Goal: Task Accomplishment & Management: Manage account settings

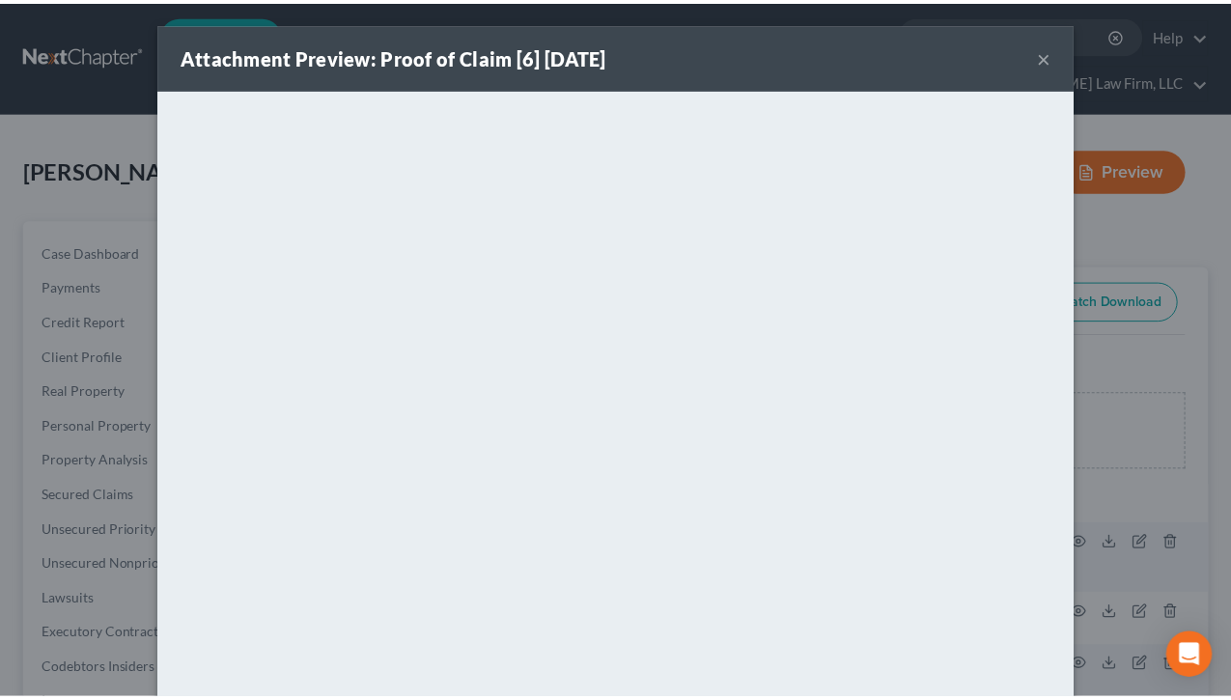
scroll to position [1835, 0]
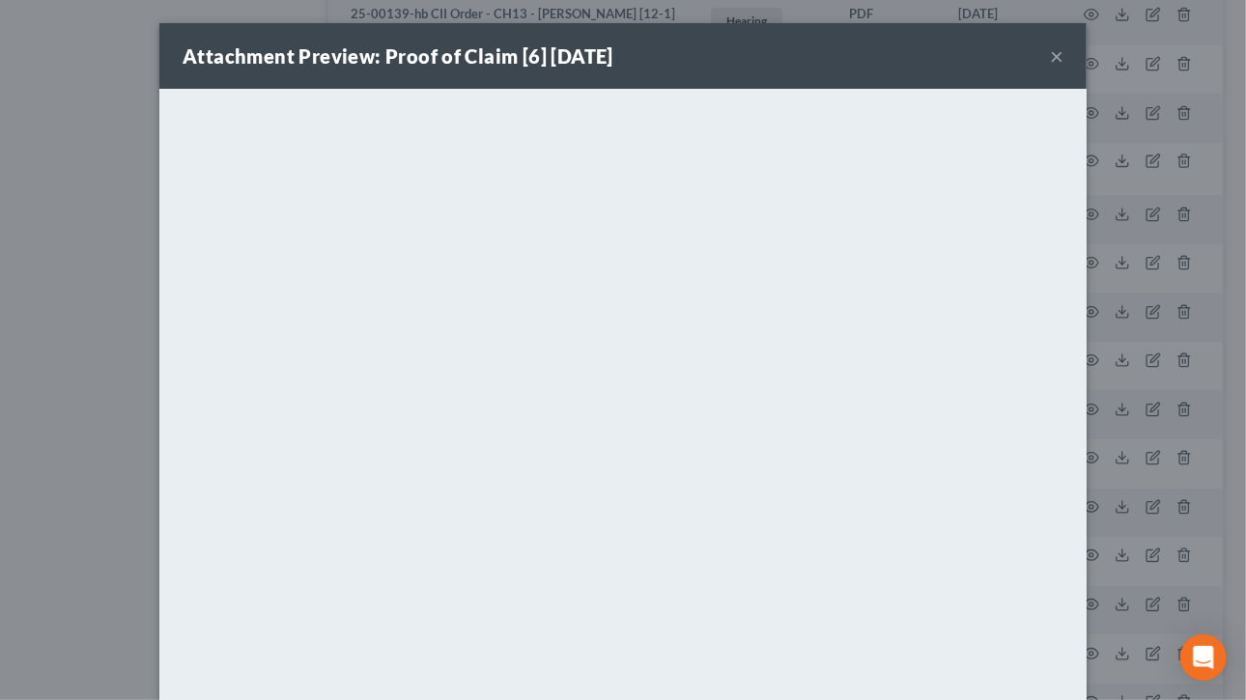
click at [1050, 53] on button "×" at bounding box center [1057, 55] width 14 height 23
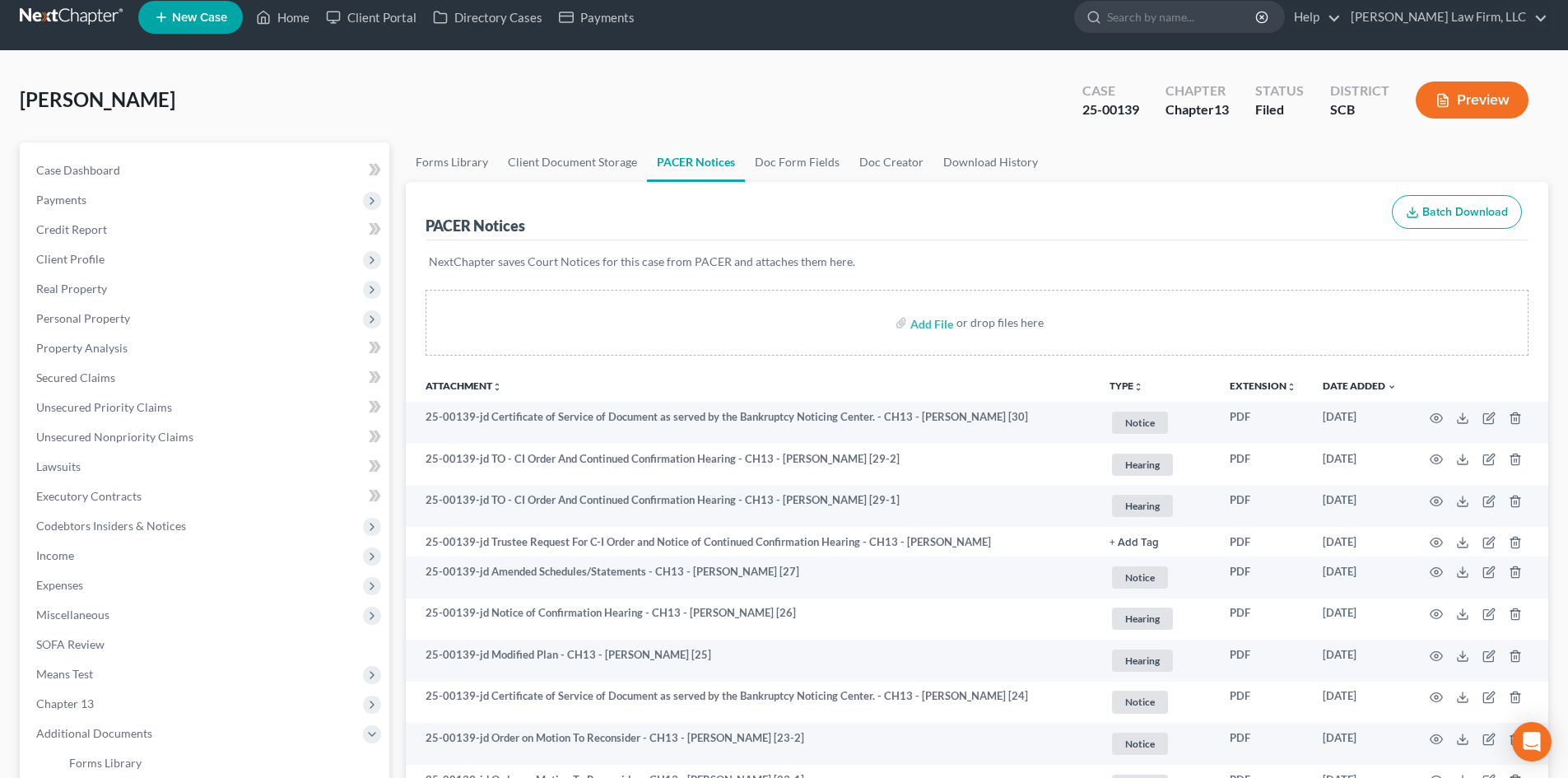
scroll to position [0, 0]
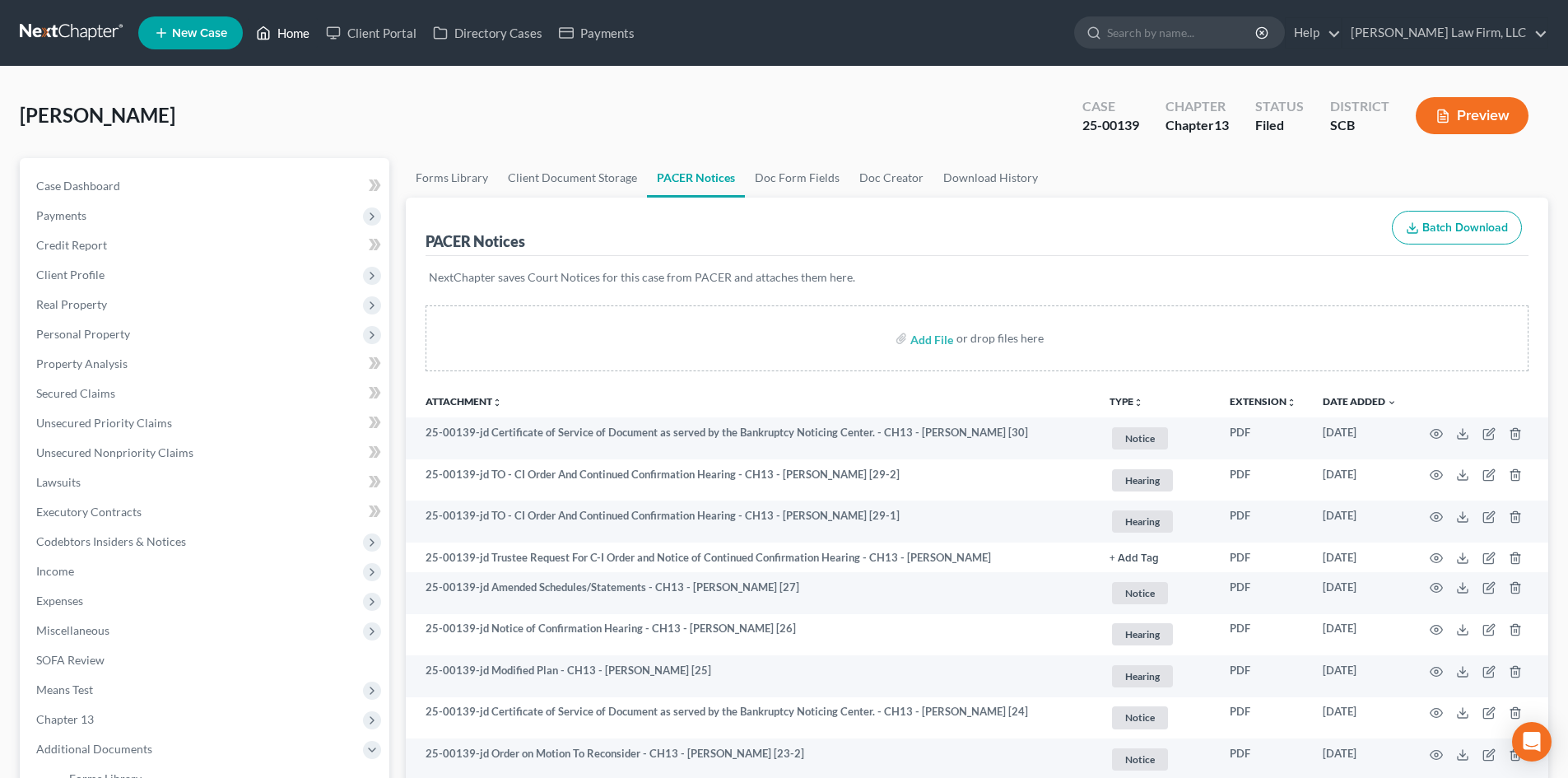
click at [304, 20] on link "Home" at bounding box center [283, 32] width 70 height 30
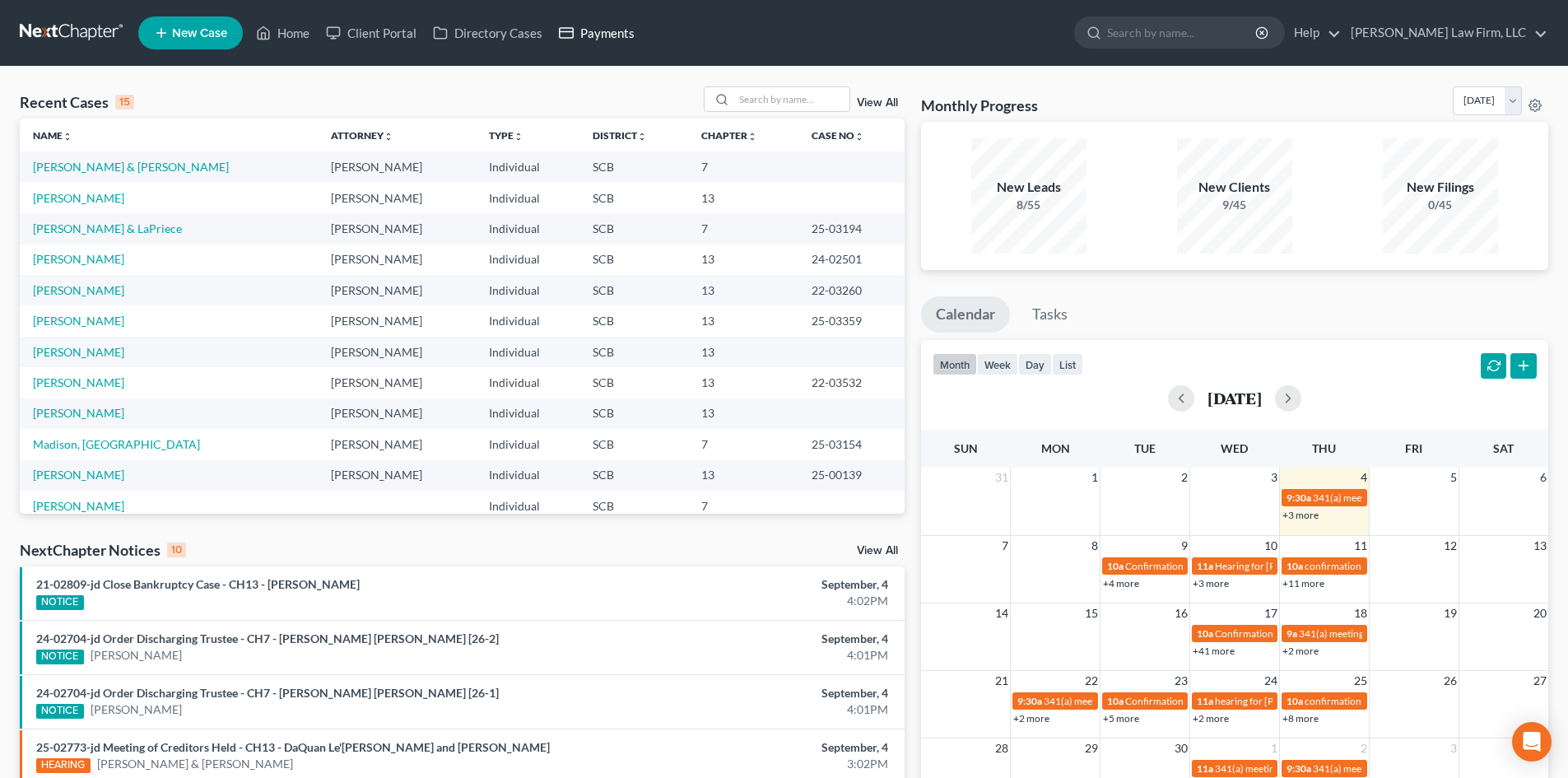
click at [610, 32] on link "Payments" at bounding box center [597, 32] width 92 height 30
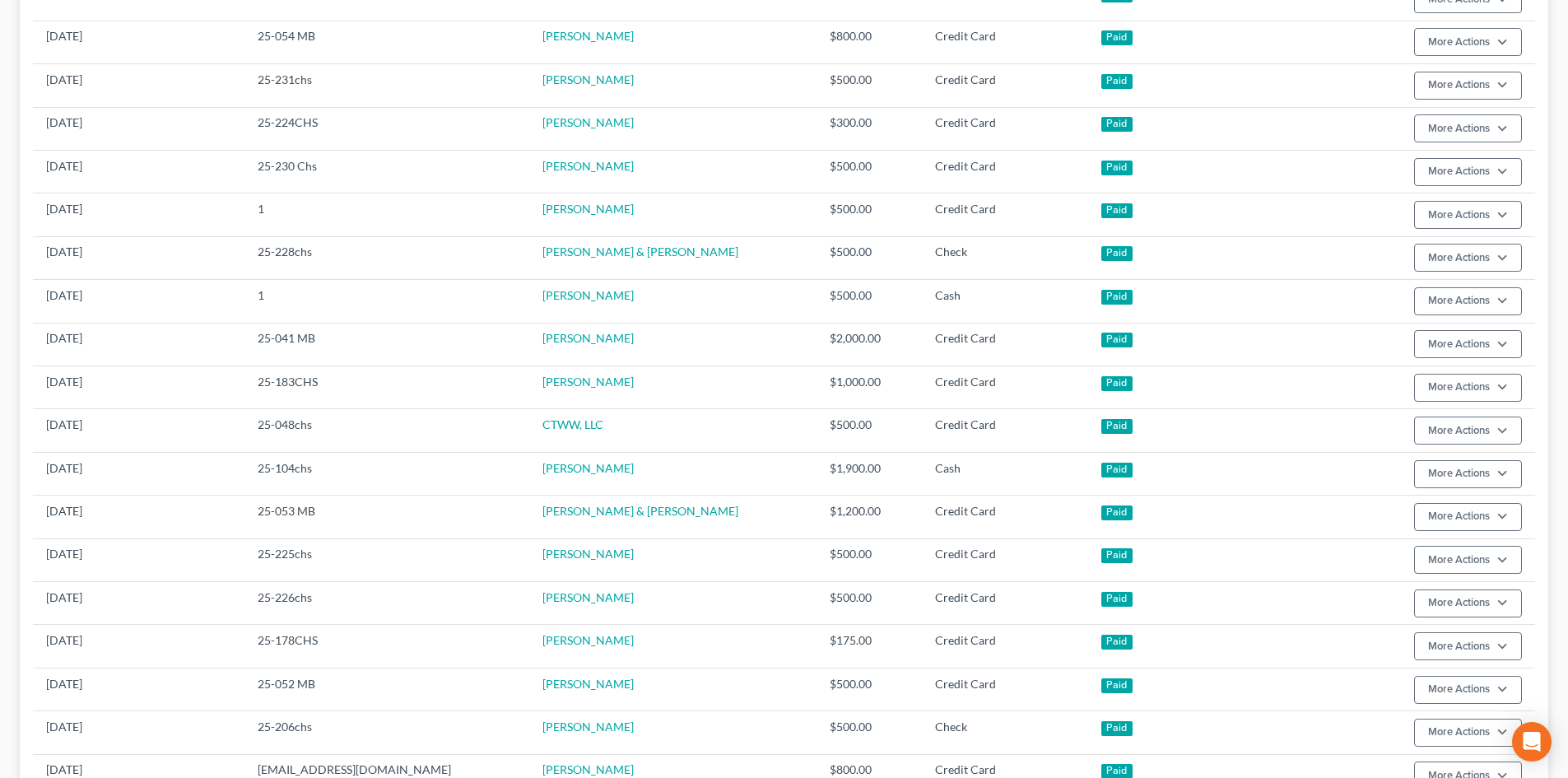
scroll to position [947, 0]
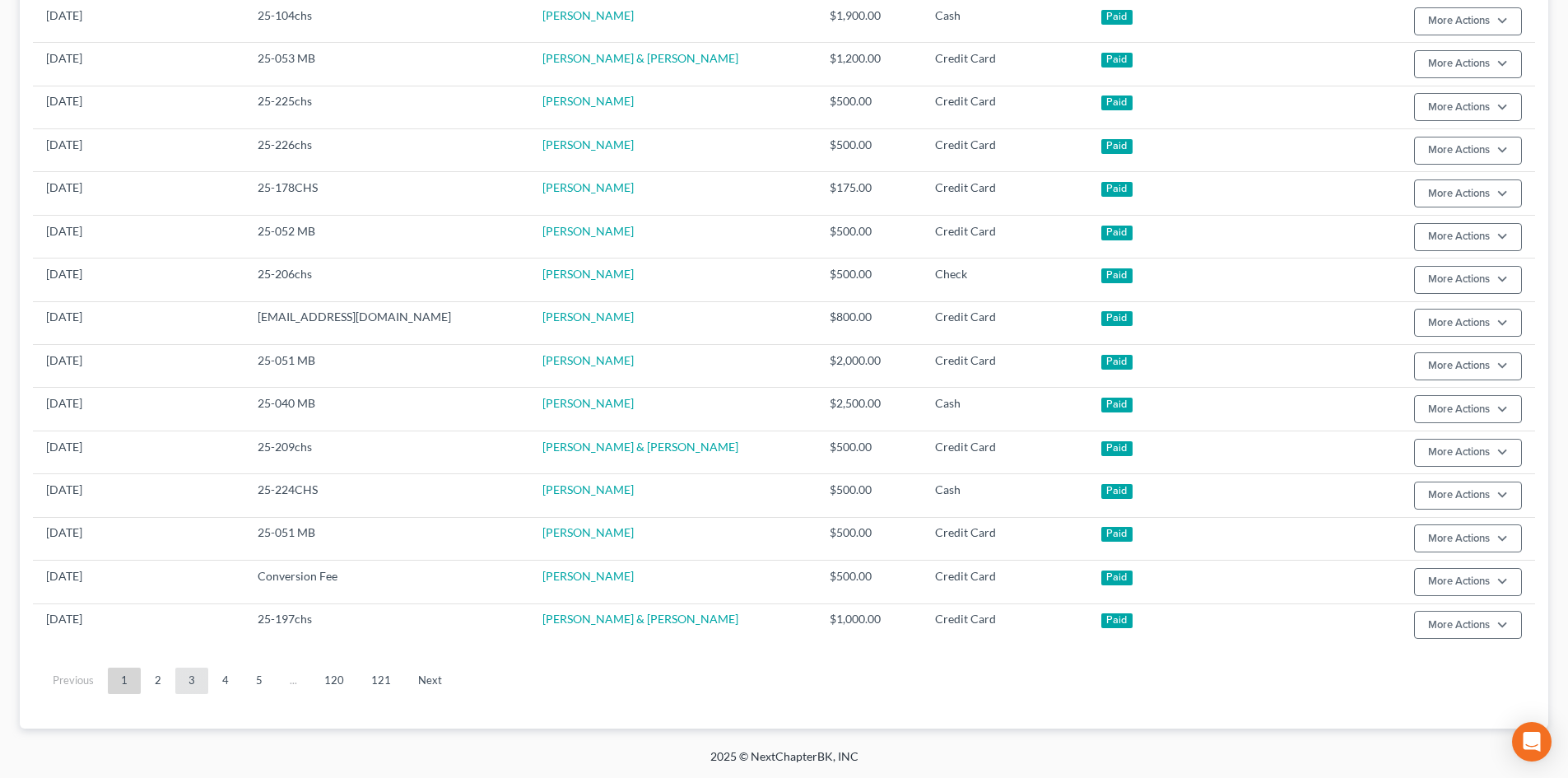
click at [189, 596] on link "3" at bounding box center [192, 680] width 33 height 26
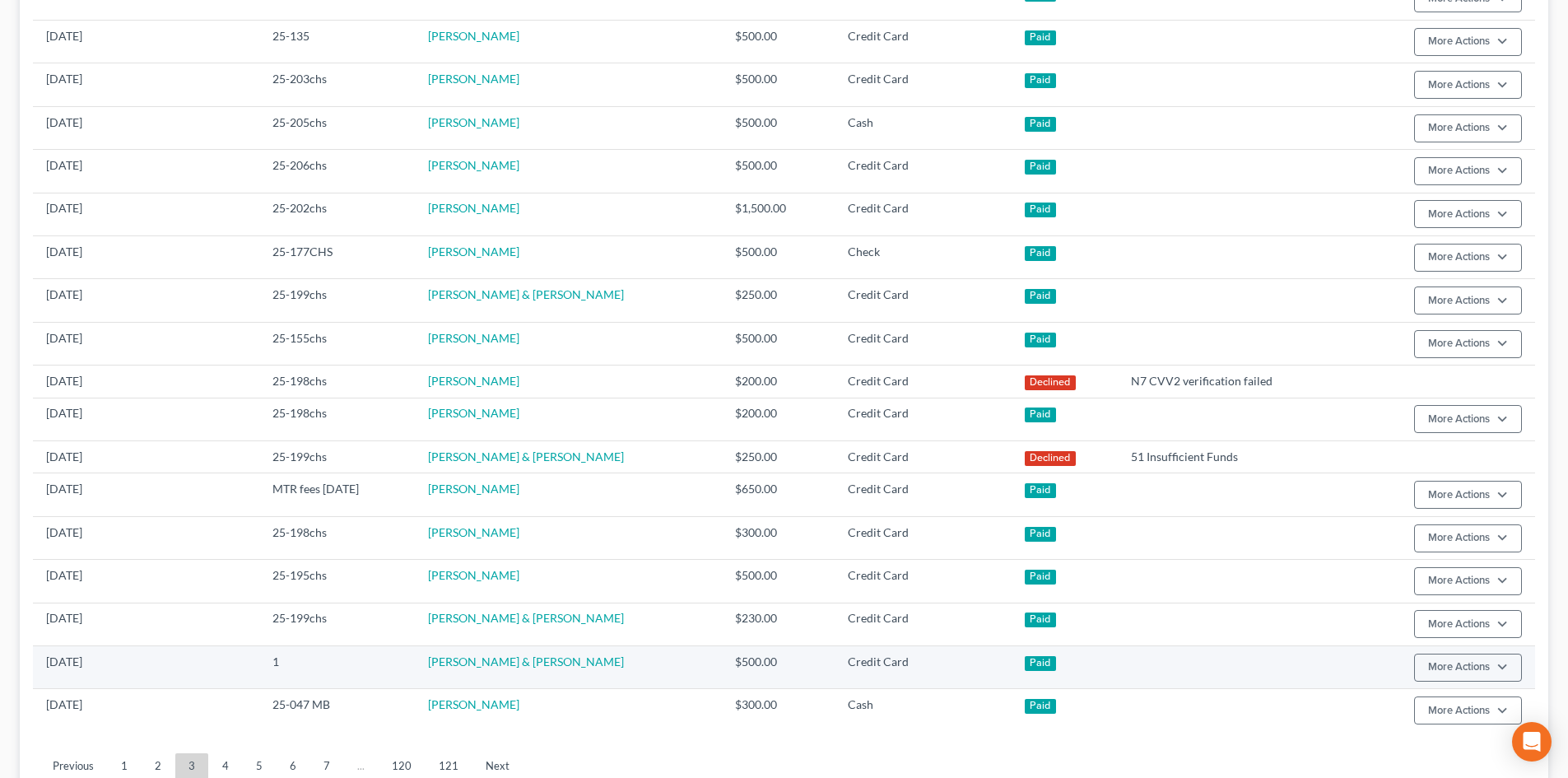
scroll to position [936, 0]
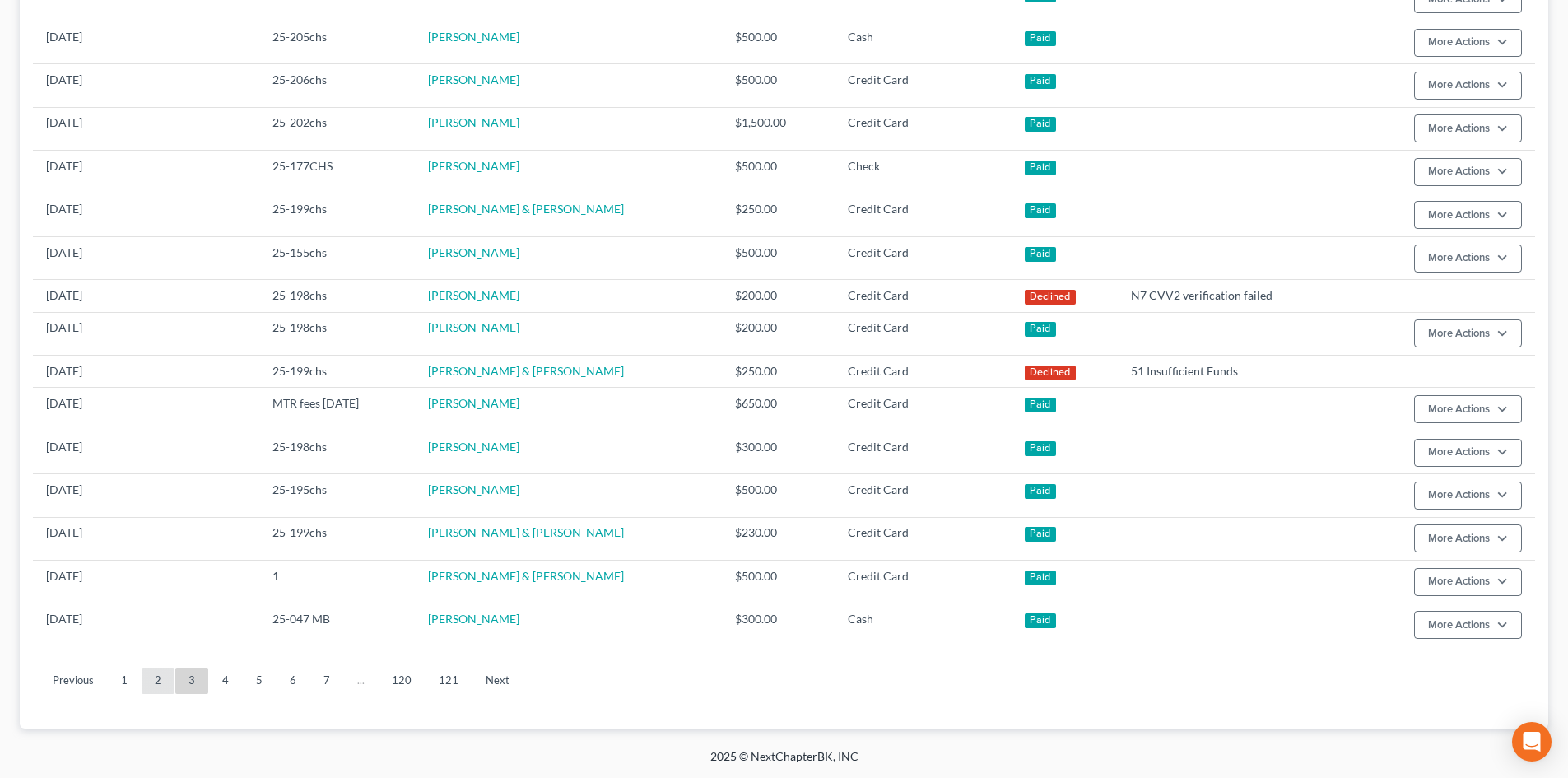
click at [150, 596] on link "2" at bounding box center [158, 680] width 33 height 26
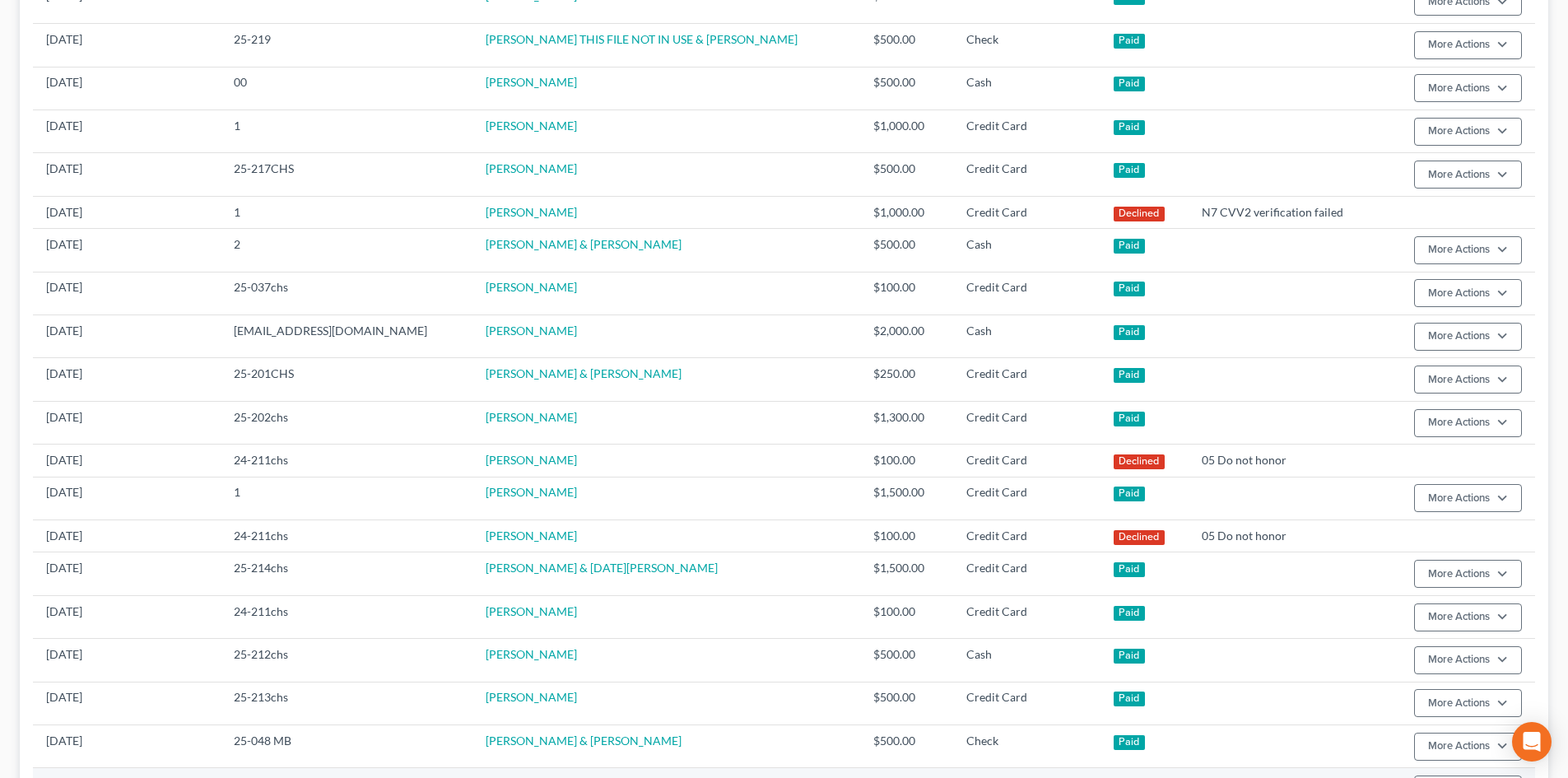
scroll to position [914, 0]
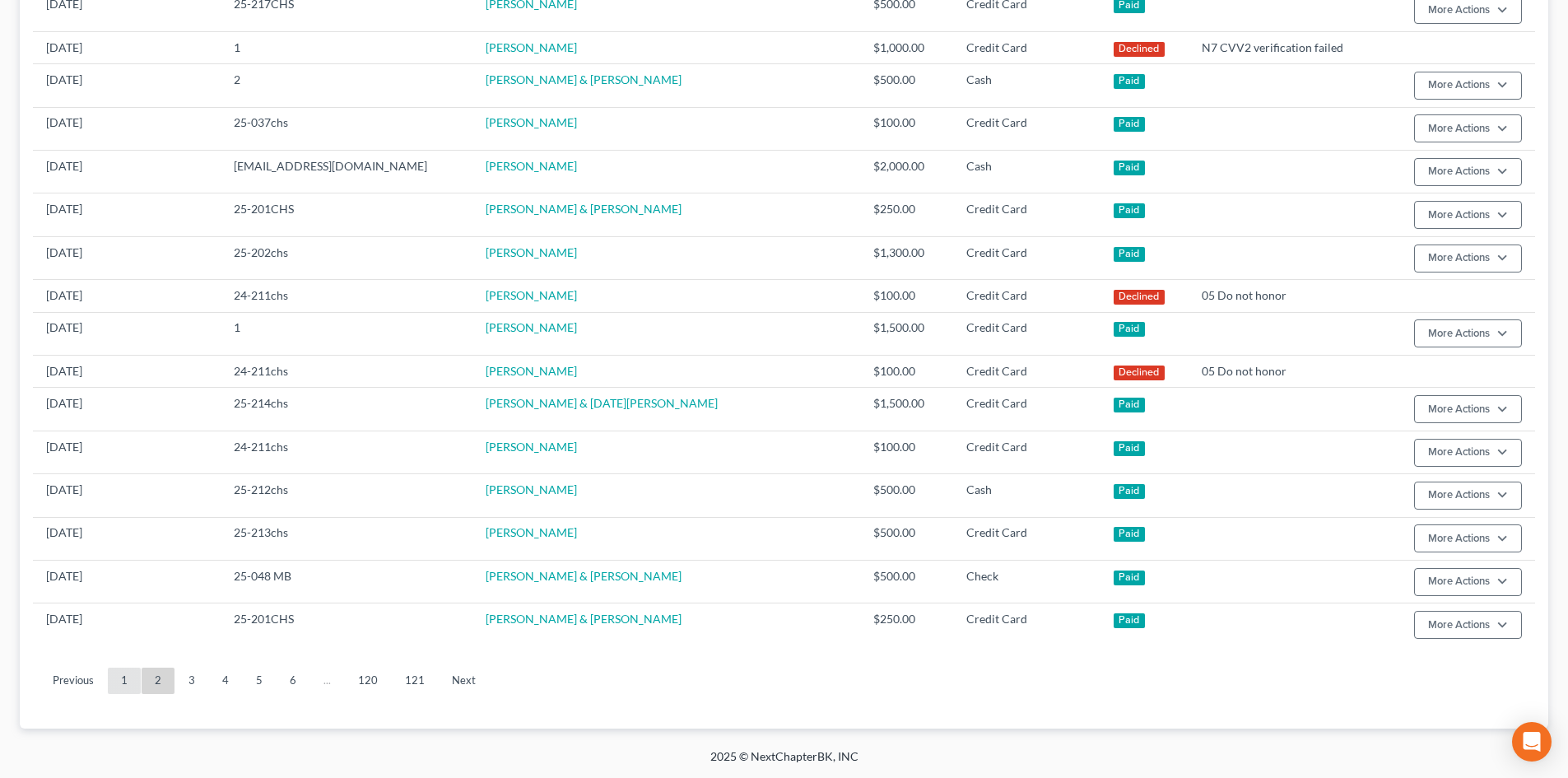
click at [124, 596] on link "1" at bounding box center [124, 680] width 33 height 26
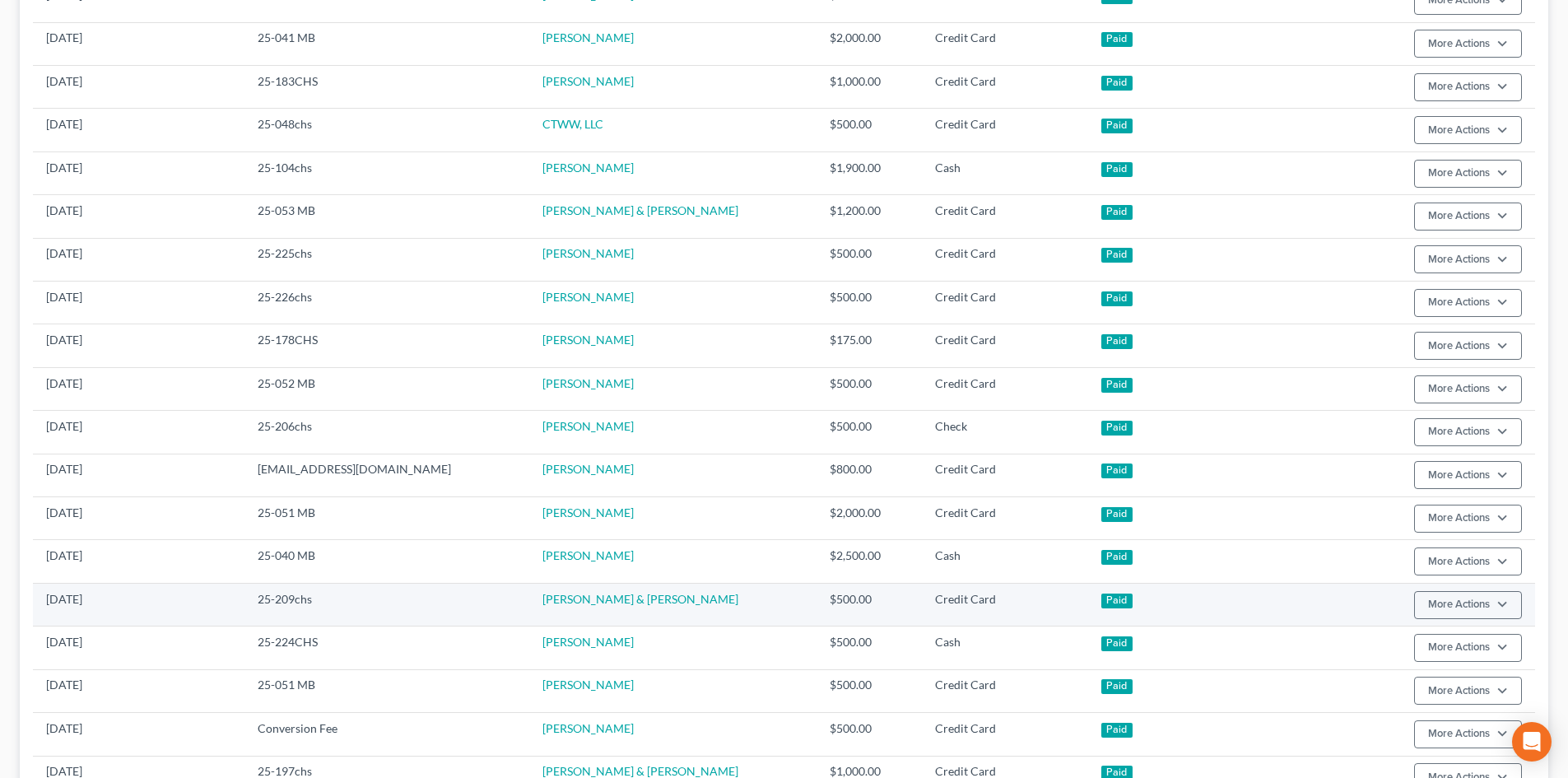
scroll to position [947, 0]
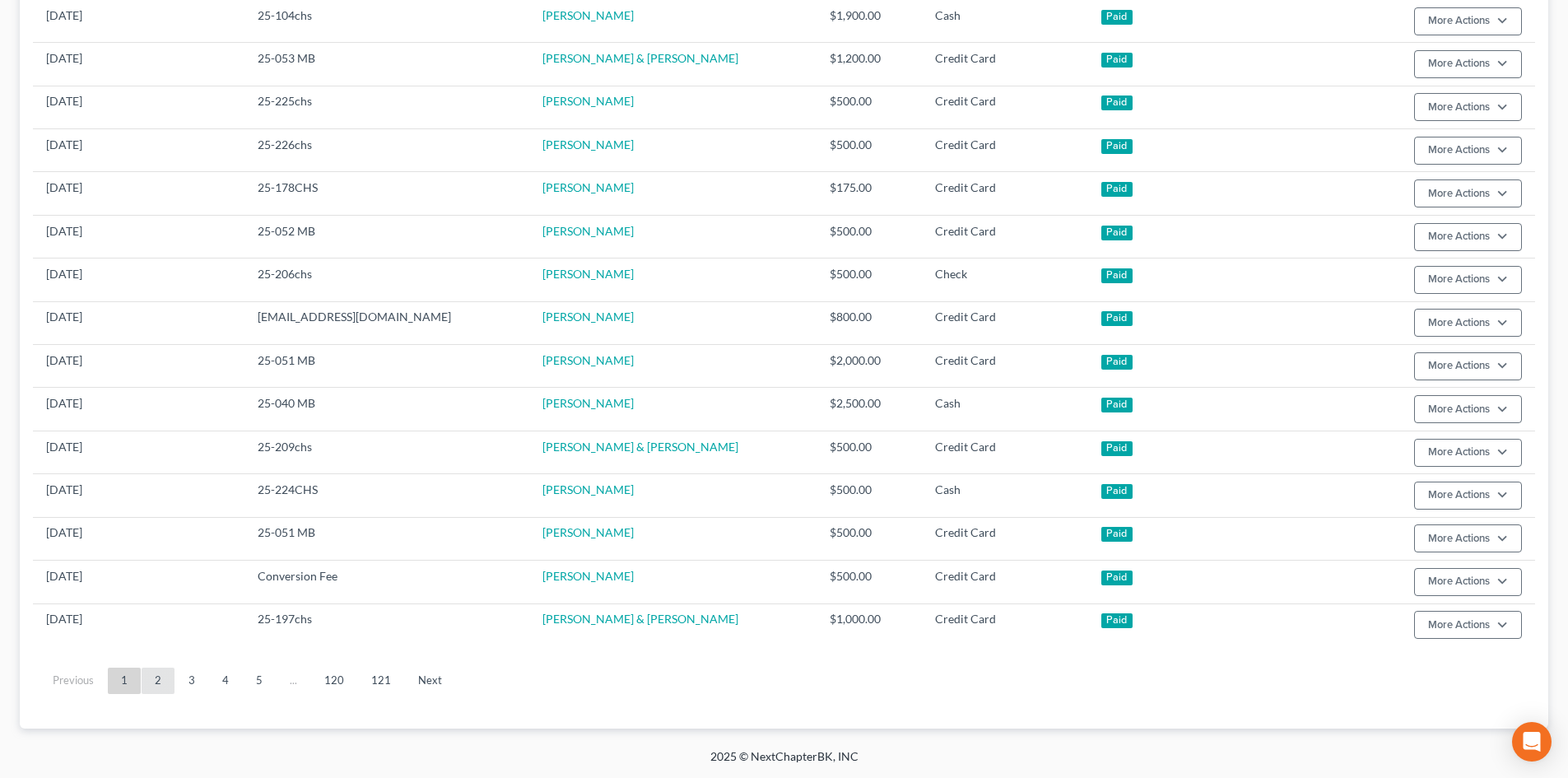
click at [165, 596] on link "2" at bounding box center [158, 680] width 33 height 26
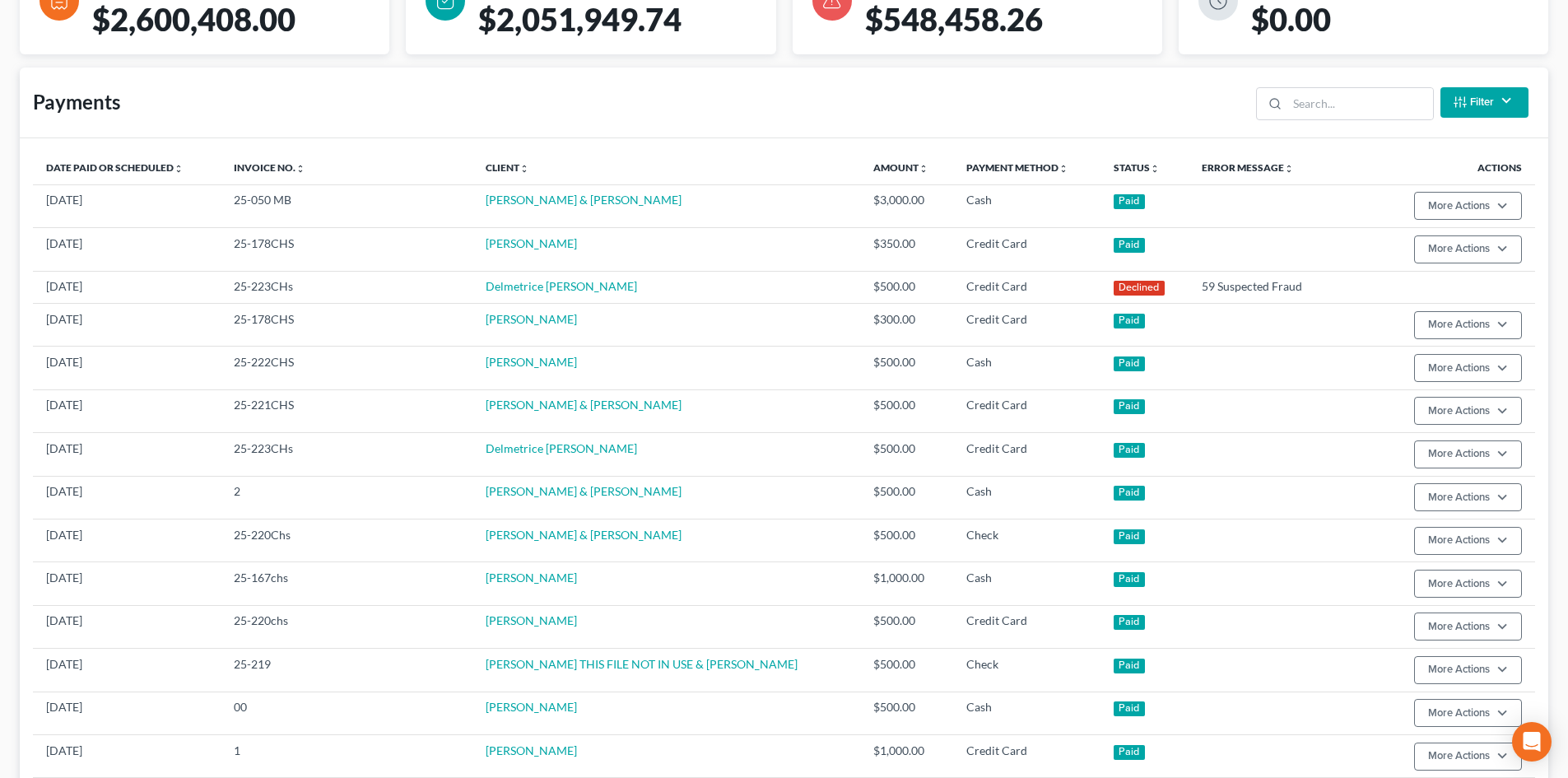
scroll to position [91, 0]
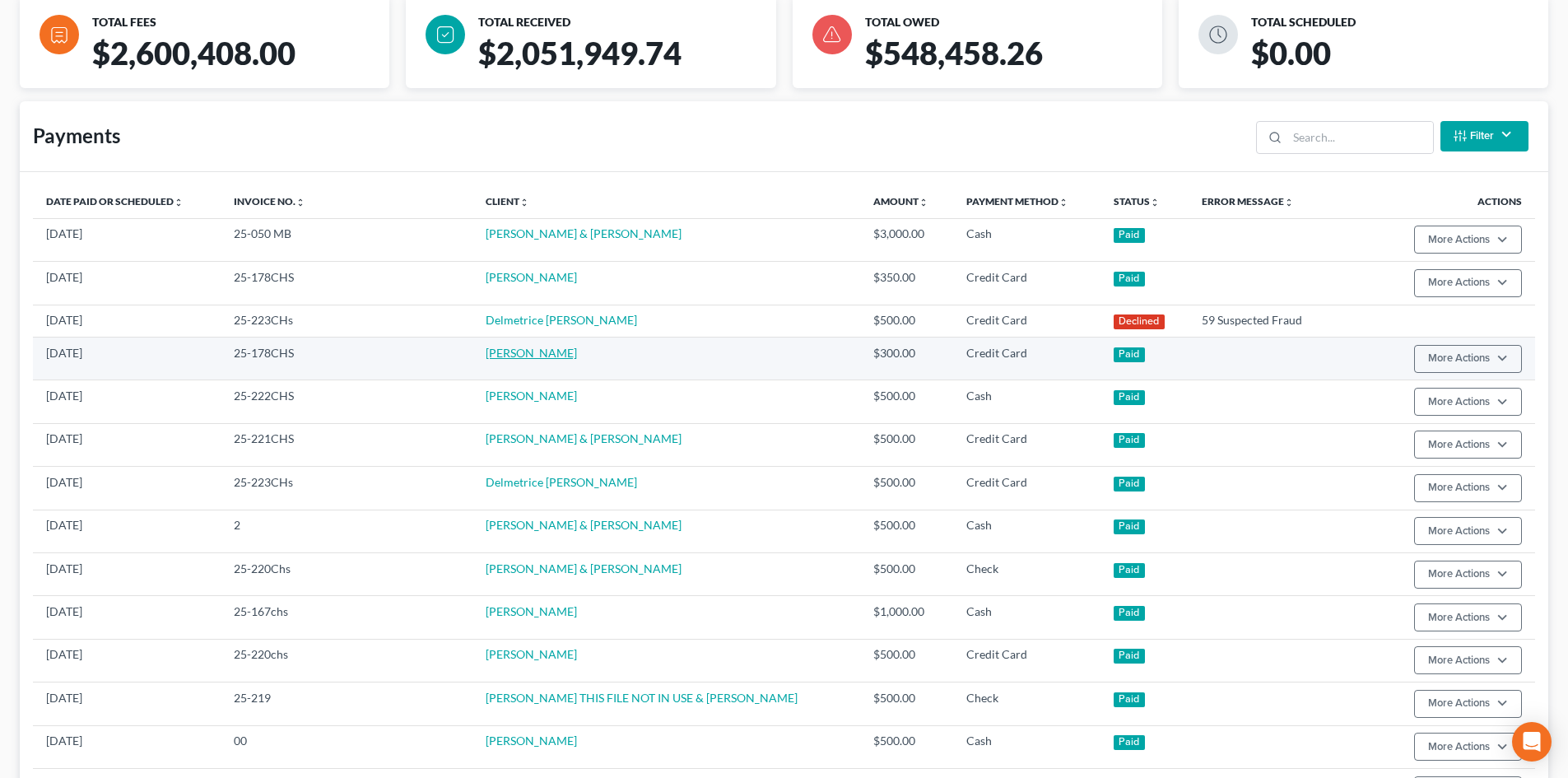
click at [486, 349] on link "[PERSON_NAME]" at bounding box center [531, 353] width 91 height 14
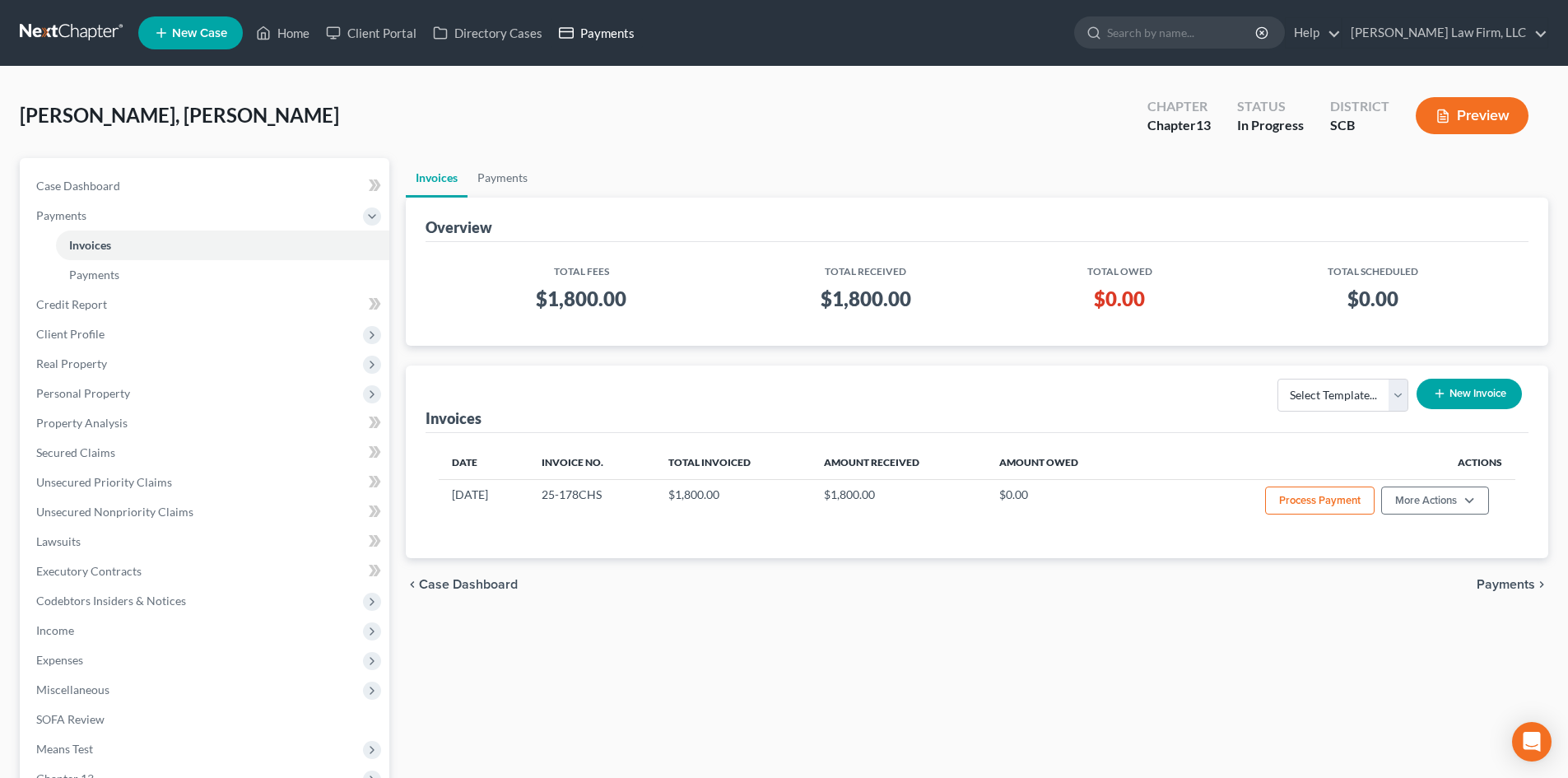
click at [620, 36] on link "Payments" at bounding box center [597, 32] width 92 height 30
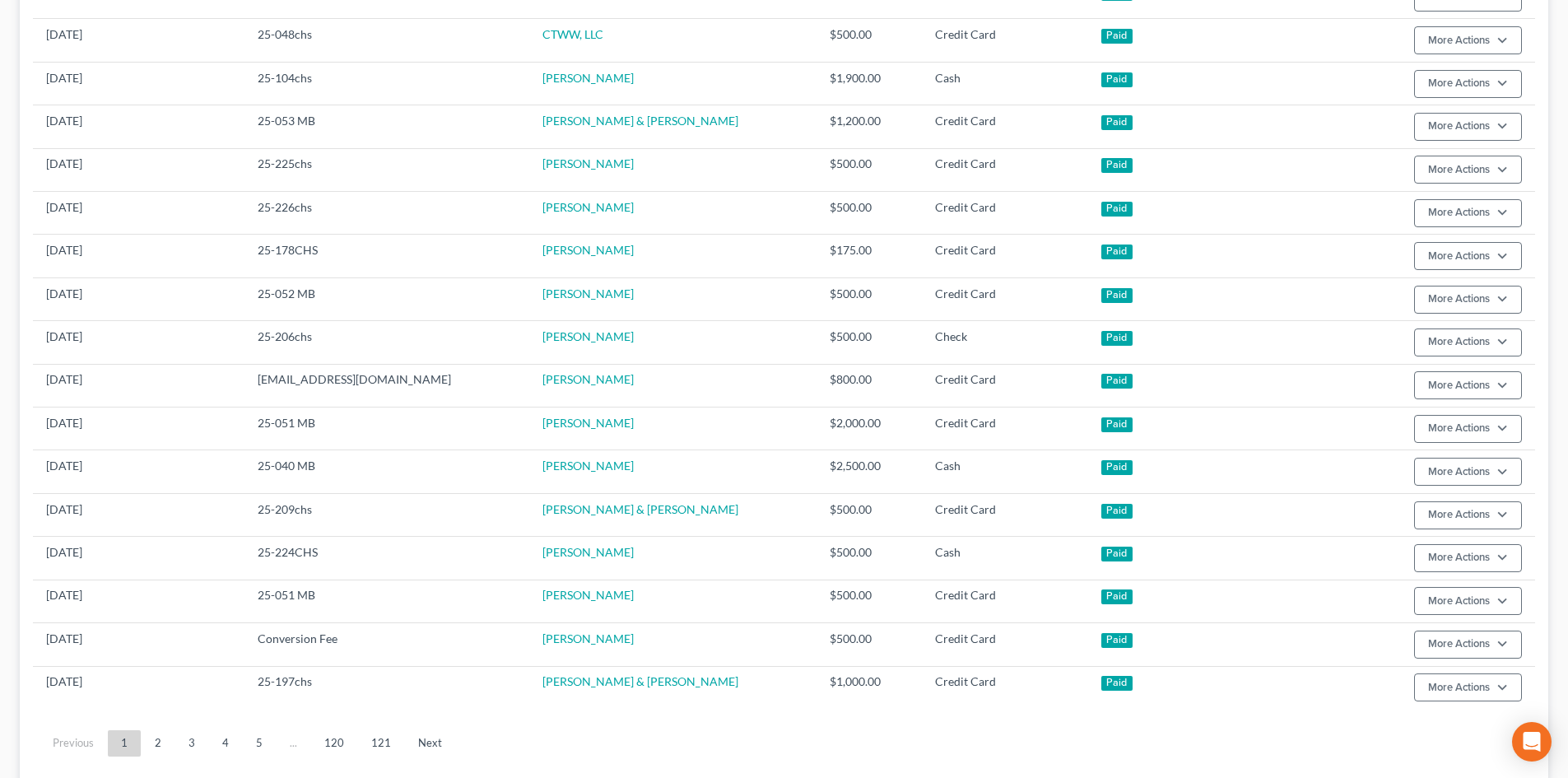
scroll to position [947, 0]
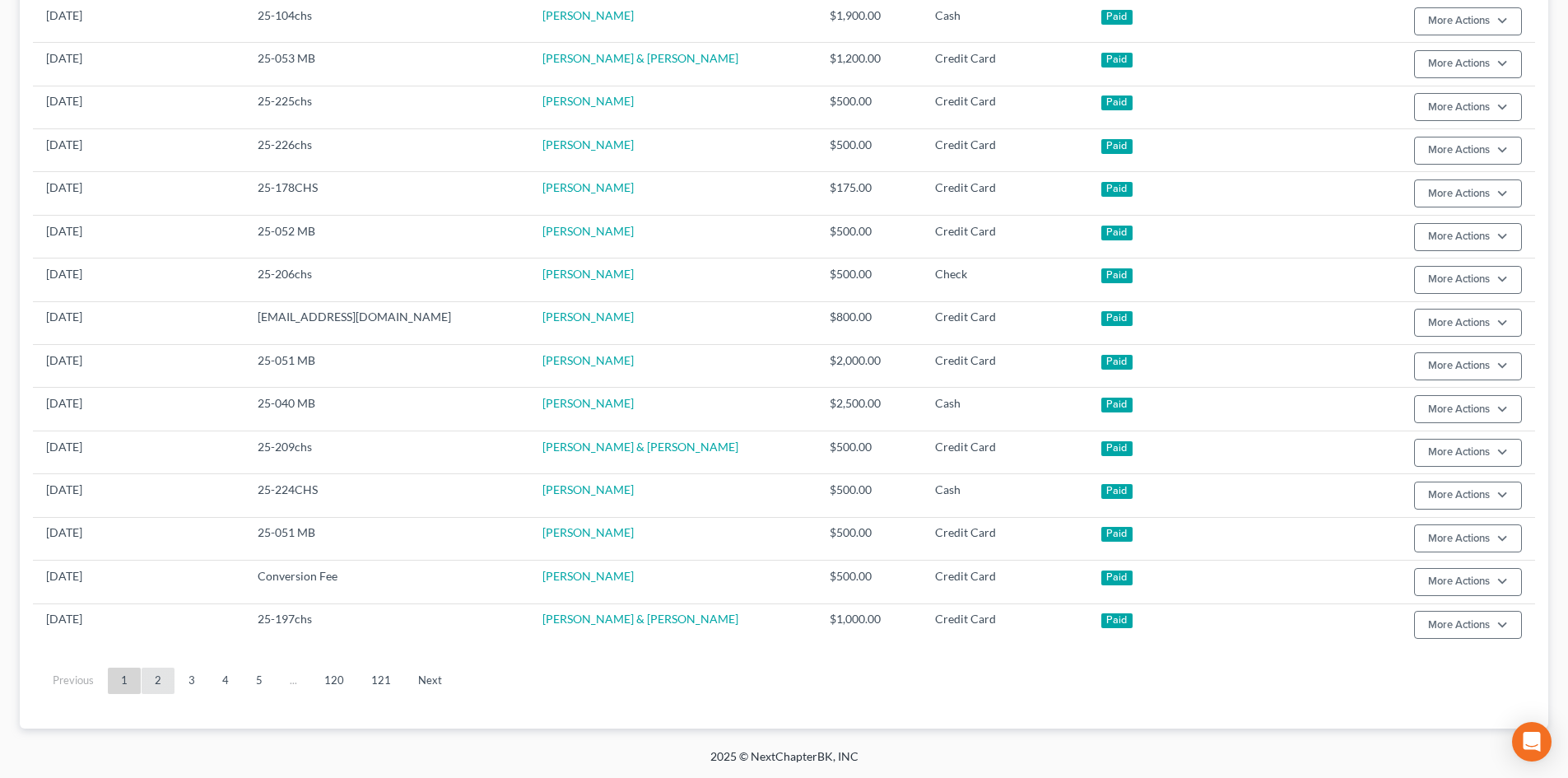
click at [141, 596] on link "2" at bounding box center [158, 680] width 33 height 26
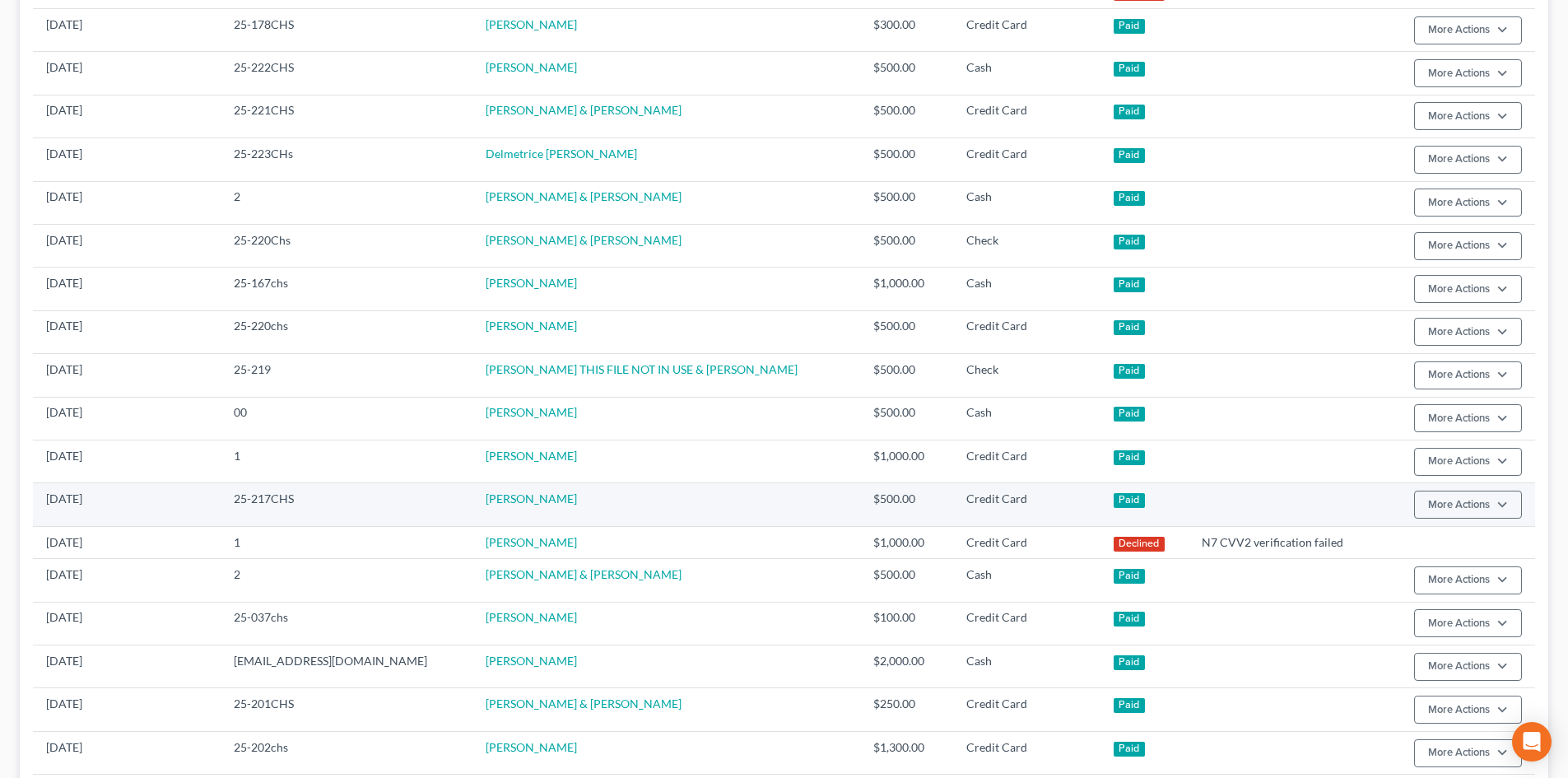
scroll to position [421, 0]
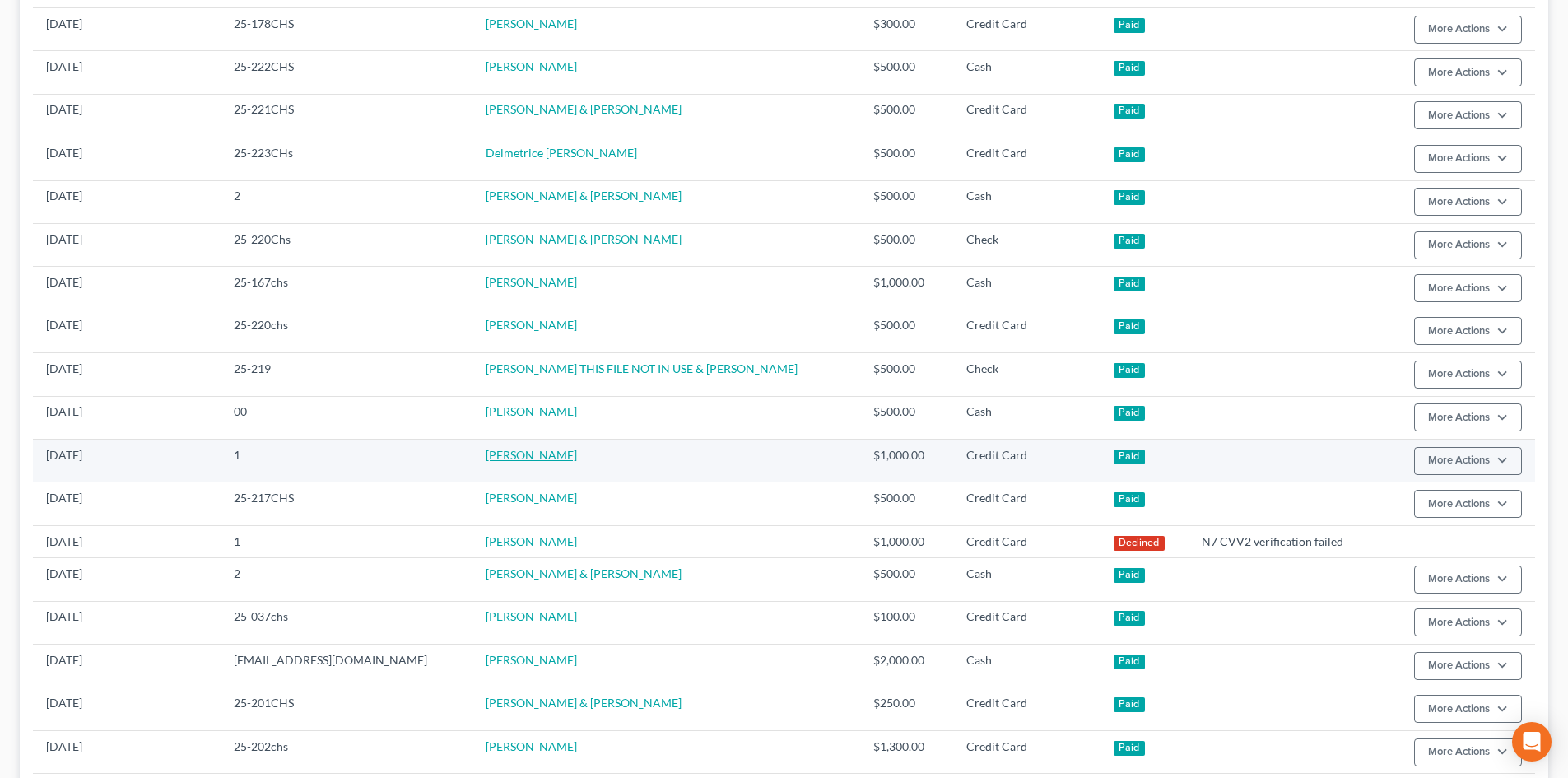
click at [486, 454] on link "[PERSON_NAME]" at bounding box center [531, 454] width 91 height 14
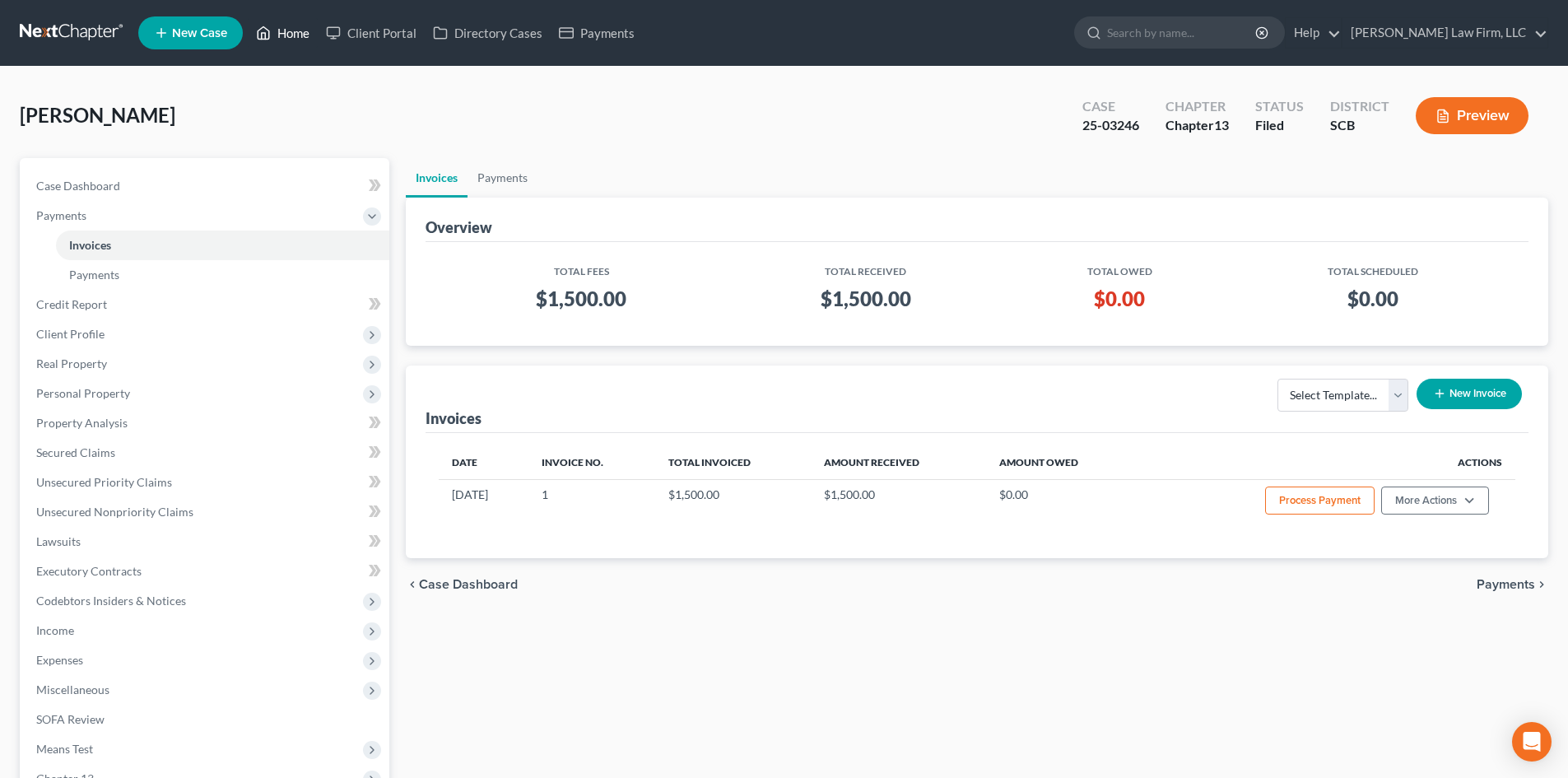
click at [289, 35] on link "Home" at bounding box center [283, 32] width 70 height 30
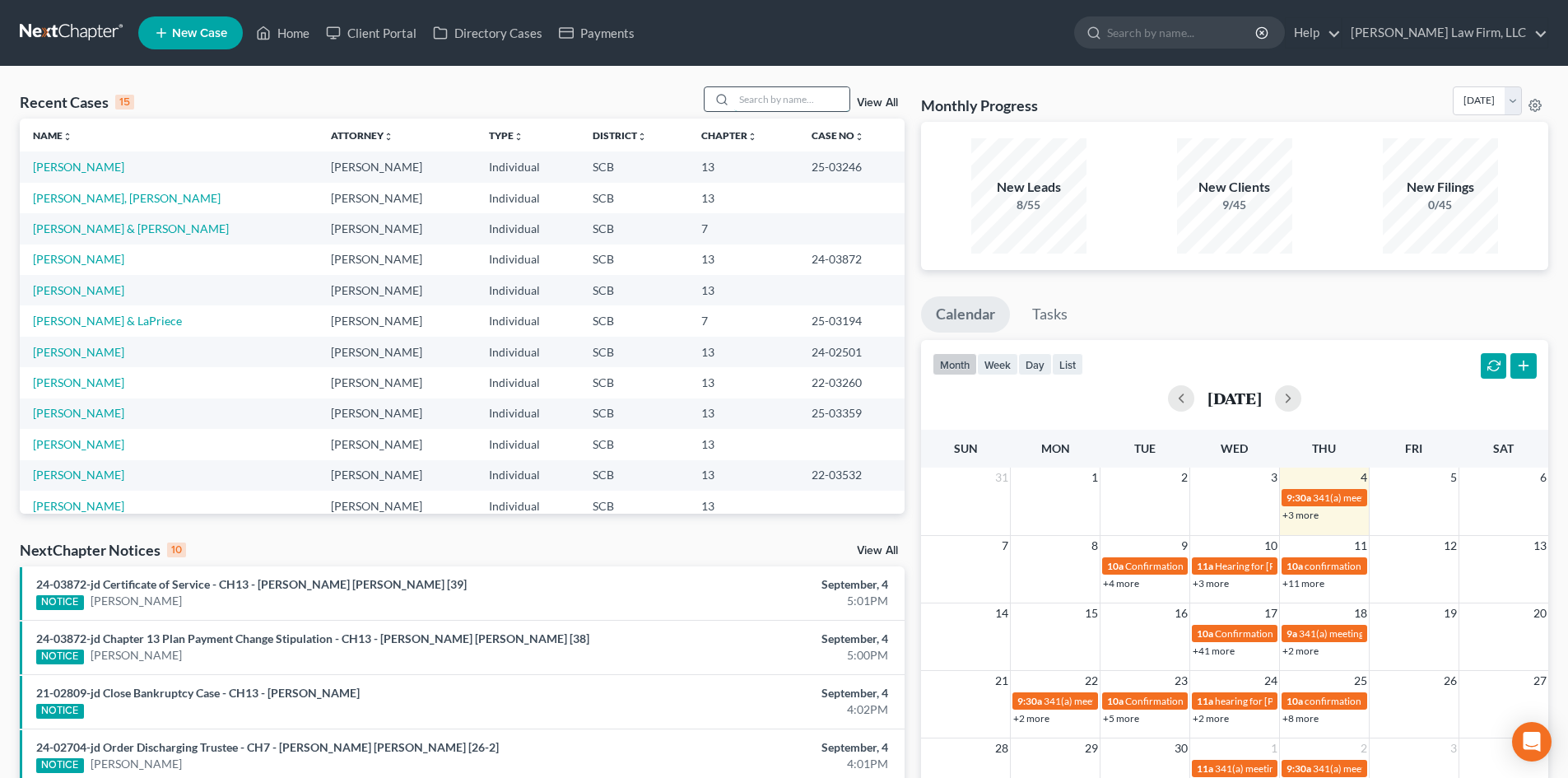
click at [770, 100] on input "search" at bounding box center [792, 99] width 115 height 24
type input "[PERSON_NAME]"
click at [85, 165] on link "[PERSON_NAME]" at bounding box center [78, 166] width 91 height 14
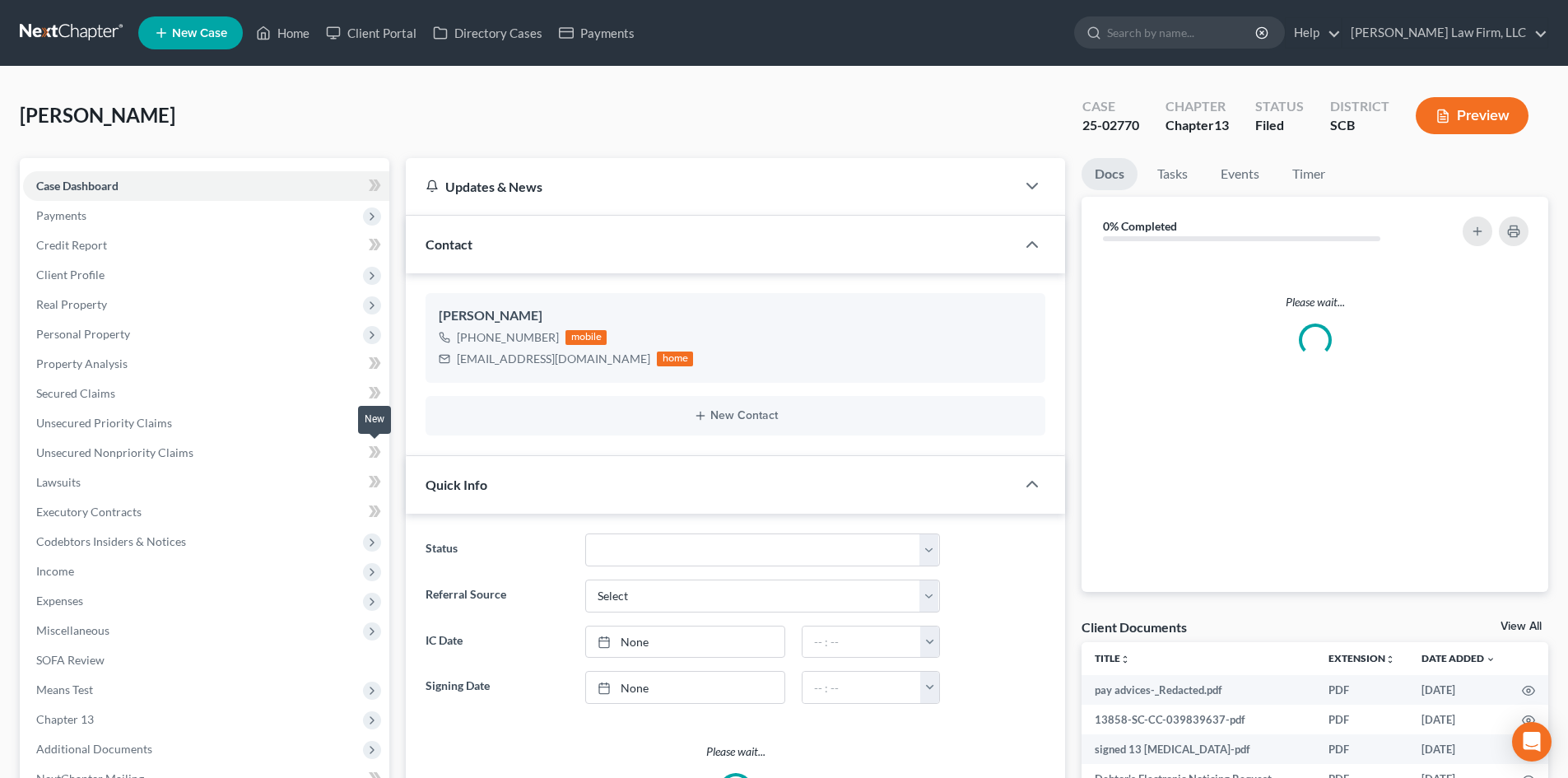
select select "0"
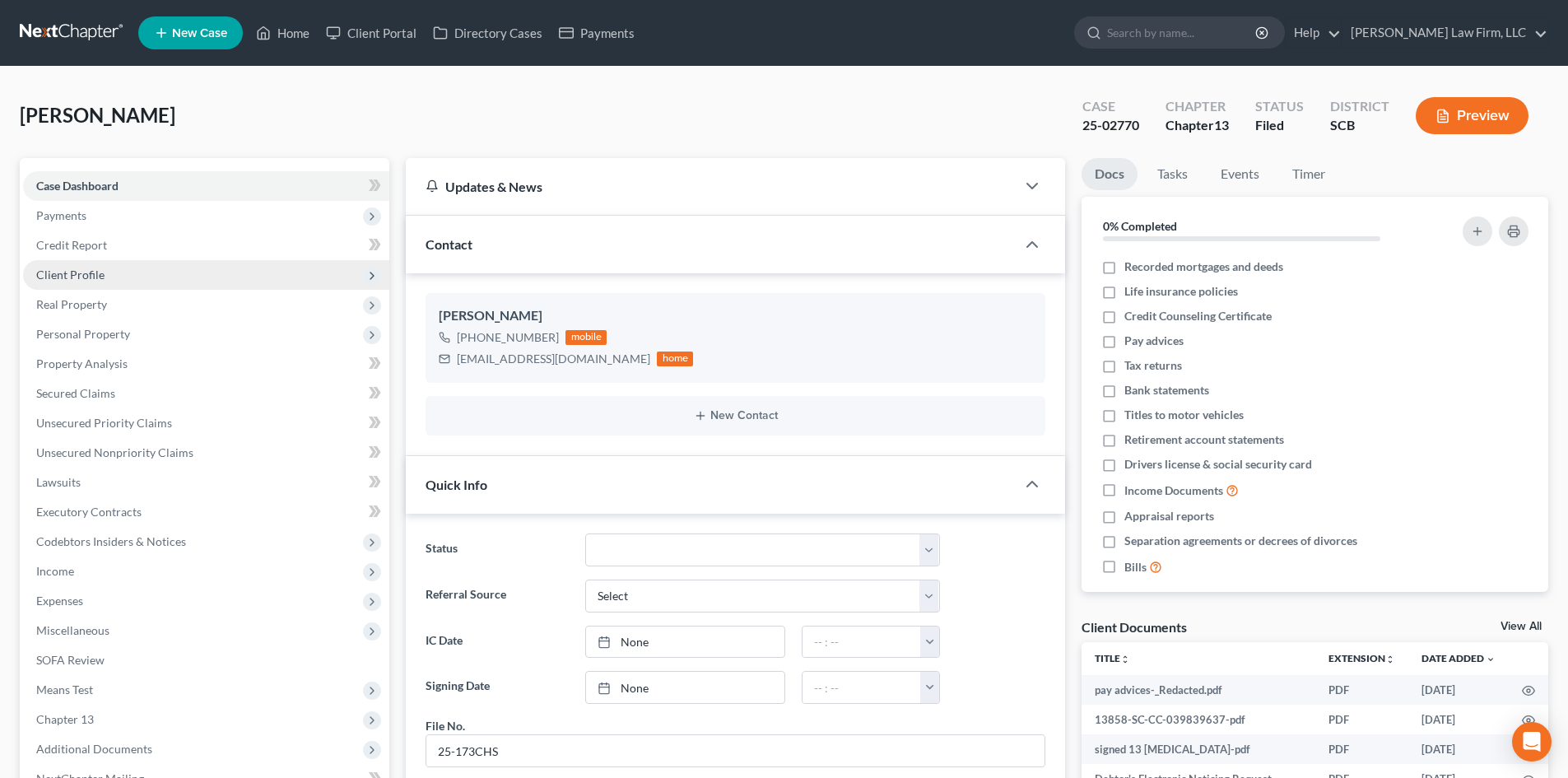
click at [132, 268] on span "Client Profile" at bounding box center [206, 274] width 366 height 30
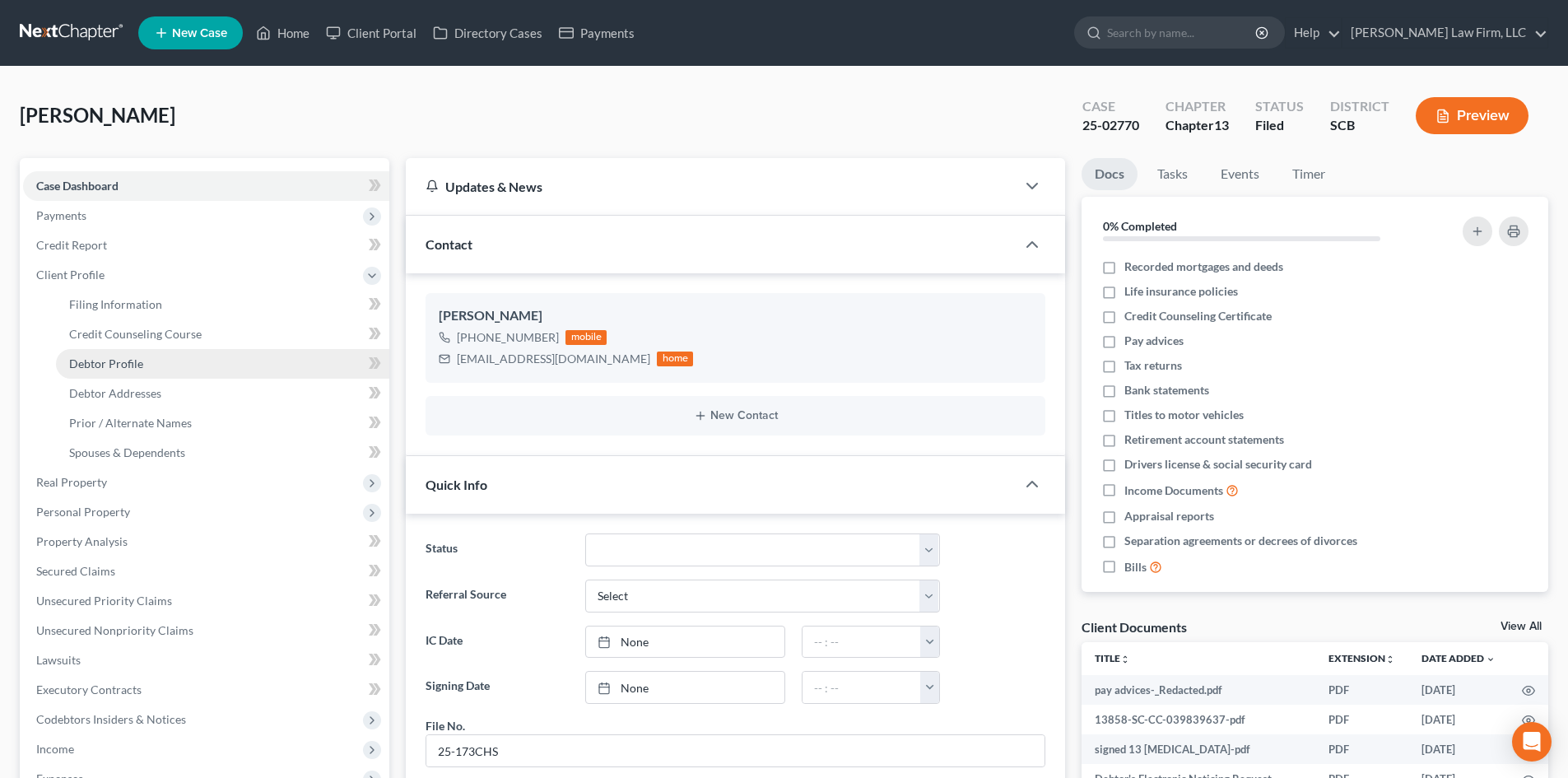
click at [127, 354] on link "Debtor Profile" at bounding box center [222, 364] width 333 height 30
select select "3"
select select "0"
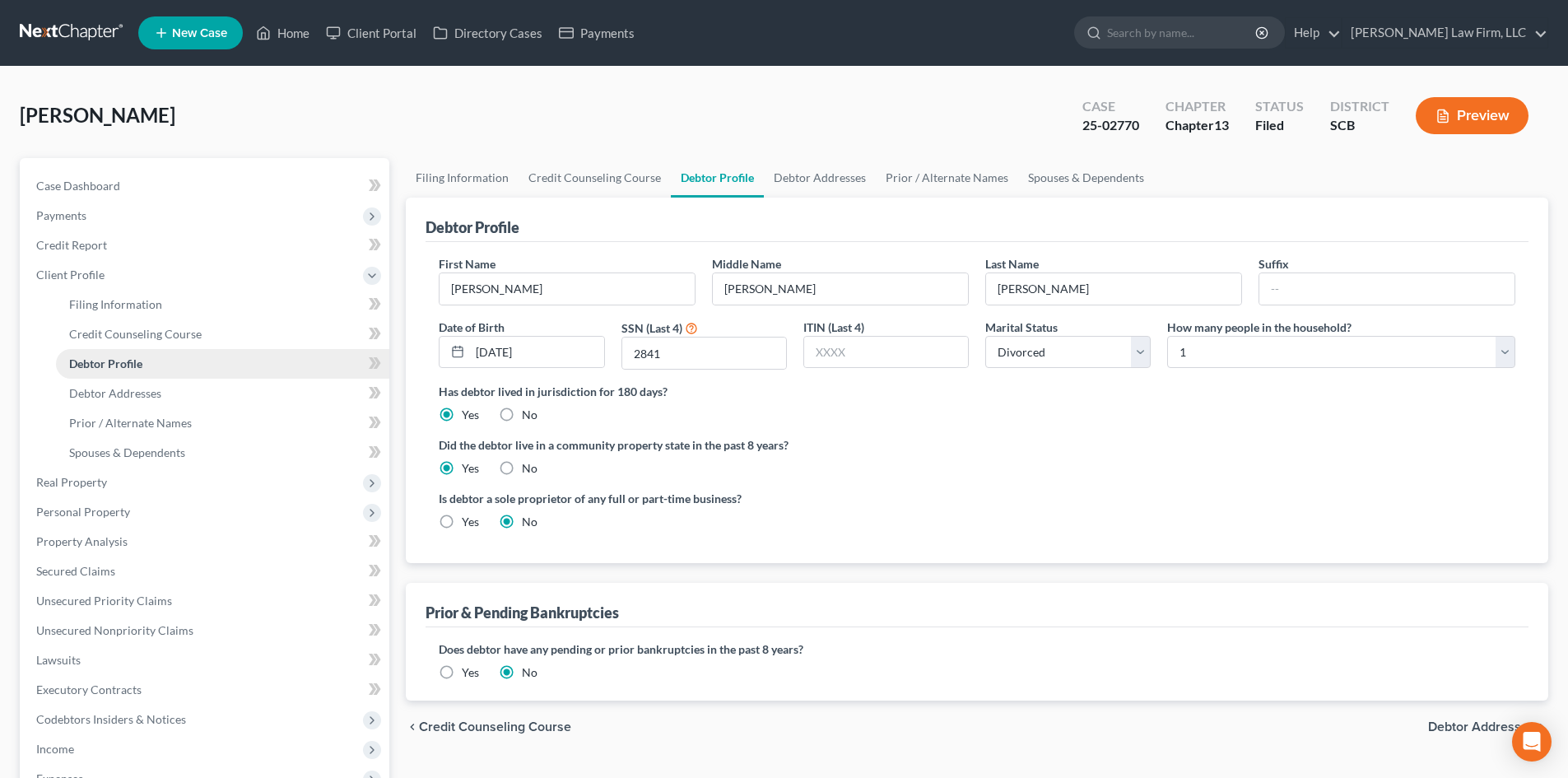
radio input "true"
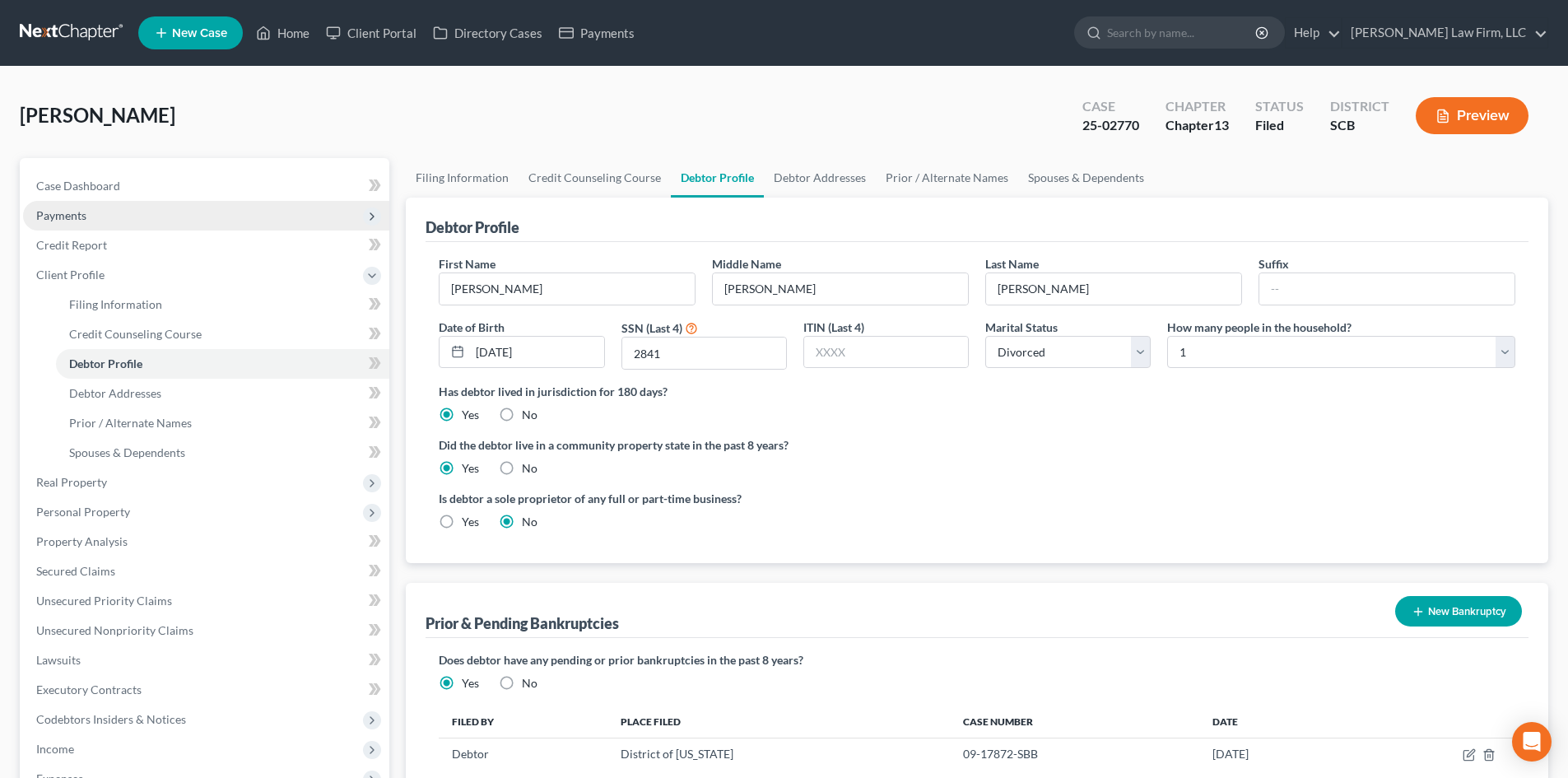
click at [86, 209] on span "Payments" at bounding box center [206, 216] width 366 height 30
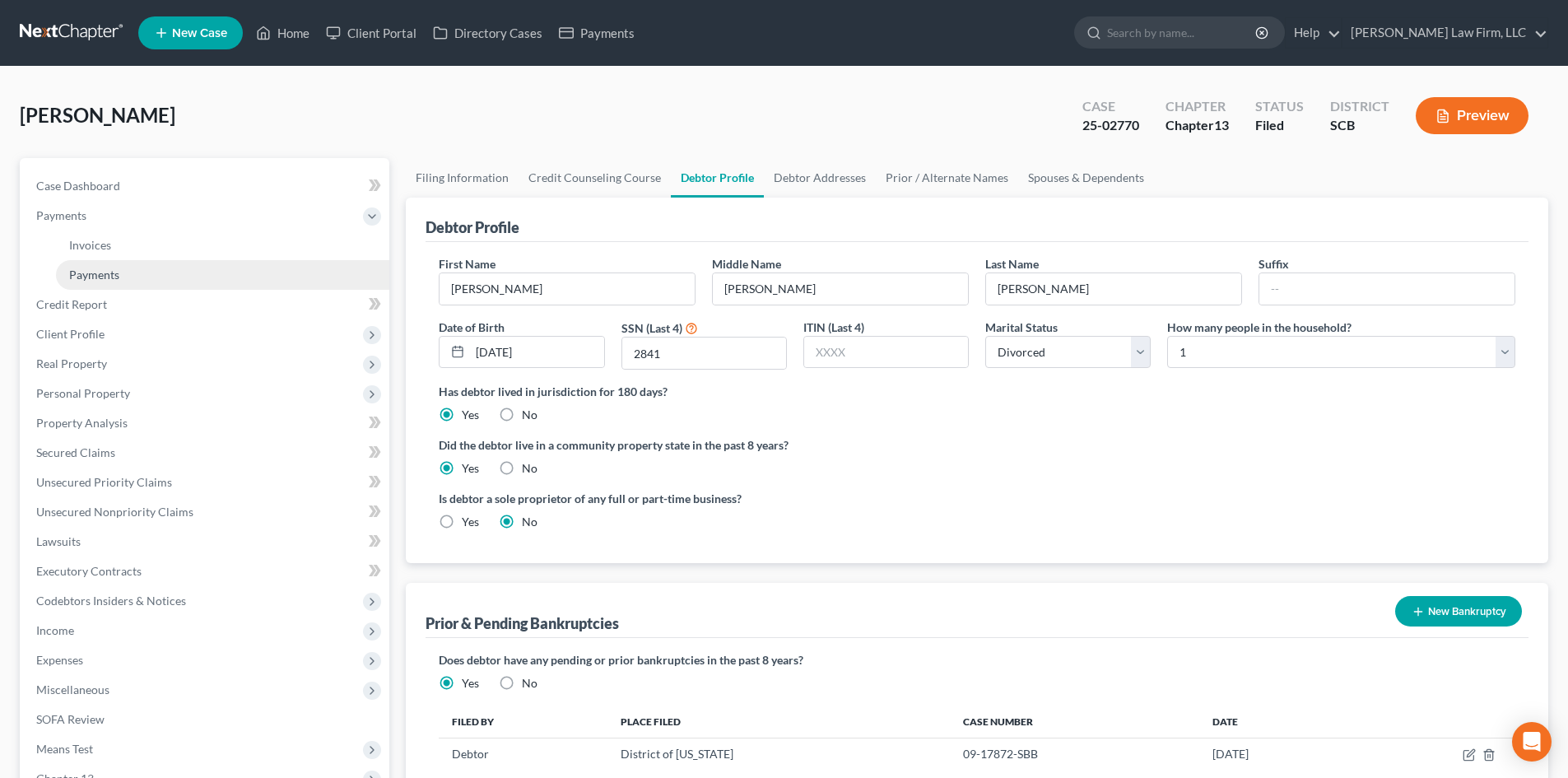
click at [112, 262] on link "Payments" at bounding box center [222, 274] width 333 height 30
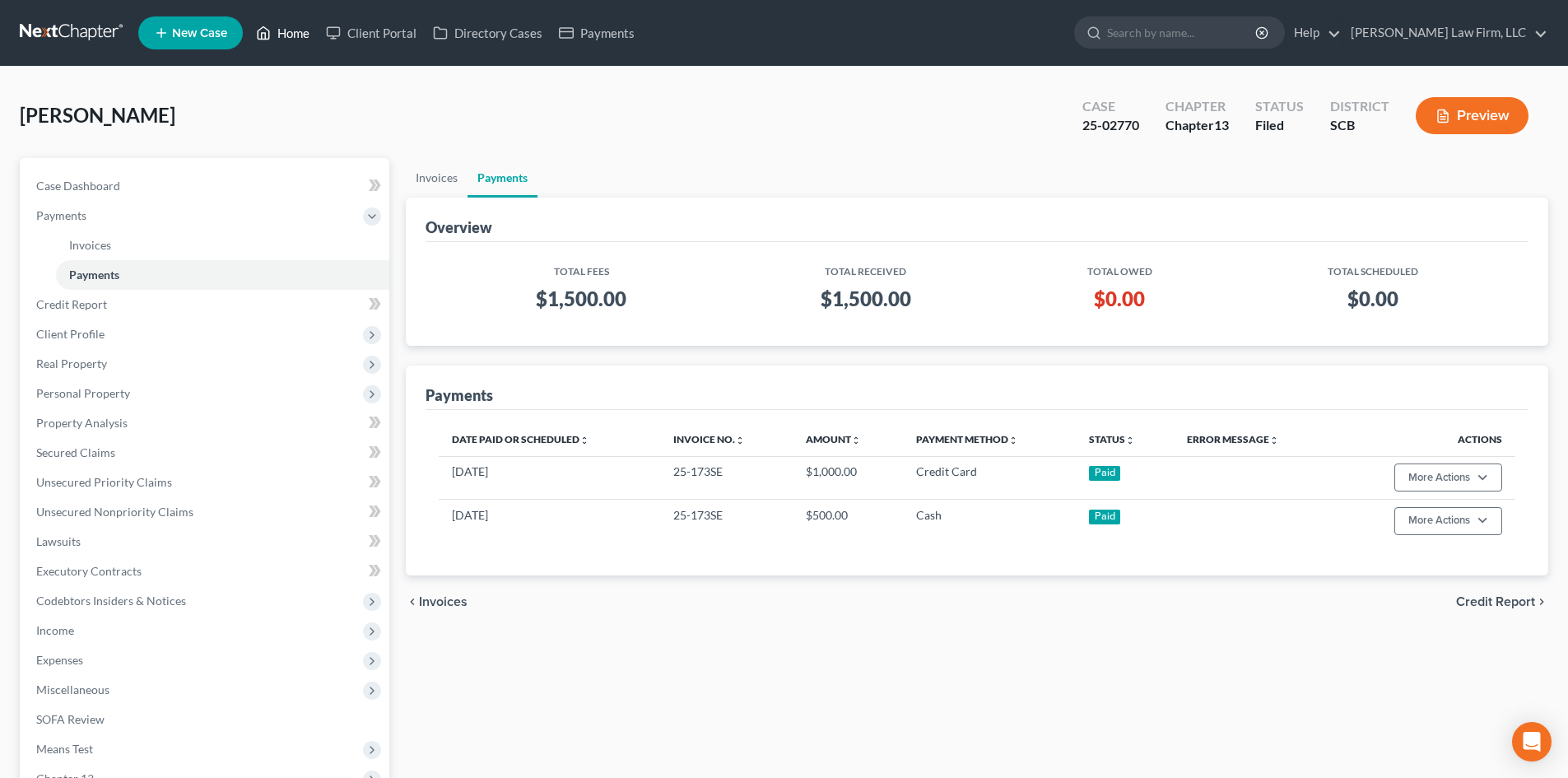
click at [291, 21] on link "Home" at bounding box center [283, 32] width 70 height 30
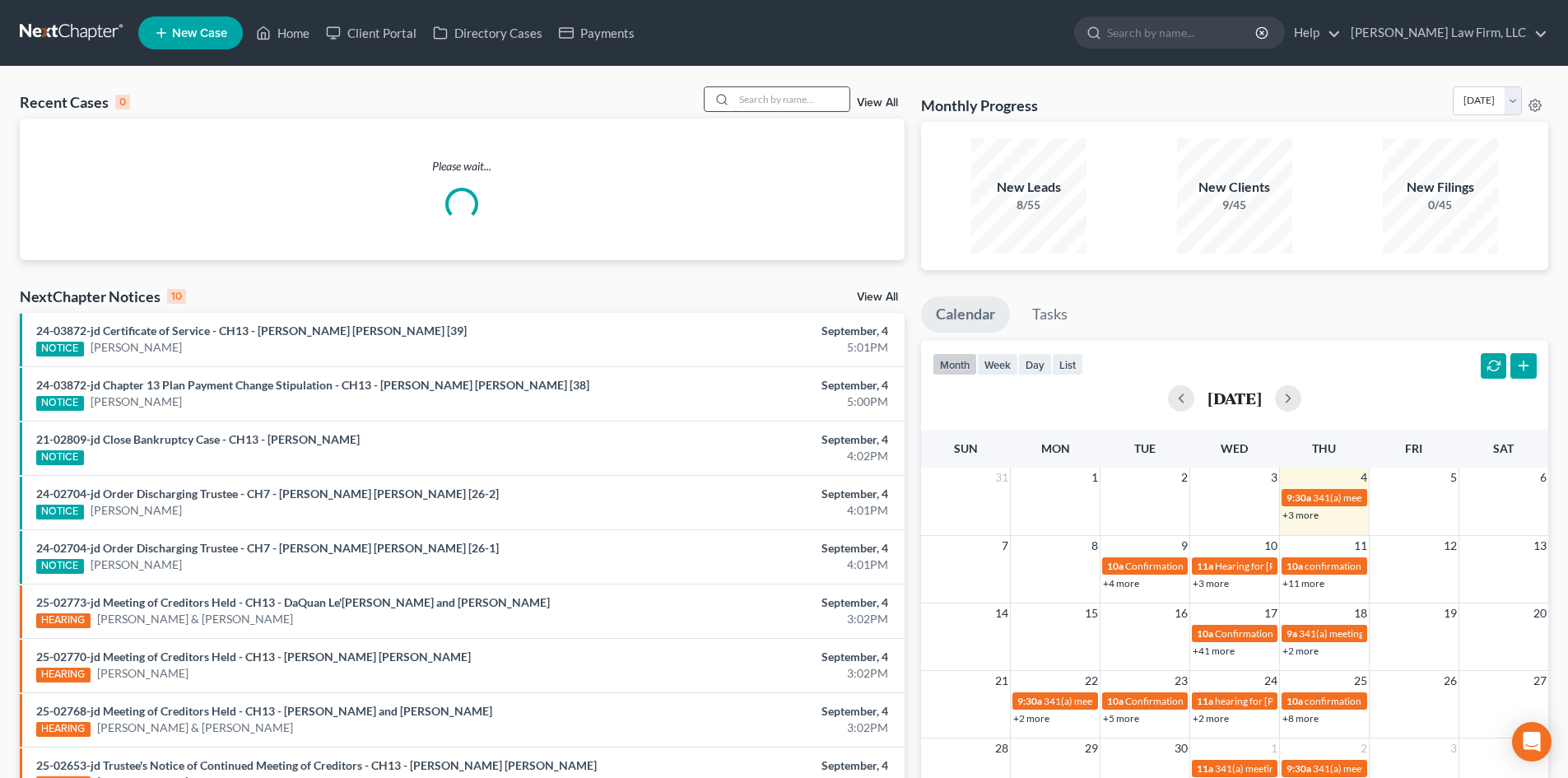
click at [757, 104] on input "search" at bounding box center [792, 99] width 115 height 24
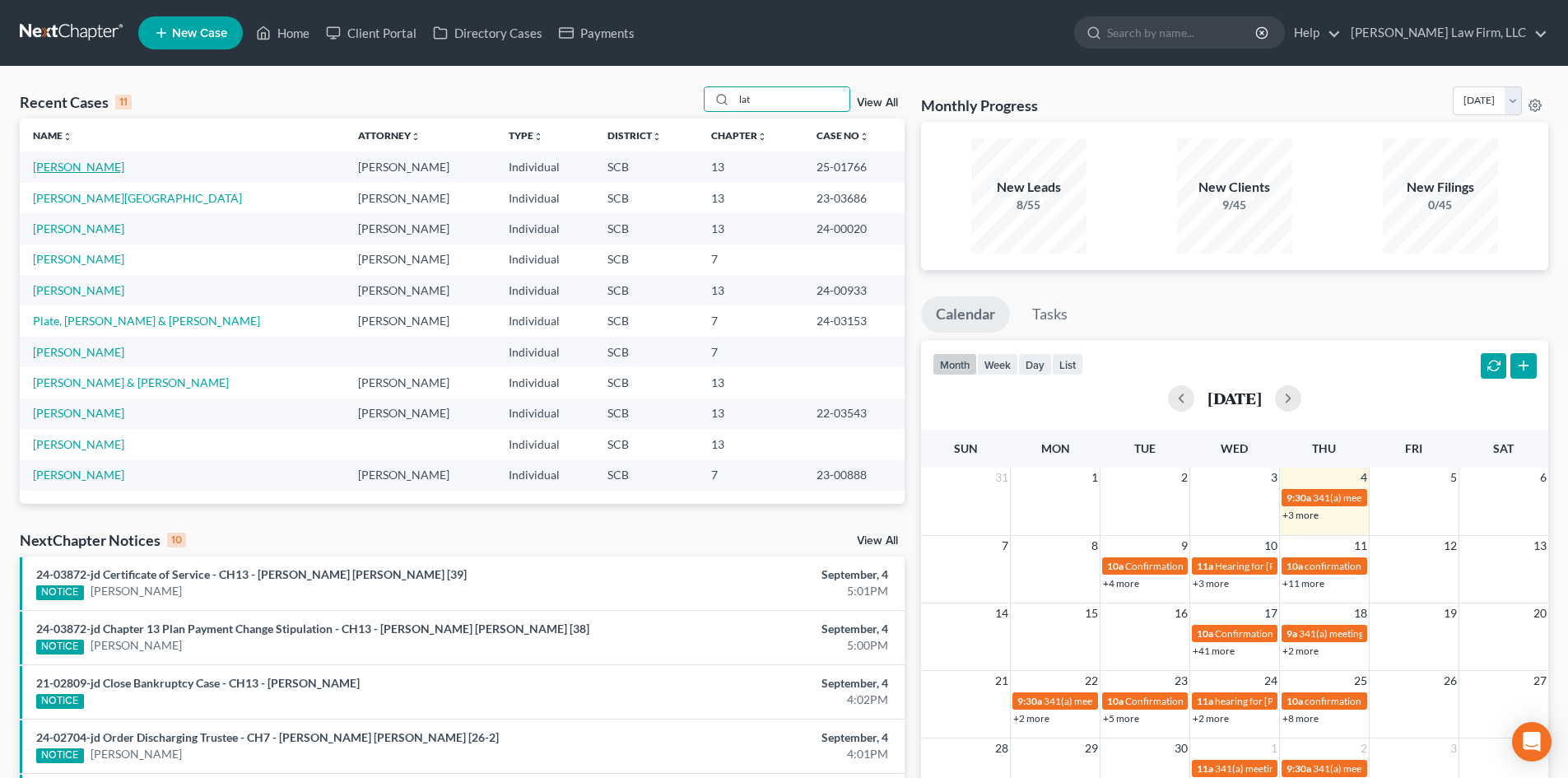
type input "lat"
click at [79, 168] on link "[PERSON_NAME]" at bounding box center [78, 166] width 91 height 14
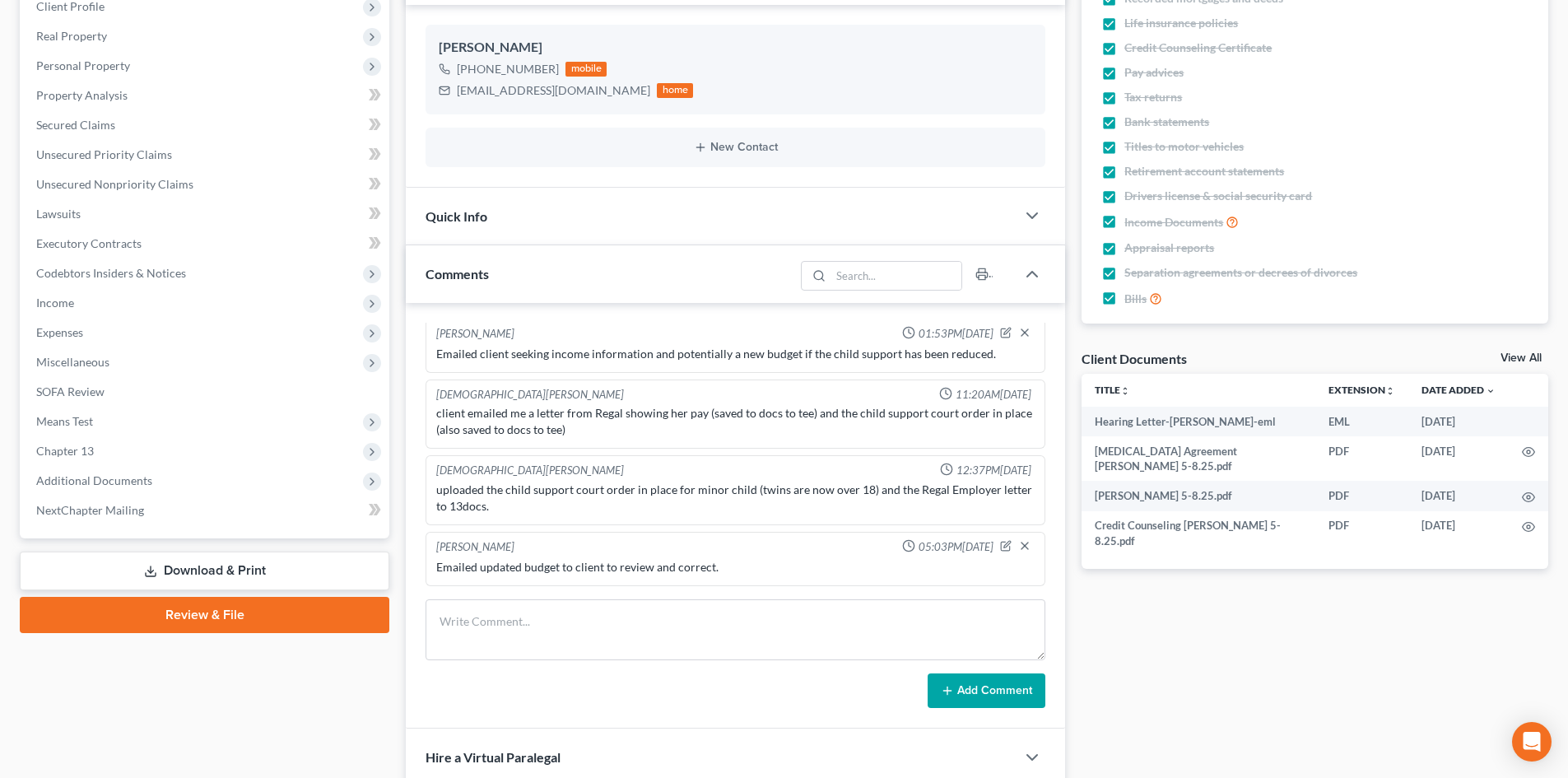
scroll to position [412, 0]
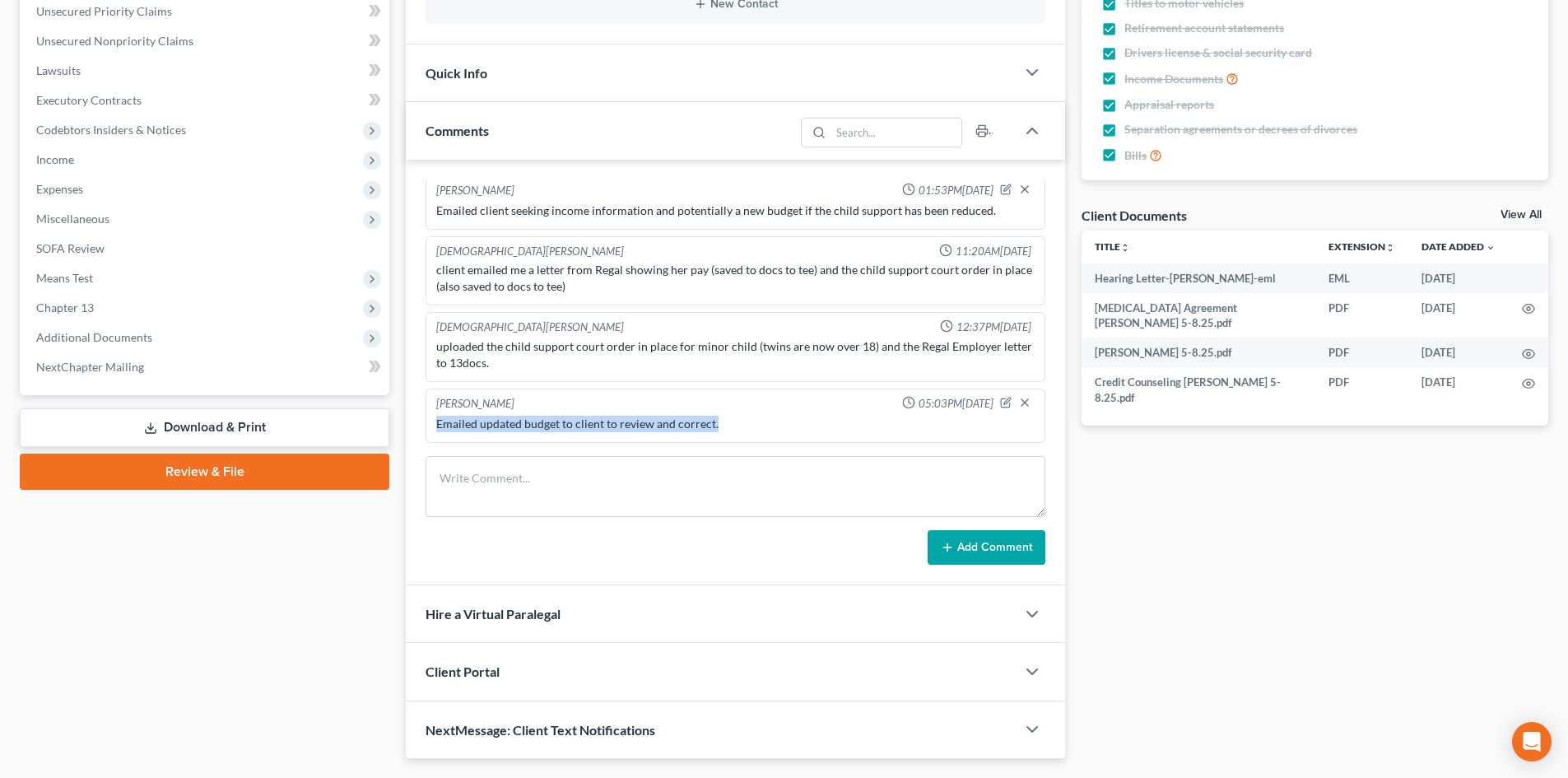
drag, startPoint x: 718, startPoint y: 422, endPoint x: 431, endPoint y: 436, distance: 287.3
click at [431, 436] on div "[PERSON_NAME] 05:03PM[DATE] Emailed updated budget to client to review and corr…" at bounding box center [735, 416] width 620 height 55
copy div "Emailed updated budget to client to review and correct."
click at [485, 485] on textarea at bounding box center [735, 486] width 620 height 61
paste textarea "Emailed updated budget to client to review and correct."
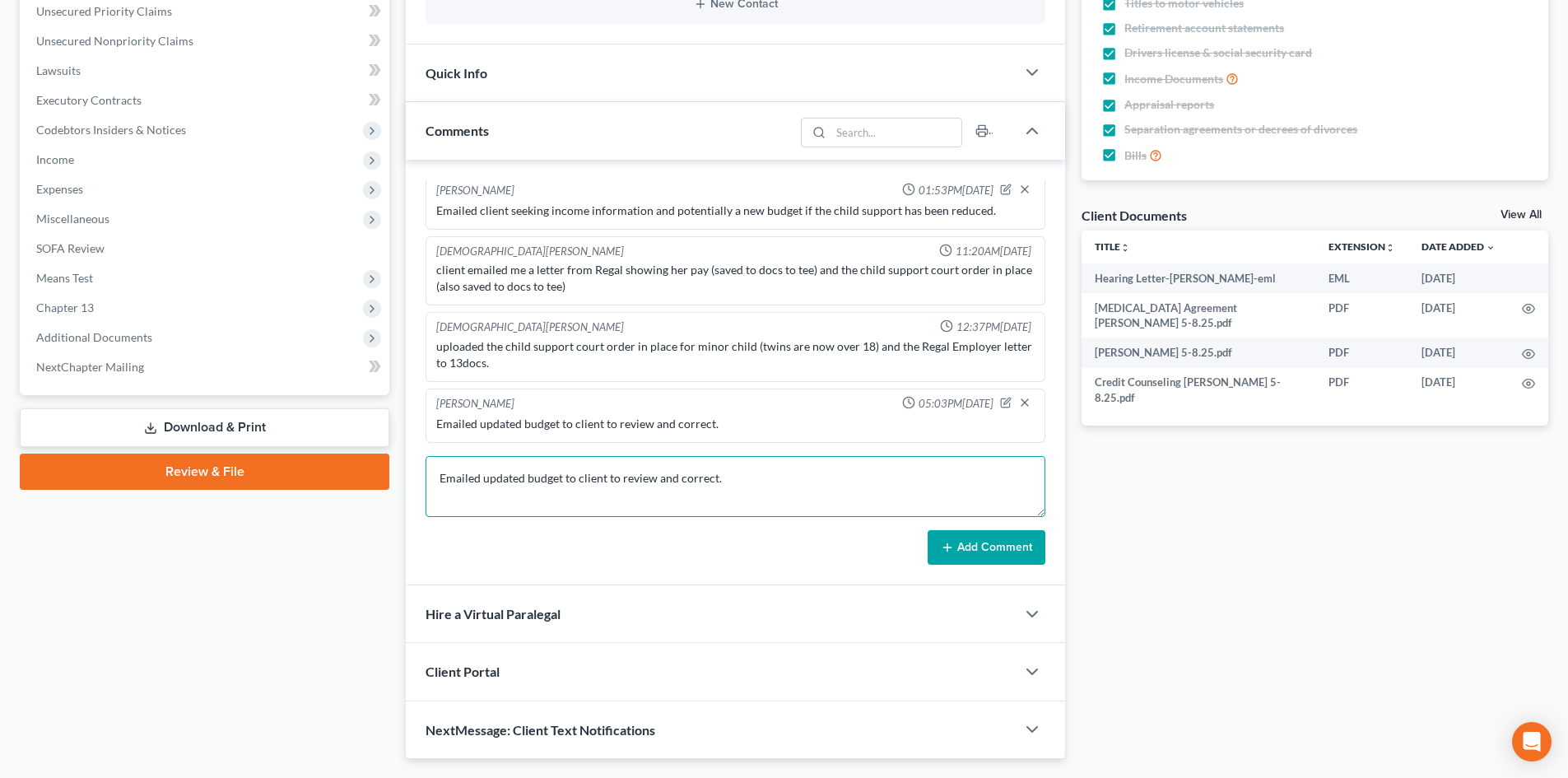
click at [597, 479] on textarea "Emailed updated budget to client to review and correct." at bounding box center [735, 486] width 620 height 61
click at [719, 481] on textarea "Emailed updated budget to client to review and correct." at bounding box center [735, 486] width 620 height 61
type textarea "Emailed updated budget to client to review and correct again."
click at [961, 533] on button "Add Comment" at bounding box center [987, 547] width 118 height 35
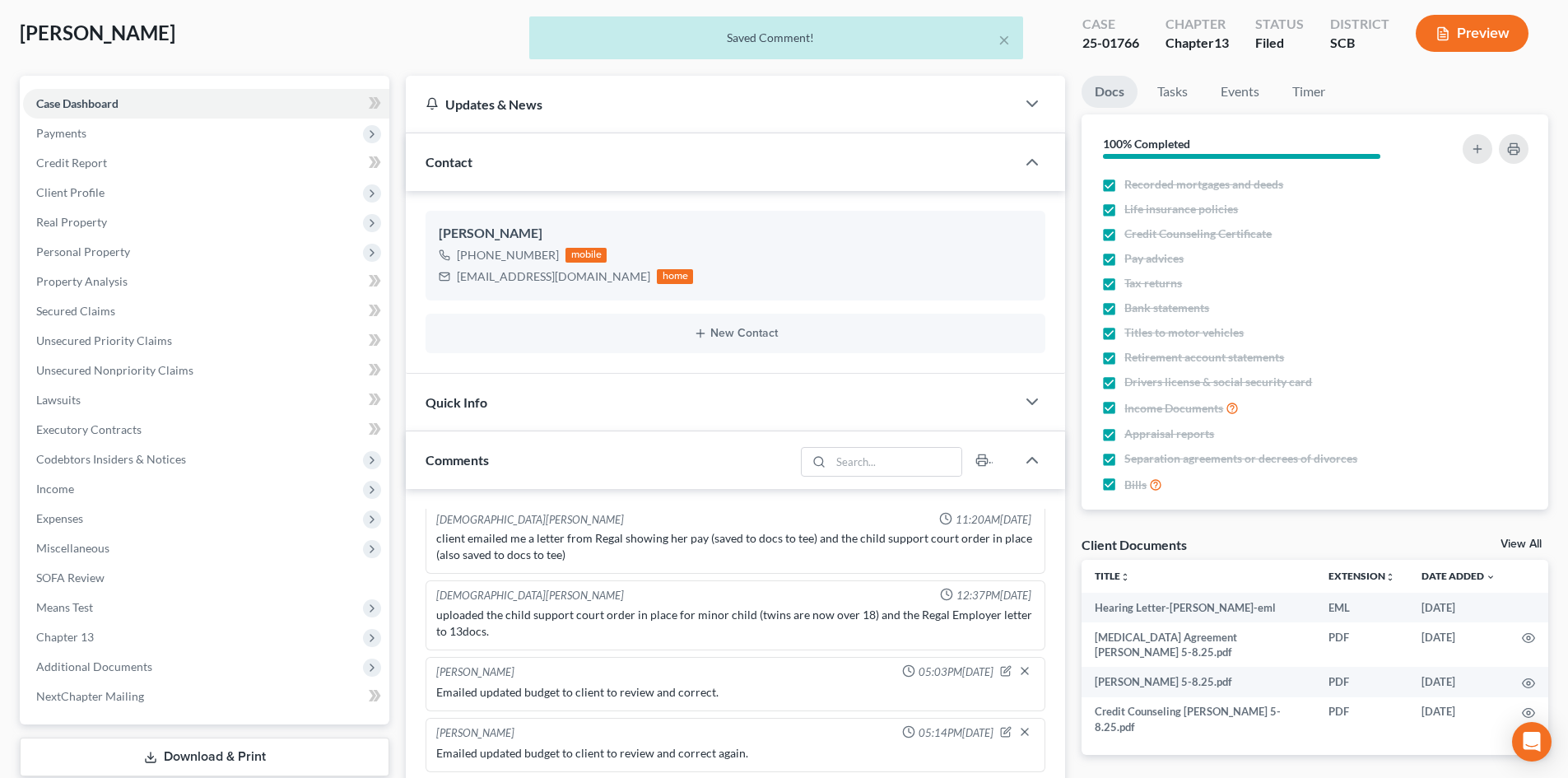
scroll to position [0, 0]
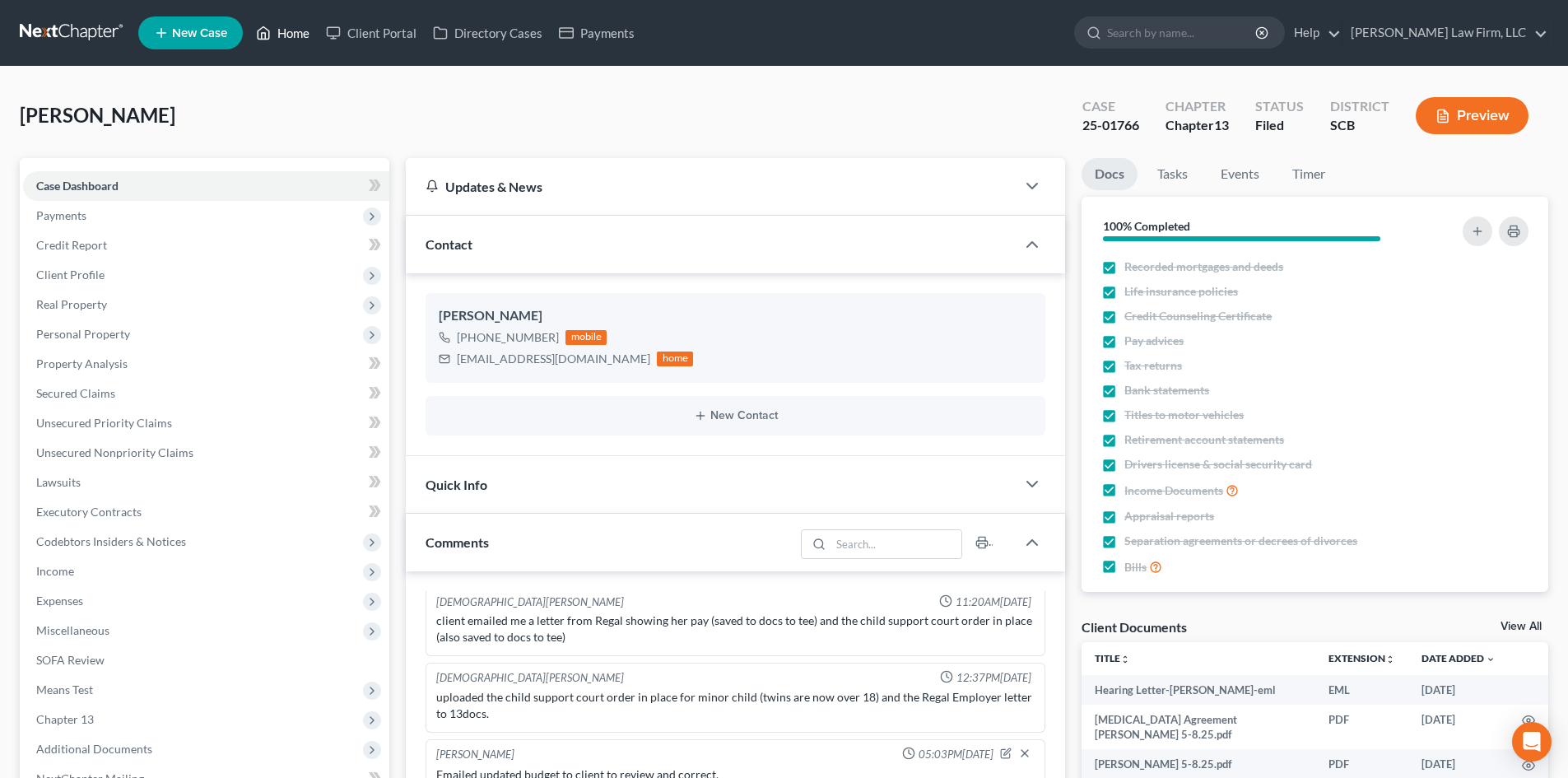
click at [304, 33] on link "Home" at bounding box center [283, 32] width 70 height 30
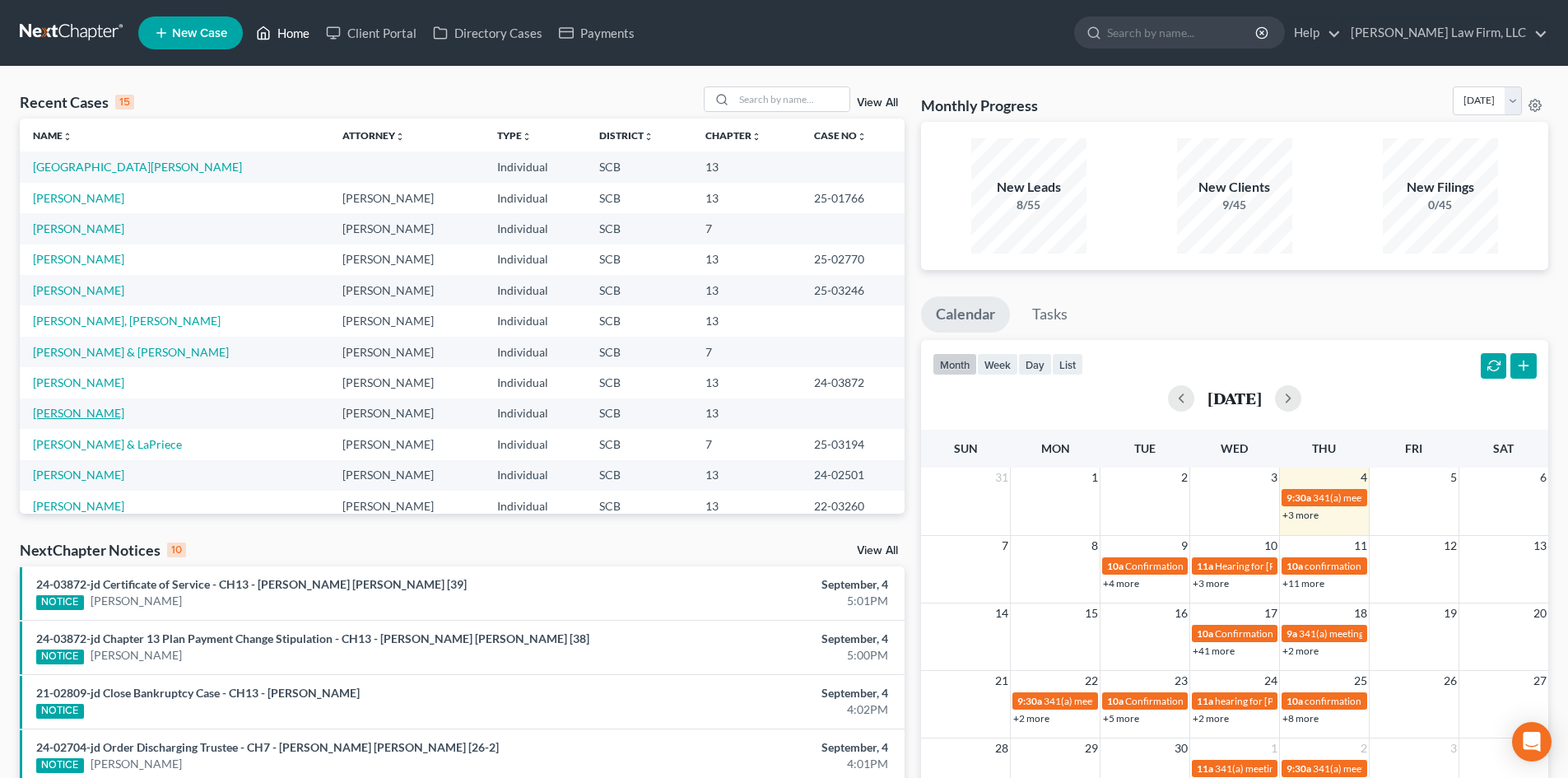
scroll to position [112, 0]
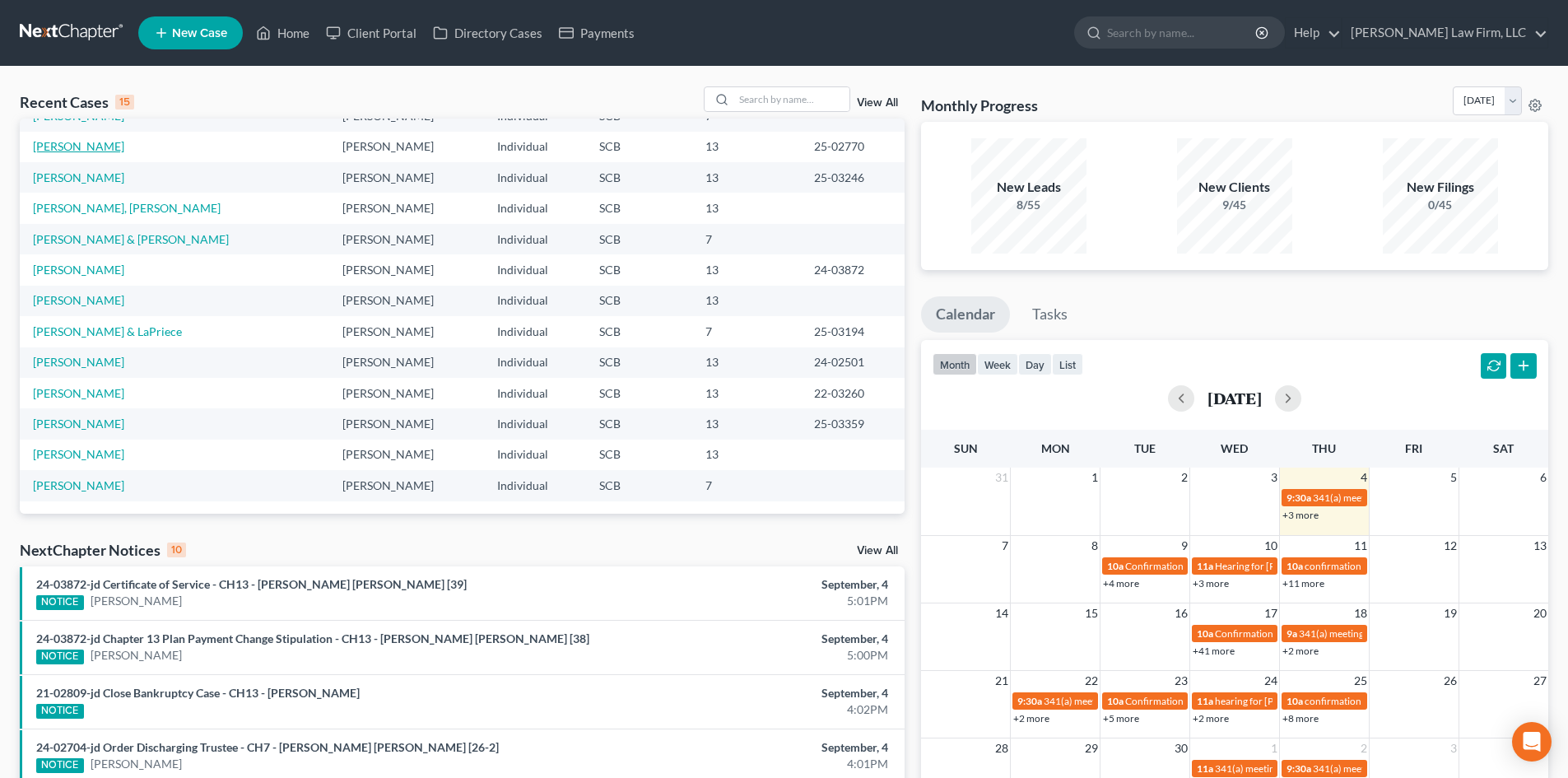
click at [96, 146] on link "[PERSON_NAME]" at bounding box center [78, 146] width 91 height 14
select select "2"
select select "0"
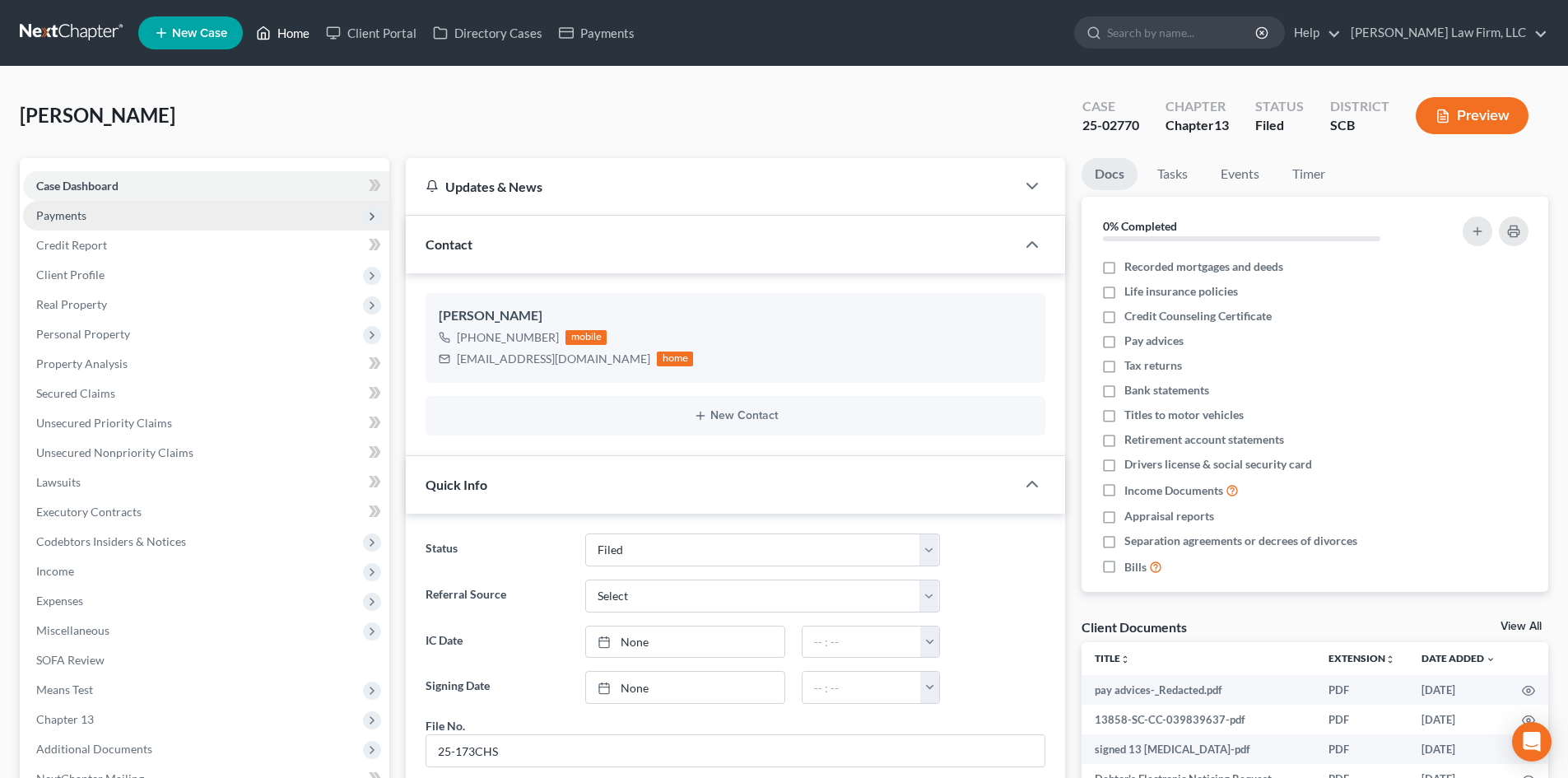
drag, startPoint x: 291, startPoint y: 32, endPoint x: 34, endPoint y: 225, distance: 321.4
click at [291, 32] on link "Home" at bounding box center [283, 32] width 70 height 30
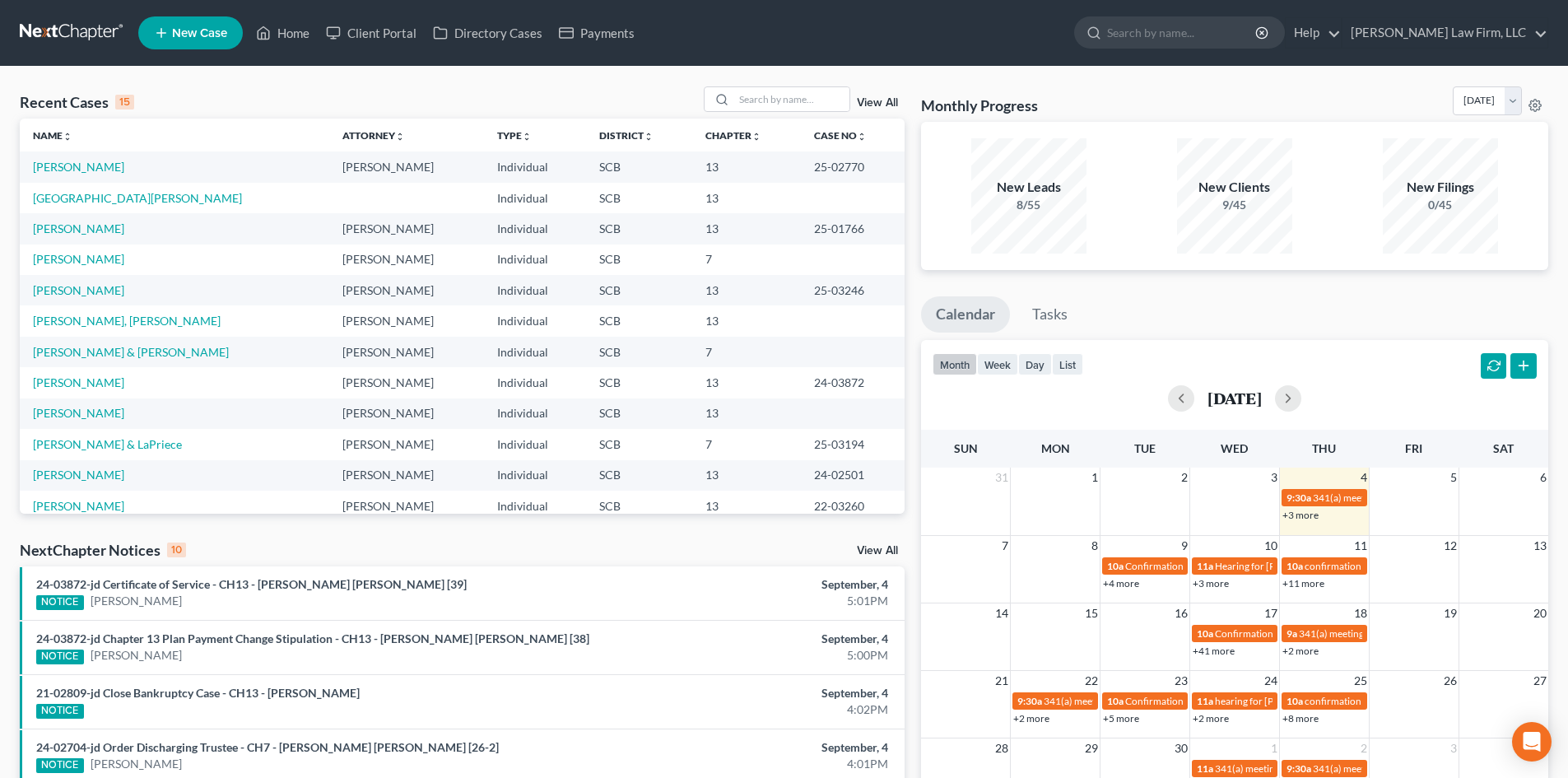
click at [799, 85] on div "Recent Cases 15 View All Name unfold_more expand_more expand_less Attorney unfo…" at bounding box center [784, 610] width 1568 height 1088
click at [788, 93] on input "search" at bounding box center [792, 99] width 115 height 24
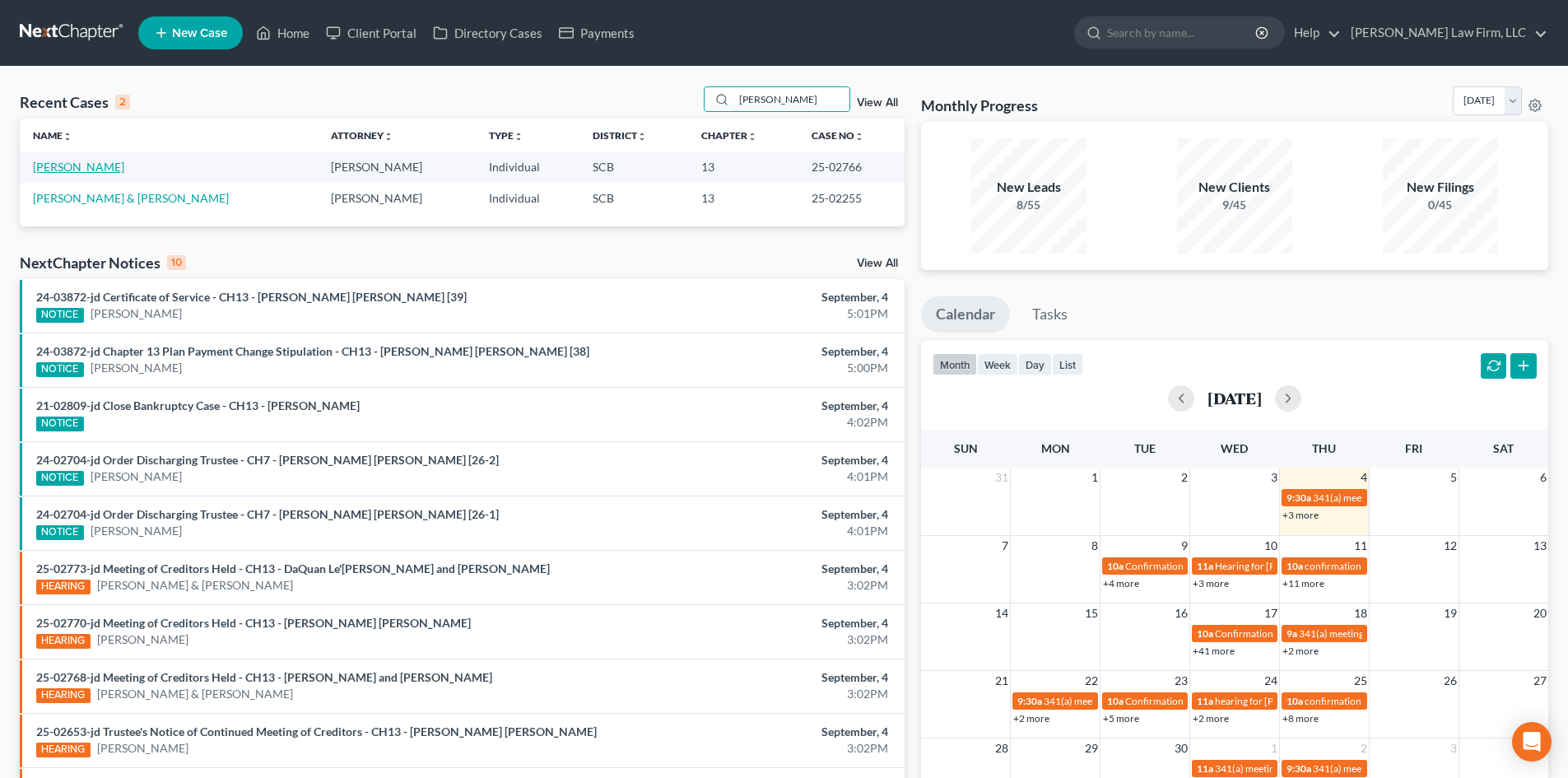
type input "[PERSON_NAME]"
click at [90, 162] on link "[PERSON_NAME]" at bounding box center [78, 166] width 91 height 14
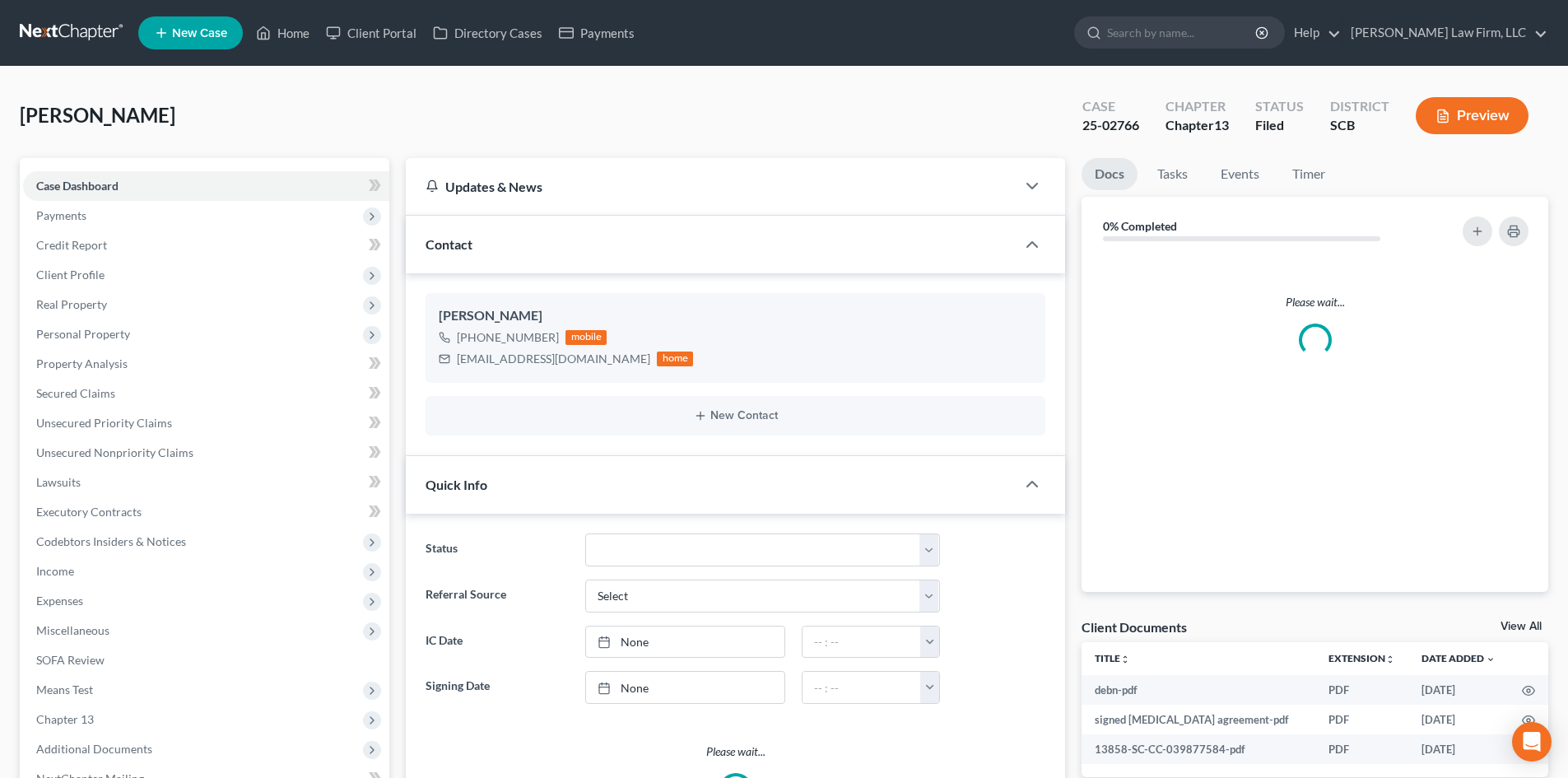
select select "0"
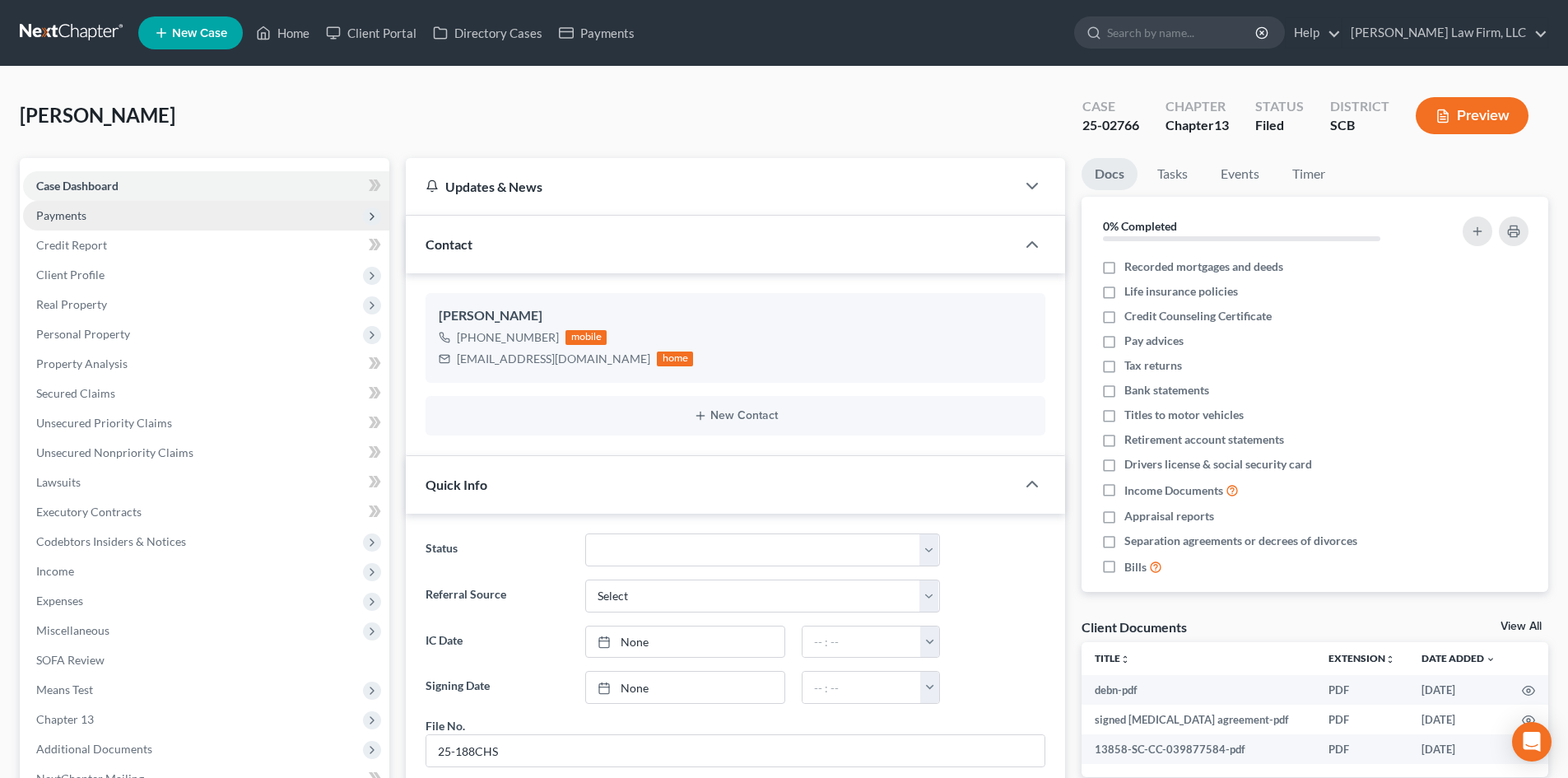
click at [108, 214] on span "Payments" at bounding box center [206, 216] width 366 height 30
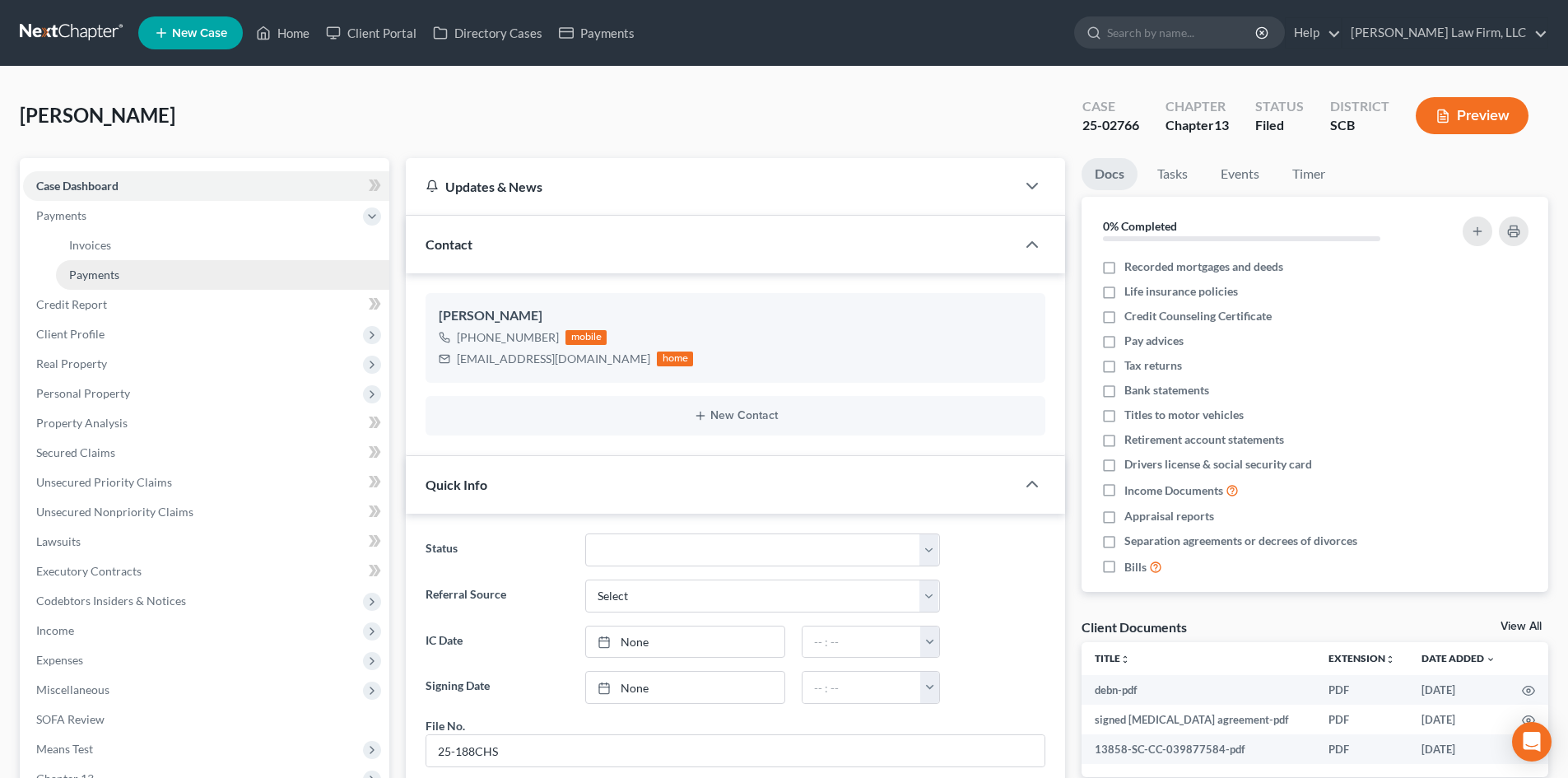
click at [108, 271] on span "Payments" at bounding box center [94, 274] width 50 height 14
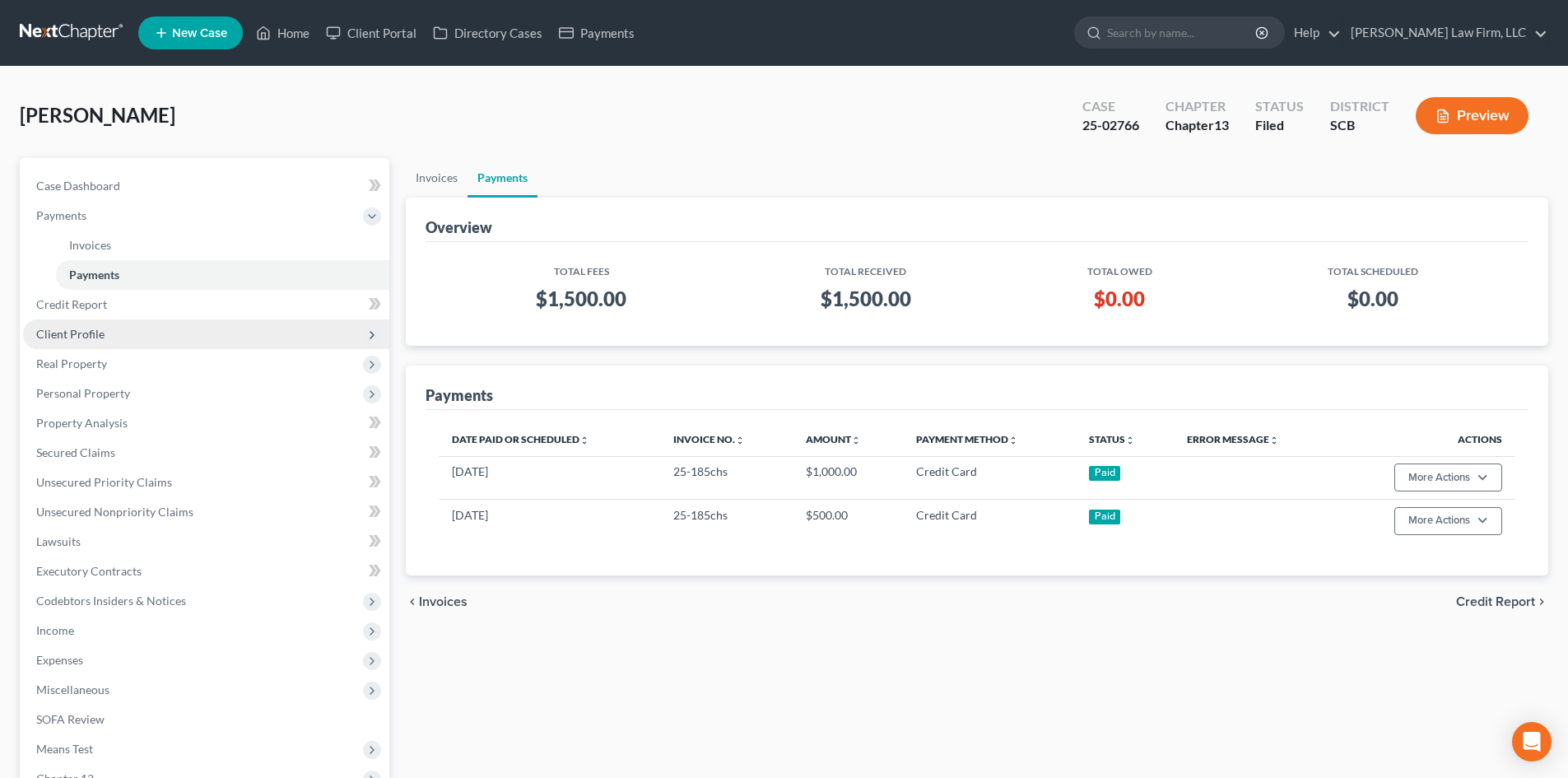
click at [162, 341] on span "Client Profile" at bounding box center [206, 334] width 366 height 30
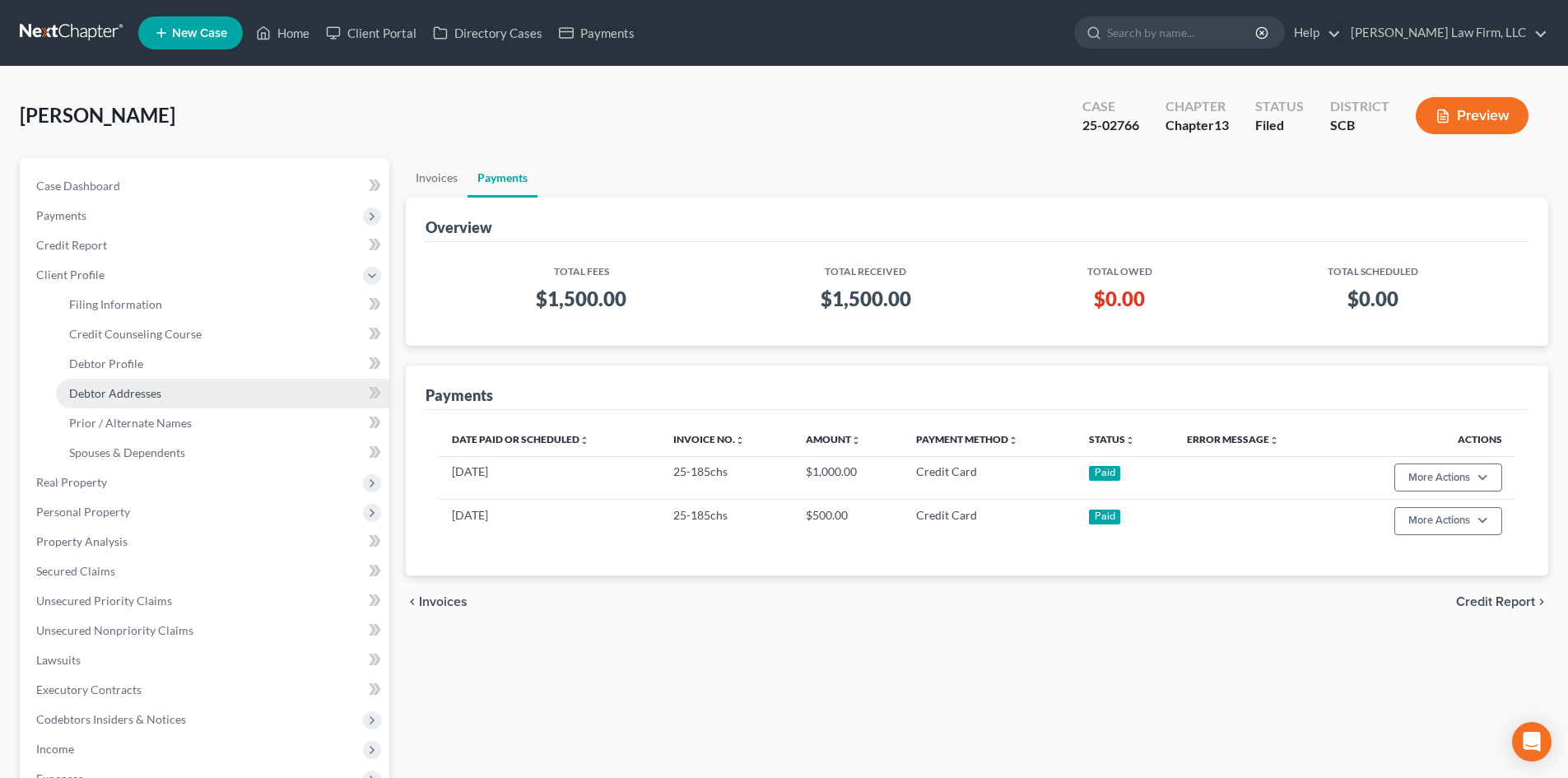
click at [186, 406] on link "Debtor Addresses" at bounding box center [222, 393] width 333 height 30
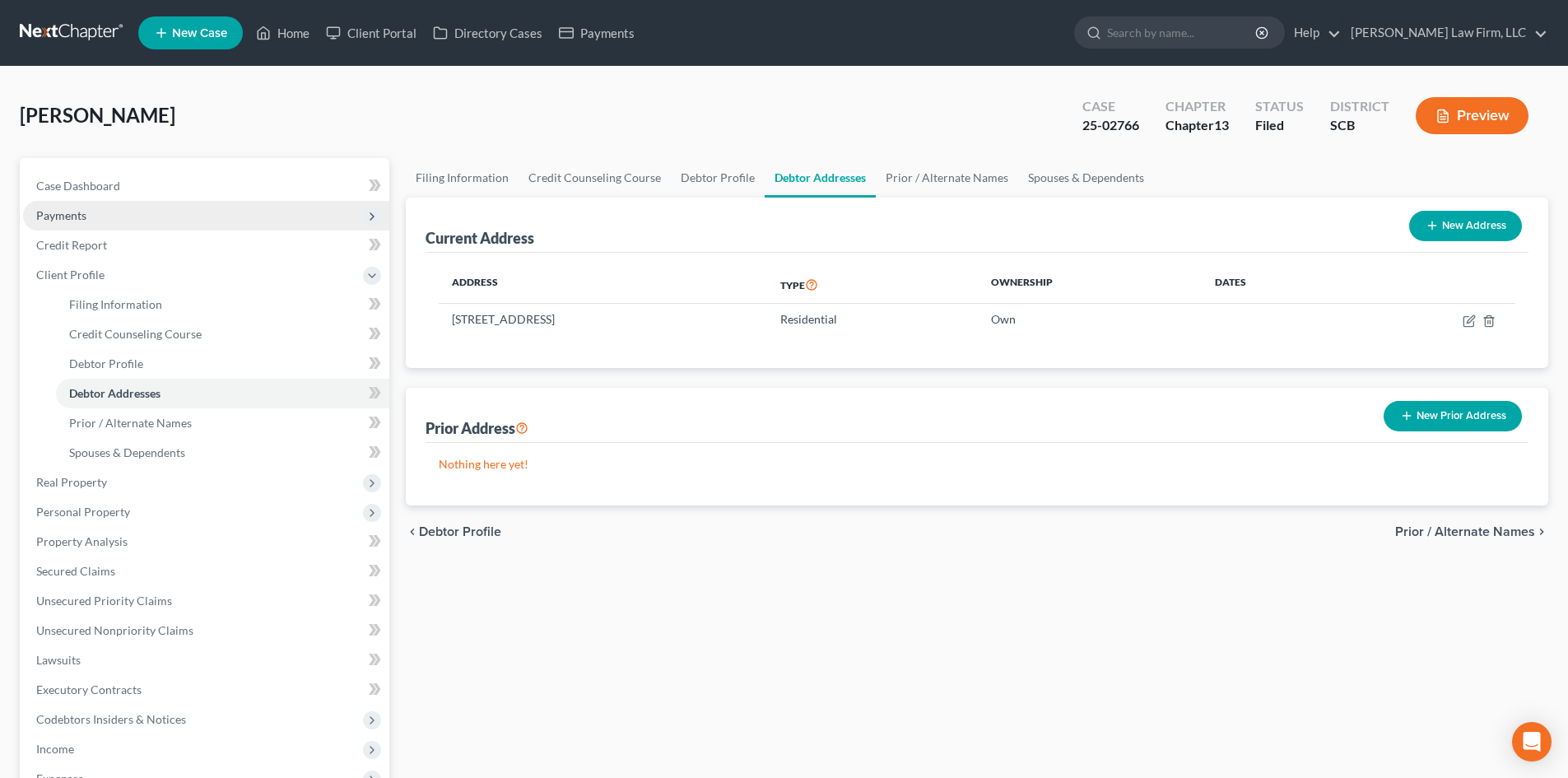
click at [168, 223] on span "Payments" at bounding box center [206, 216] width 366 height 30
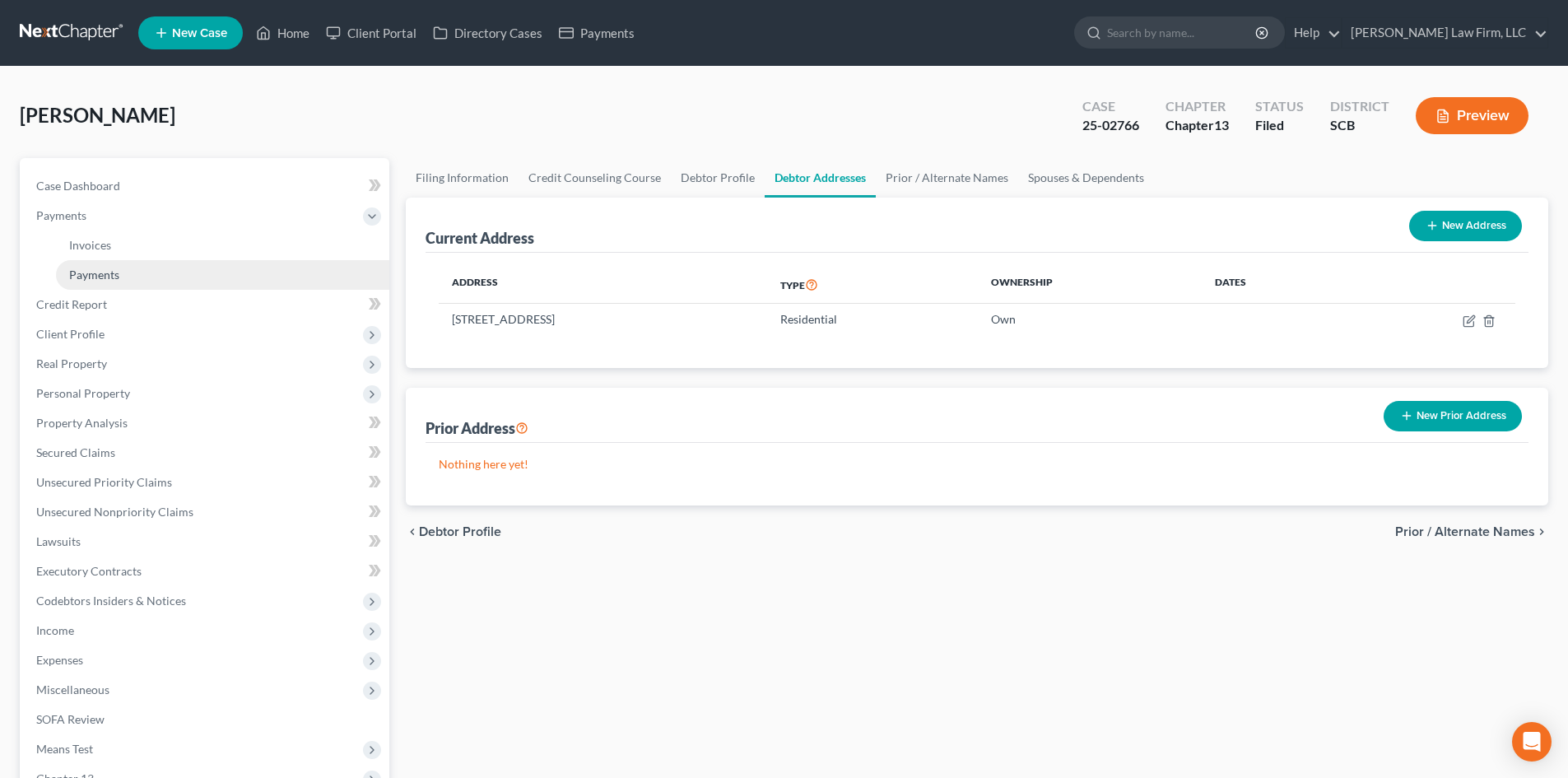
click at [89, 268] on span "Payments" at bounding box center [94, 274] width 50 height 14
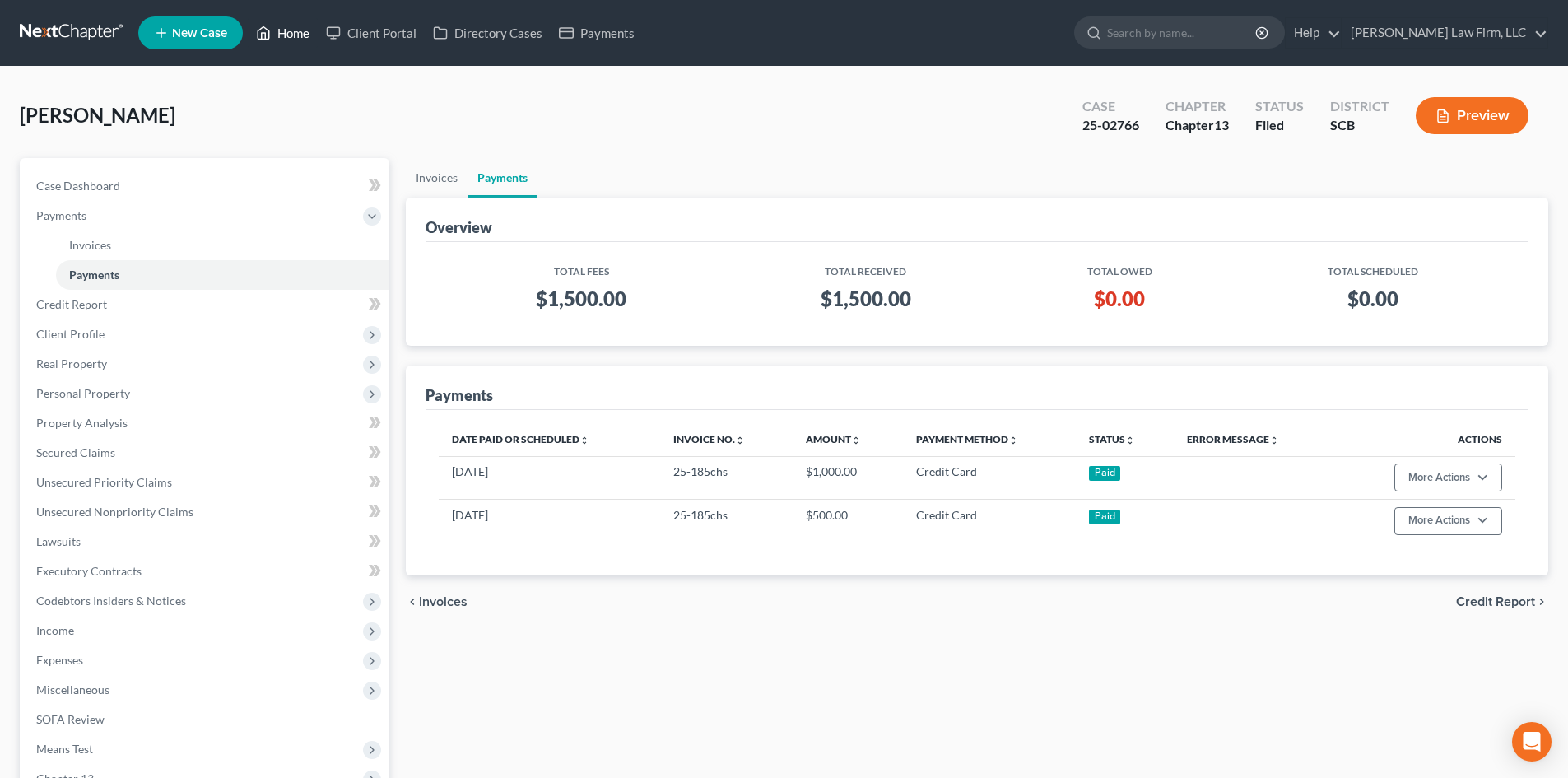
click at [297, 37] on link "Home" at bounding box center [283, 32] width 70 height 30
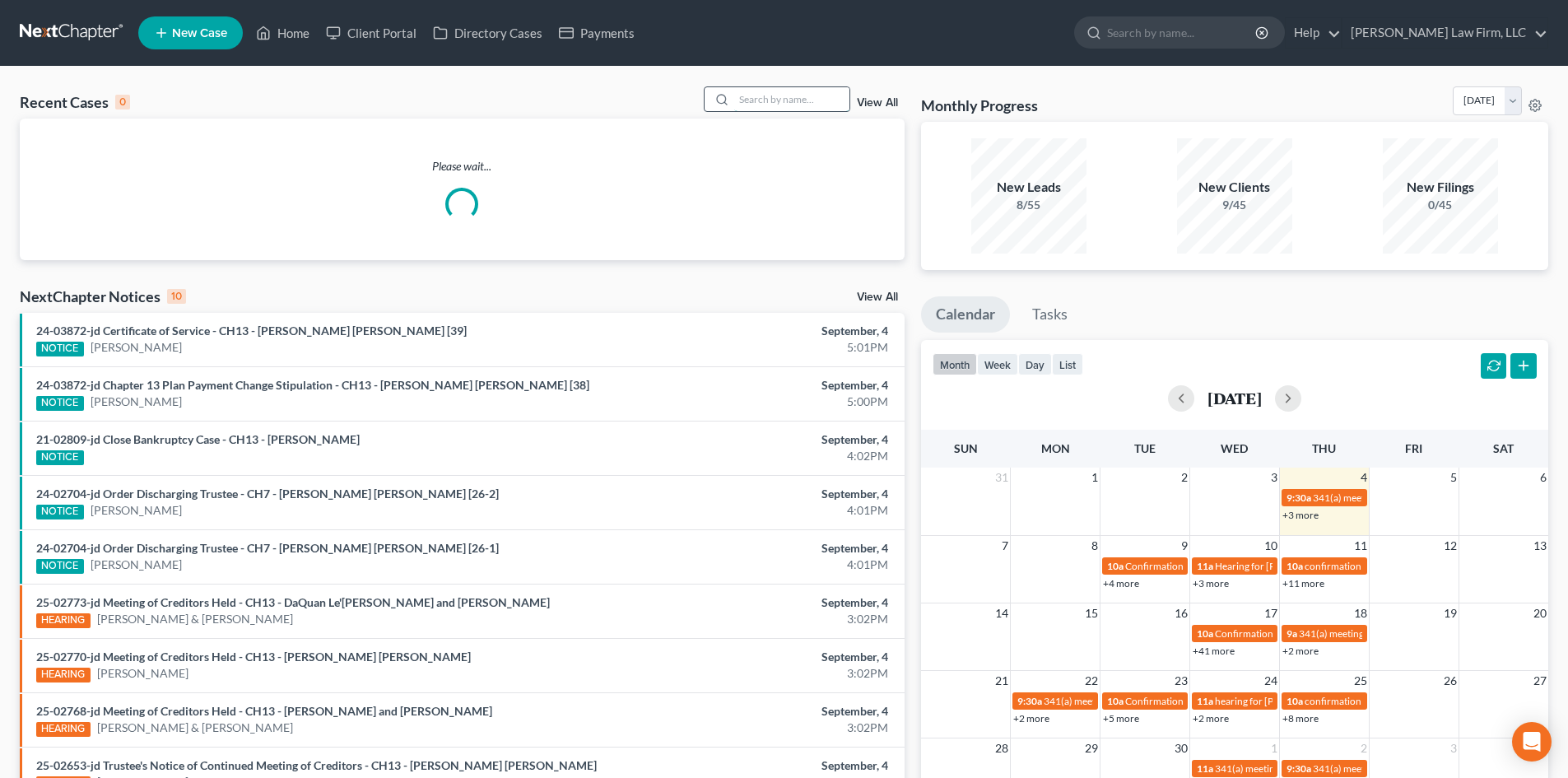
click at [806, 102] on input "search" at bounding box center [792, 99] width 115 height 24
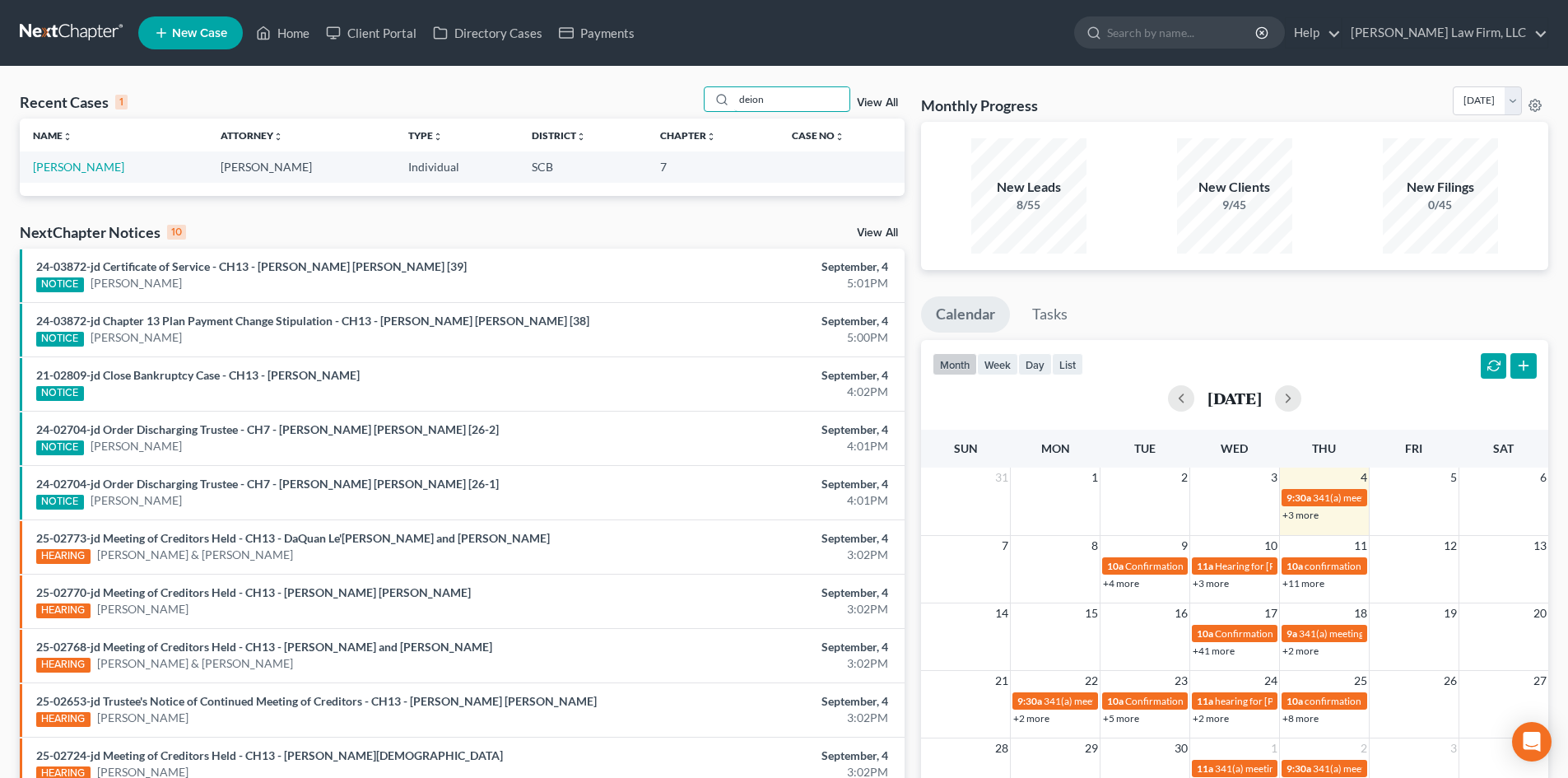
drag, startPoint x: 804, startPoint y: 102, endPoint x: 684, endPoint y: 119, distance: 121.2
click at [684, 119] on div "Recent Cases 1 deion View All Name unfold_more expand_more expand_less Attorney…" at bounding box center [462, 141] width 885 height 109
drag, startPoint x: 735, startPoint y: 92, endPoint x: 725, endPoint y: 91, distance: 10.0
click at [729, 91] on div "[PERSON_NAME]" at bounding box center [777, 99] width 147 height 26
type input "trout"
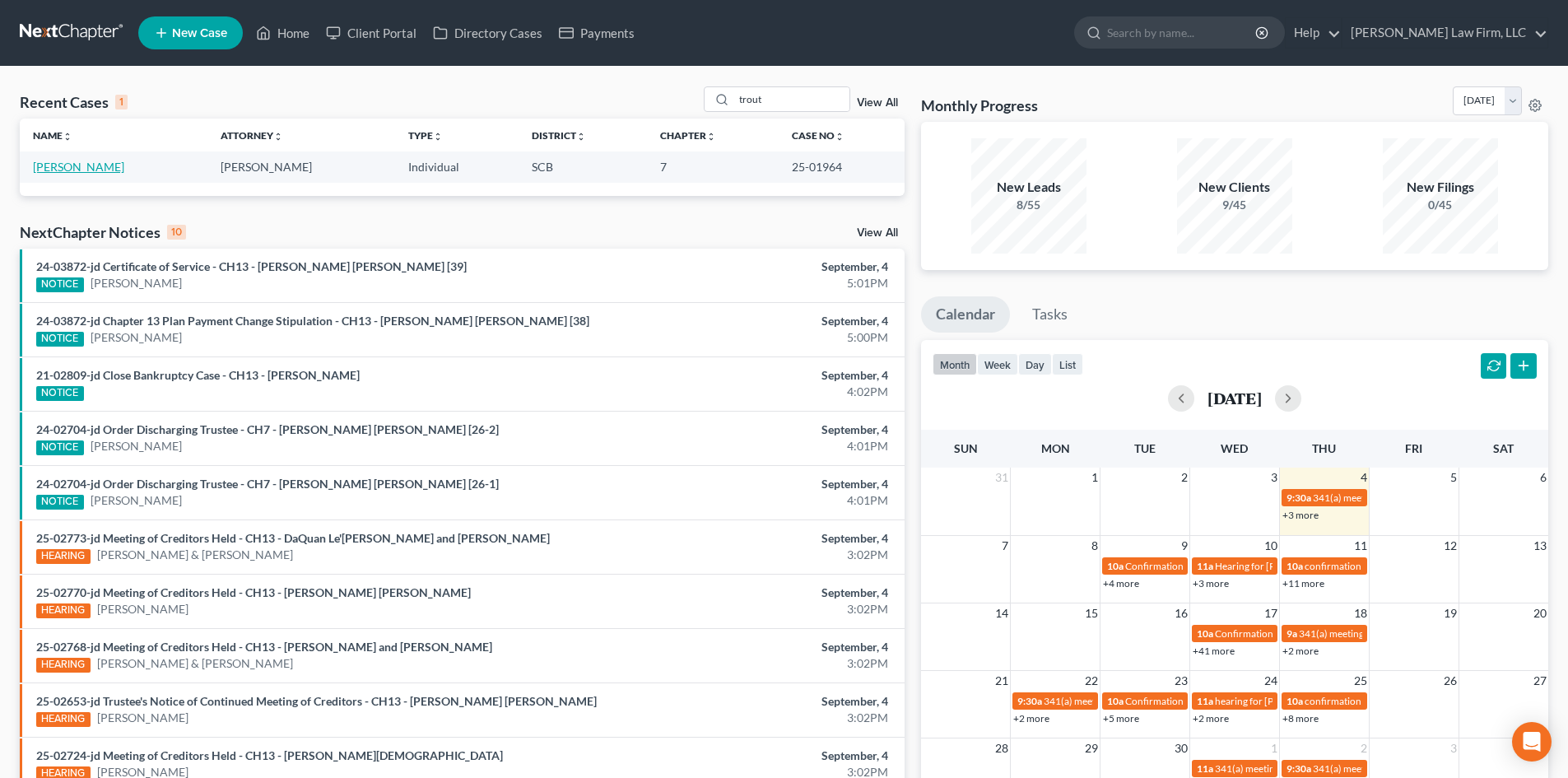
click at [84, 162] on link "[PERSON_NAME]" at bounding box center [78, 166] width 91 height 14
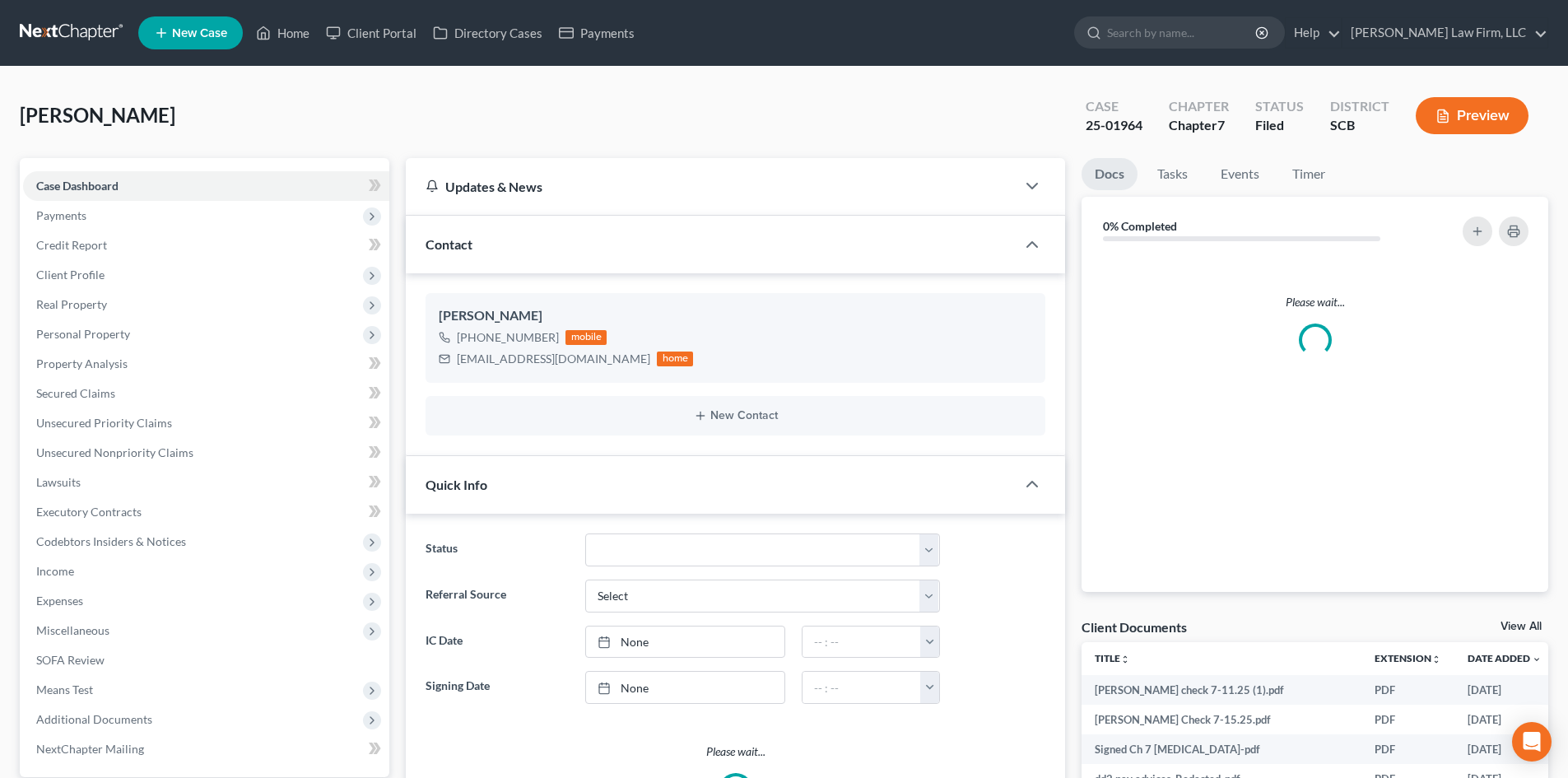
select select "1"
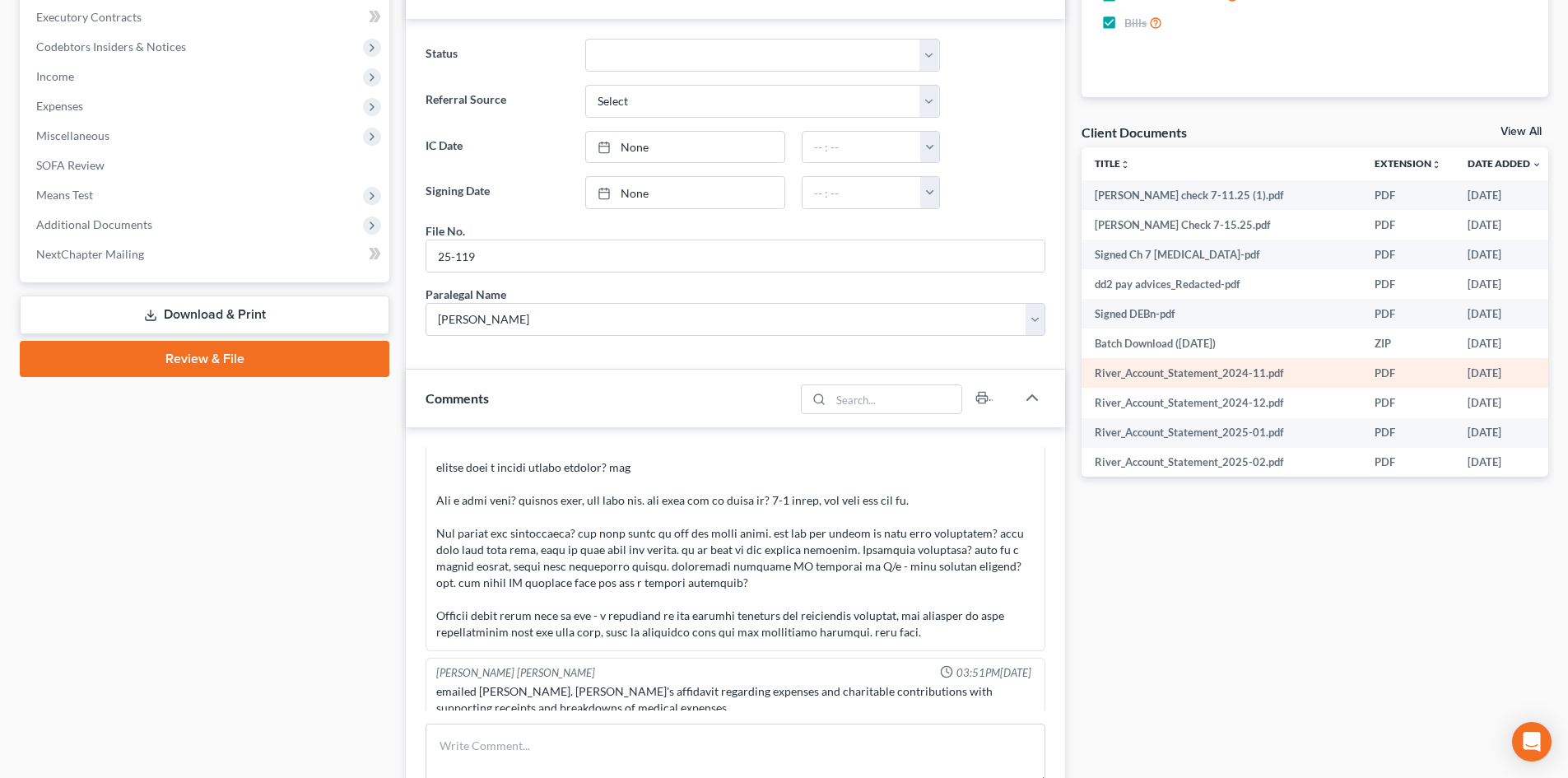
scroll to position [494, 0]
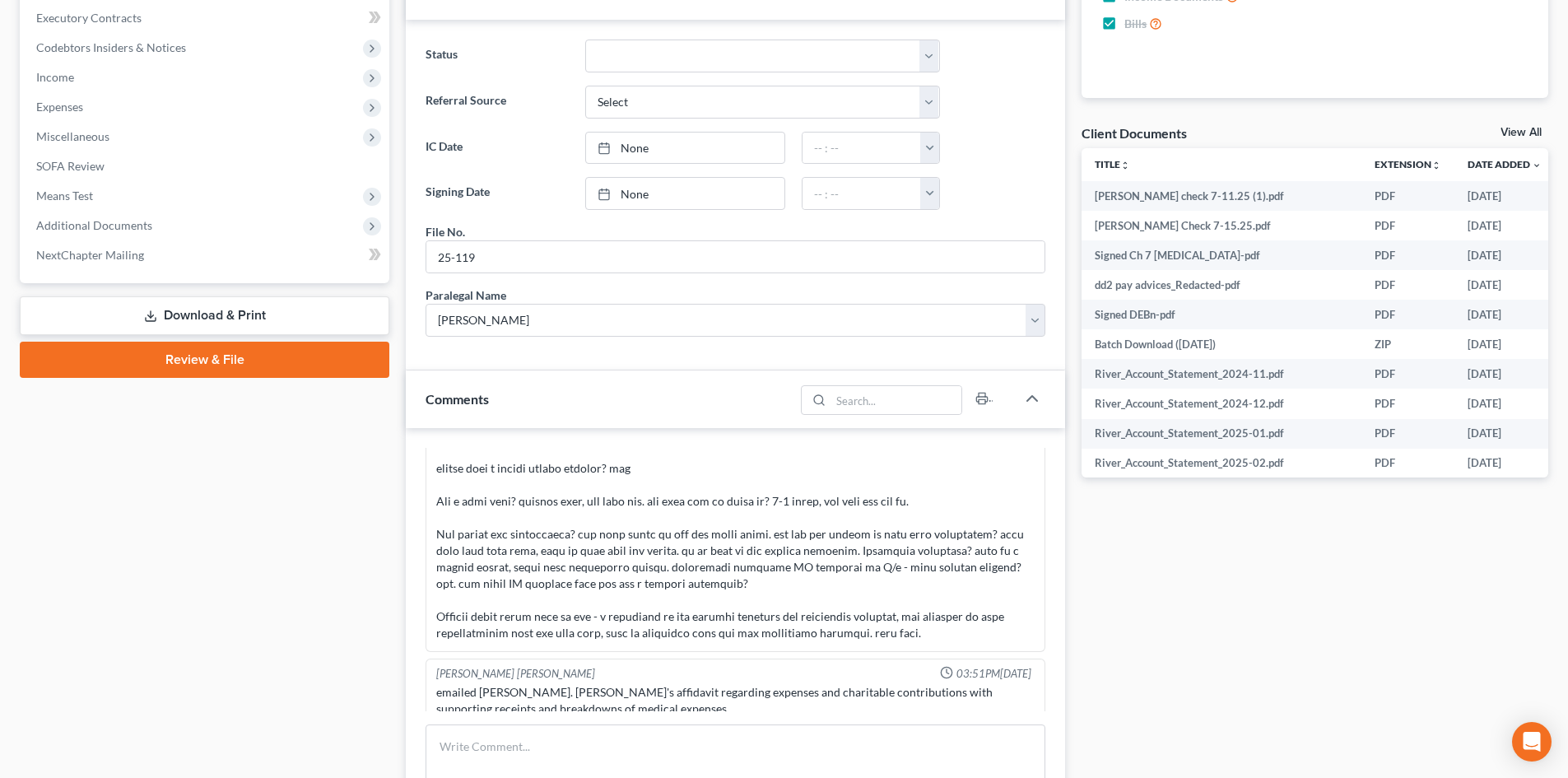
click at [1061, 127] on link "View All" at bounding box center [1521, 133] width 41 height 12
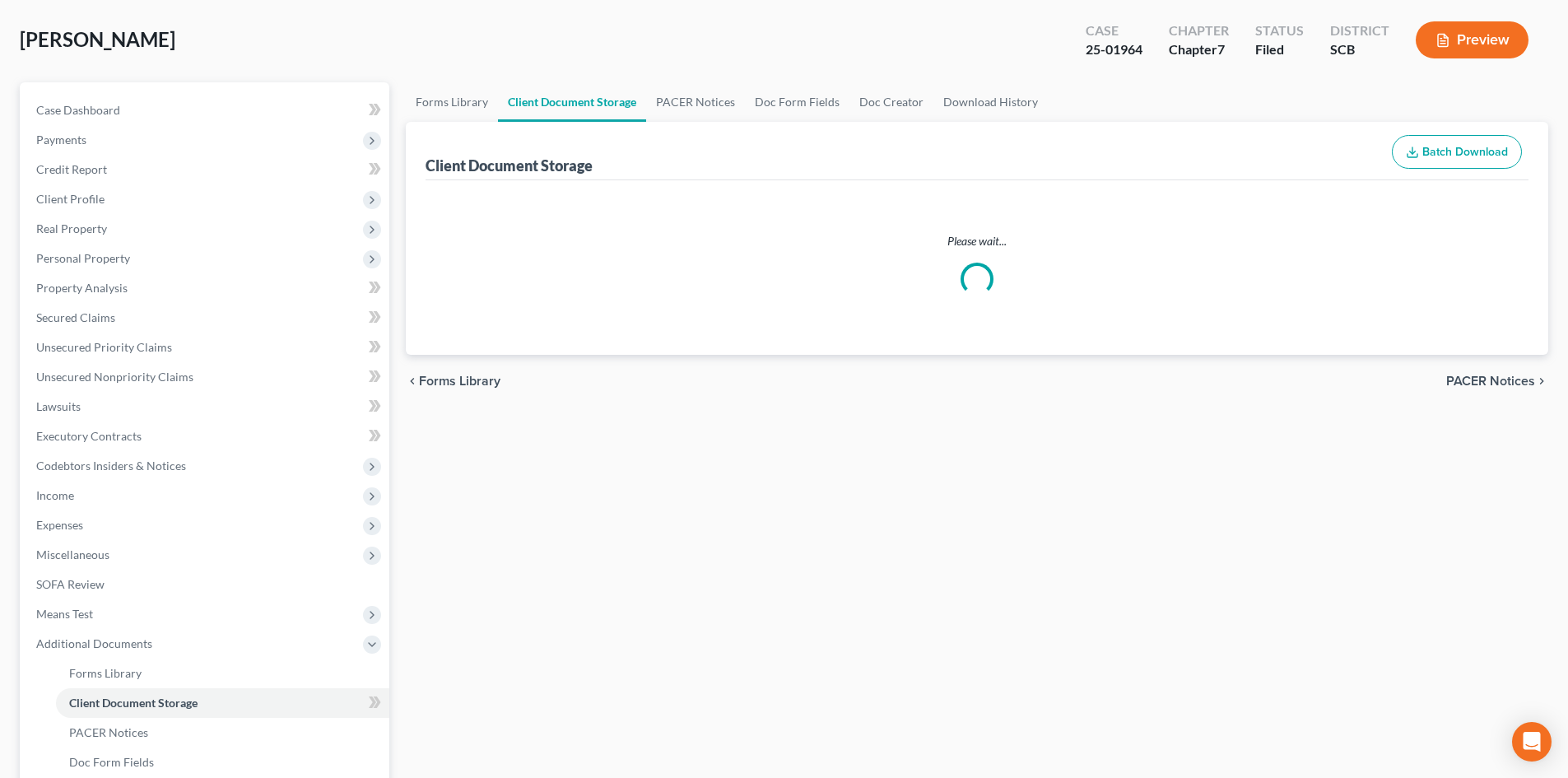
scroll to position [25, 0]
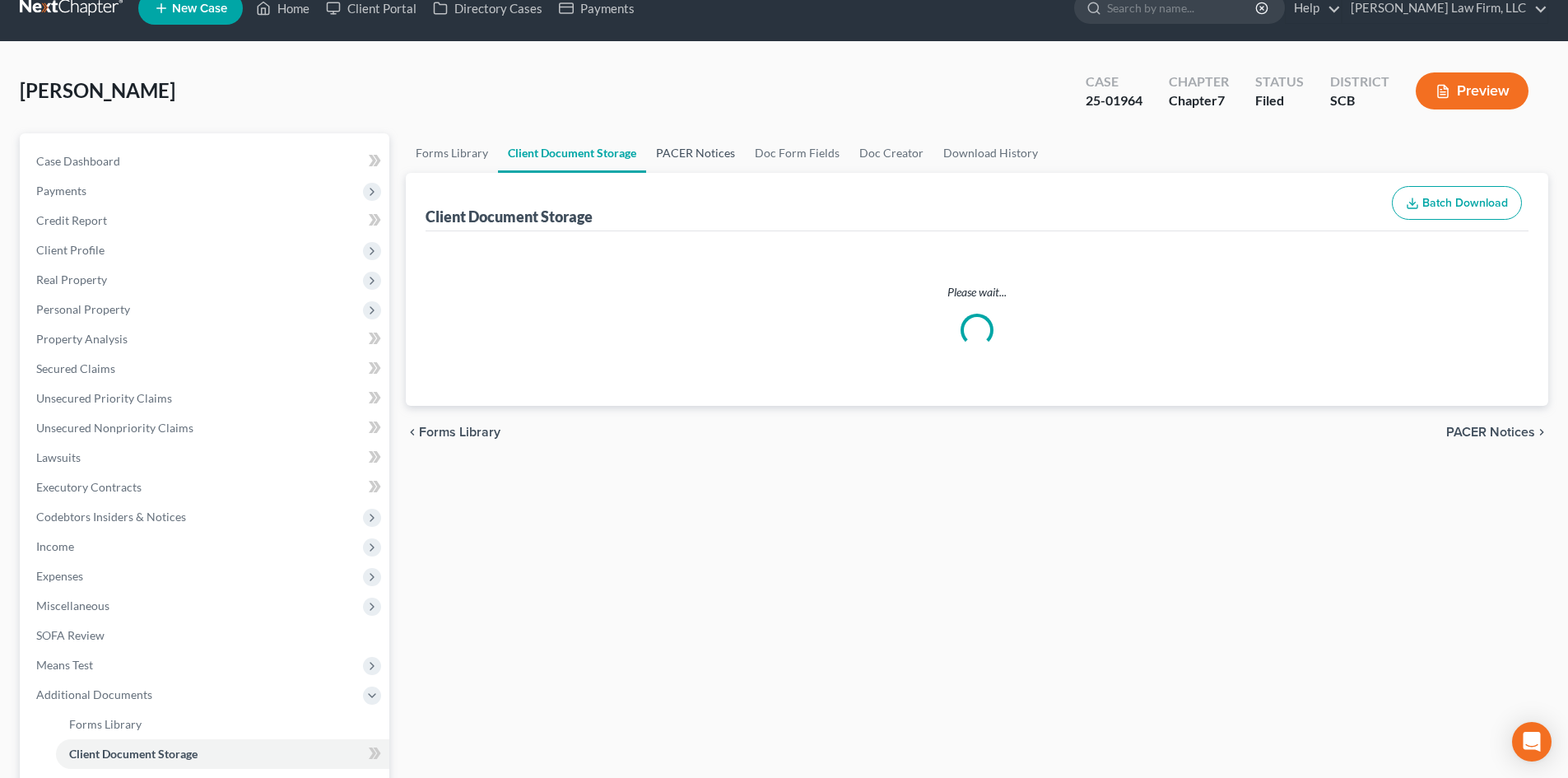
click at [667, 173] on link "PACER Notices" at bounding box center [695, 153] width 99 height 39
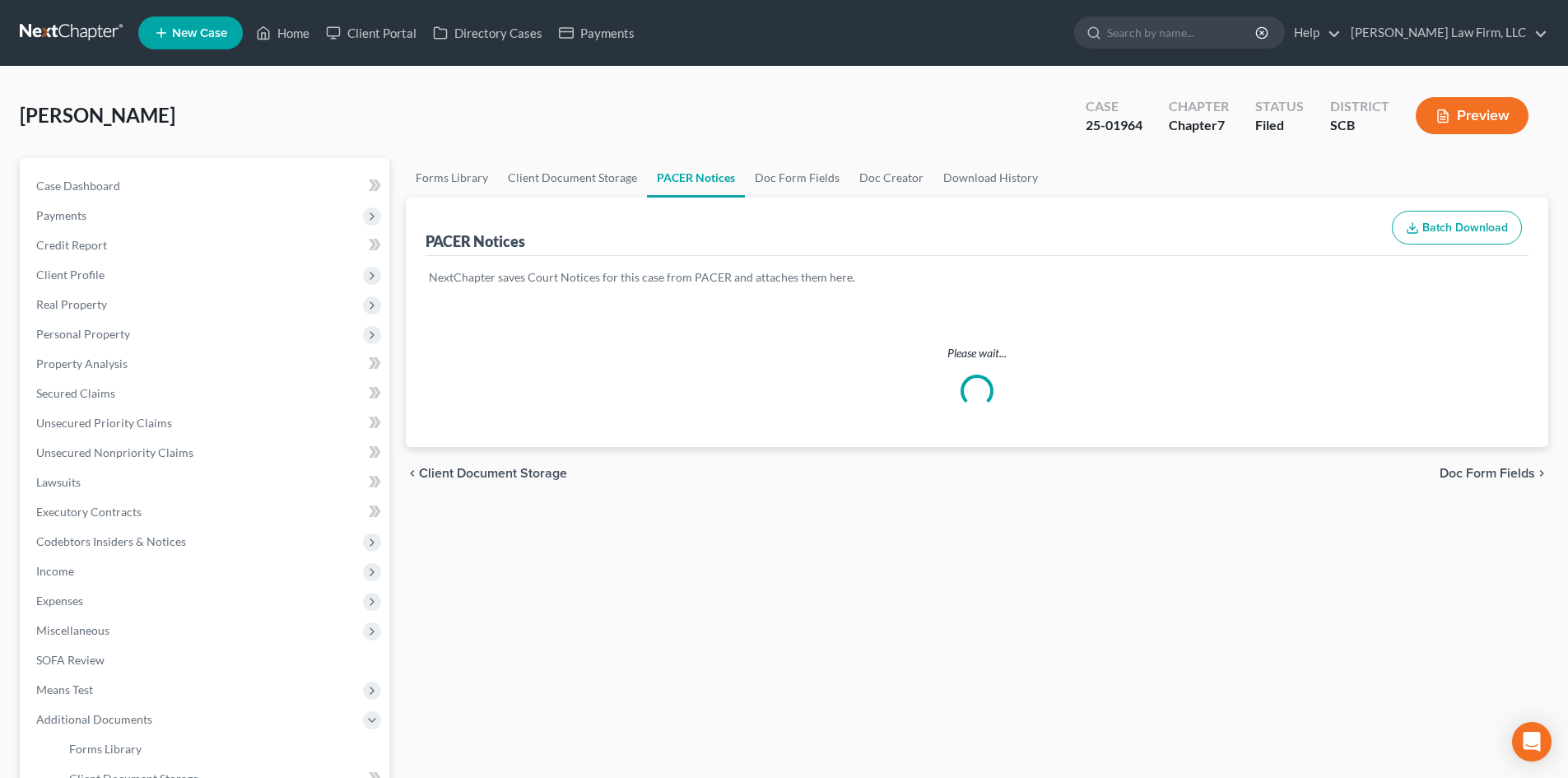
drag, startPoint x: 682, startPoint y: 187, endPoint x: 683, endPoint y: 197, distance: 10.0
click at [682, 187] on link "PACER Notices" at bounding box center [695, 177] width 98 height 39
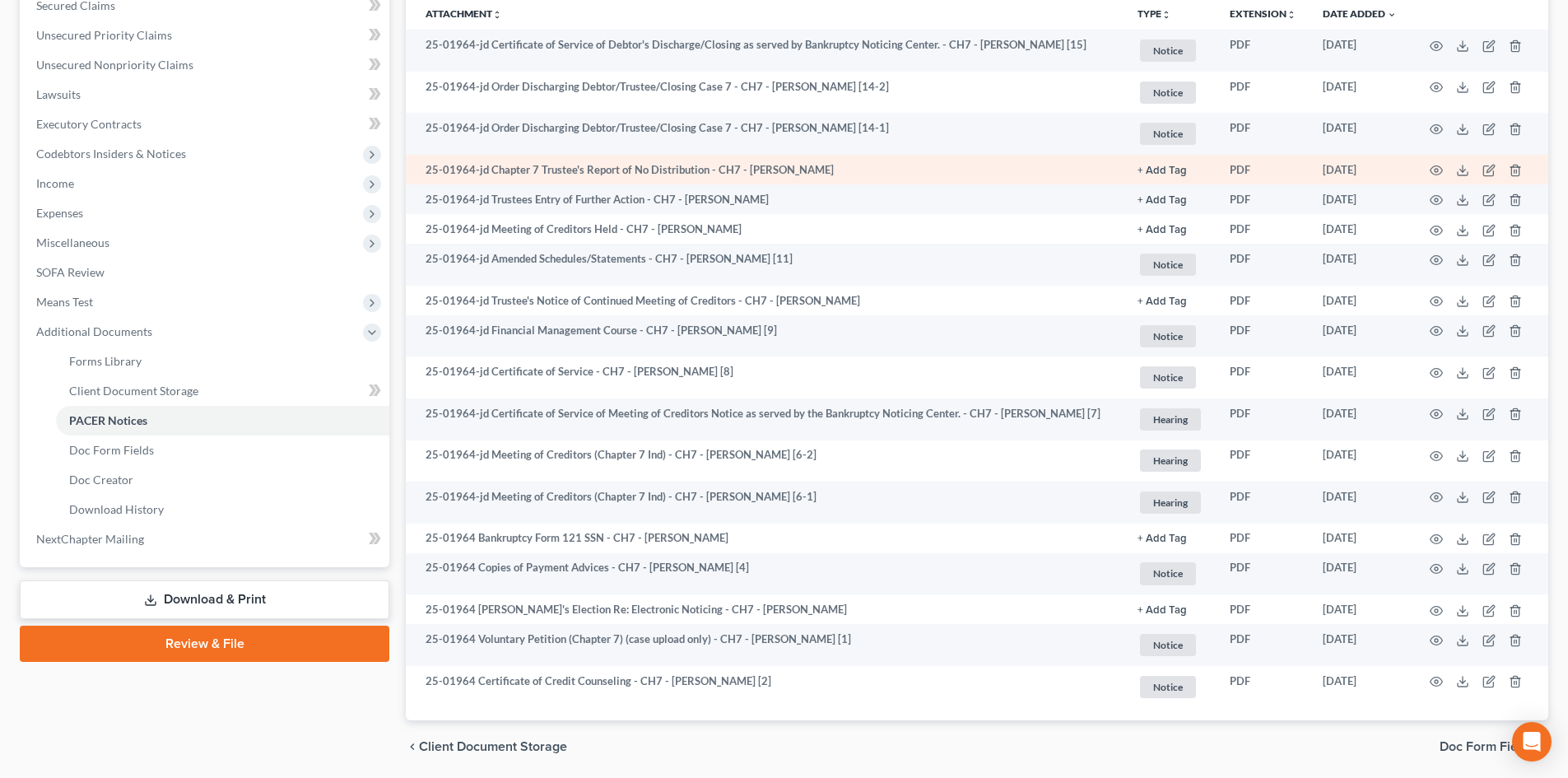
scroll to position [446, 0]
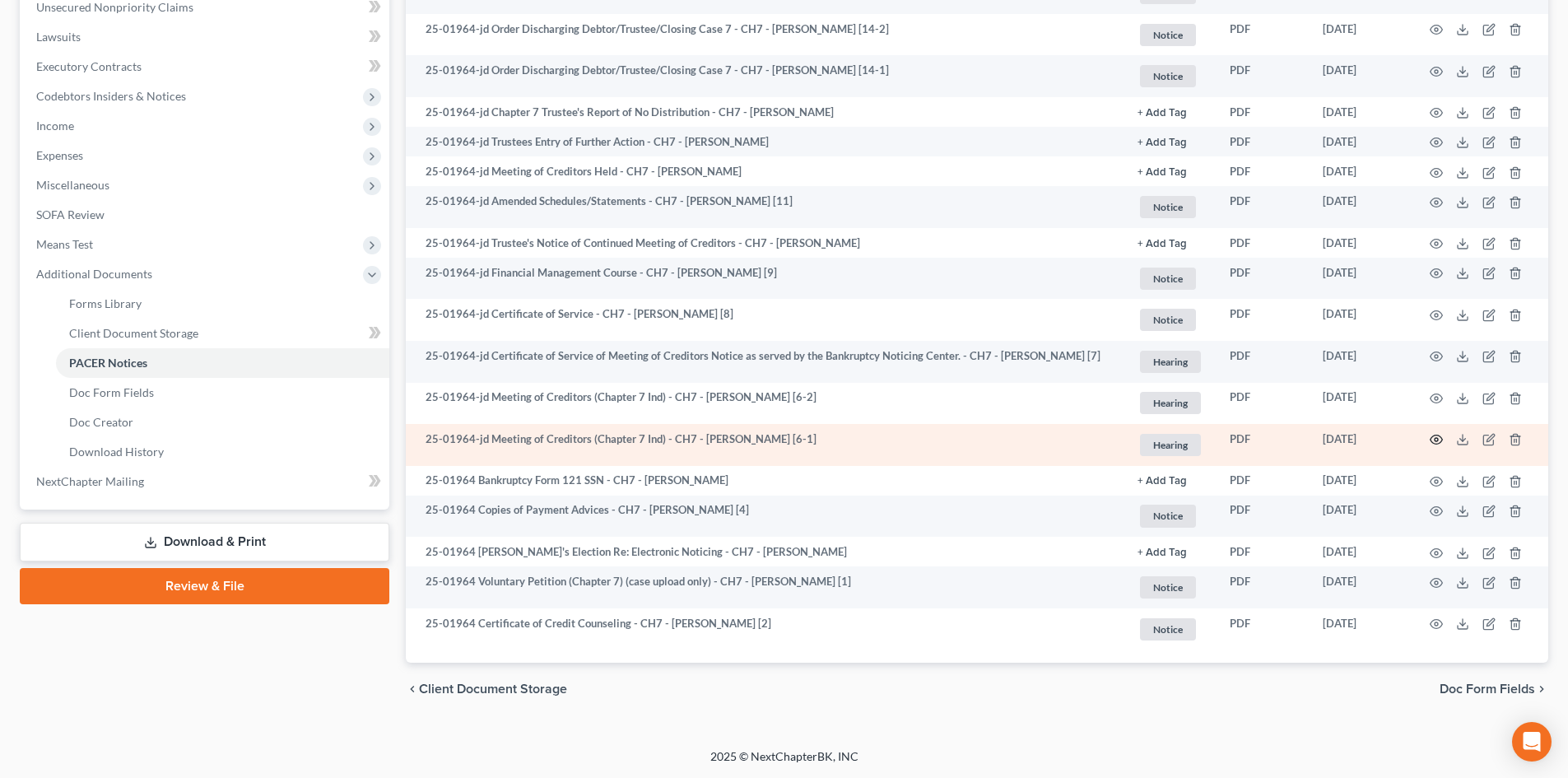
click at [1061, 440] on icon "button" at bounding box center [1436, 439] width 13 height 13
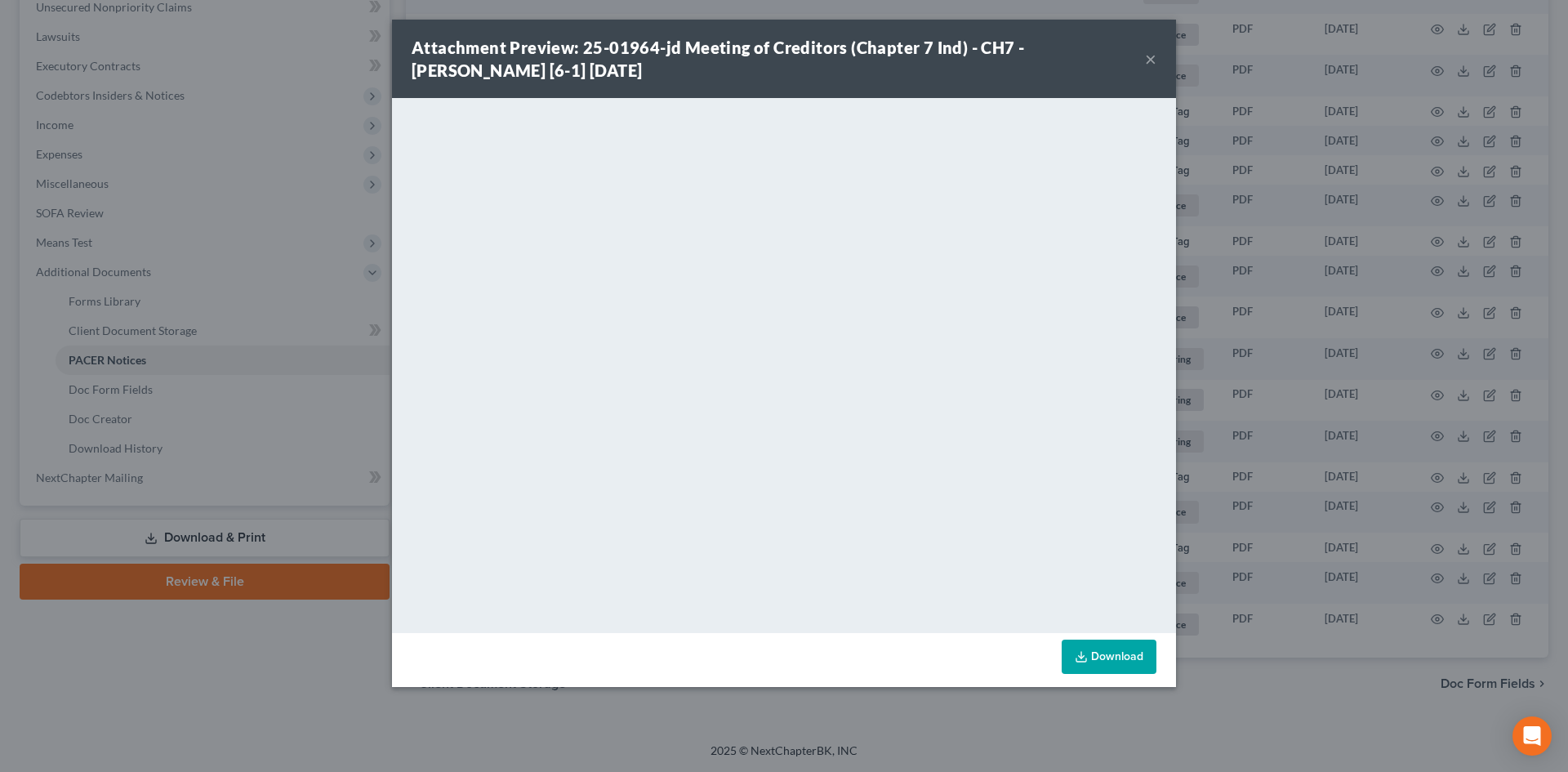
click at [1053, 57] on button "×" at bounding box center [1151, 58] width 12 height 19
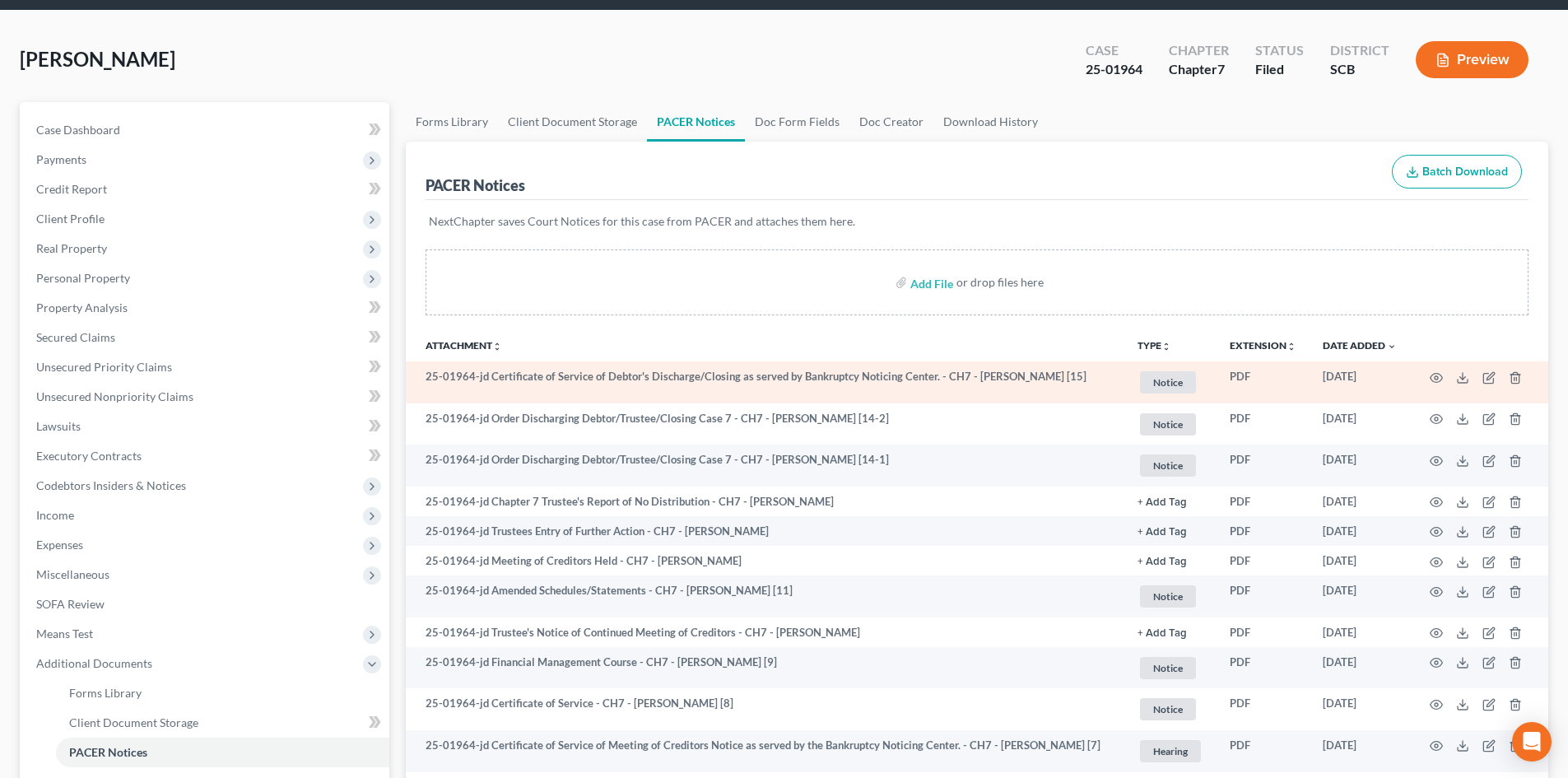
scroll to position [0, 0]
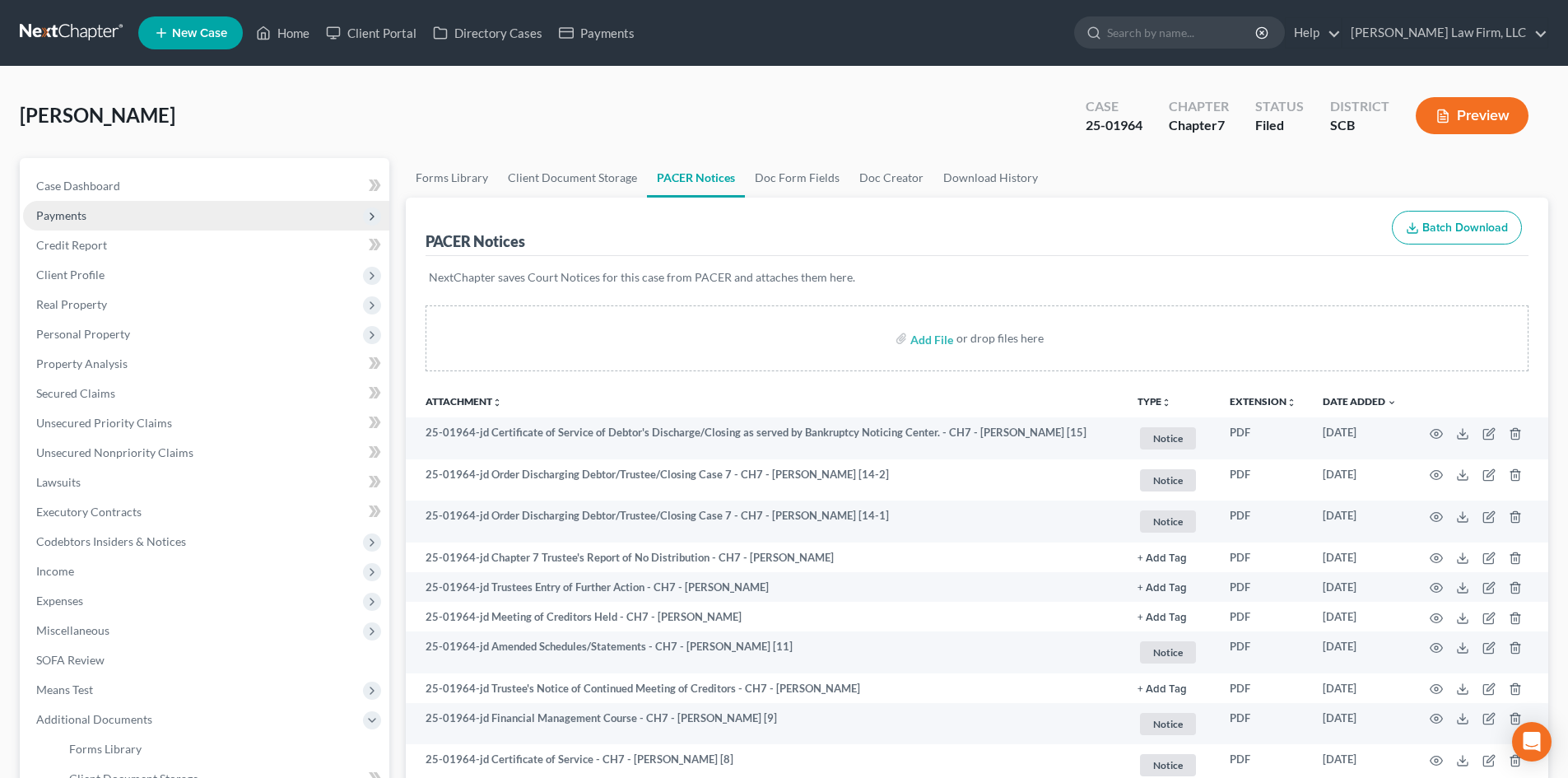
click at [67, 209] on span "Payments" at bounding box center [61, 215] width 50 height 14
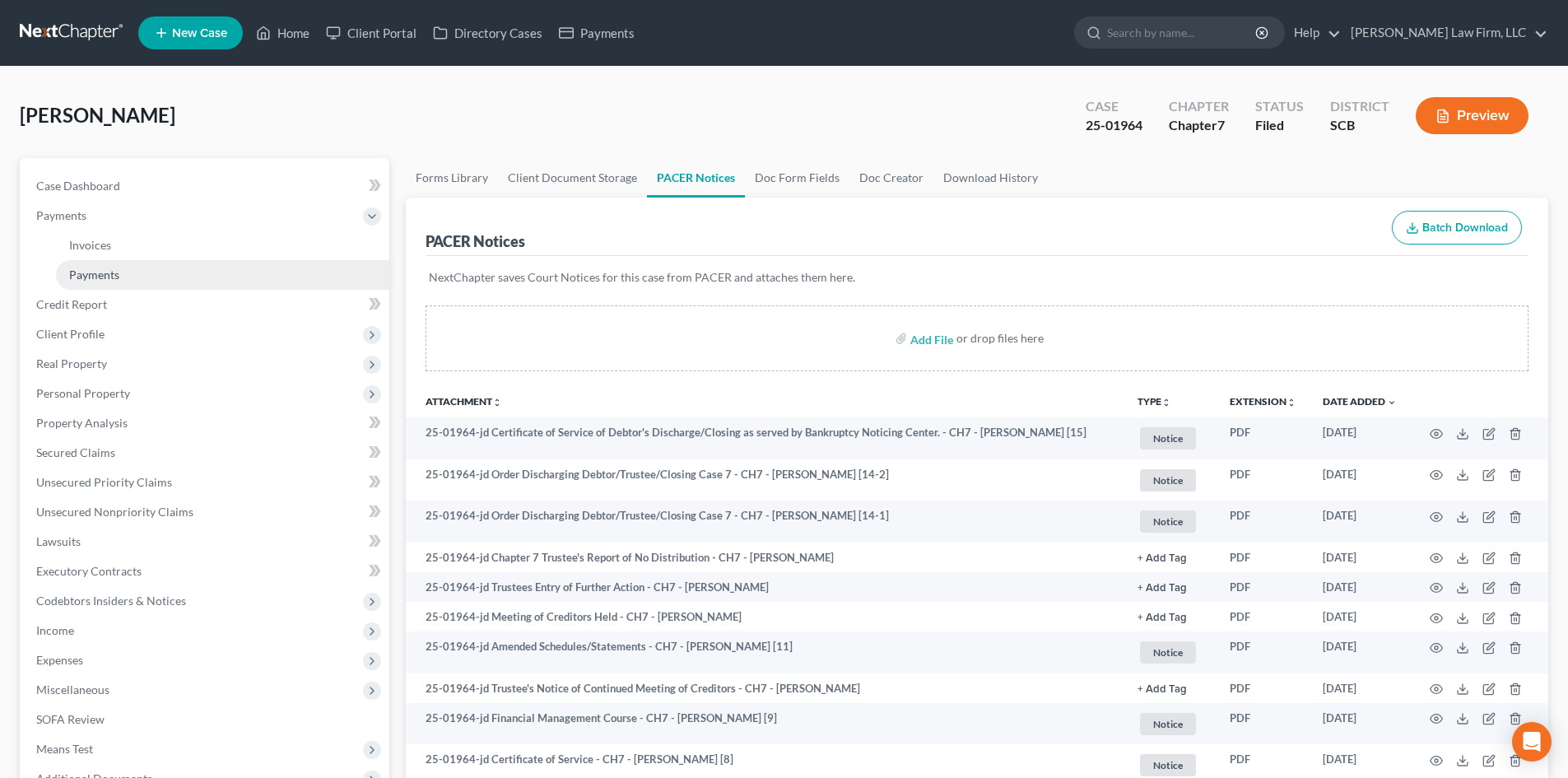
click at [106, 273] on span "Payments" at bounding box center [94, 274] width 50 height 14
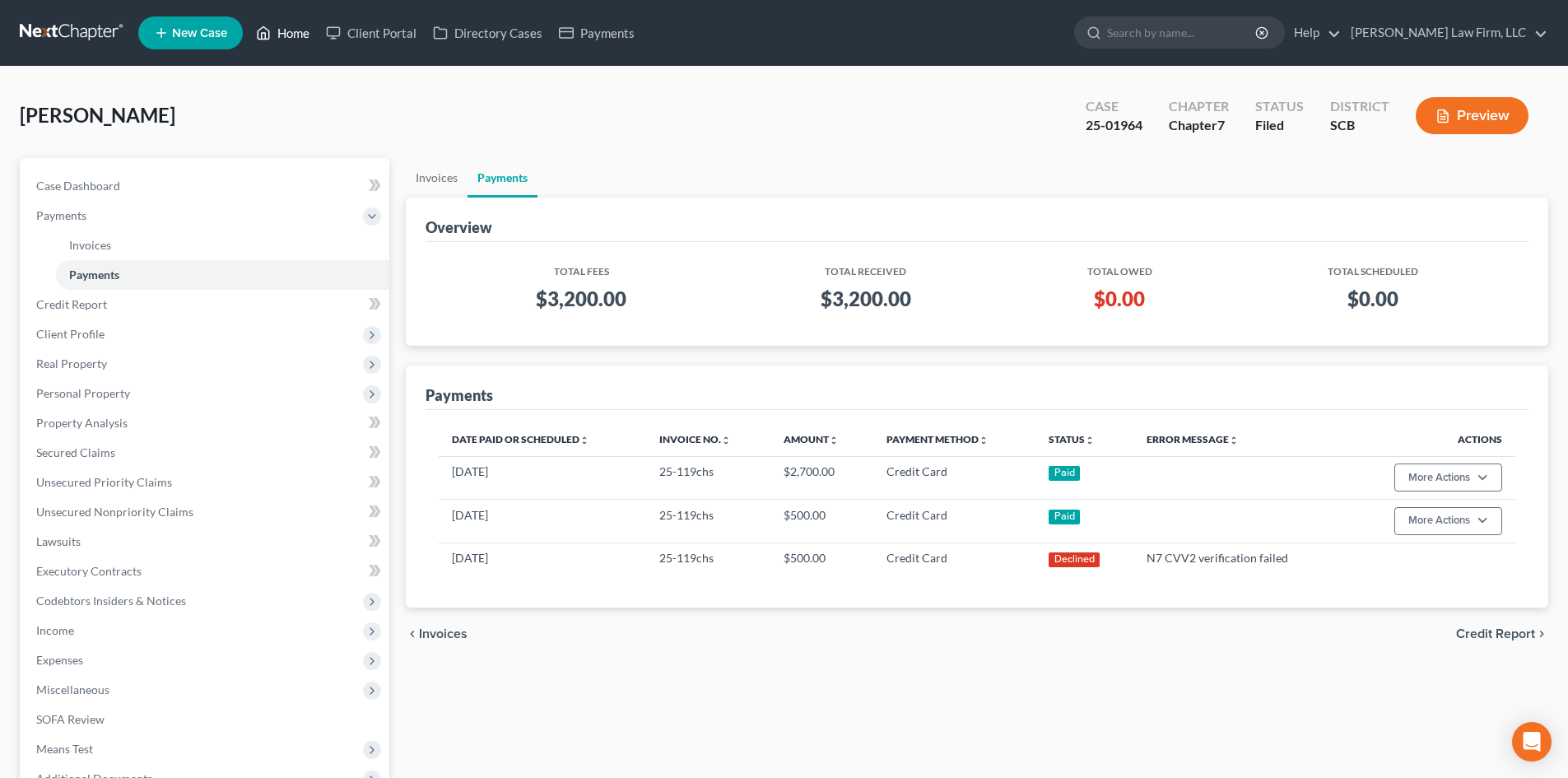
click at [302, 42] on link "Home" at bounding box center [283, 32] width 70 height 30
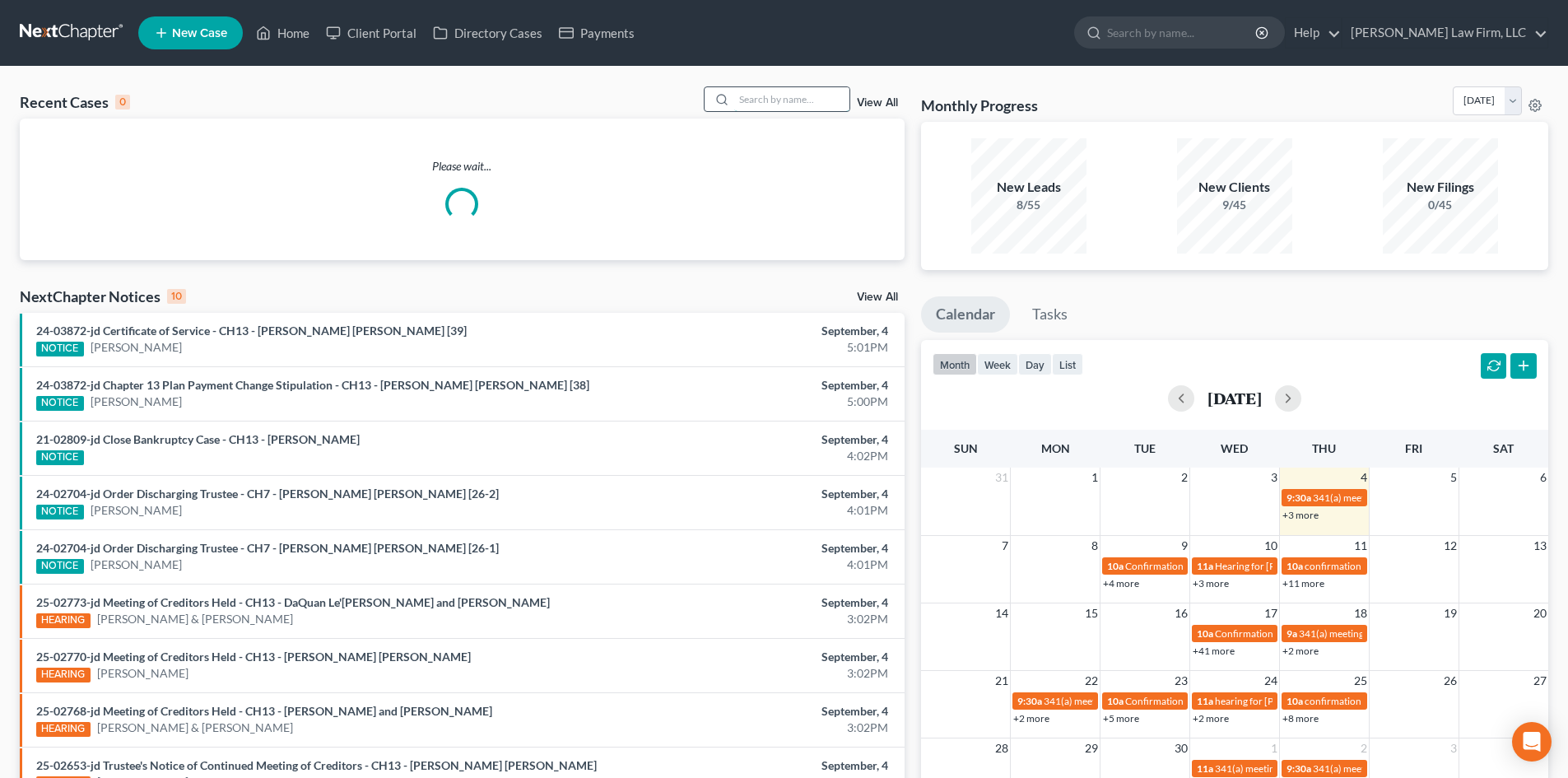
click at [787, 94] on input "search" at bounding box center [792, 99] width 115 height 24
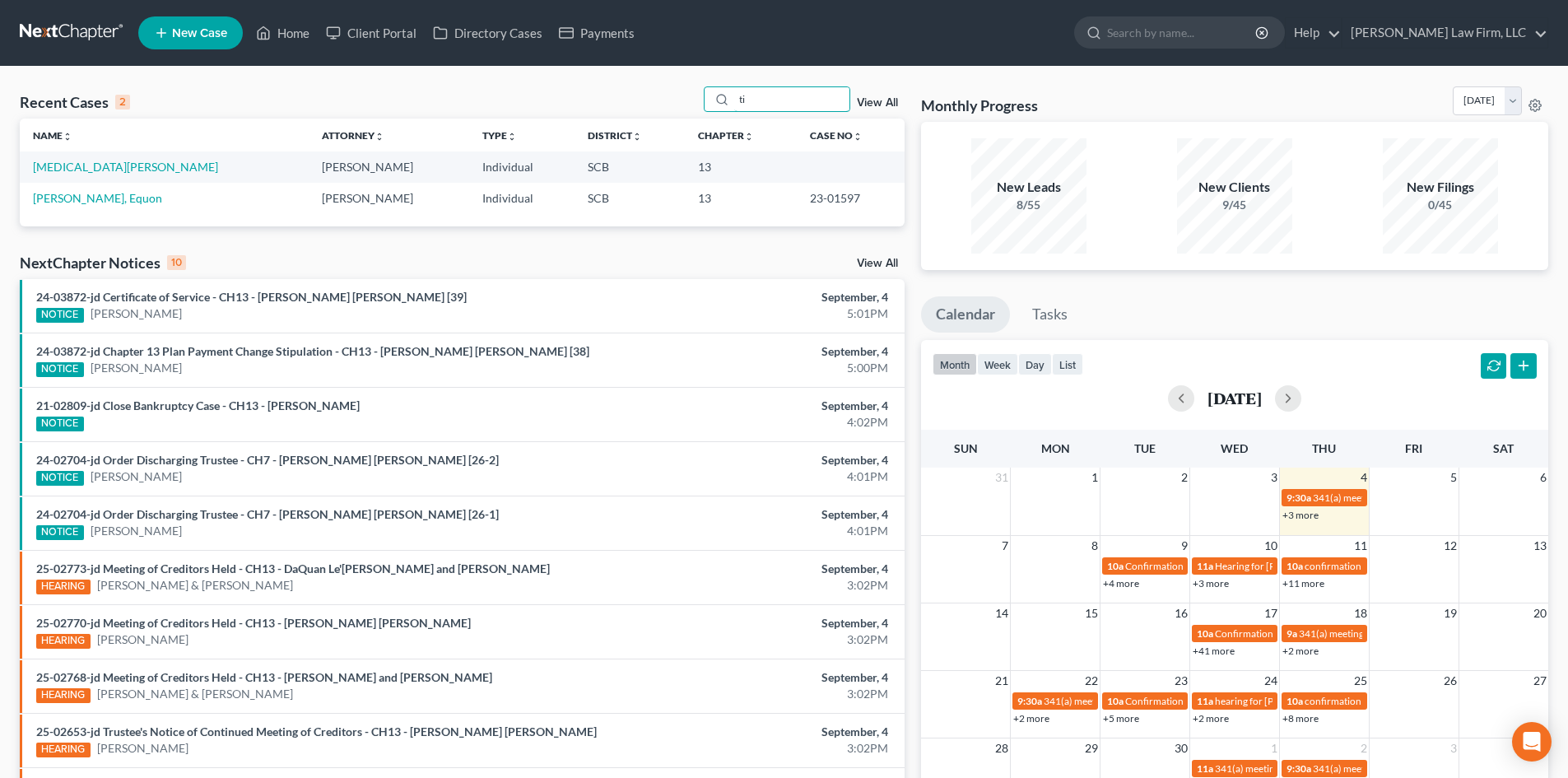
type input "t"
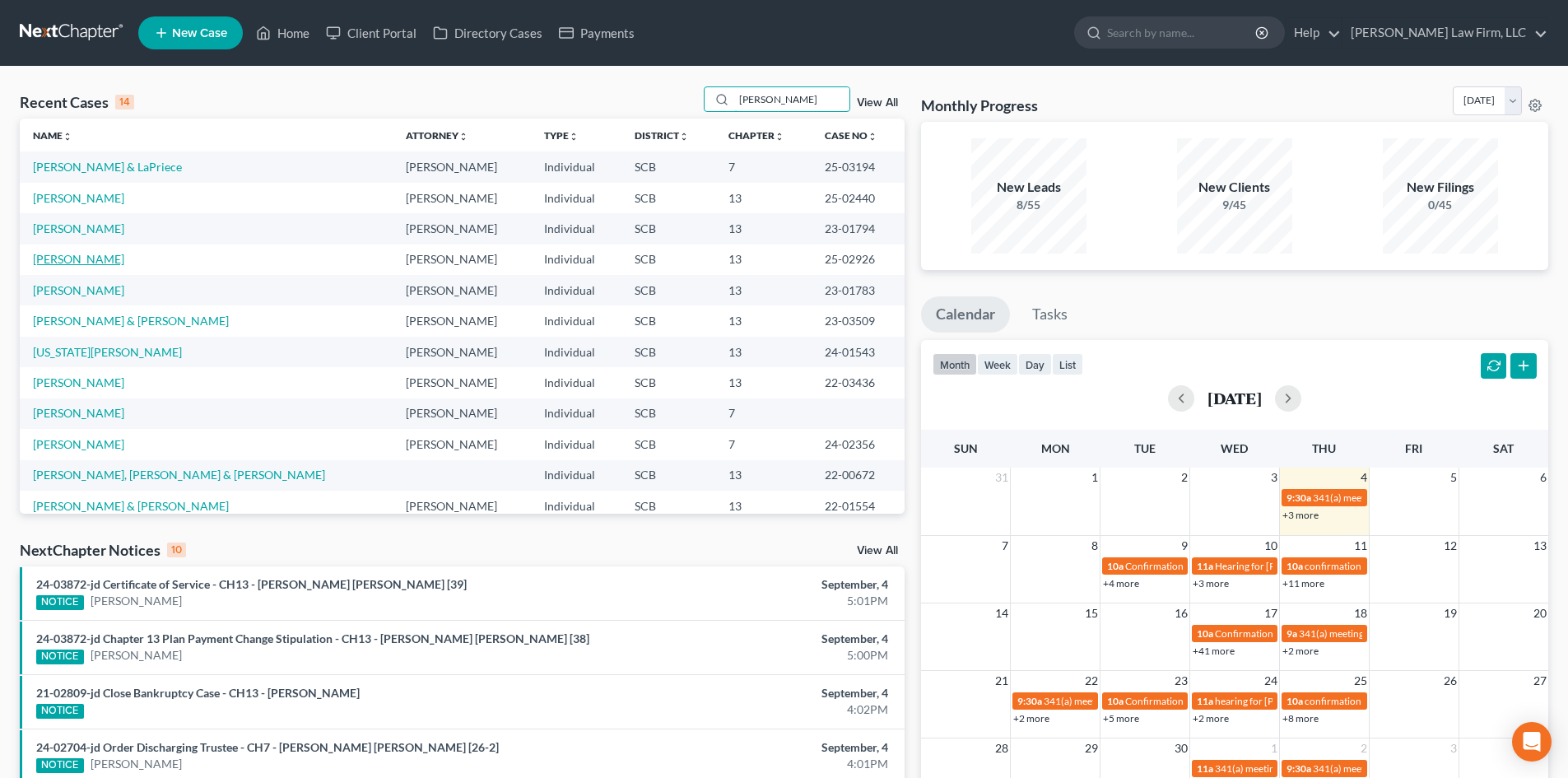
type input "[PERSON_NAME]"
click at [102, 261] on link "[PERSON_NAME]" at bounding box center [78, 259] width 91 height 14
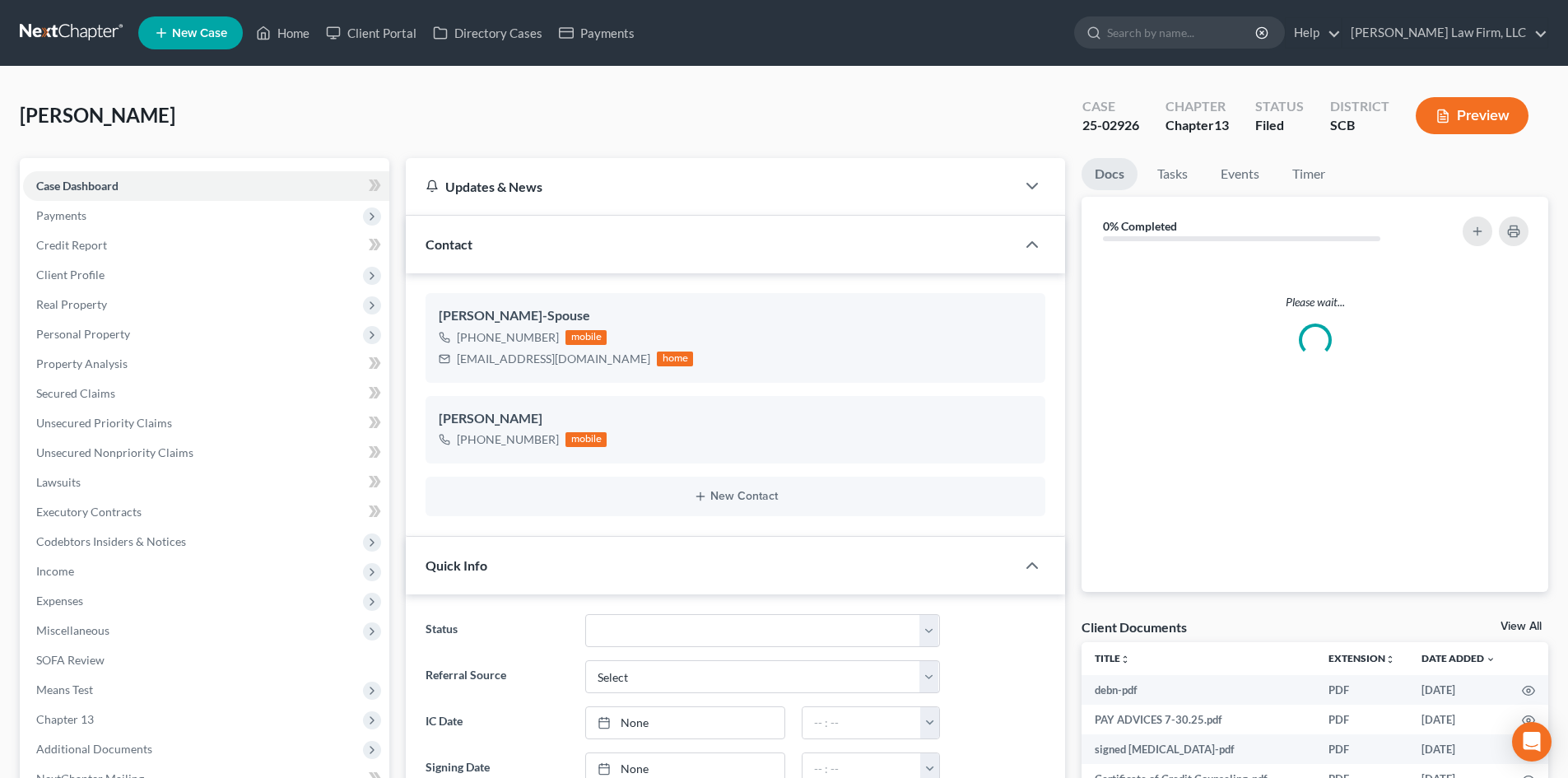
select select "0"
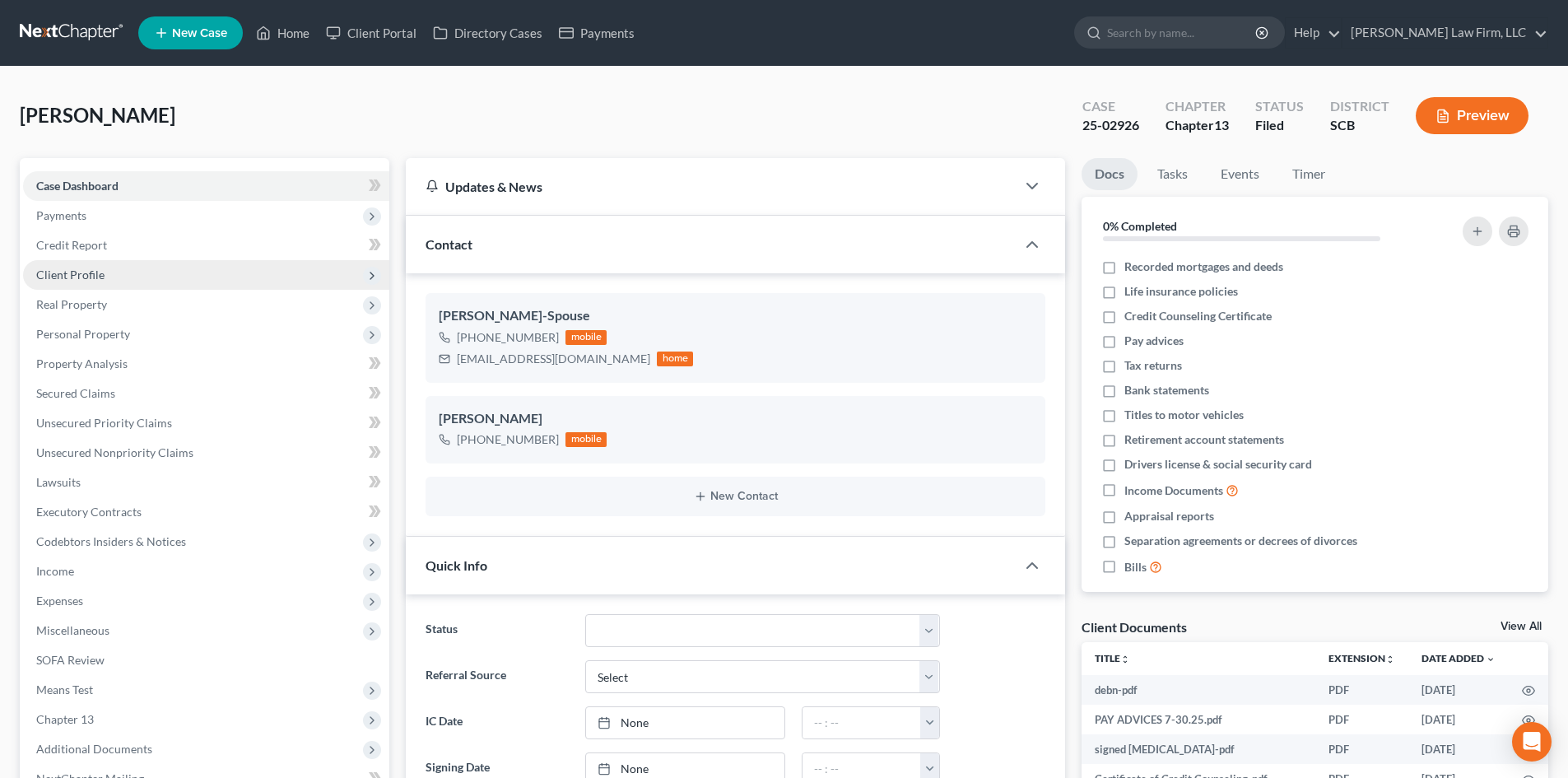
click at [127, 275] on span "Client Profile" at bounding box center [206, 274] width 366 height 30
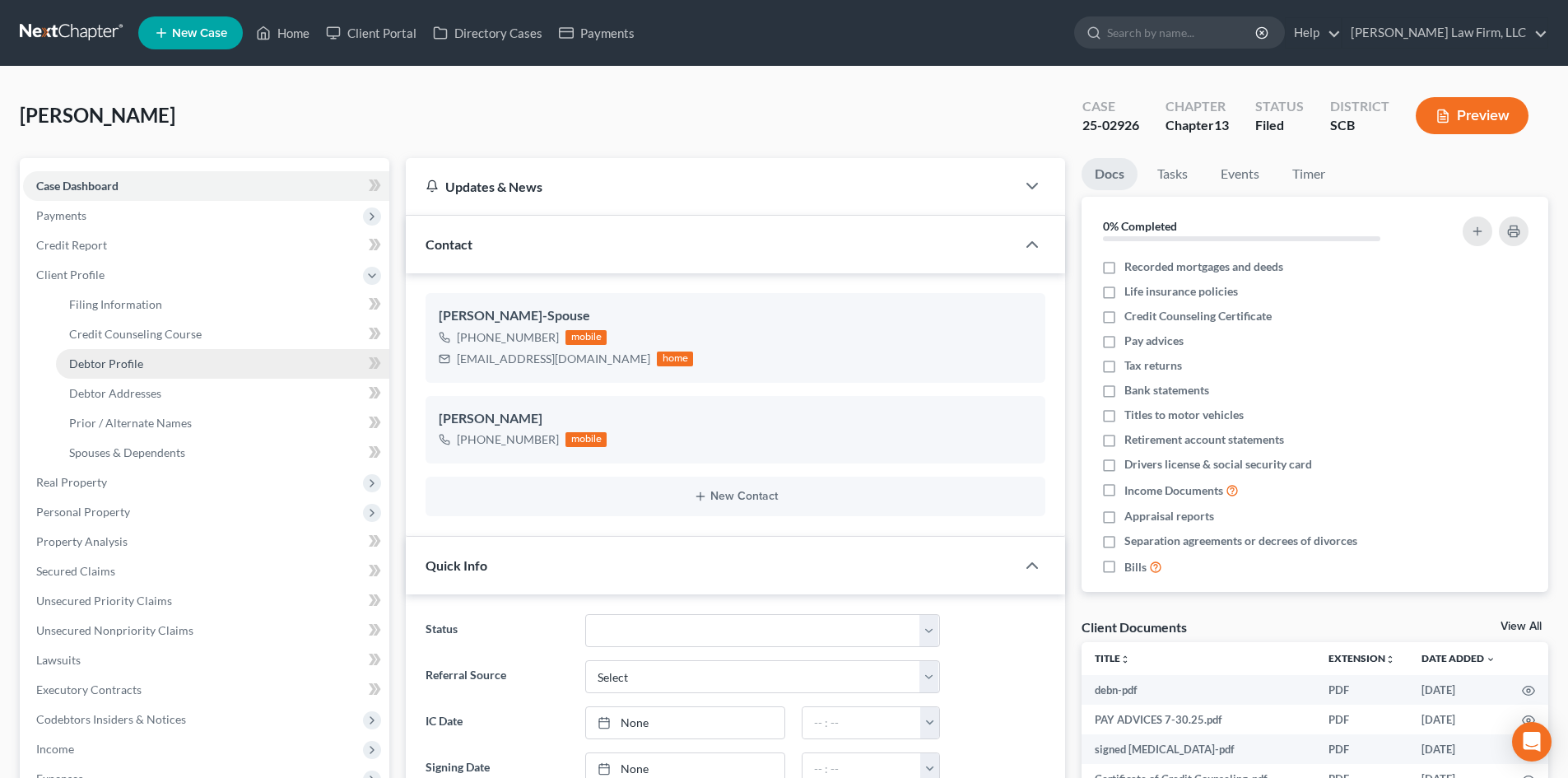
click at [157, 363] on link "Debtor Profile" at bounding box center [222, 364] width 333 height 30
select select "1"
select select "4"
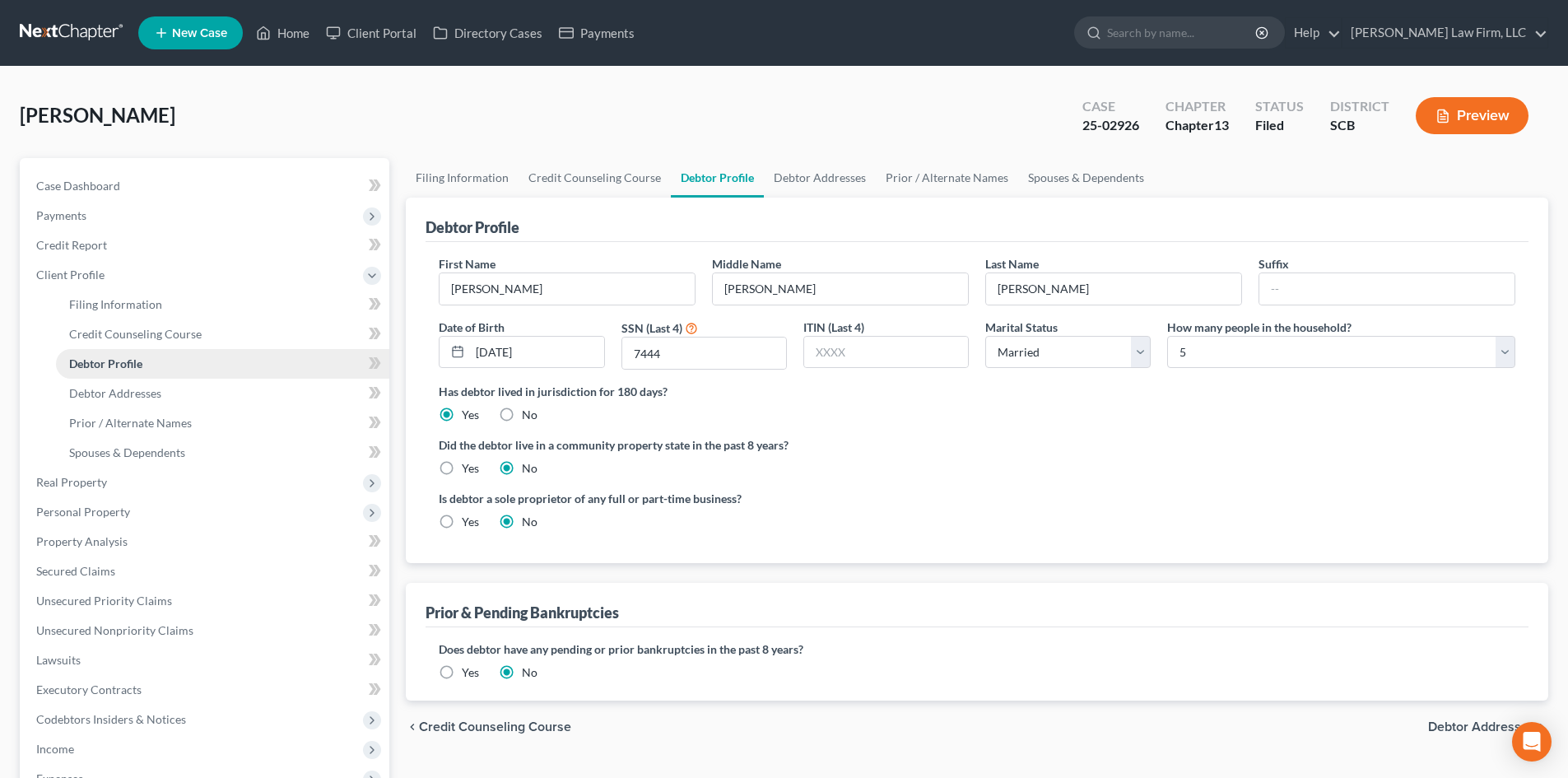
radio input "true"
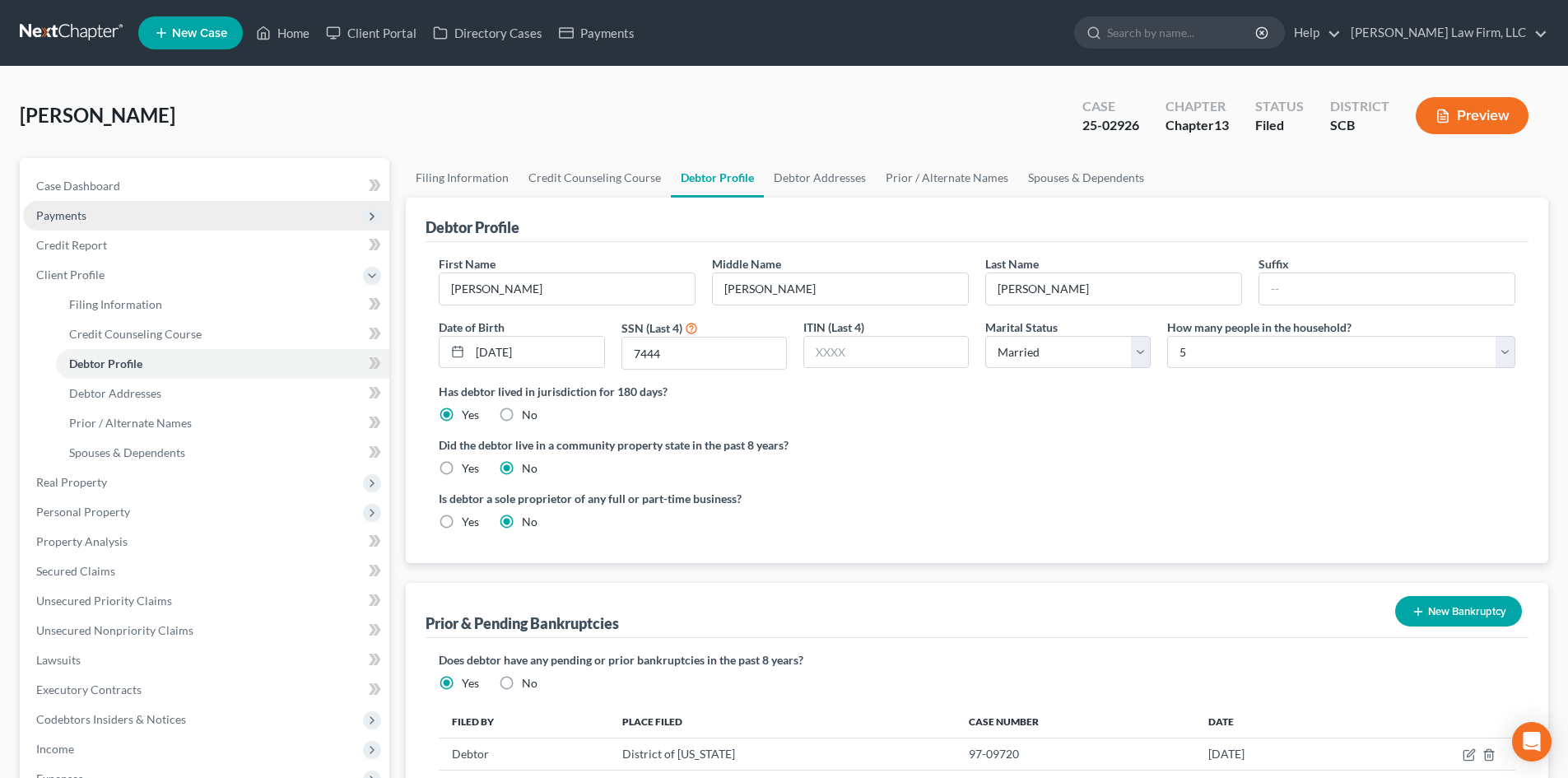
click at [66, 208] on span "Payments" at bounding box center [61, 215] width 50 height 14
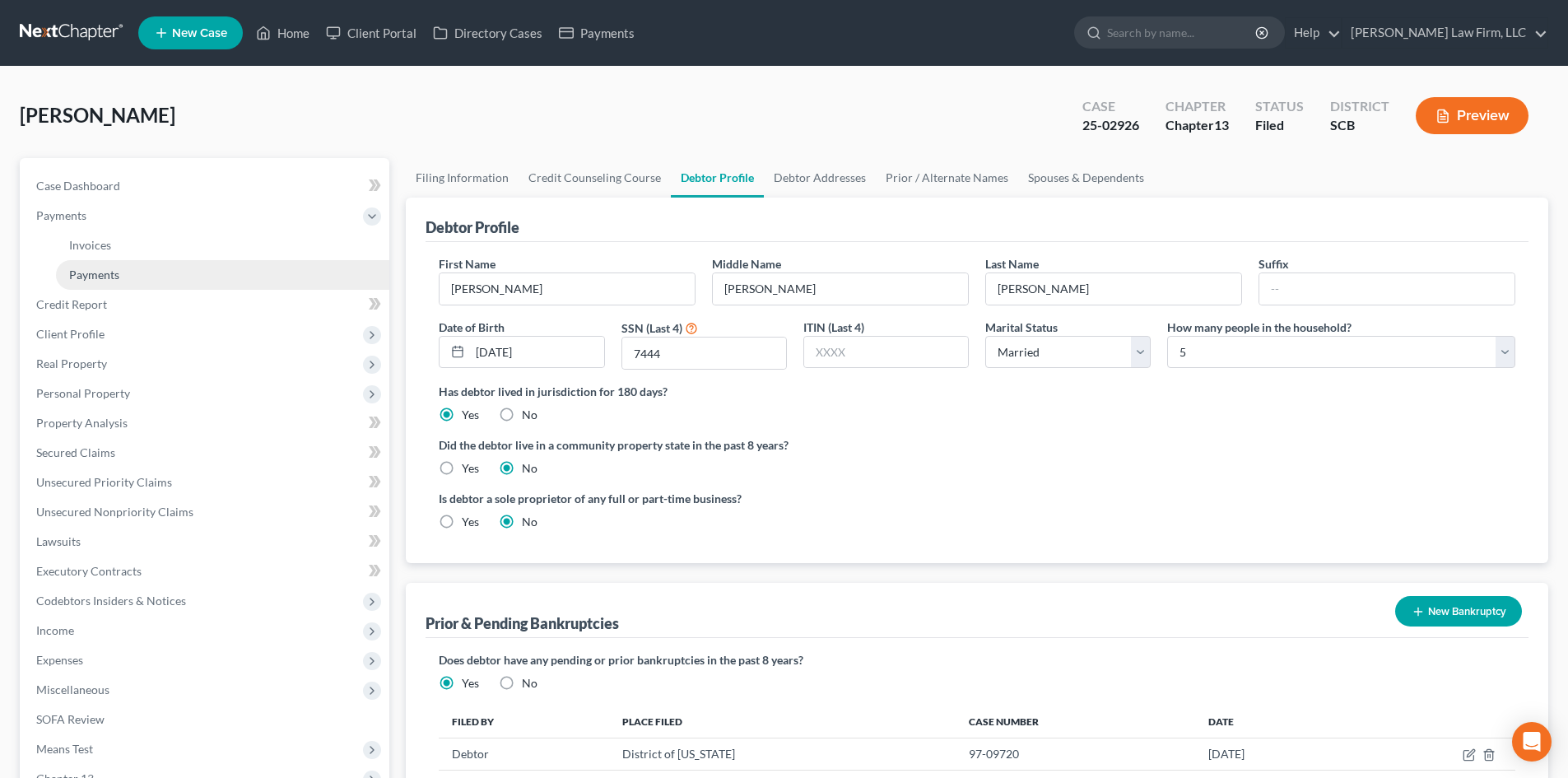
click at [116, 272] on span "Payments" at bounding box center [94, 274] width 50 height 14
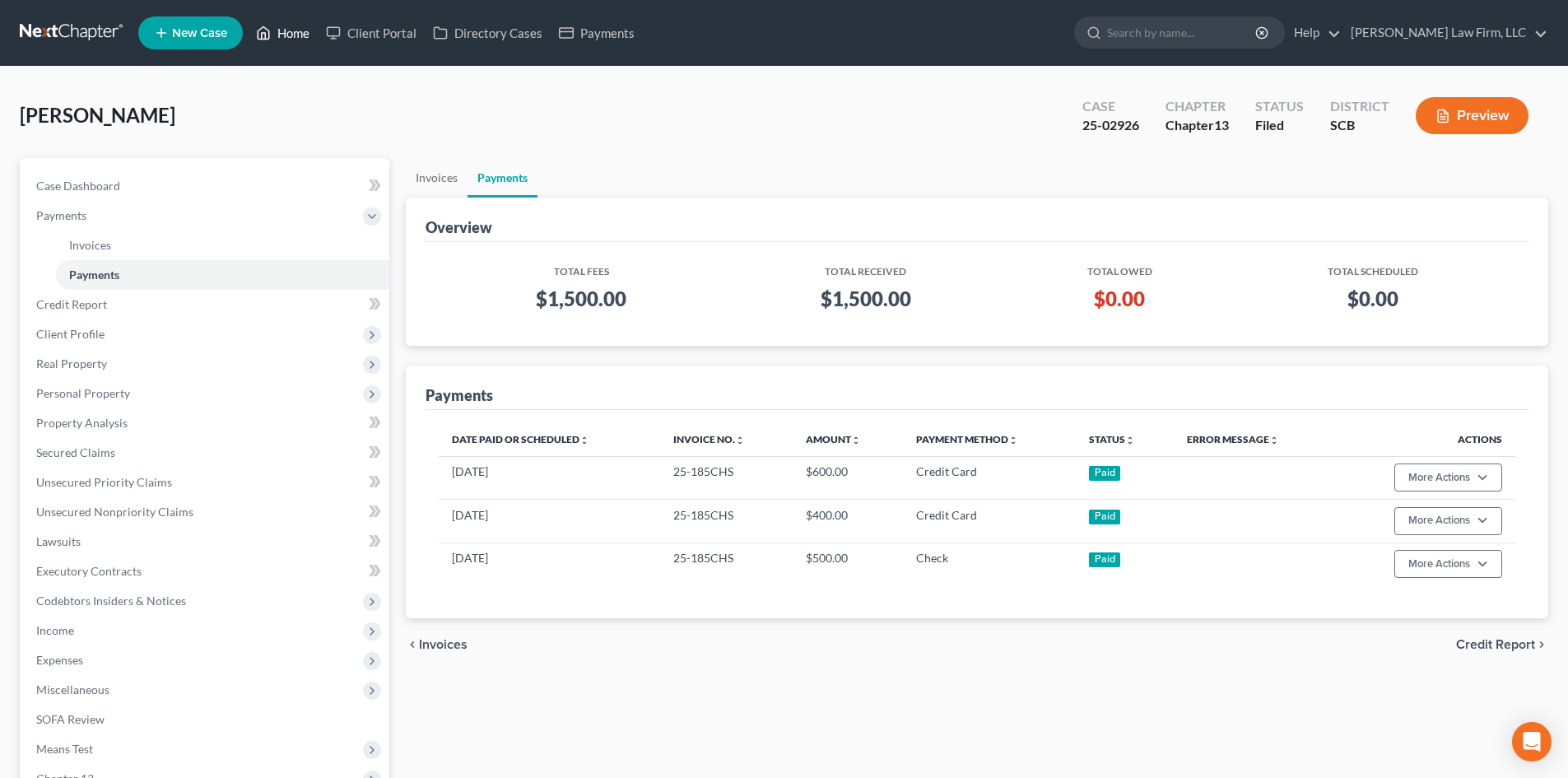
drag, startPoint x: 290, startPoint y: 37, endPoint x: 329, endPoint y: 67, distance: 49.2
click at [290, 37] on link "Home" at bounding box center [283, 32] width 70 height 30
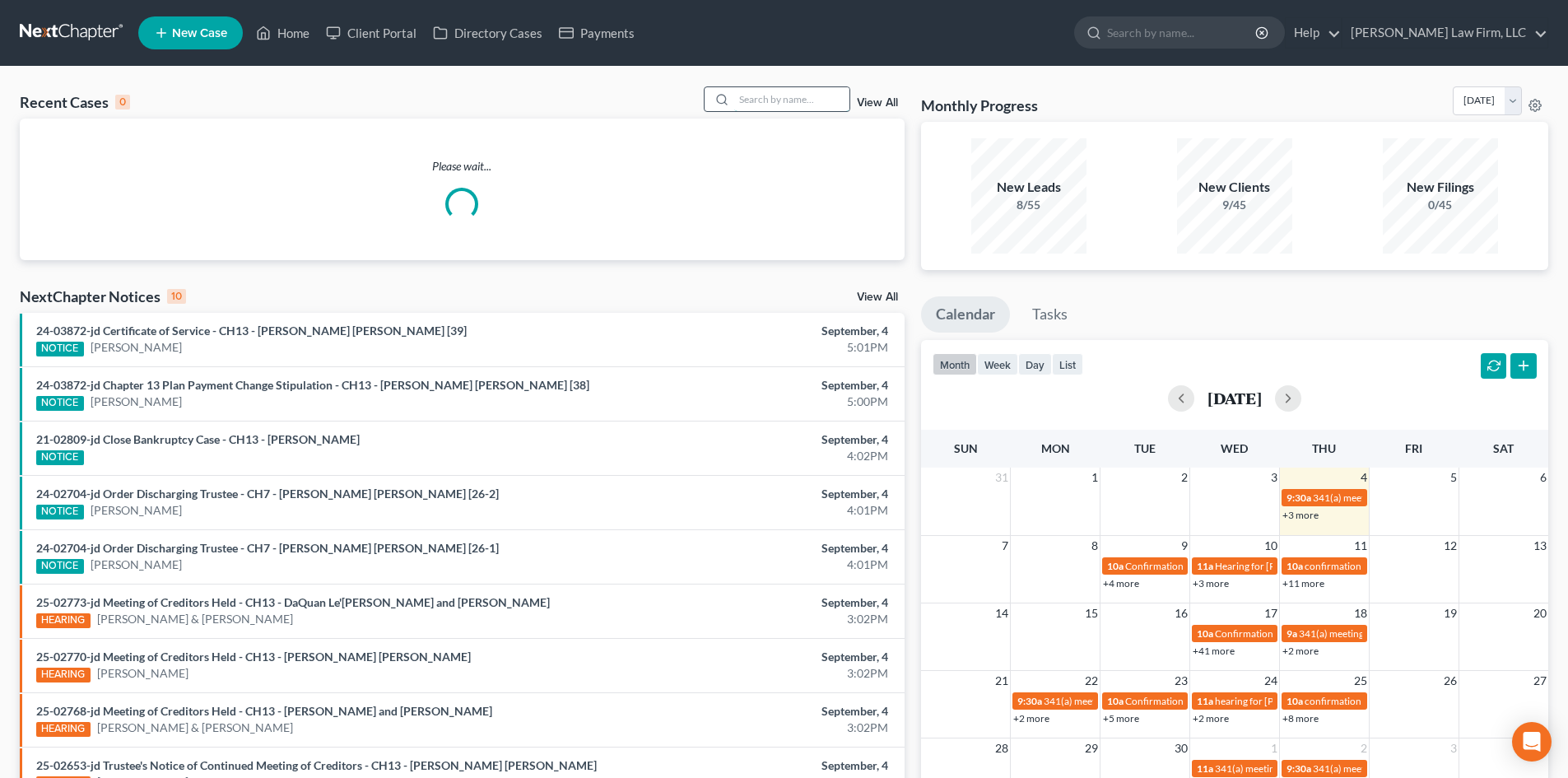
click at [771, 99] on input "search" at bounding box center [792, 99] width 115 height 24
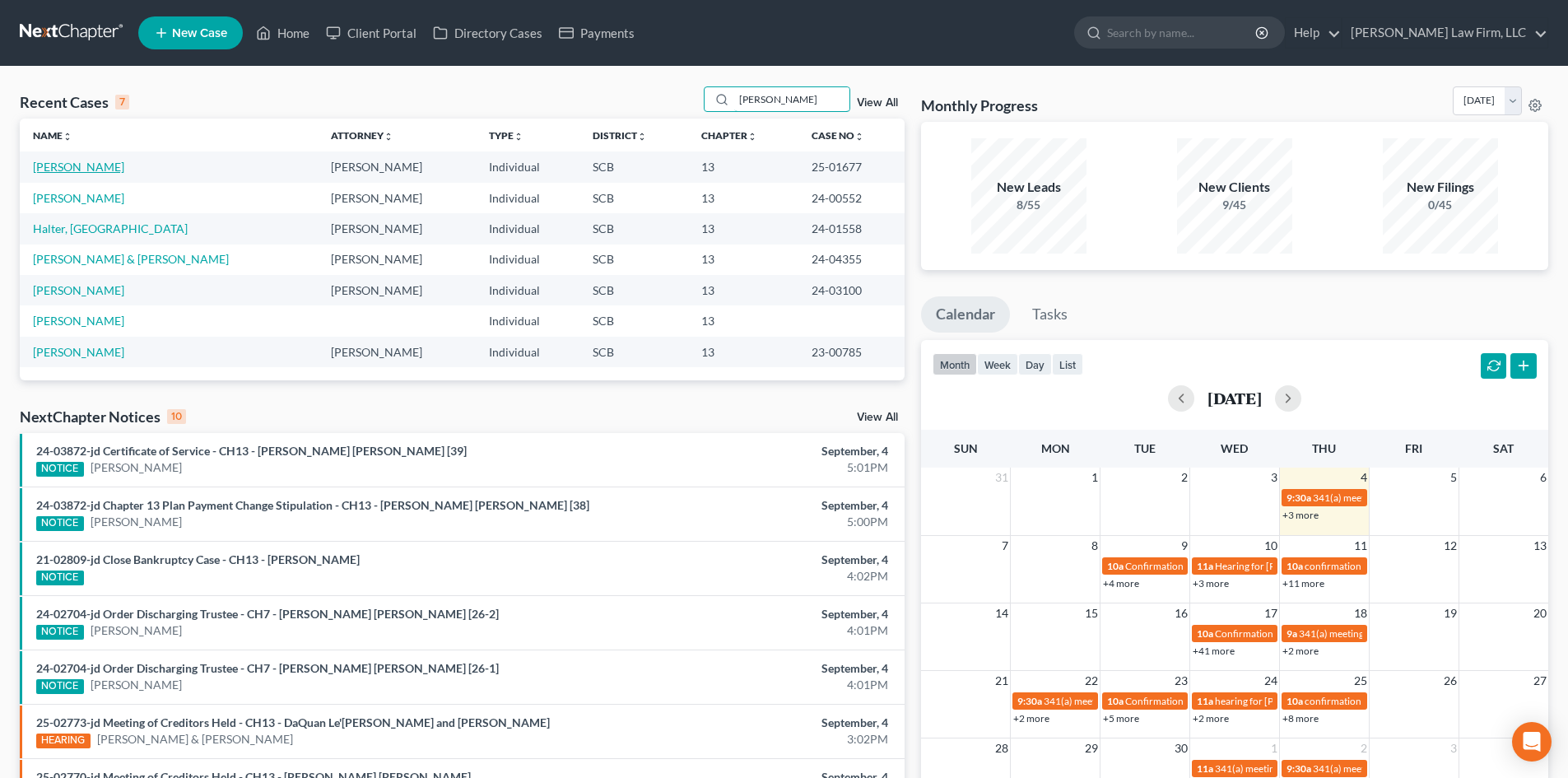
type input "[PERSON_NAME]"
click at [60, 165] on link "[PERSON_NAME]" at bounding box center [78, 166] width 91 height 14
select select "0"
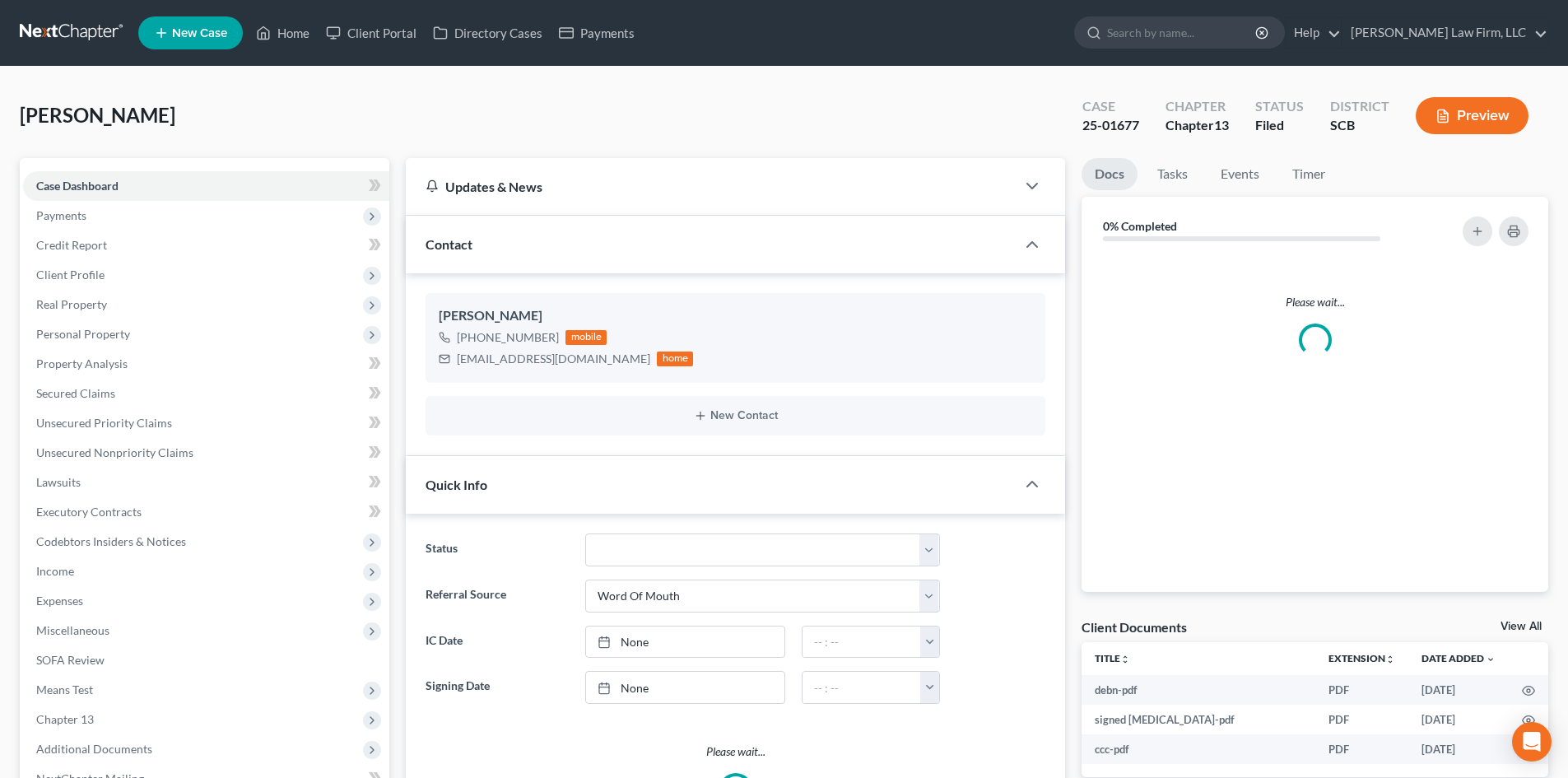
select select "0"
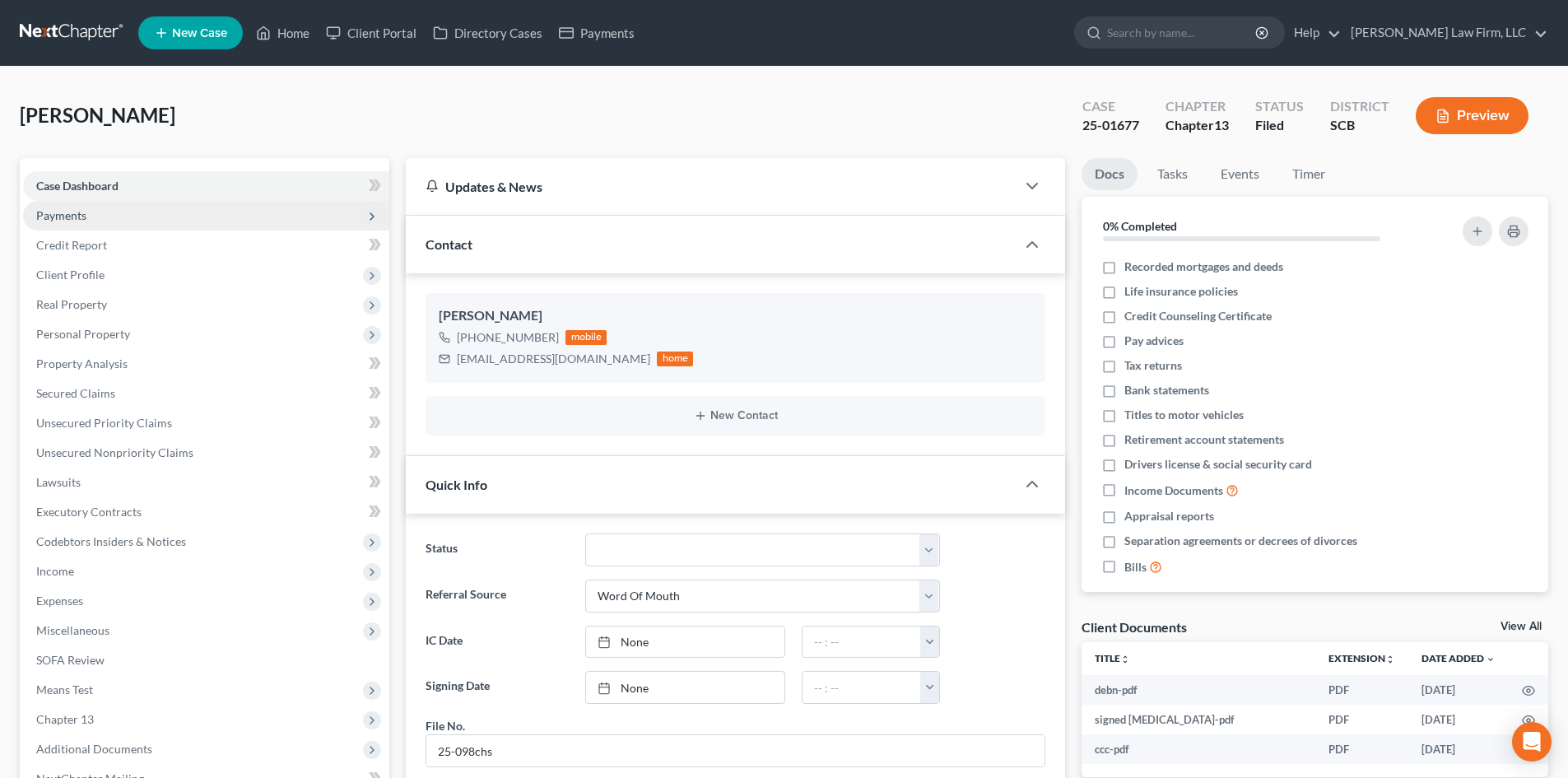
click at [82, 218] on span "Payments" at bounding box center [61, 215] width 50 height 14
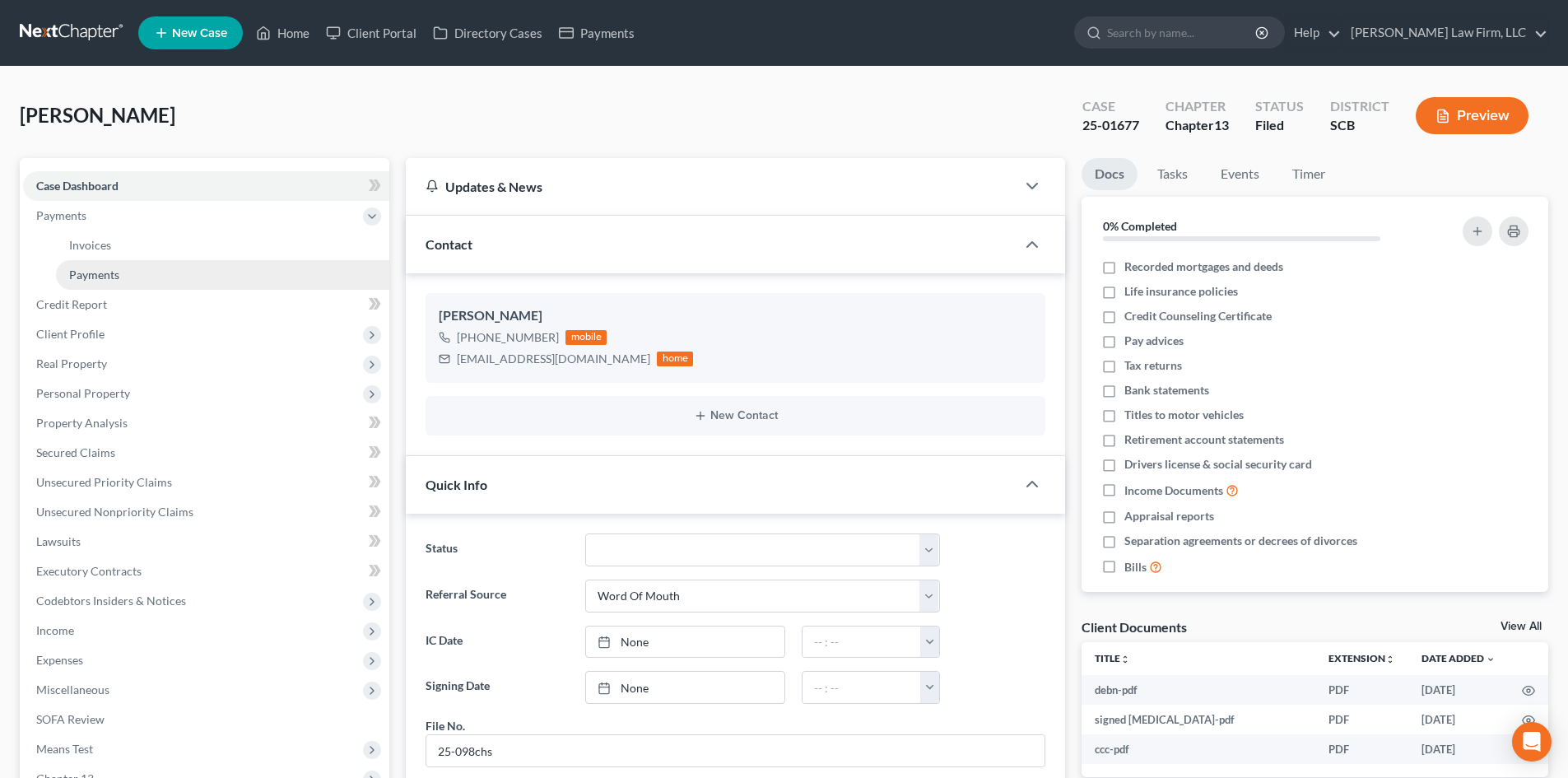
click at [101, 270] on span "Payments" at bounding box center [94, 274] width 50 height 14
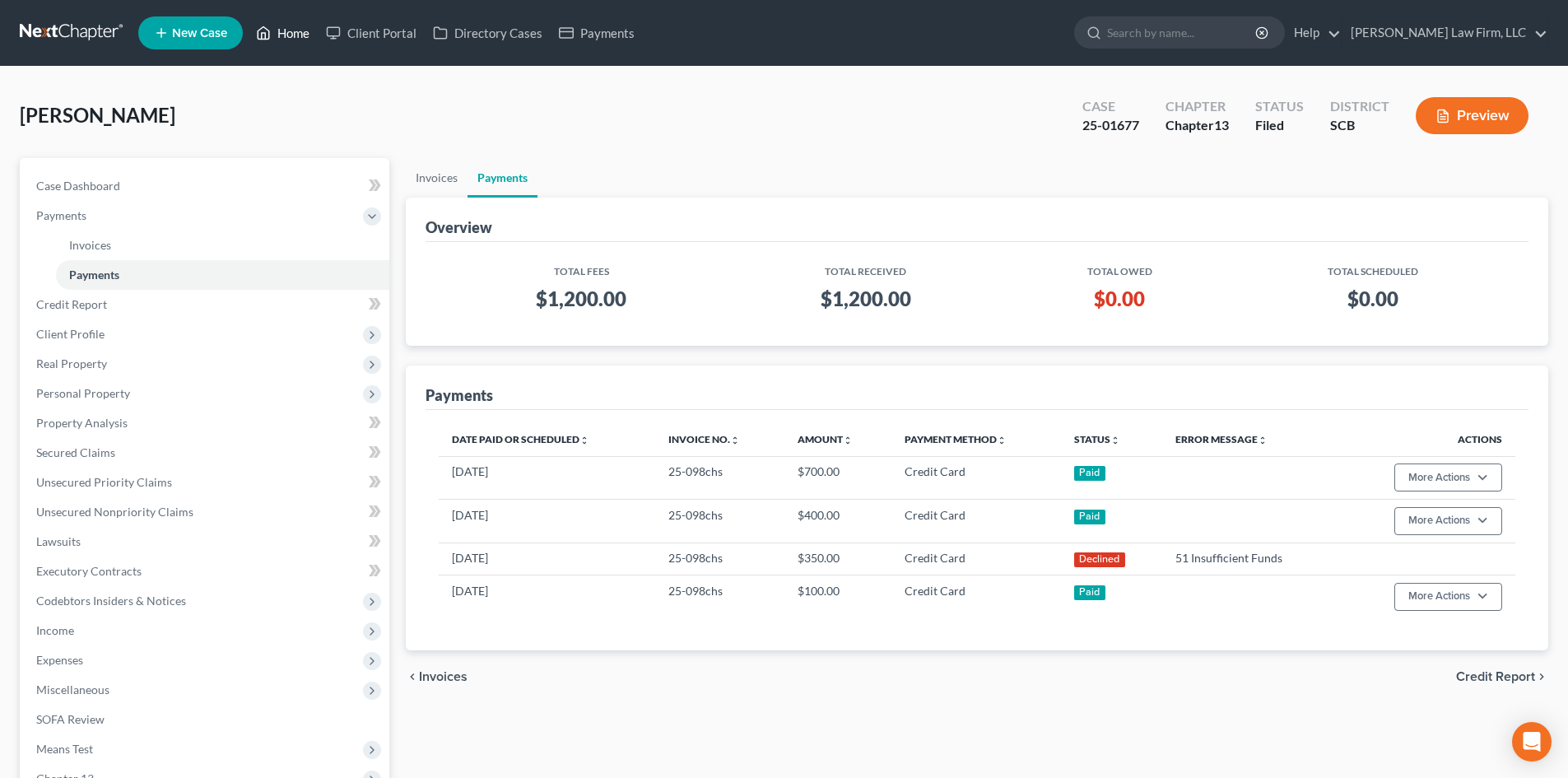
click at [290, 32] on link "Home" at bounding box center [283, 32] width 70 height 30
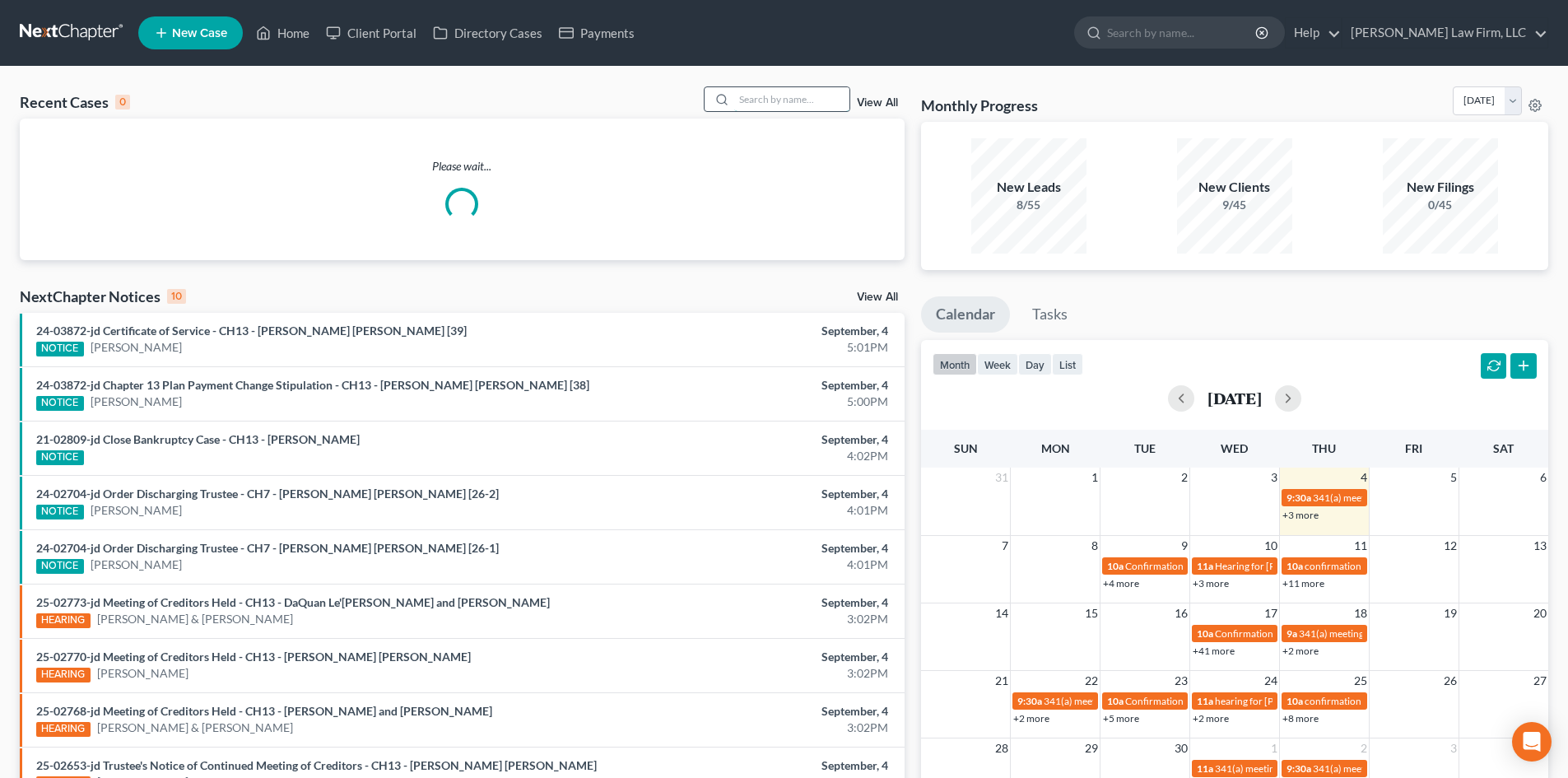
click at [810, 98] on input "search" at bounding box center [792, 99] width 115 height 24
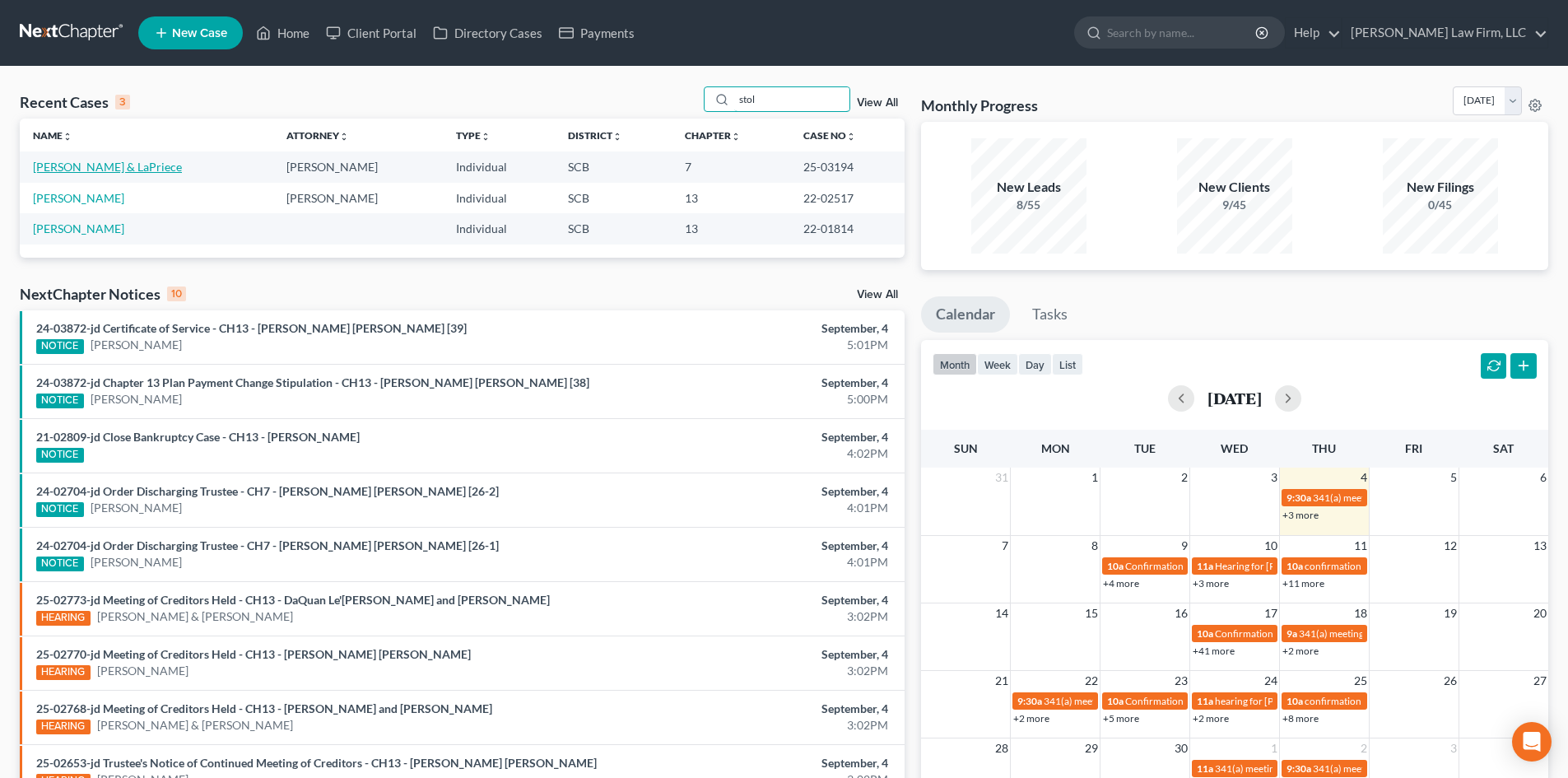
type input "stol"
click at [153, 160] on link "[PERSON_NAME] & LaPriece" at bounding box center [107, 166] width 149 height 14
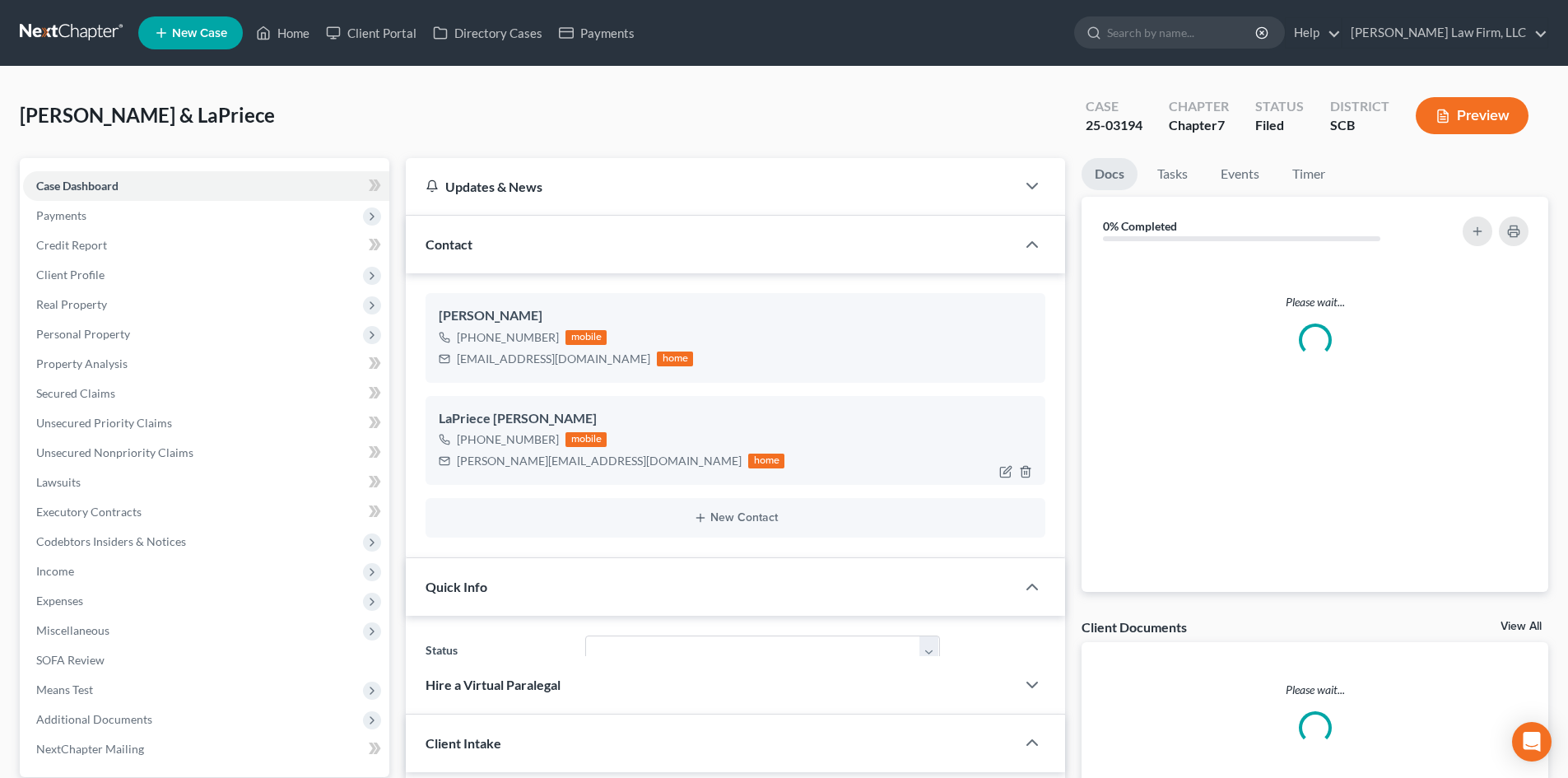
select select "0"
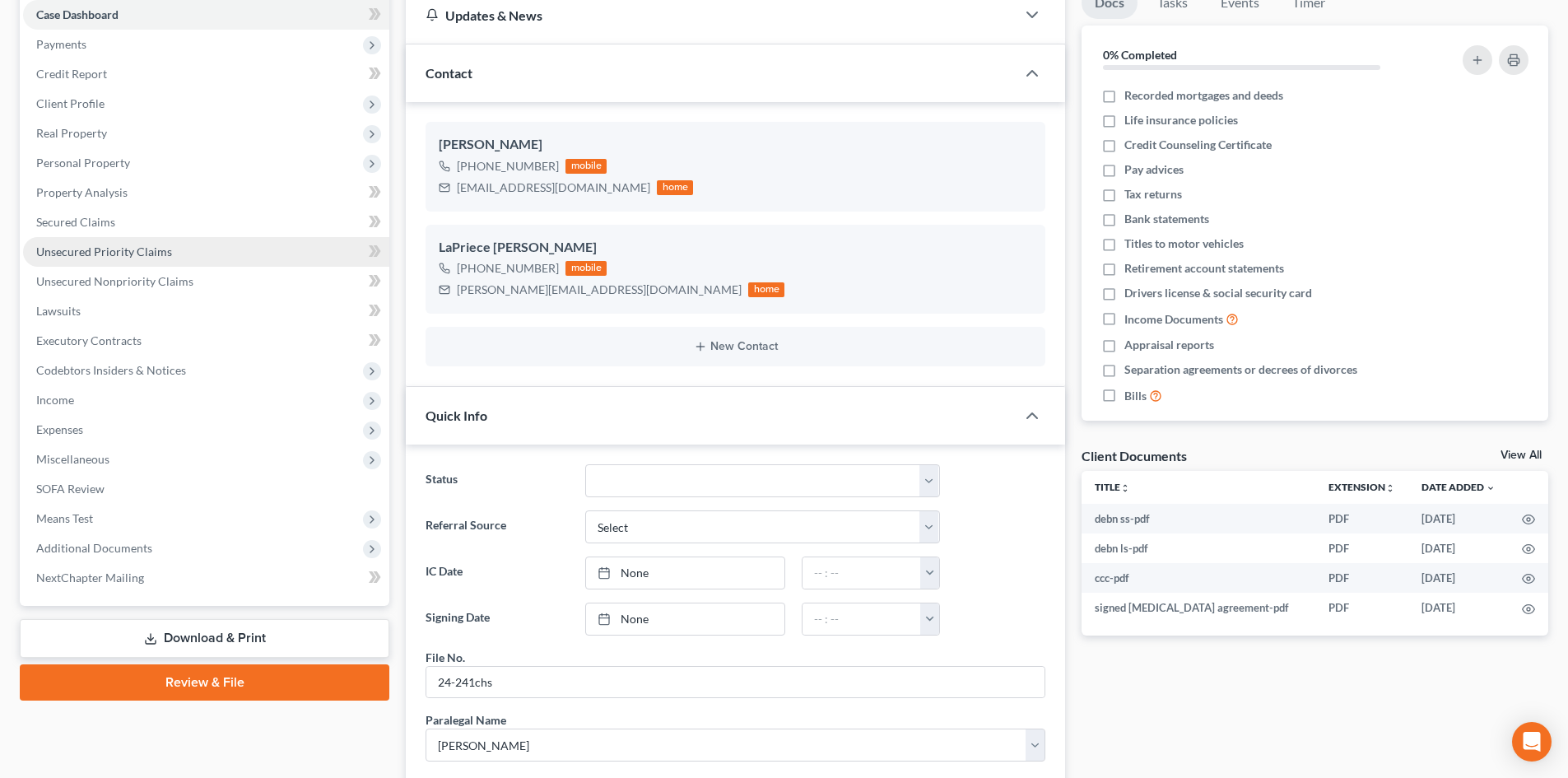
scroll to position [164, 0]
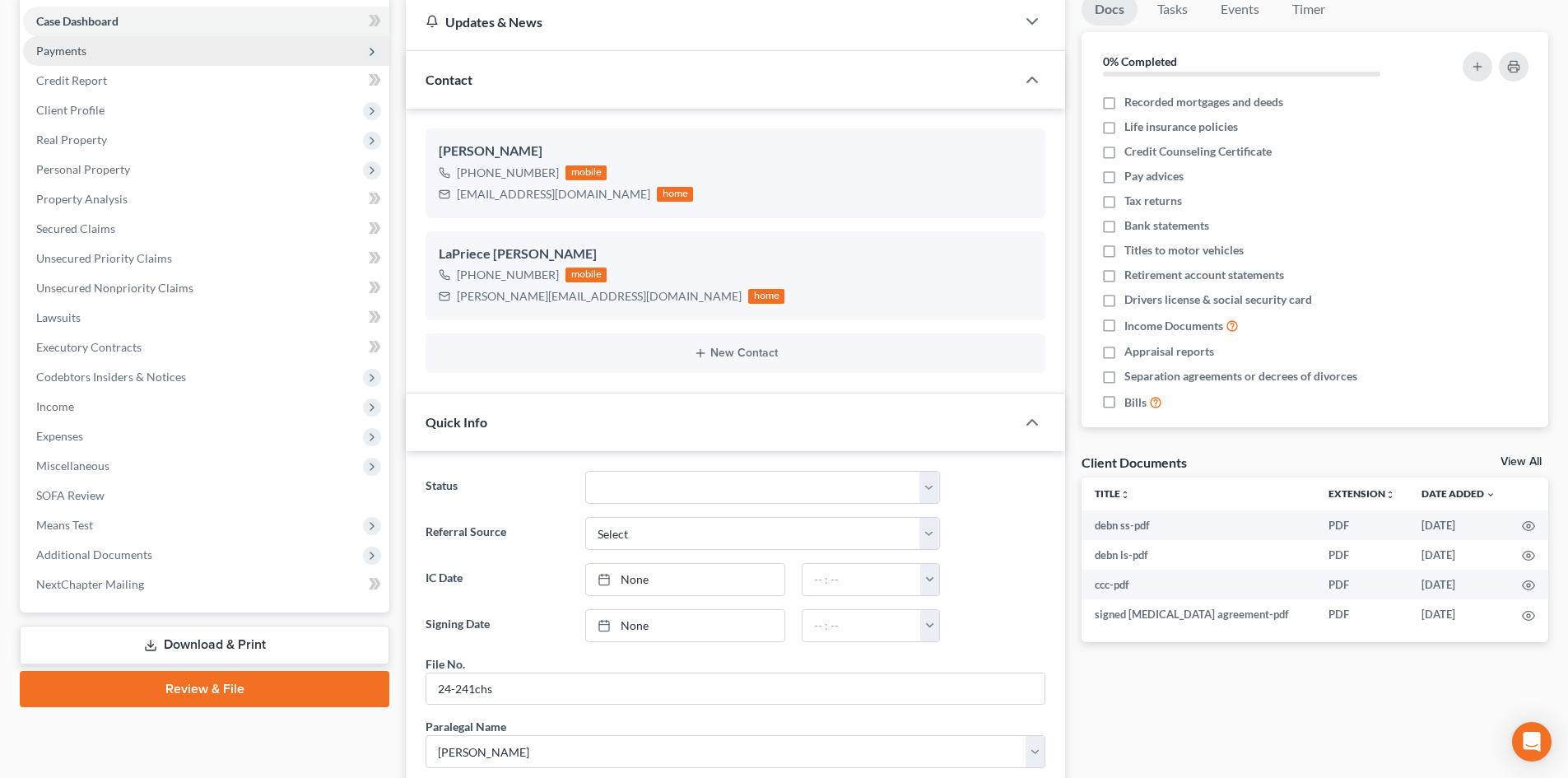
click at [87, 54] on span "Payments" at bounding box center [206, 50] width 366 height 30
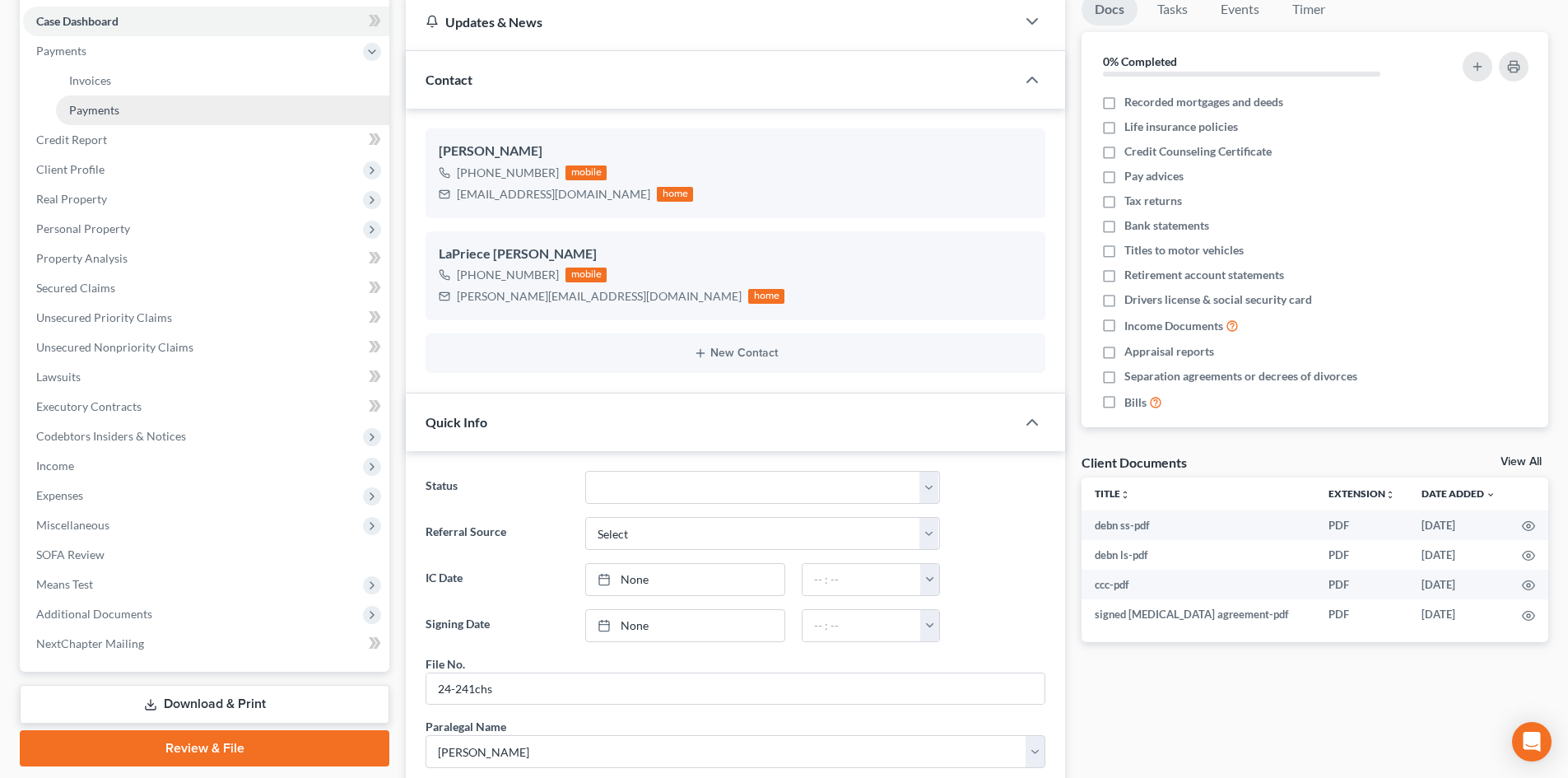
click at [107, 119] on link "Payments" at bounding box center [222, 110] width 333 height 30
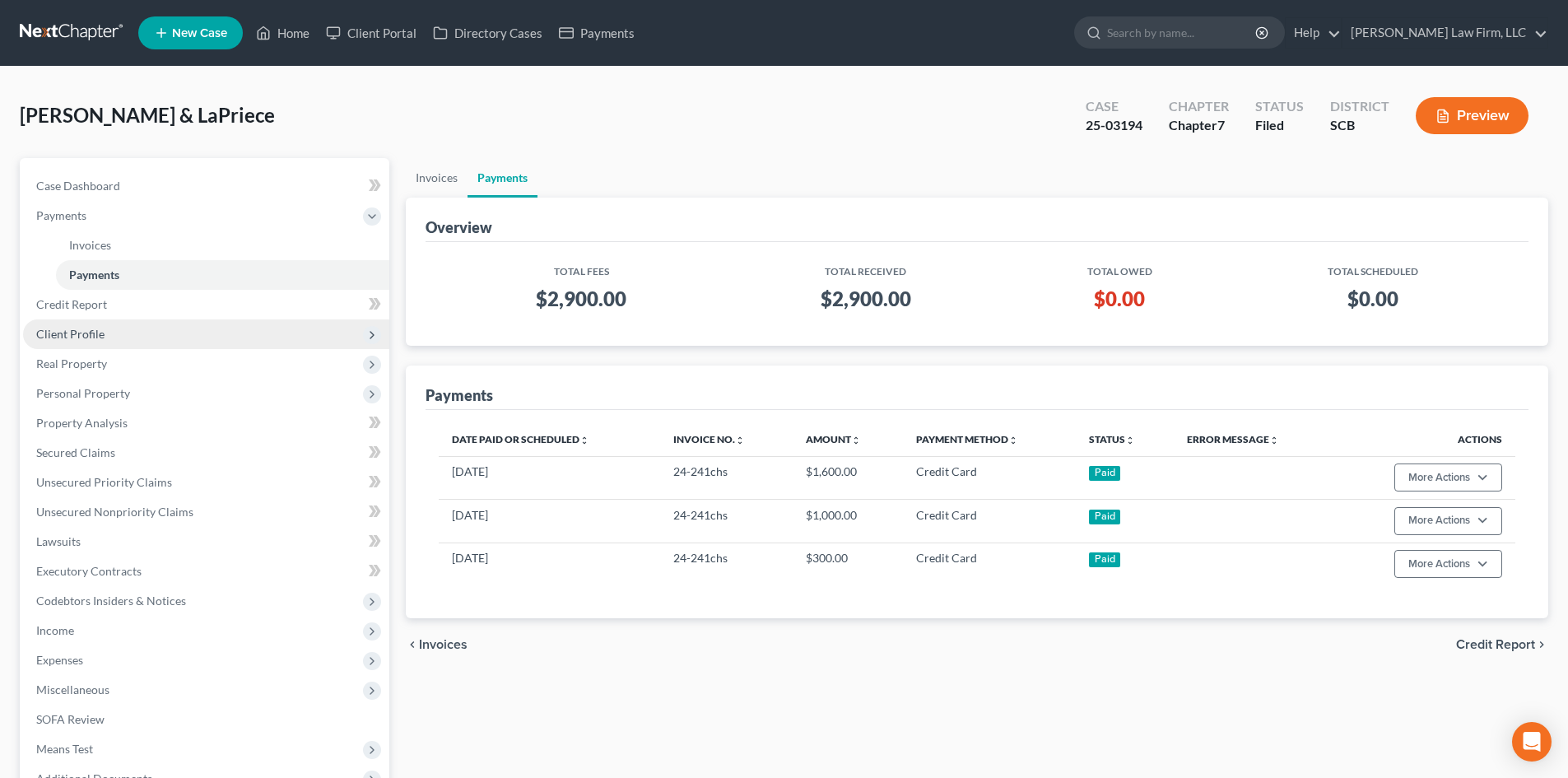
click at [108, 333] on span "Client Profile" at bounding box center [206, 334] width 366 height 30
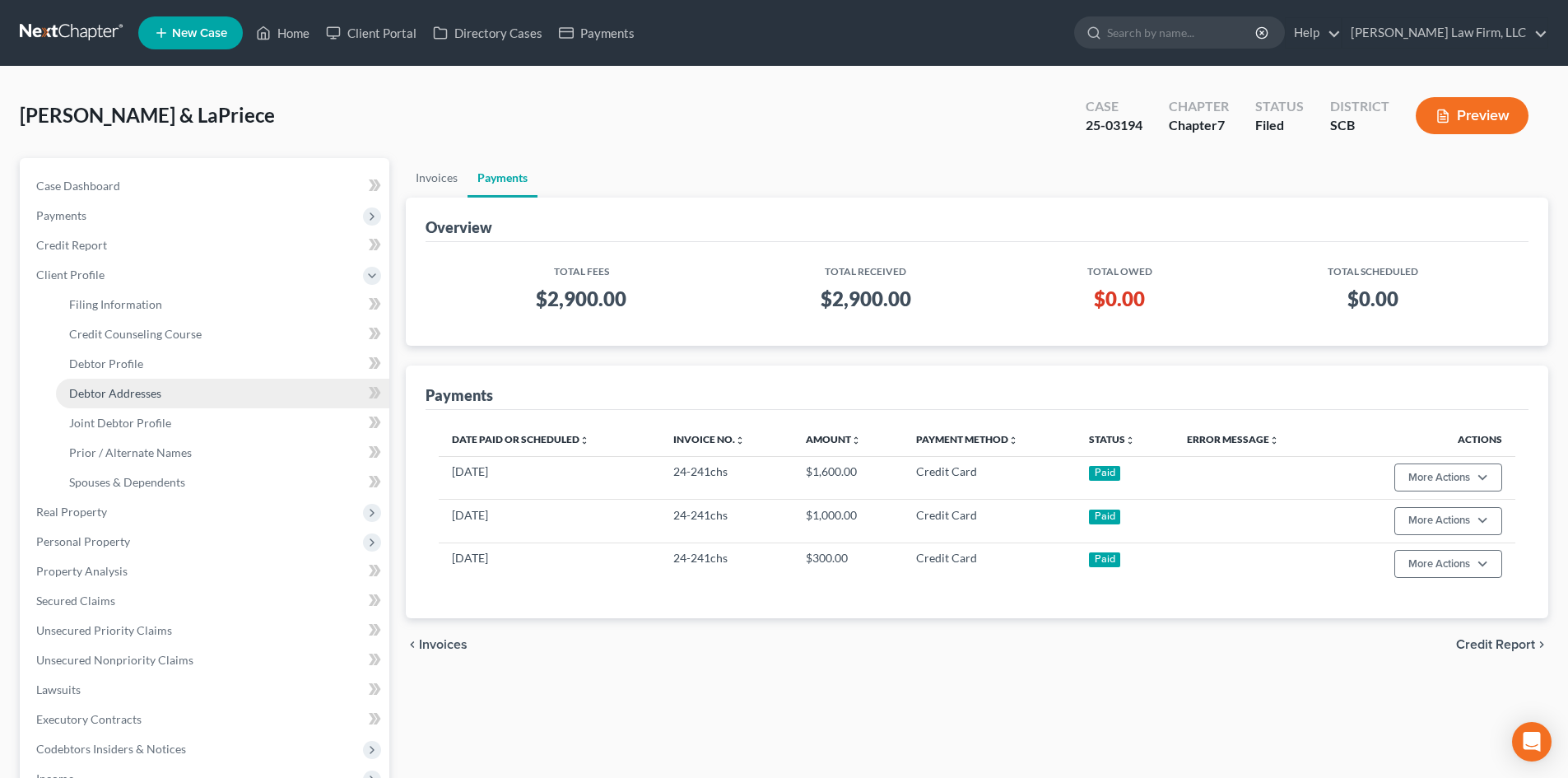
click at [159, 399] on span "Debtor Addresses" at bounding box center [115, 393] width 92 height 14
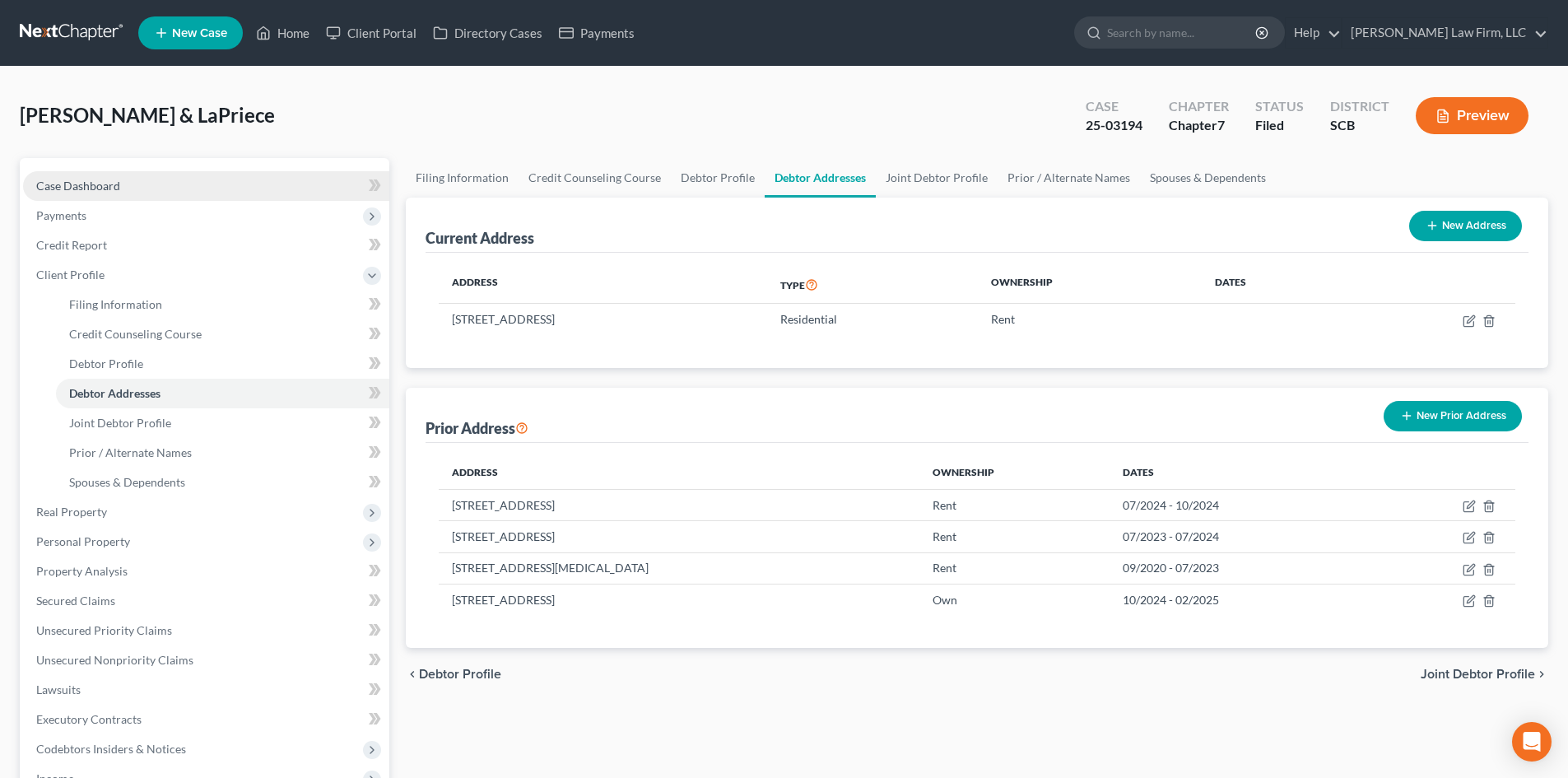
click at [99, 176] on link "Case Dashboard" at bounding box center [206, 186] width 366 height 30
select select "0"
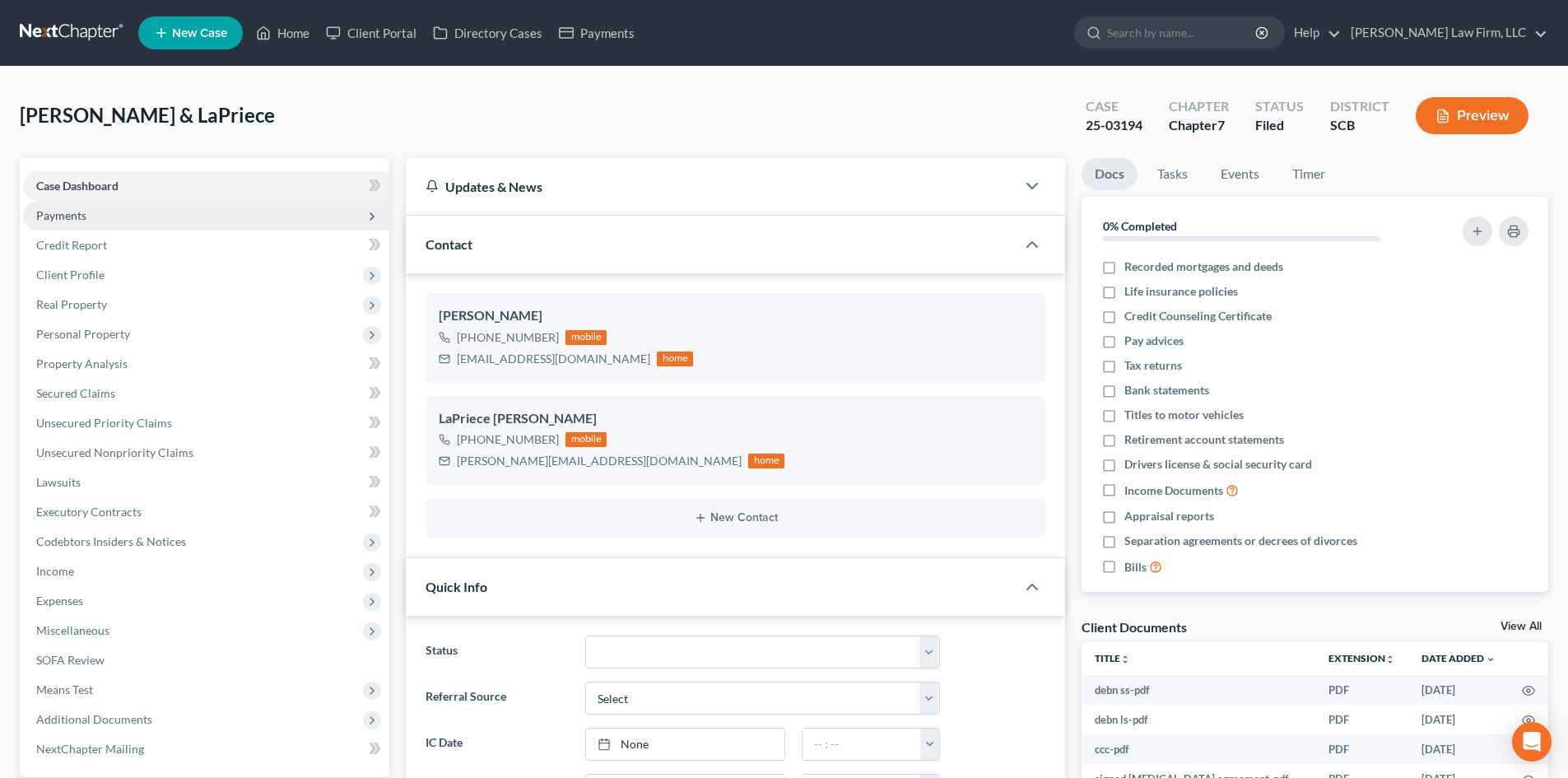
click at [106, 211] on span "Payments" at bounding box center [206, 216] width 366 height 30
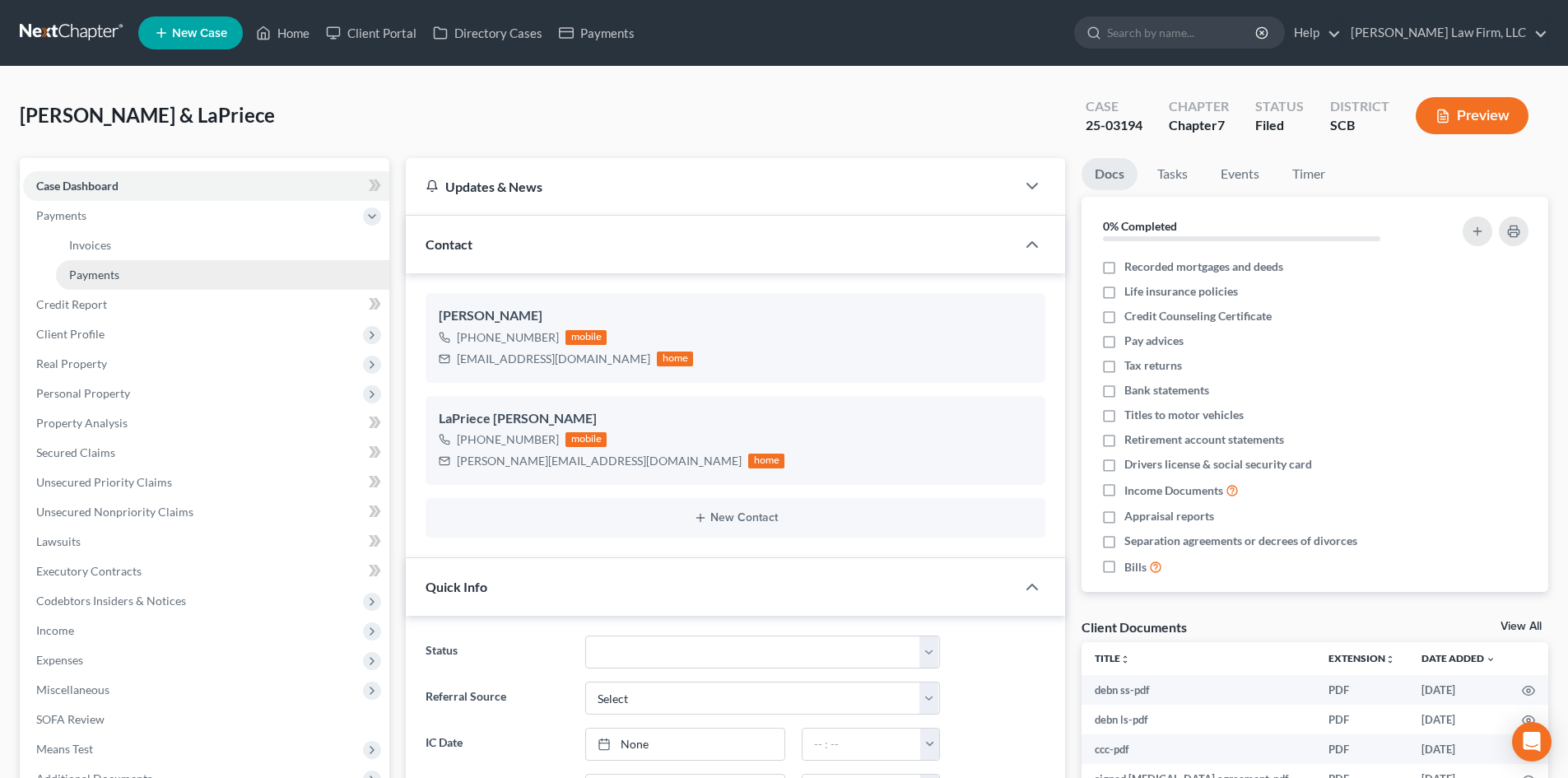
click at [102, 268] on span "Payments" at bounding box center [94, 274] width 50 height 14
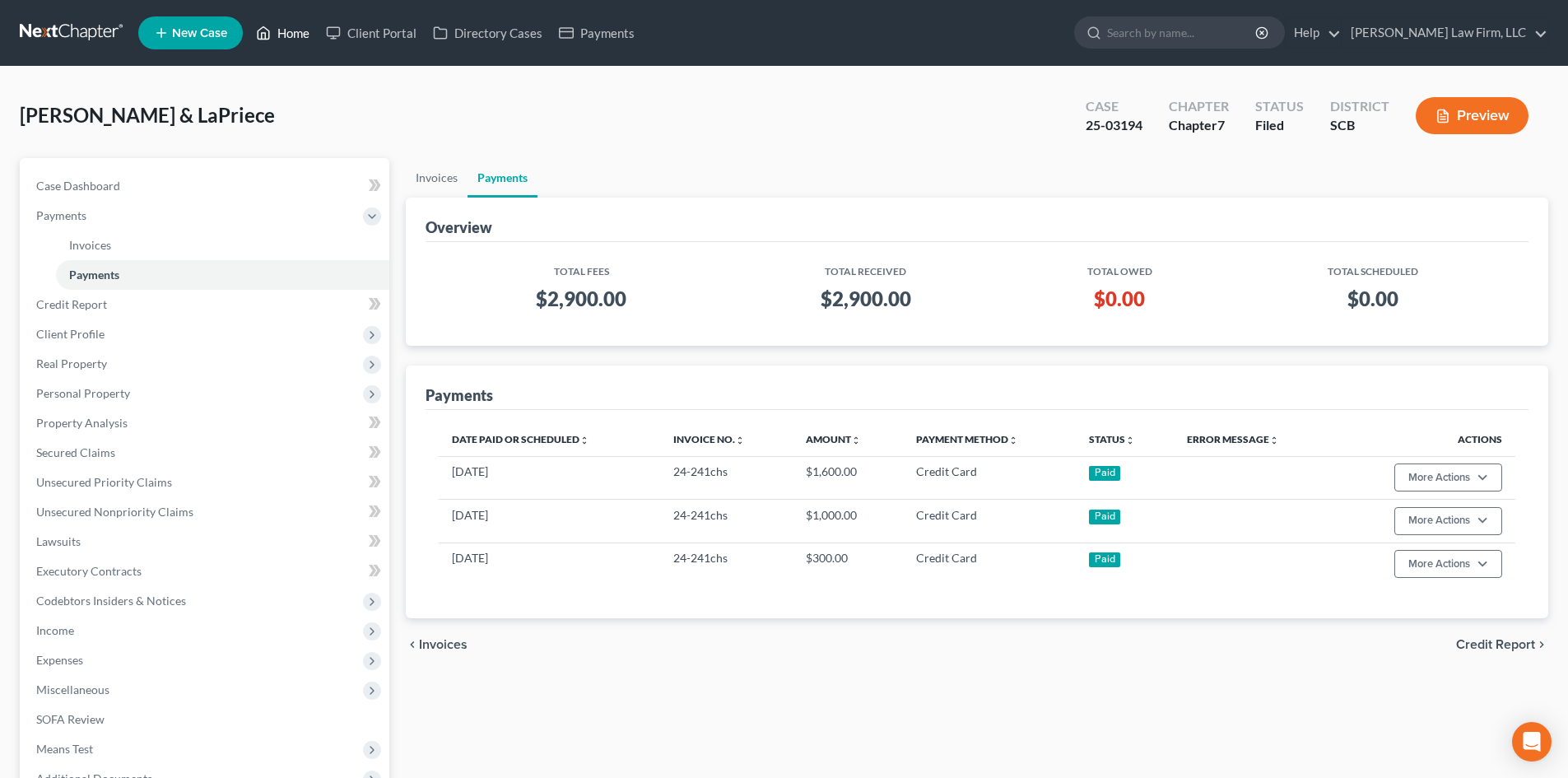
drag, startPoint x: 296, startPoint y: 20, endPoint x: 299, endPoint y: 37, distance: 17.3
click at [296, 20] on link "Home" at bounding box center [283, 32] width 70 height 30
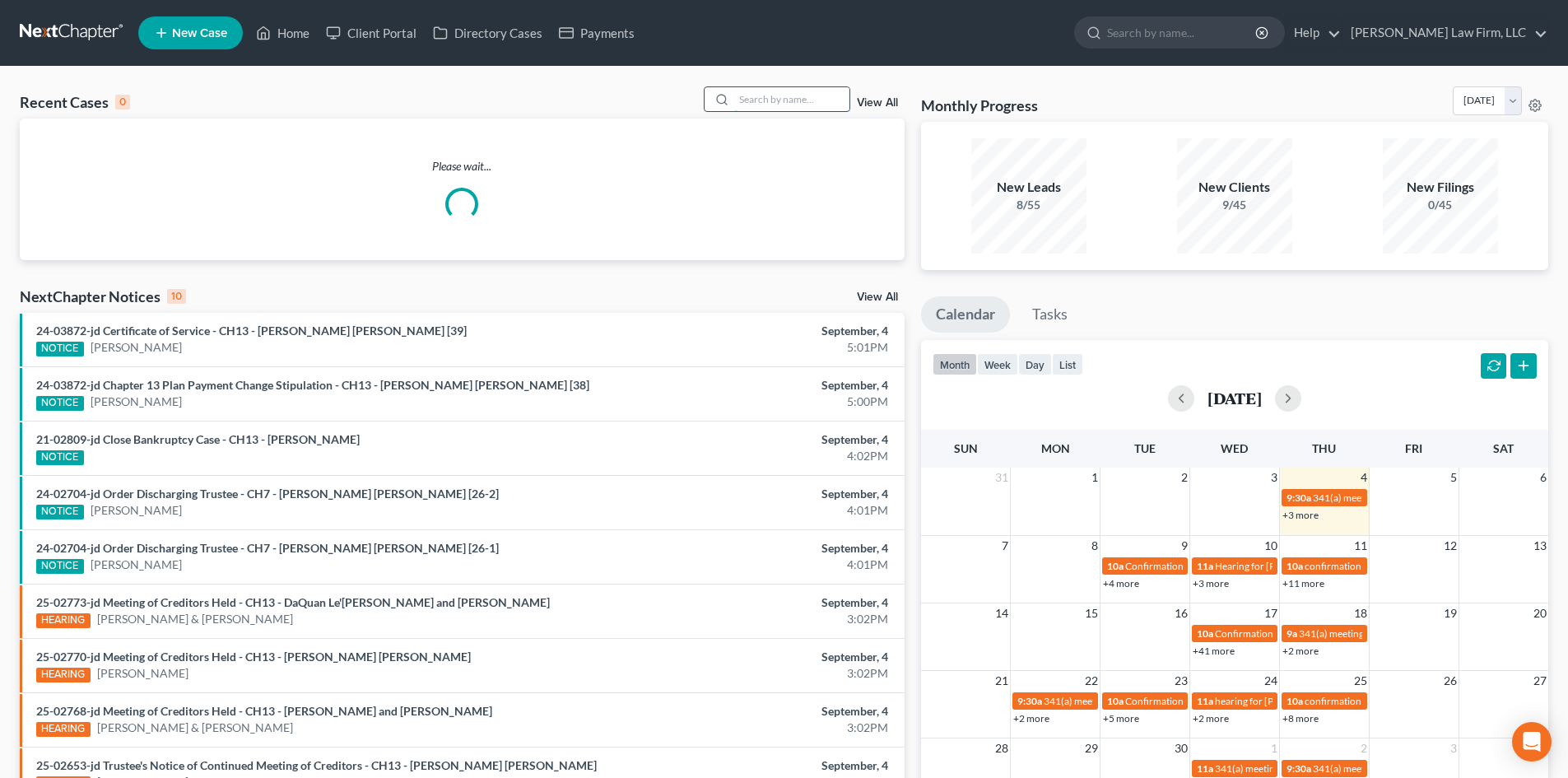
click at [783, 96] on input "search" at bounding box center [792, 99] width 115 height 24
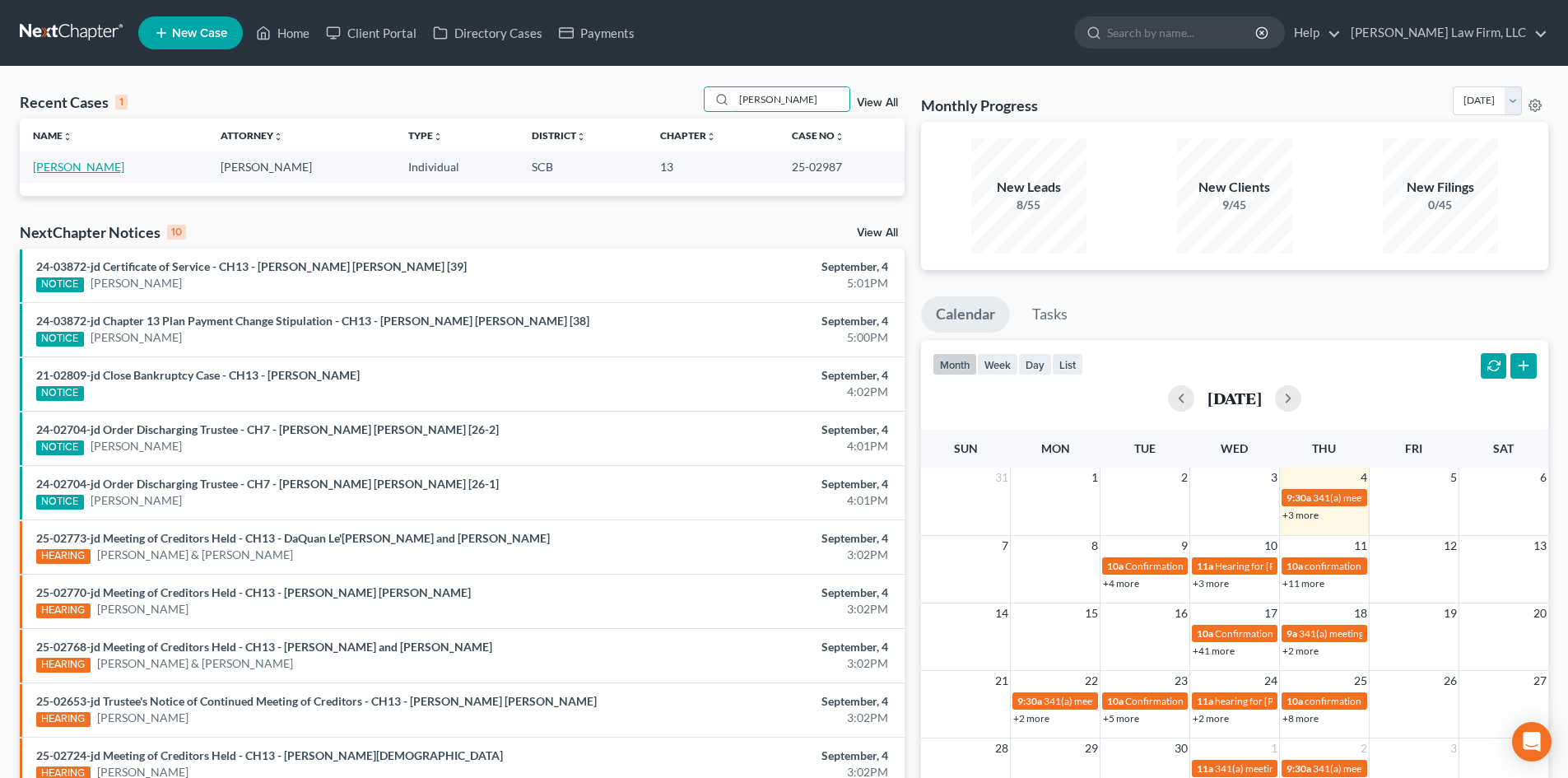
type input "[PERSON_NAME]"
click at [69, 168] on link "[PERSON_NAME]" at bounding box center [78, 166] width 91 height 14
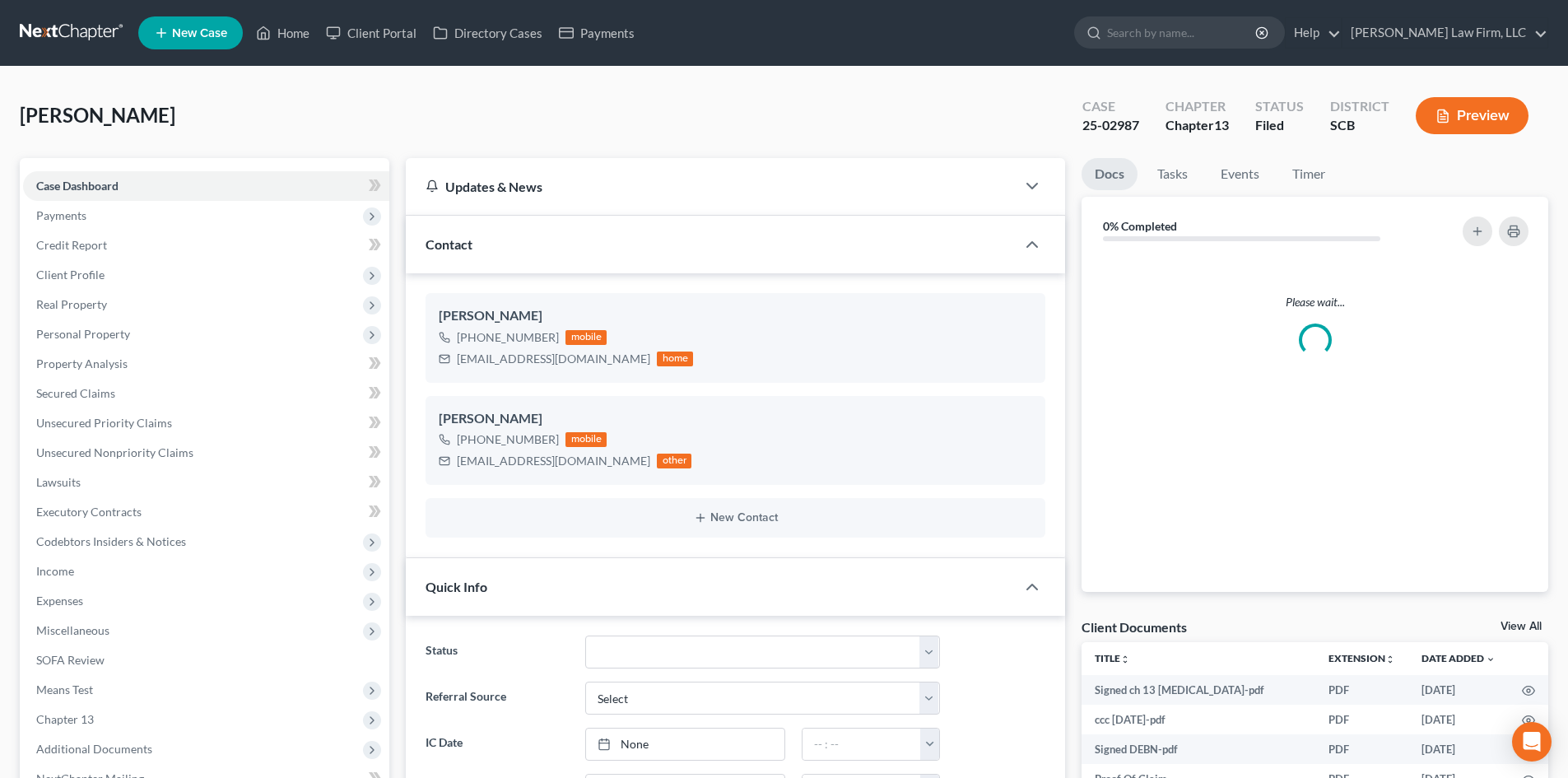
select select "1"
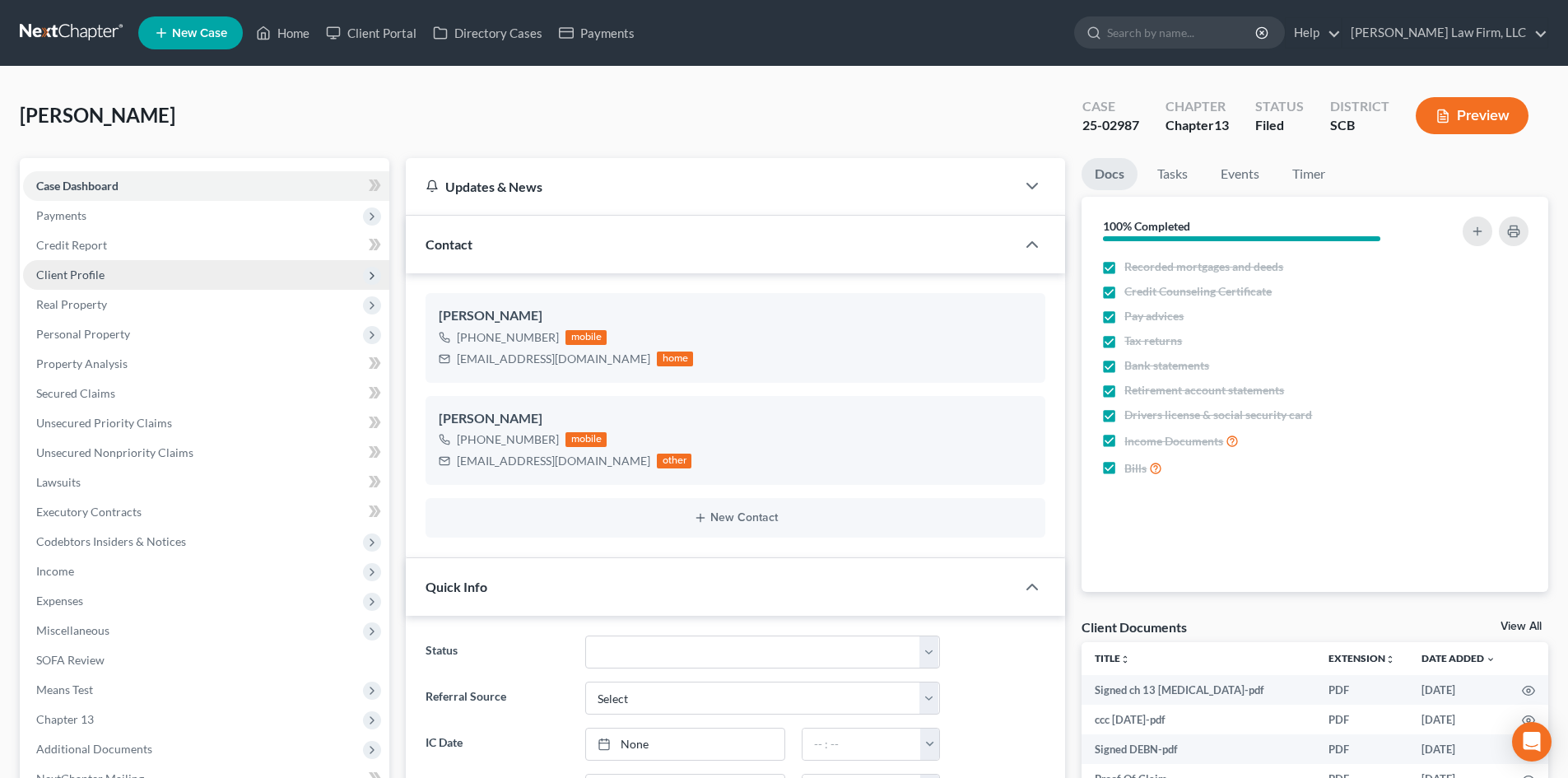
click at [84, 274] on span "Client Profile" at bounding box center [70, 274] width 68 height 14
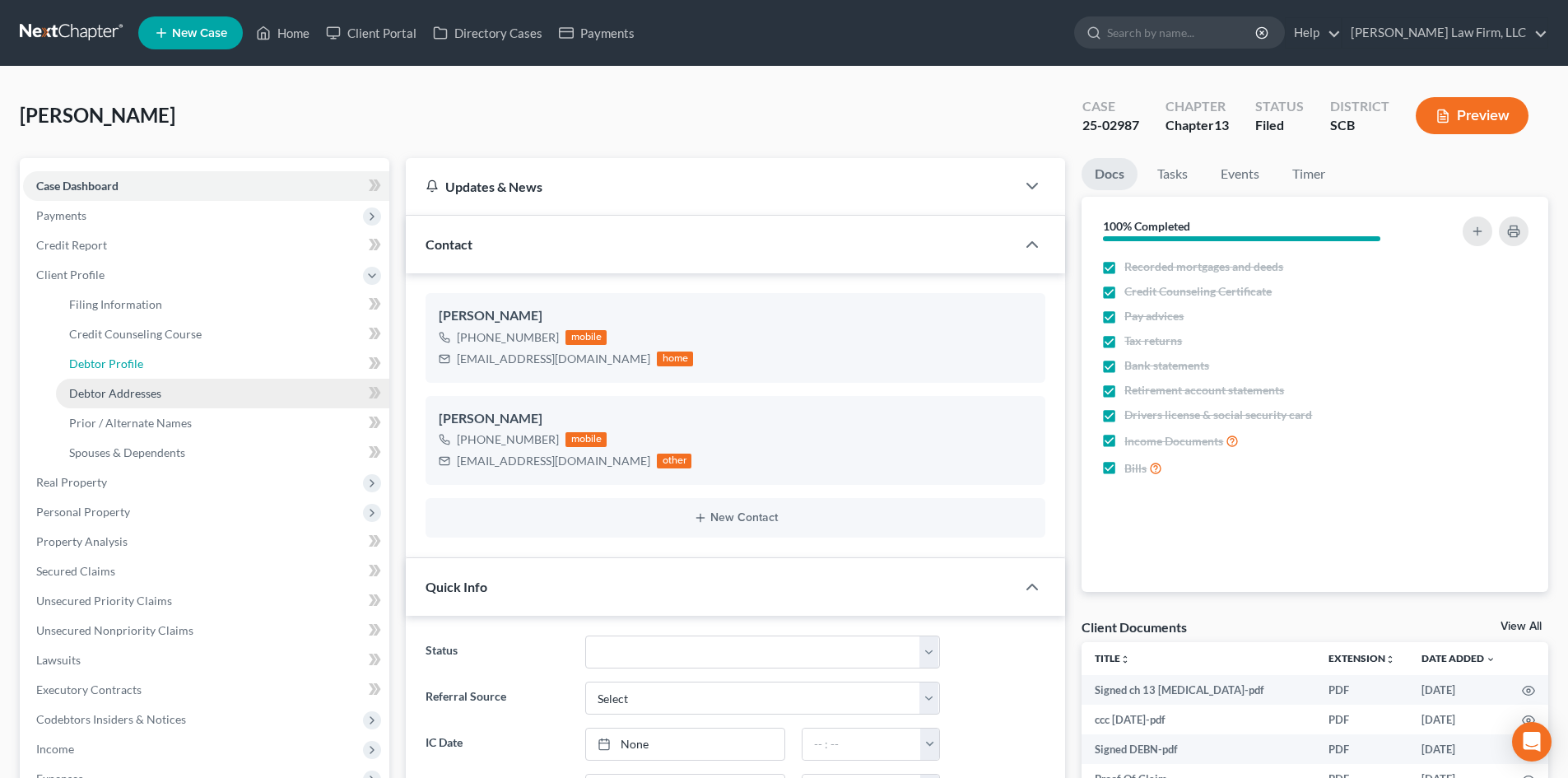
drag, startPoint x: 133, startPoint y: 377, endPoint x: 129, endPoint y: 398, distance: 21.4
click at [133, 376] on link "Debtor Profile" at bounding box center [222, 364] width 333 height 30
select select "1"
select select "5"
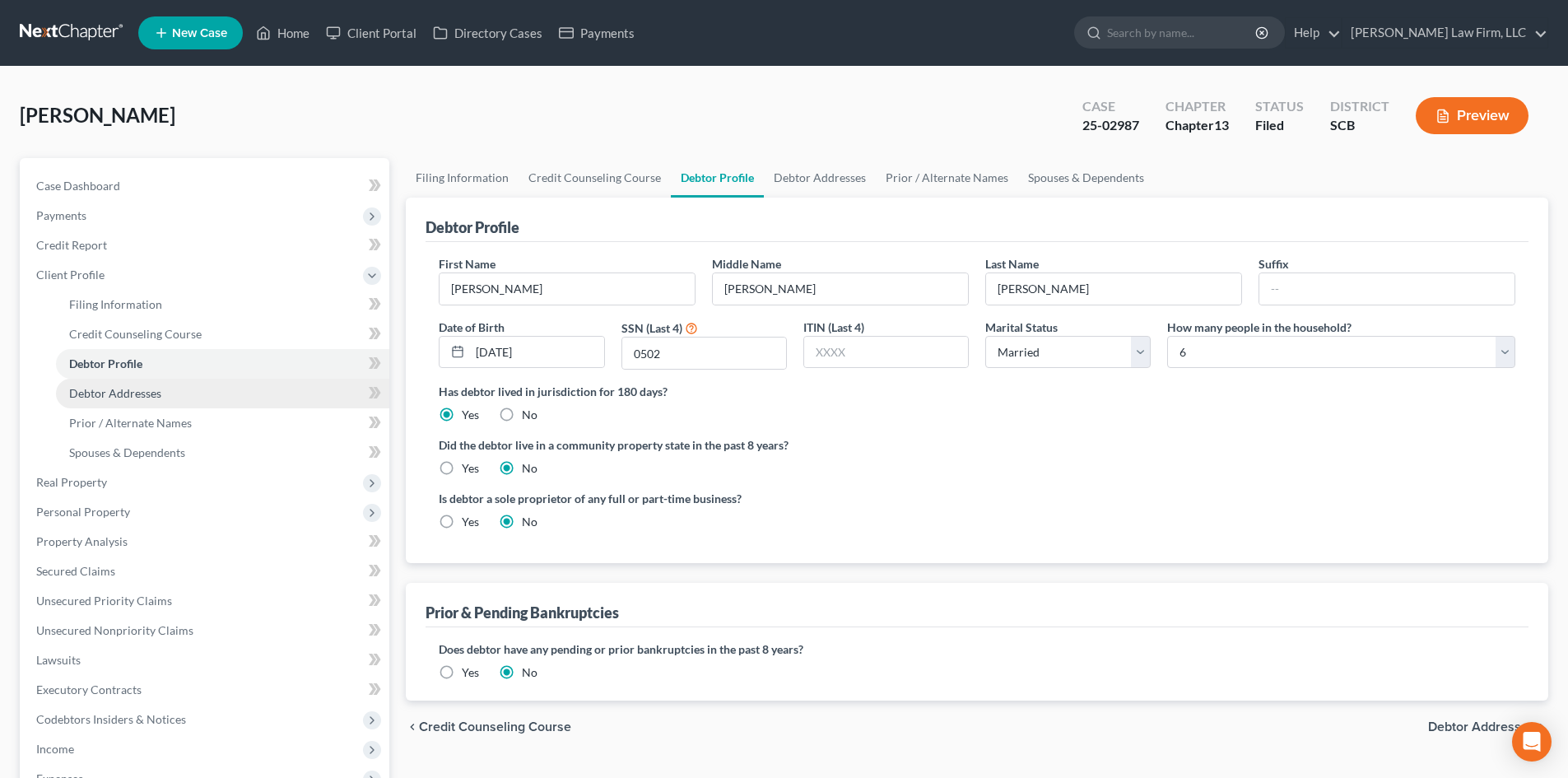
radio input "true"
click at [129, 398] on span "Debtor Addresses" at bounding box center [115, 393] width 92 height 14
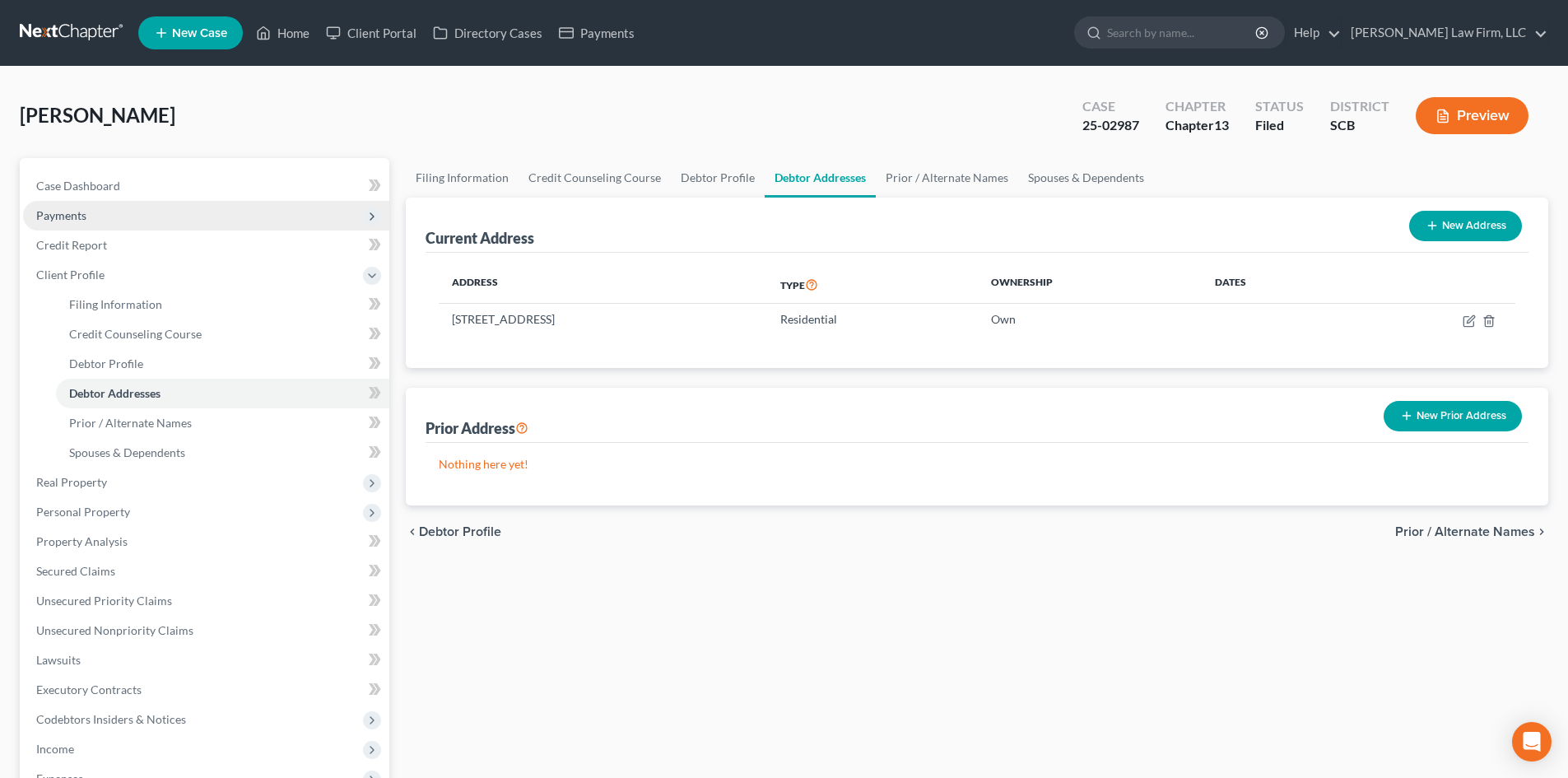
click at [98, 212] on span "Payments" at bounding box center [206, 216] width 366 height 30
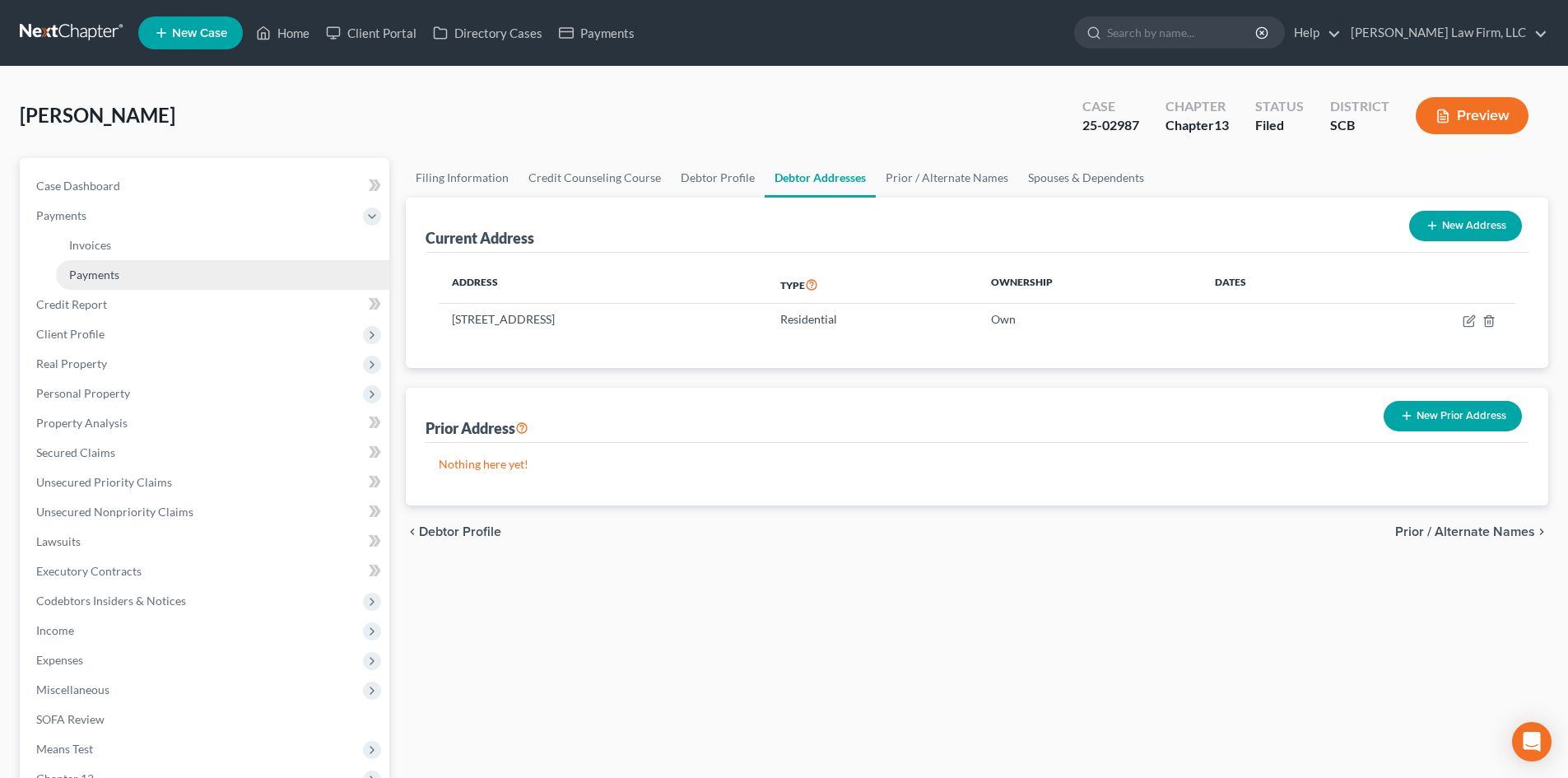
click at [97, 271] on span "Payments" at bounding box center [94, 274] width 50 height 14
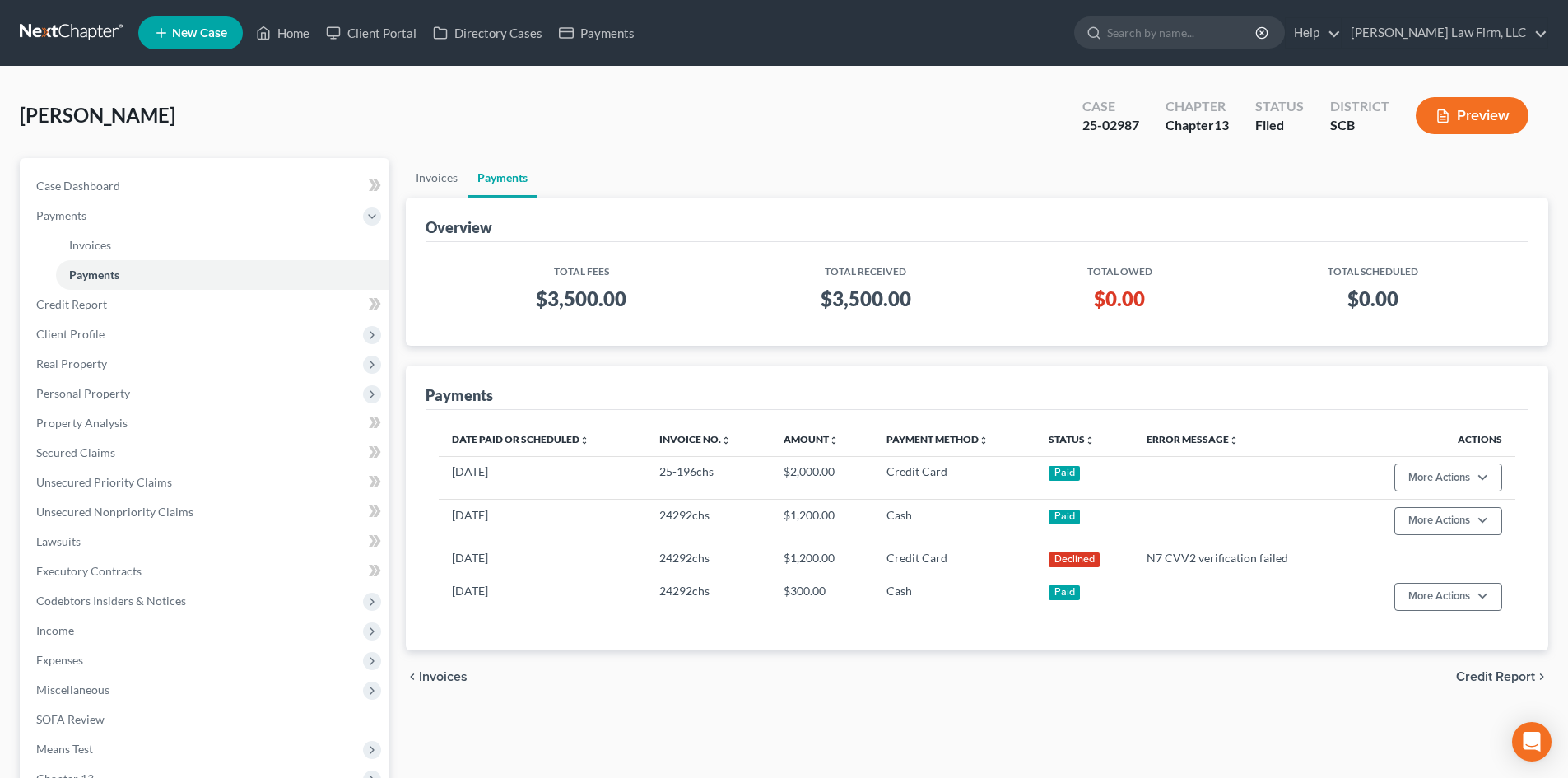
click at [1061, 117] on button "Preview" at bounding box center [1472, 115] width 112 height 37
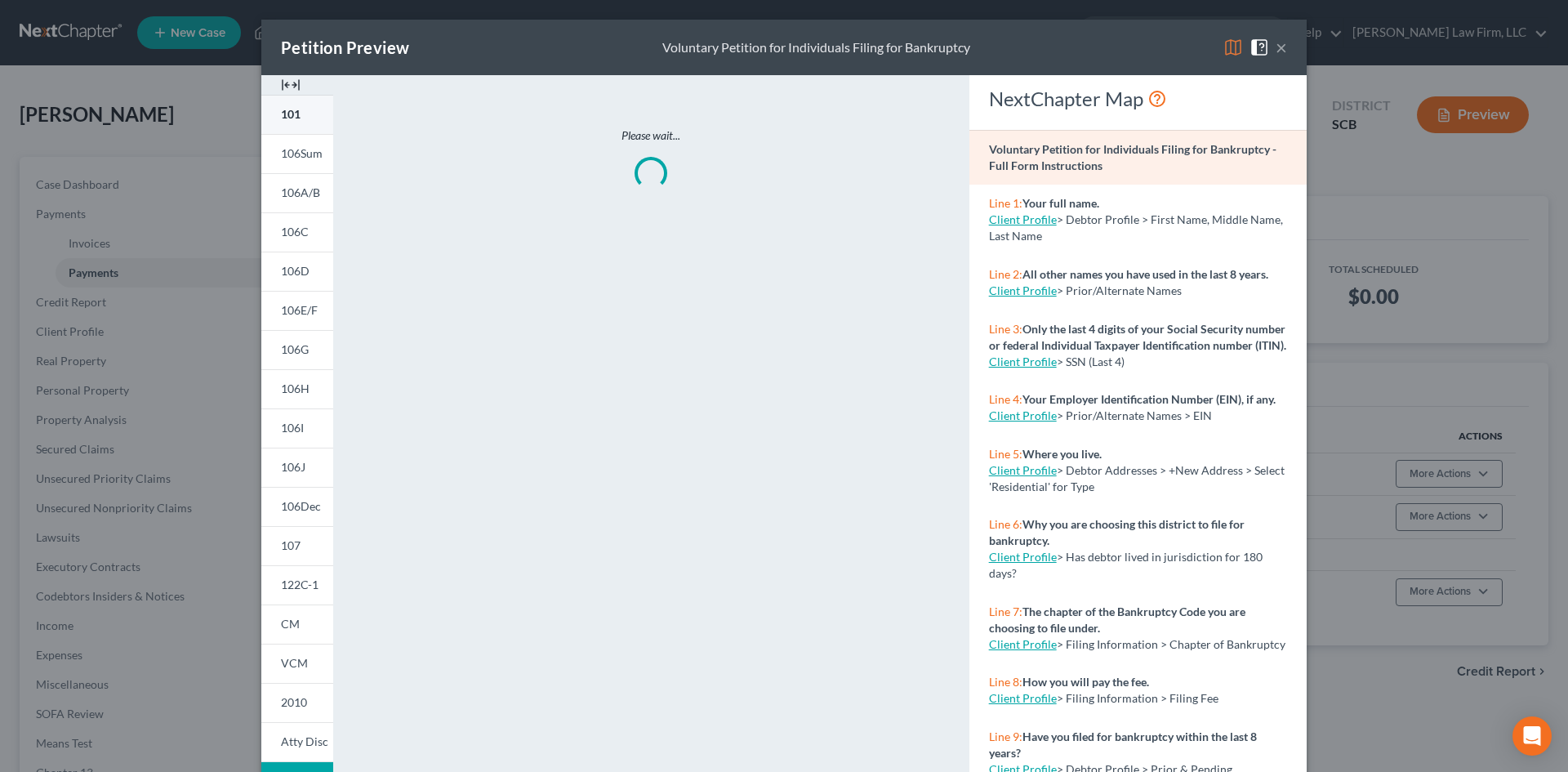
click at [283, 76] on img at bounding box center [290, 85] width 19 height 19
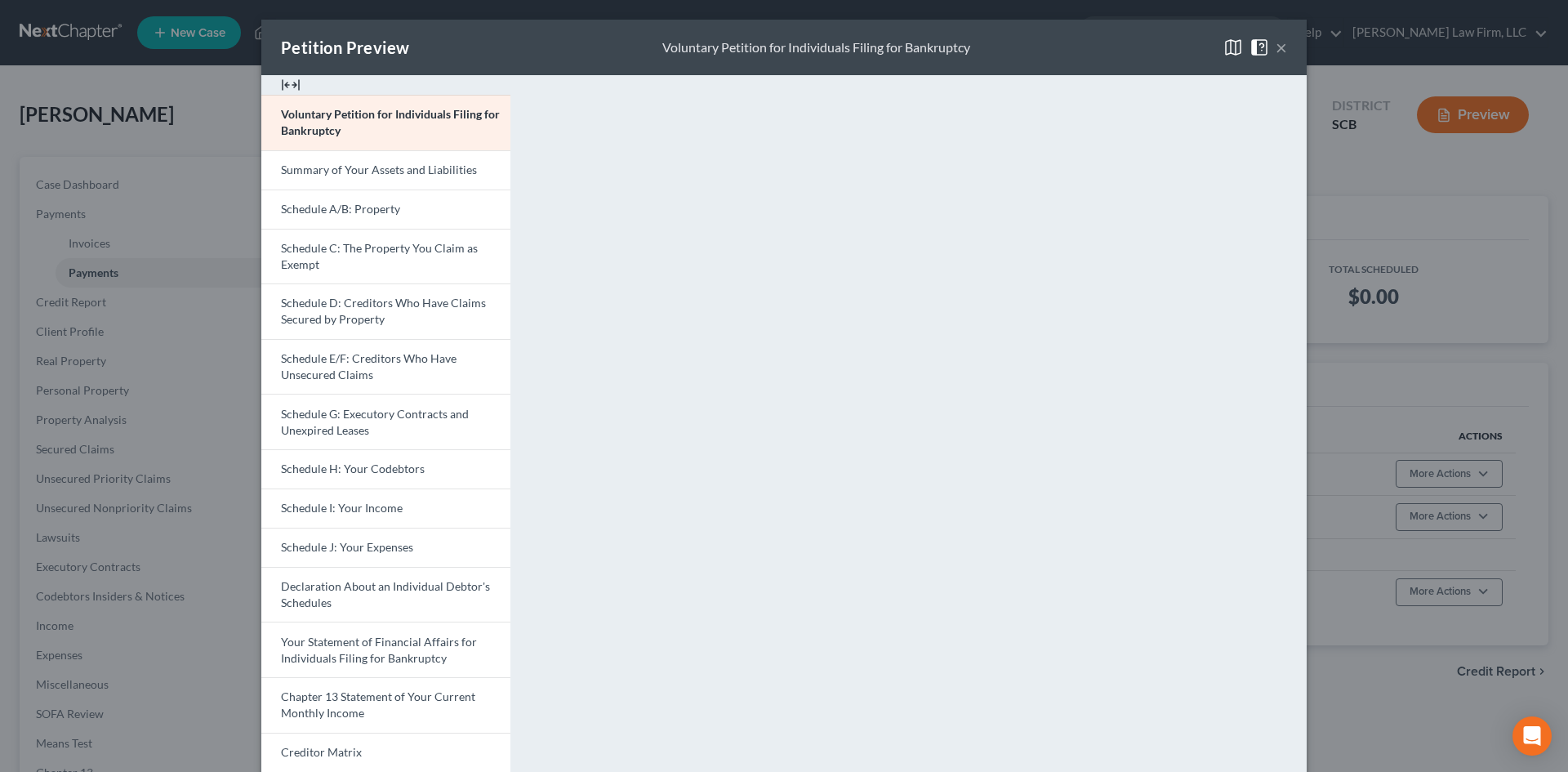
click at [1053, 47] on button "×" at bounding box center [1282, 47] width 12 height 19
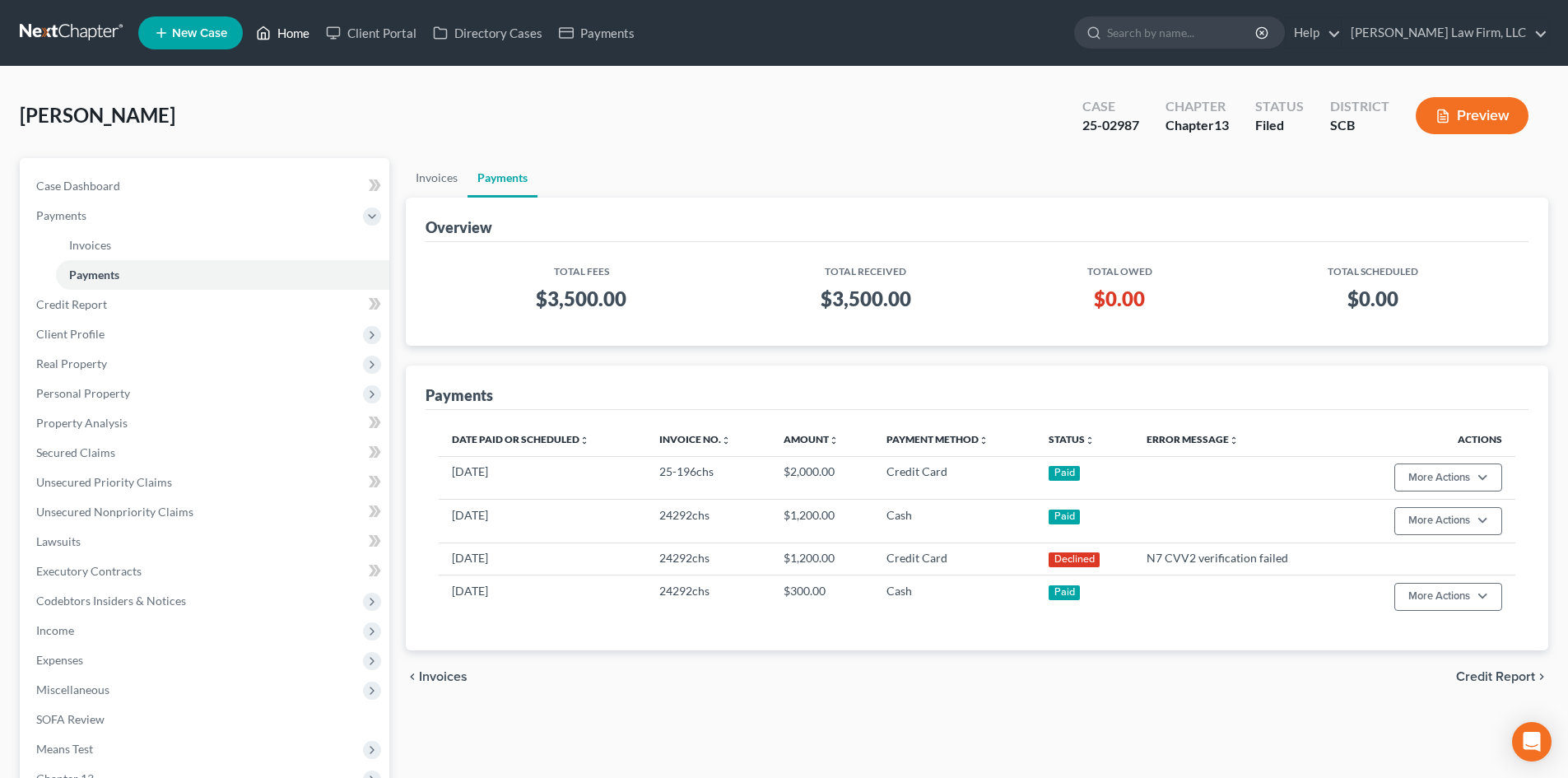
drag, startPoint x: 286, startPoint y: 22, endPoint x: 435, endPoint y: 85, distance: 161.8
click at [286, 22] on link "Home" at bounding box center [283, 32] width 70 height 30
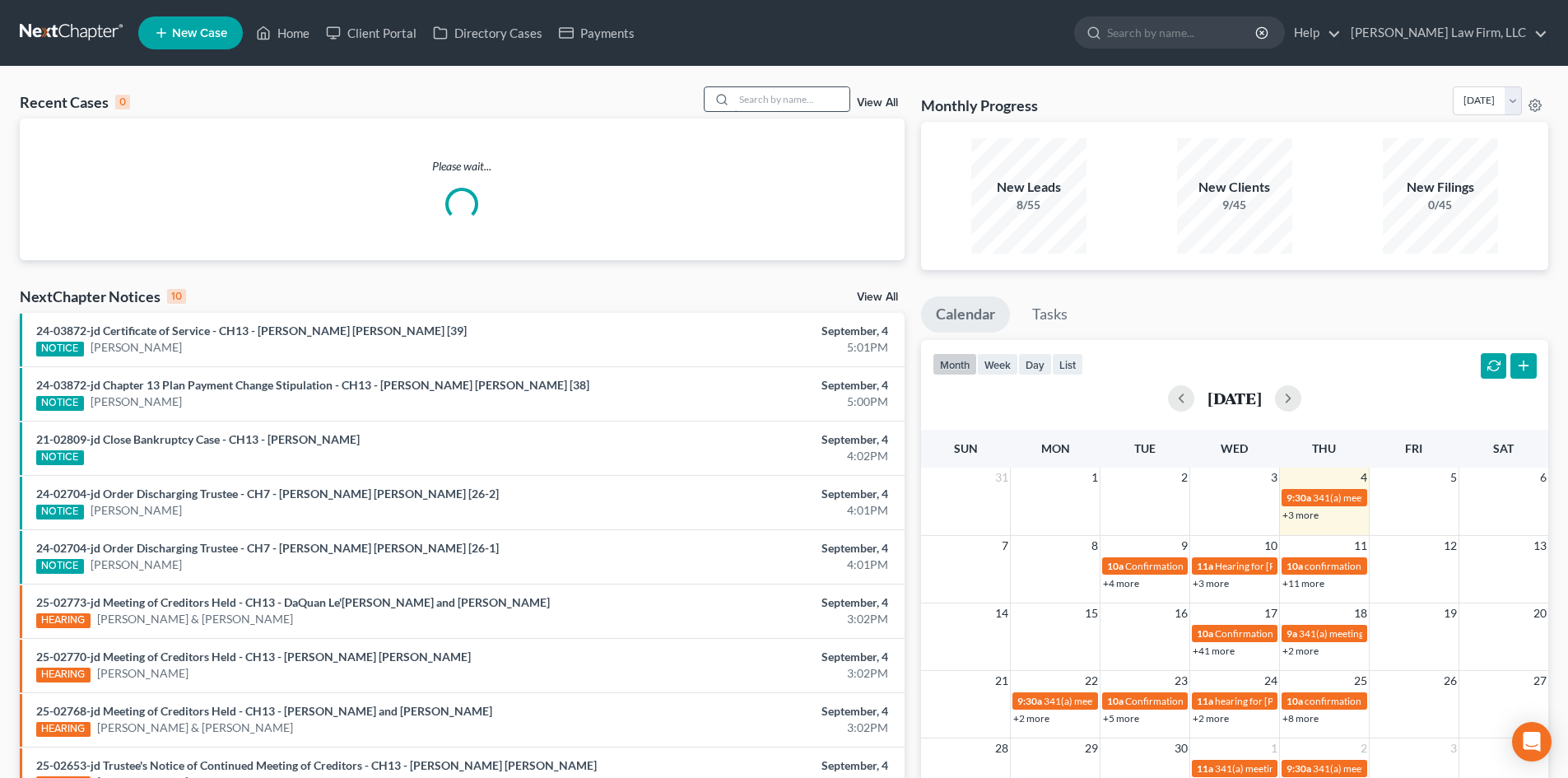
click at [769, 98] on input "search" at bounding box center [792, 99] width 115 height 24
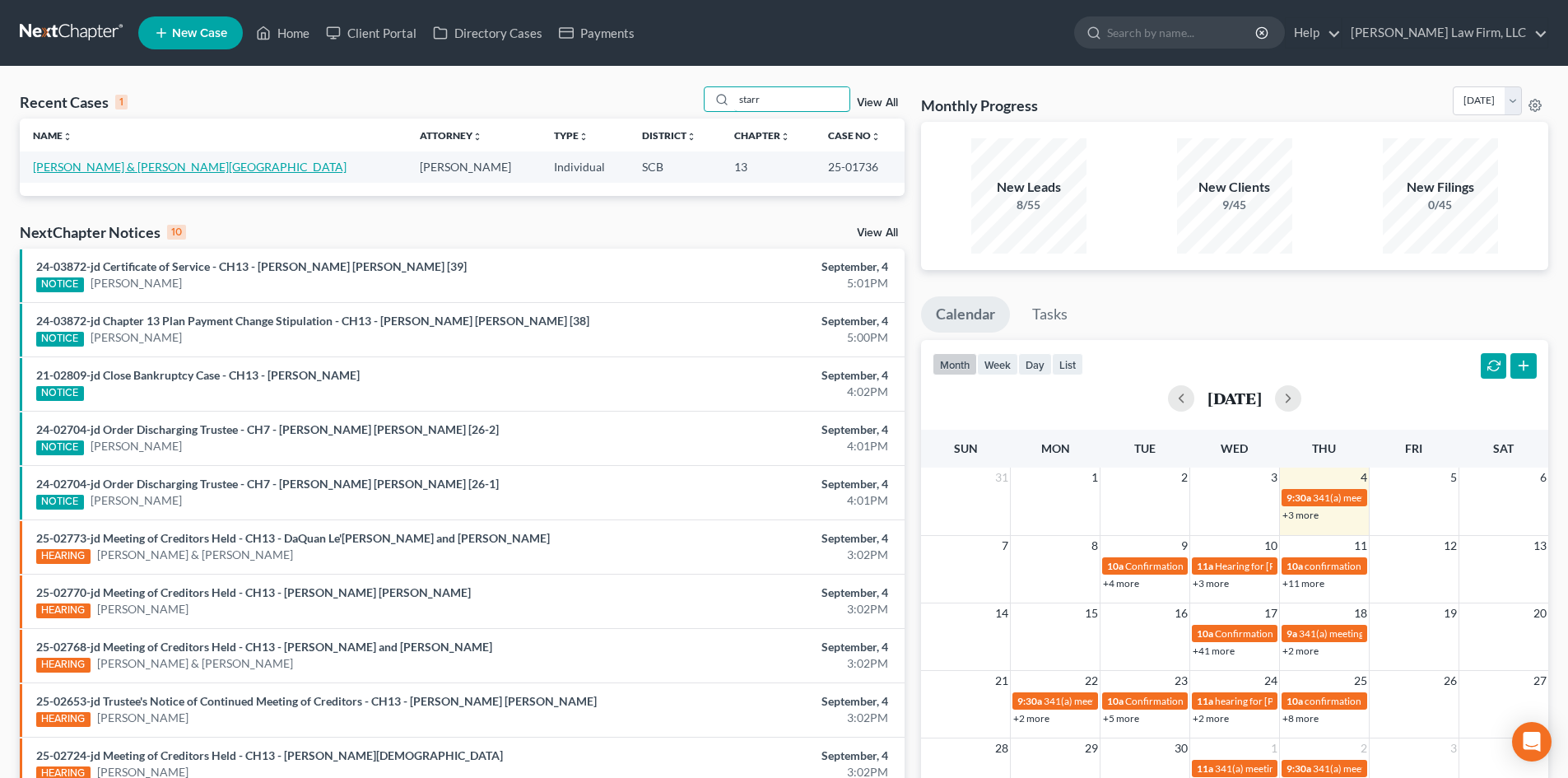
type input "starr"
click at [153, 169] on link "[PERSON_NAME] & [PERSON_NAME][GEOGRAPHIC_DATA]" at bounding box center [190, 166] width 314 height 14
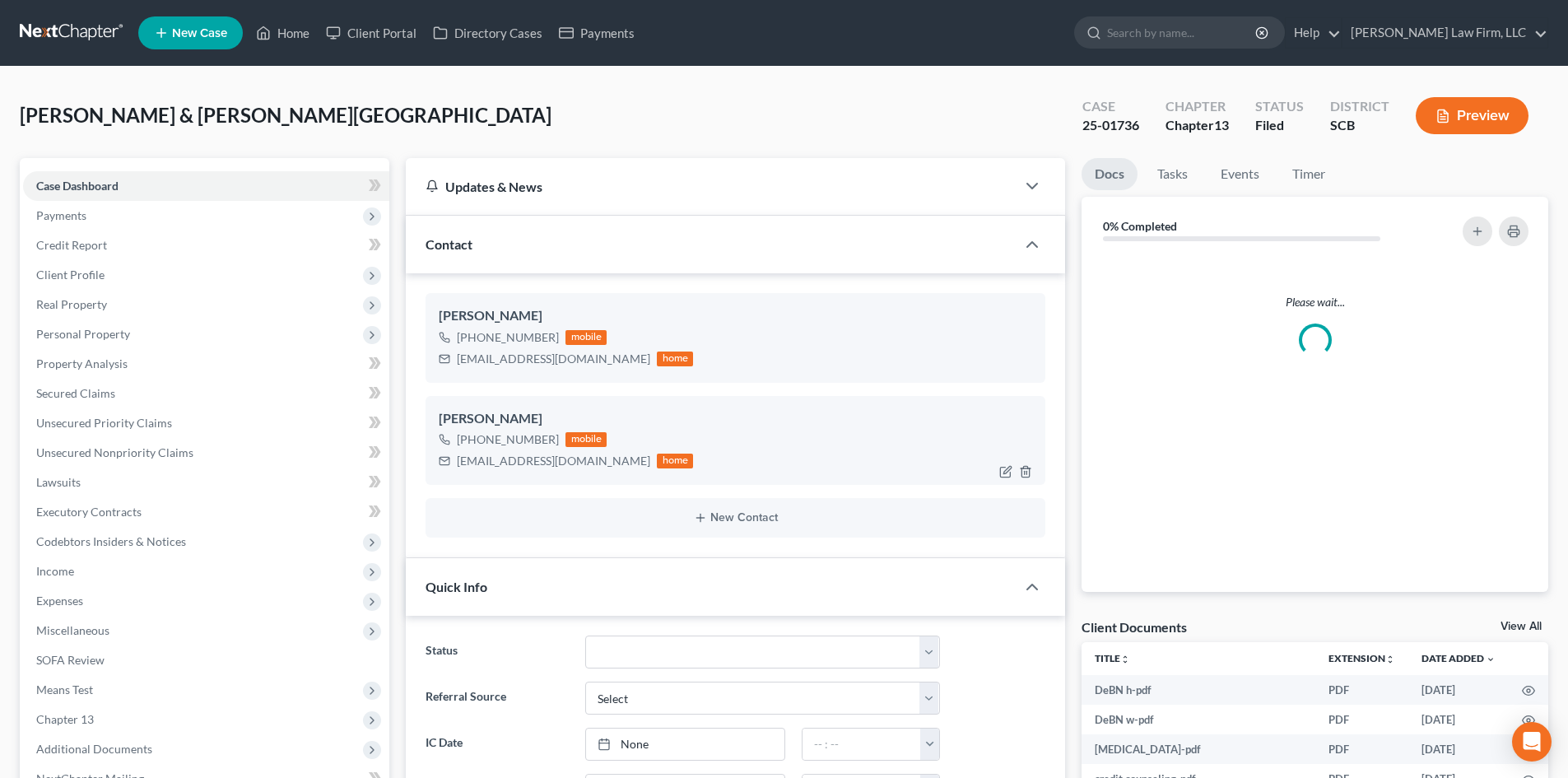
select select "2"
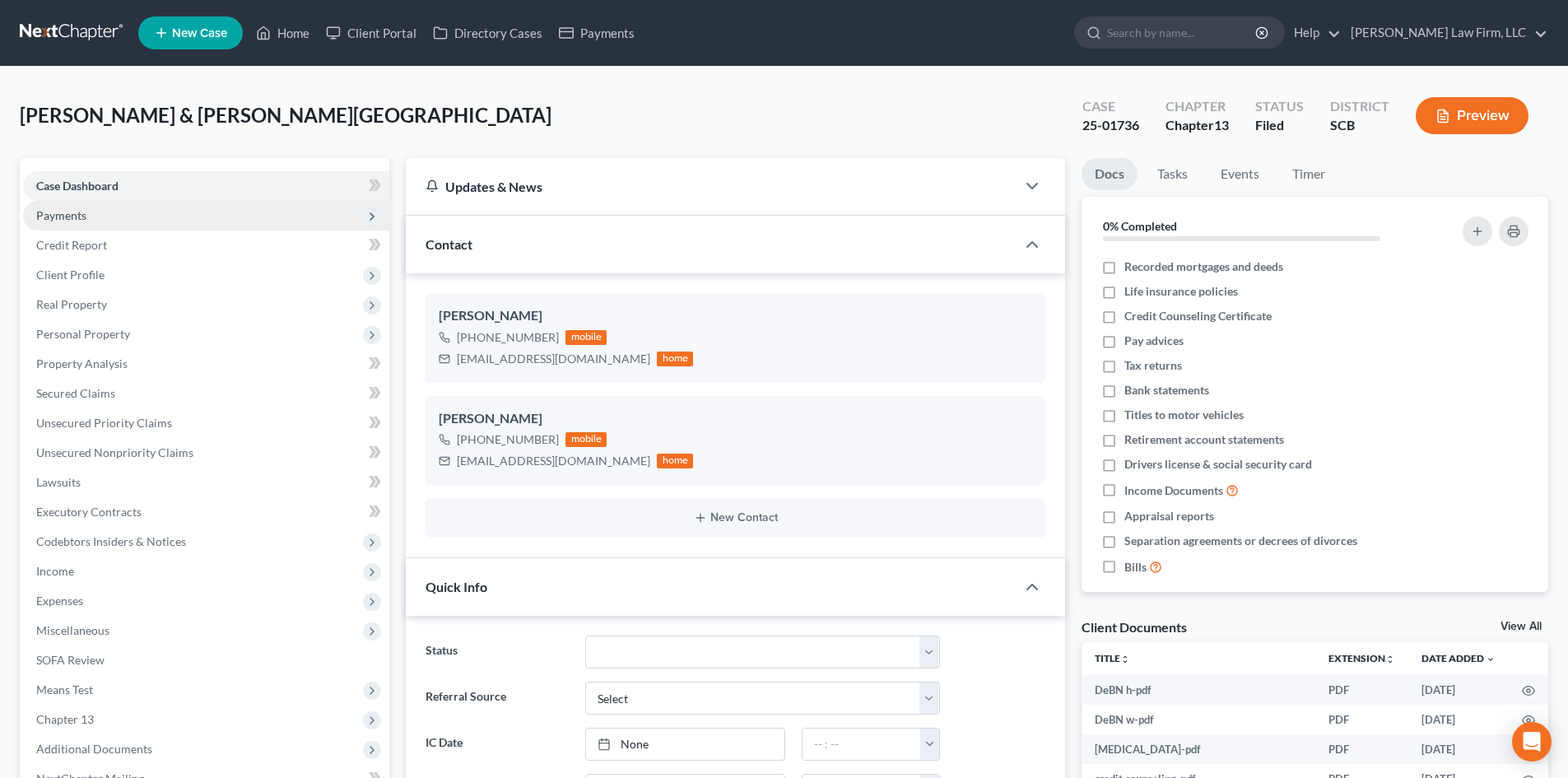
click at [128, 218] on span "Payments" at bounding box center [206, 216] width 366 height 30
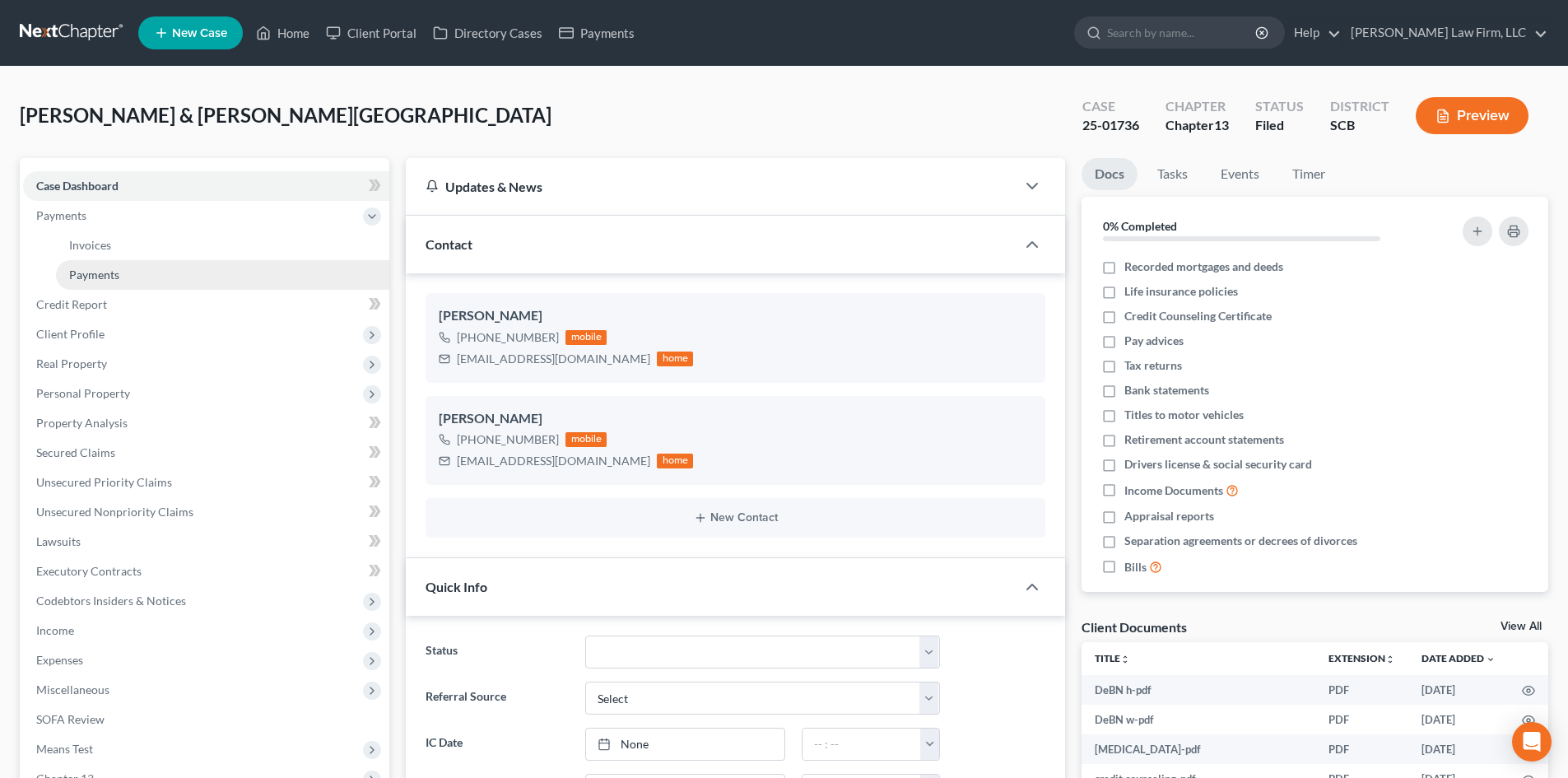
click at [110, 269] on span "Payments" at bounding box center [94, 274] width 50 height 14
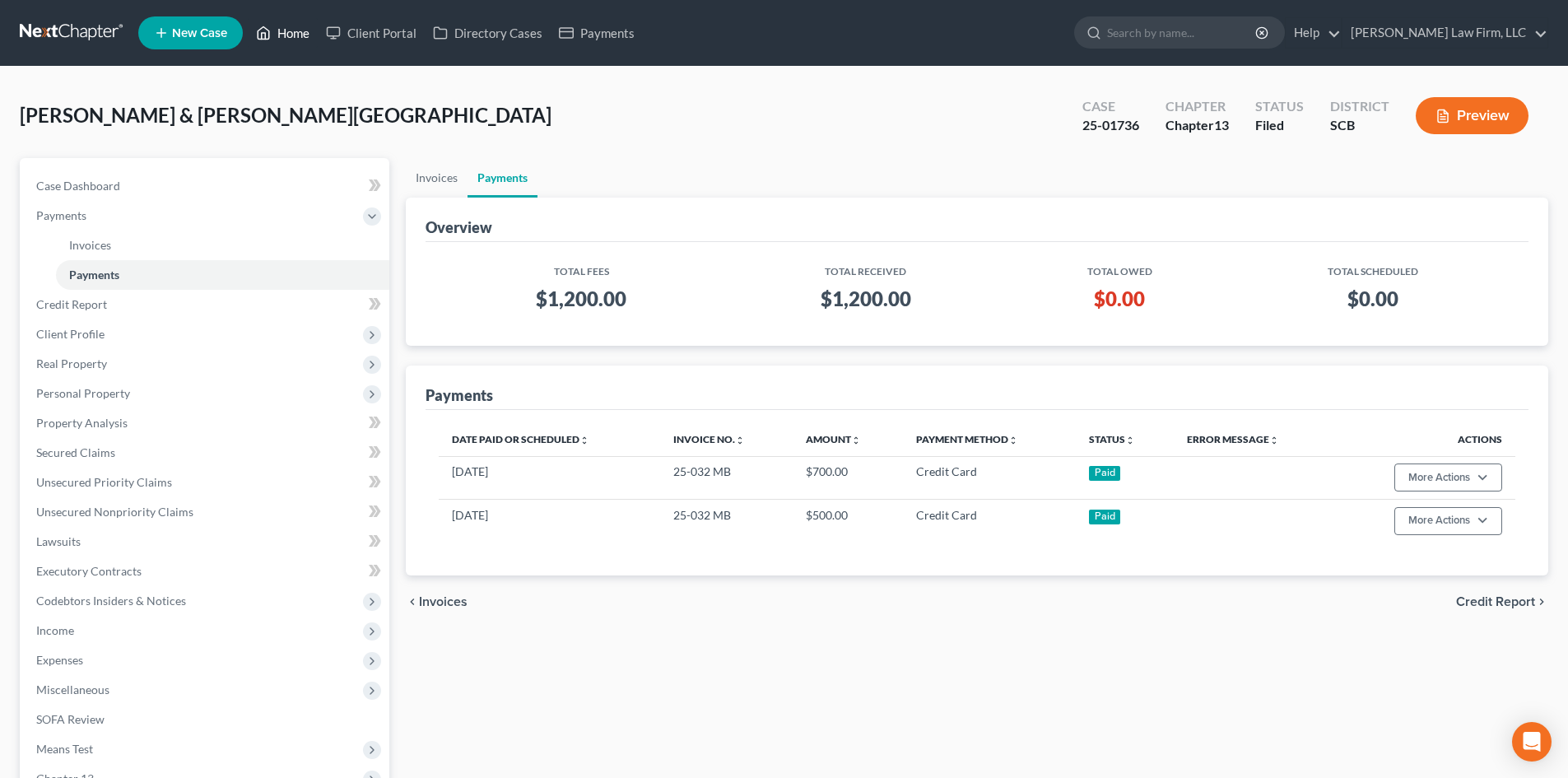
drag, startPoint x: 291, startPoint y: 28, endPoint x: 315, endPoint y: 83, distance: 60.0
click at [291, 28] on link "Home" at bounding box center [283, 32] width 70 height 30
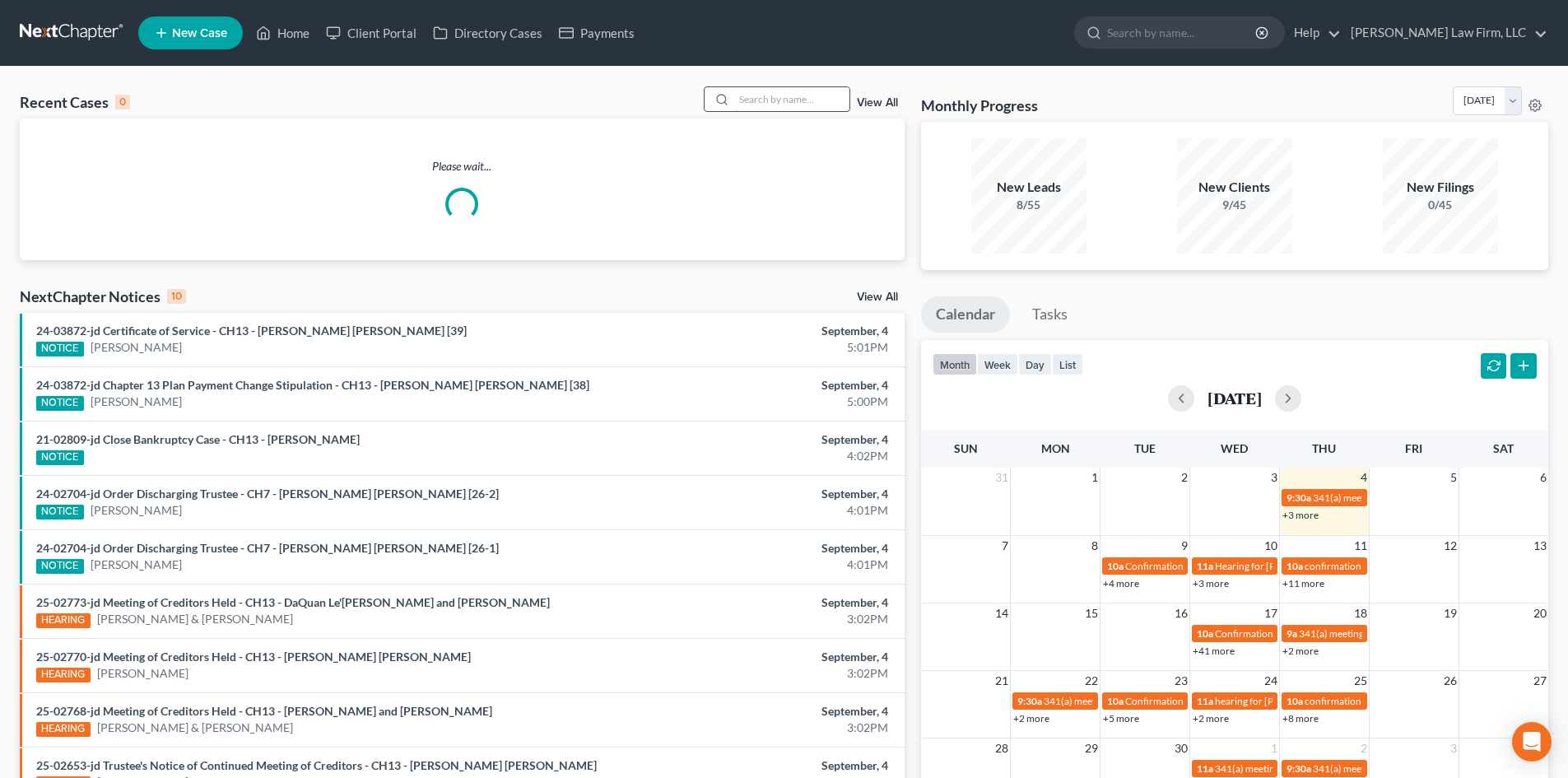
click at [822, 93] on input "search" at bounding box center [792, 99] width 115 height 24
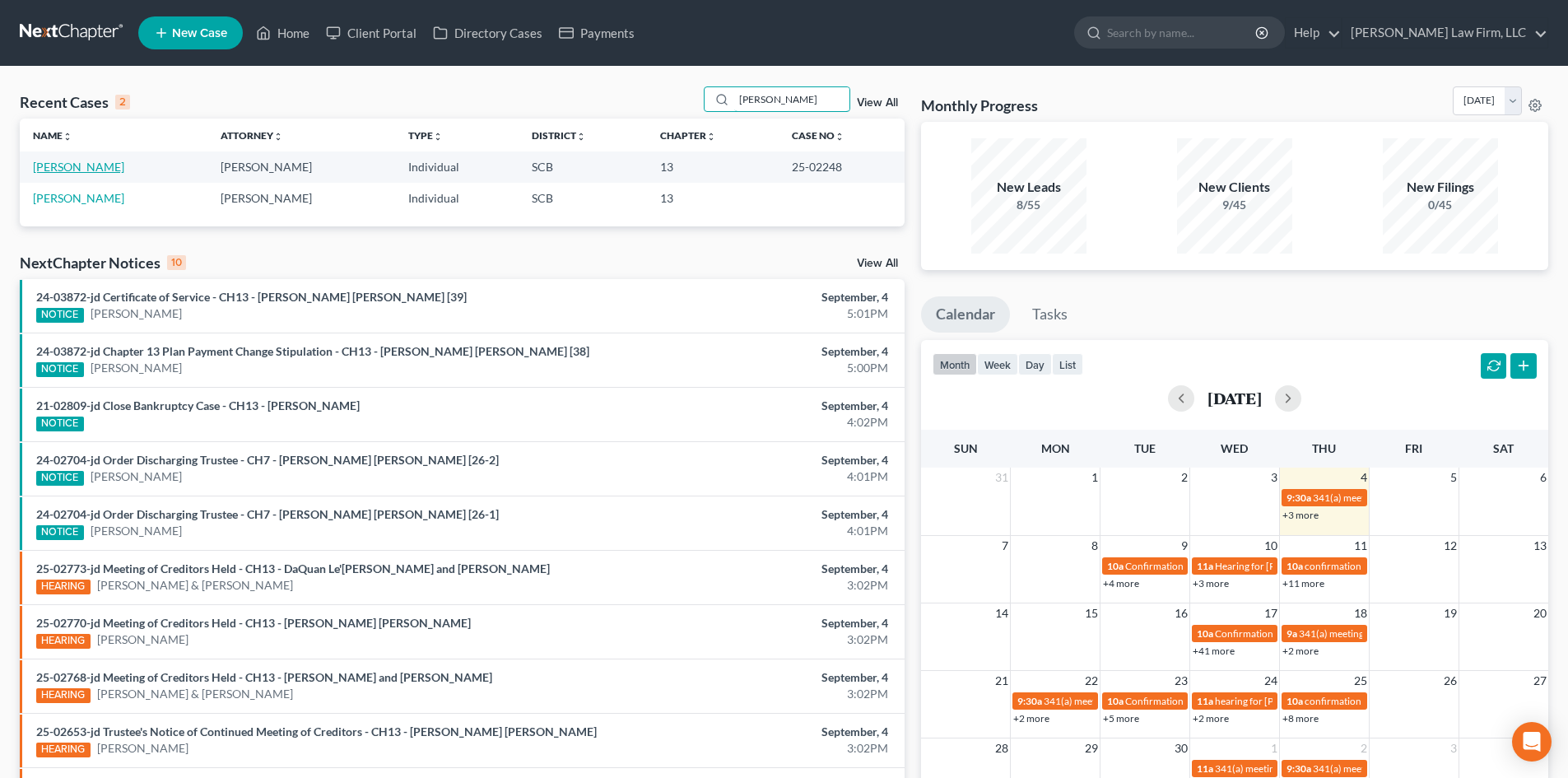
type input "[PERSON_NAME]"
click at [75, 169] on link "[PERSON_NAME]" at bounding box center [78, 166] width 91 height 14
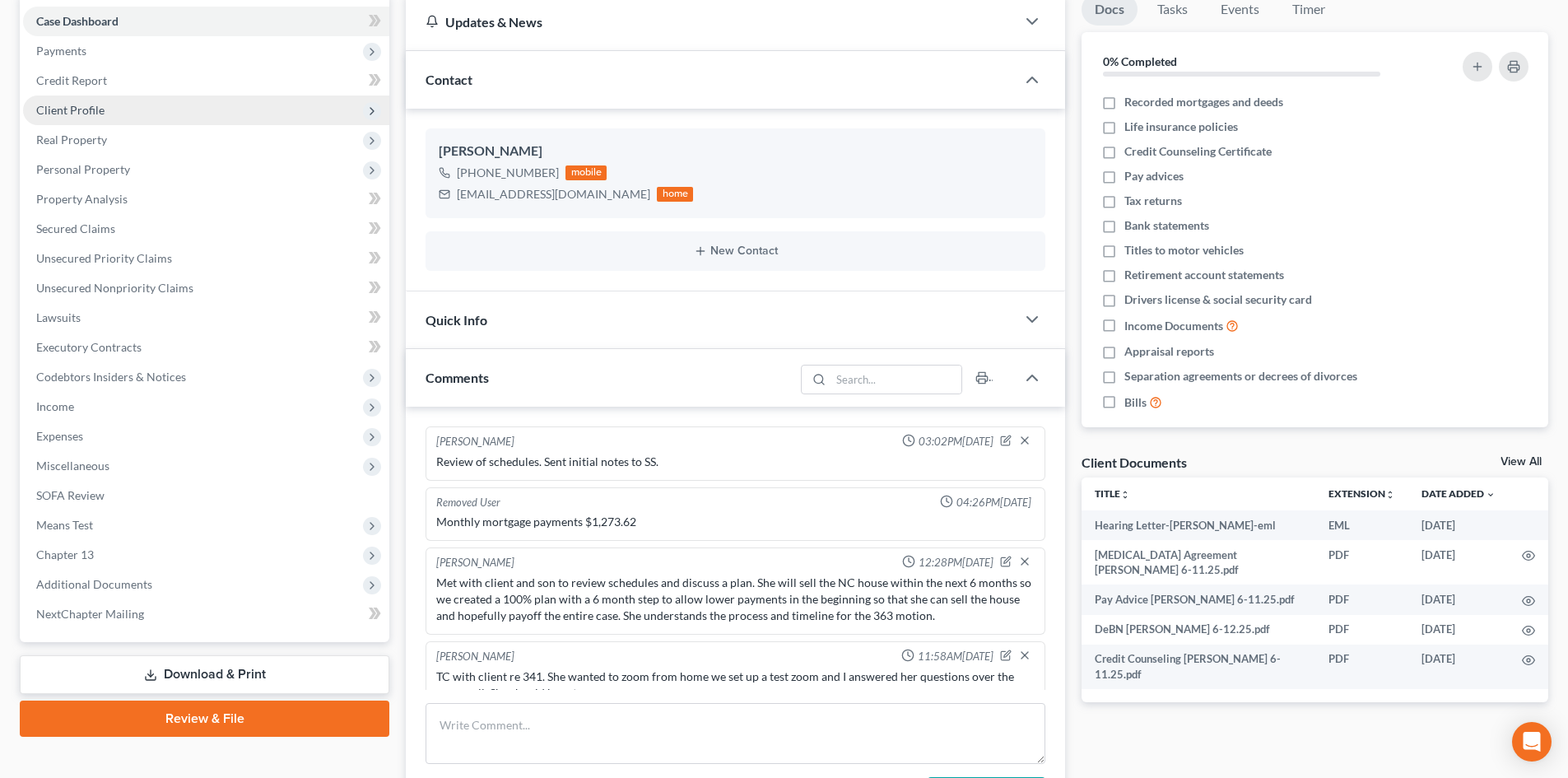
click at [122, 103] on span "Client Profile" at bounding box center [206, 110] width 366 height 30
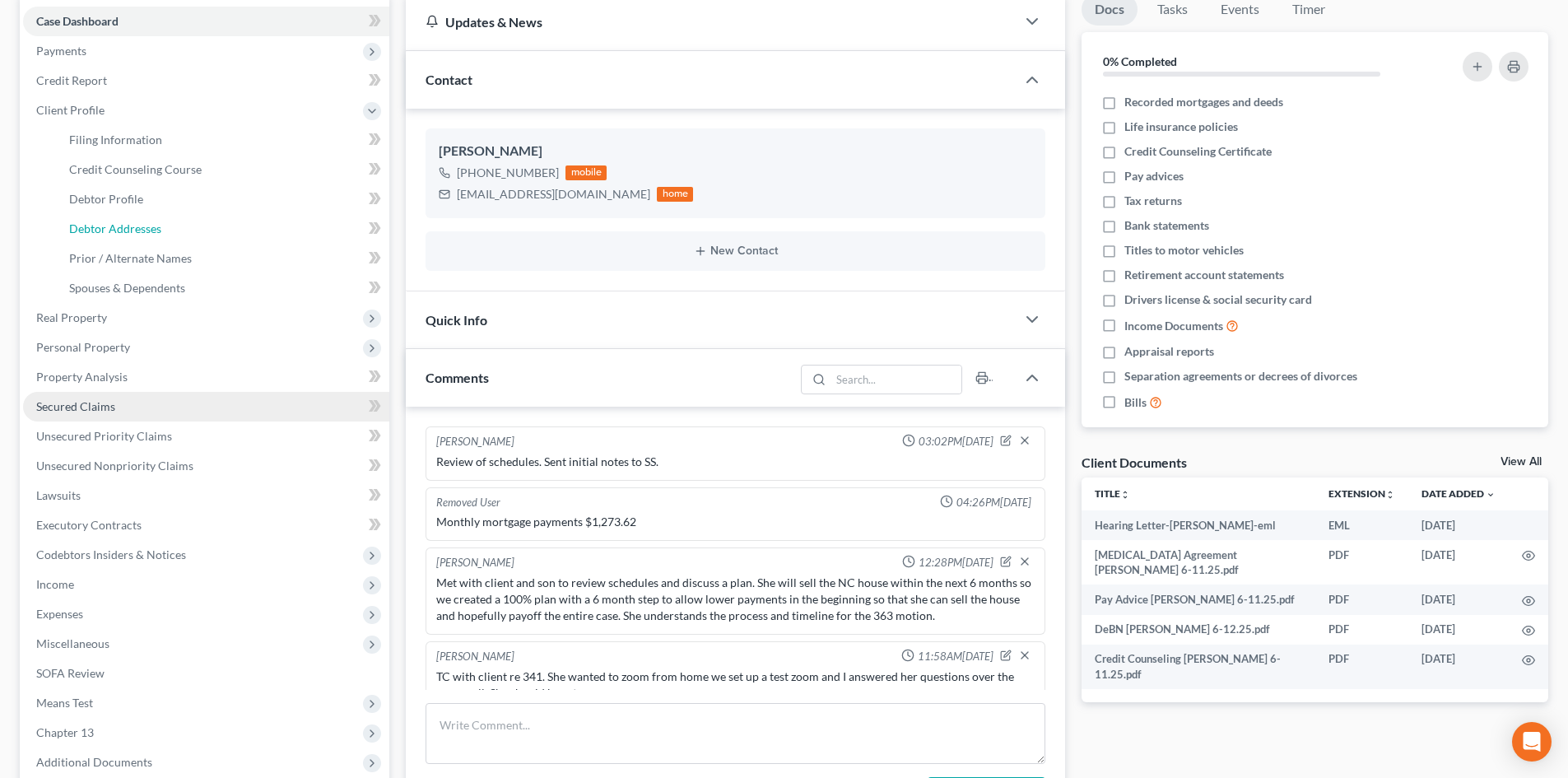
click at [155, 222] on span "Debtor Addresses" at bounding box center [115, 228] width 92 height 14
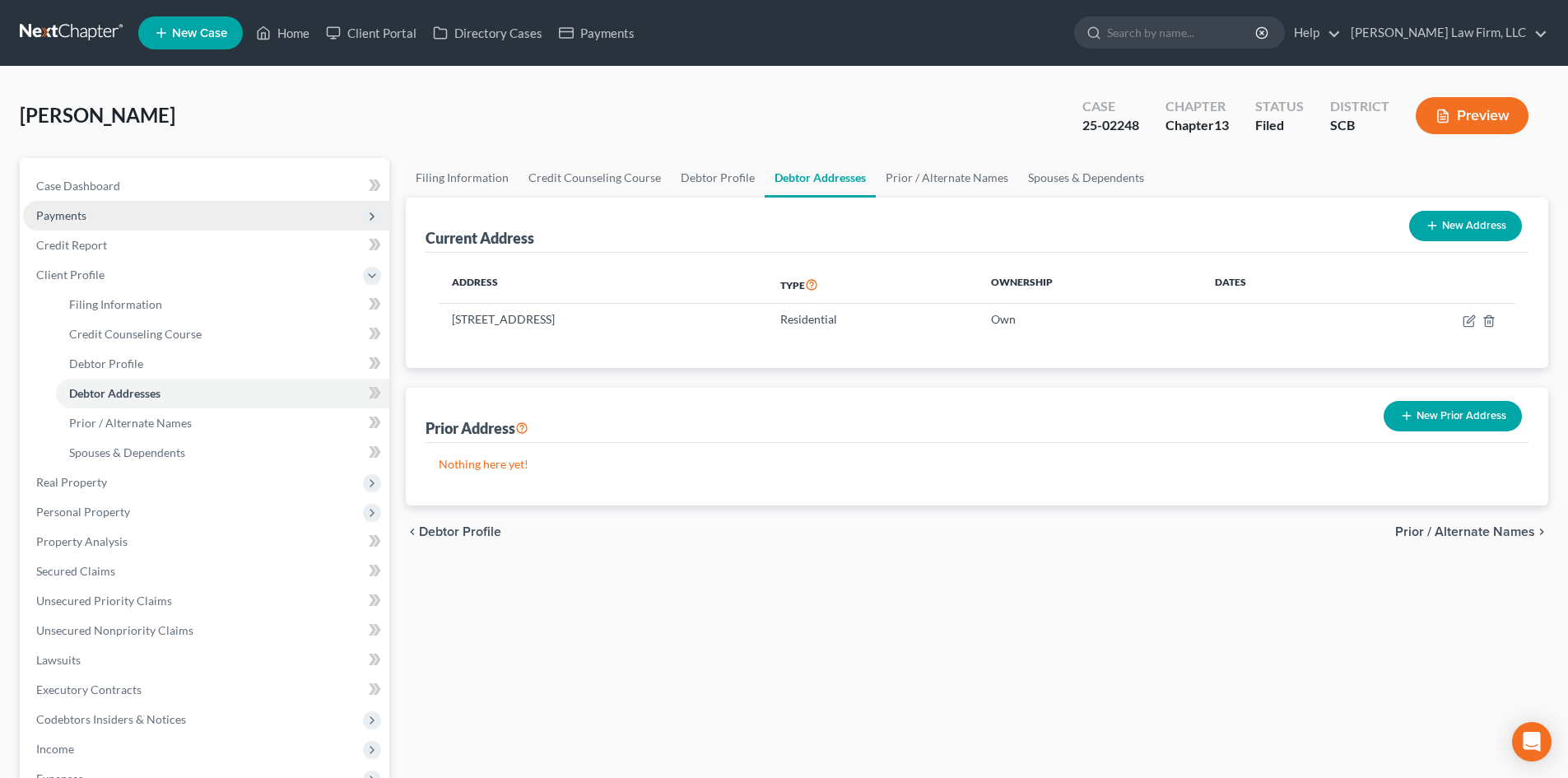
click at [124, 217] on span "Payments" at bounding box center [206, 216] width 366 height 30
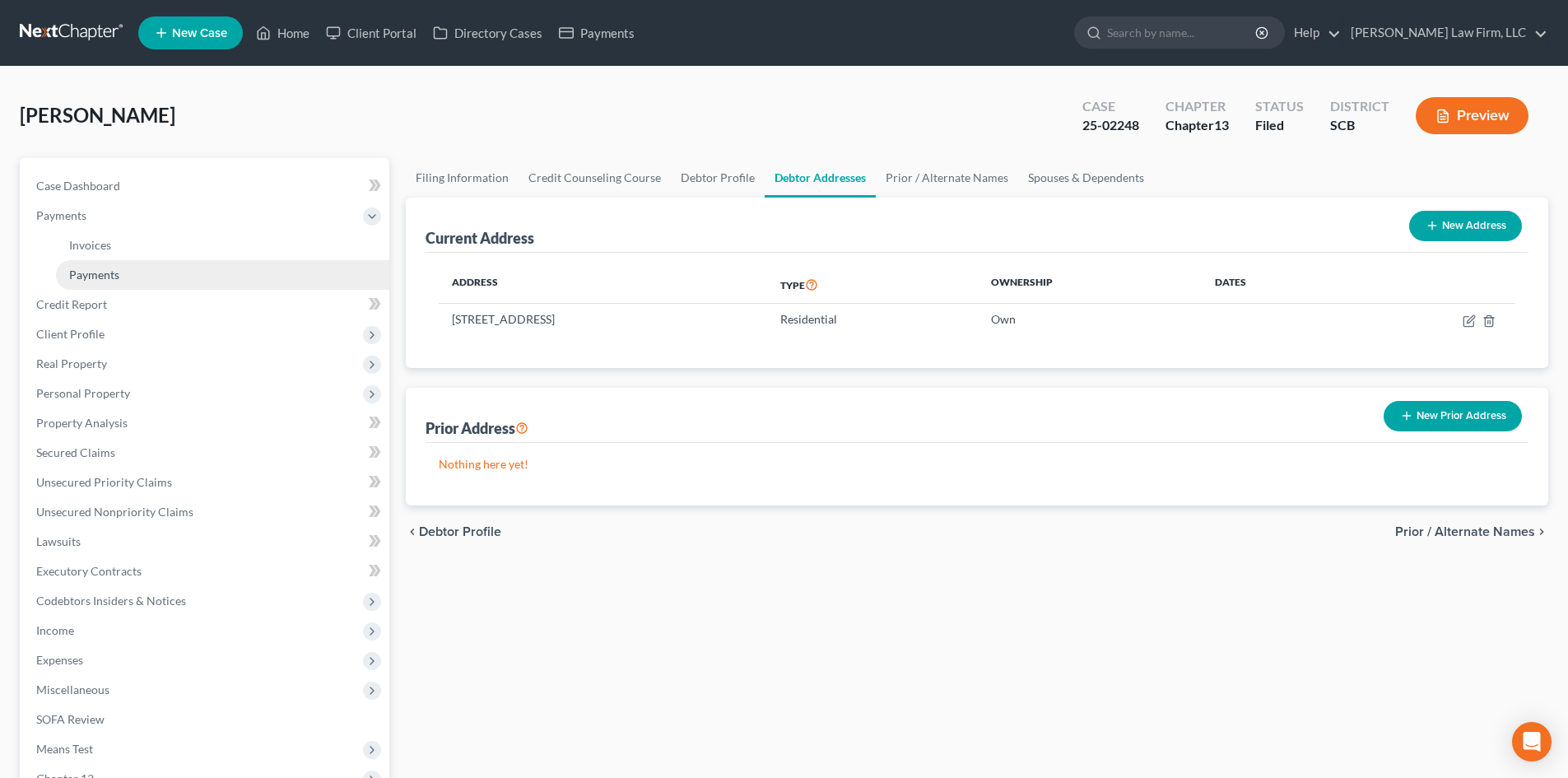
click at [102, 268] on span "Payments" at bounding box center [94, 274] width 50 height 14
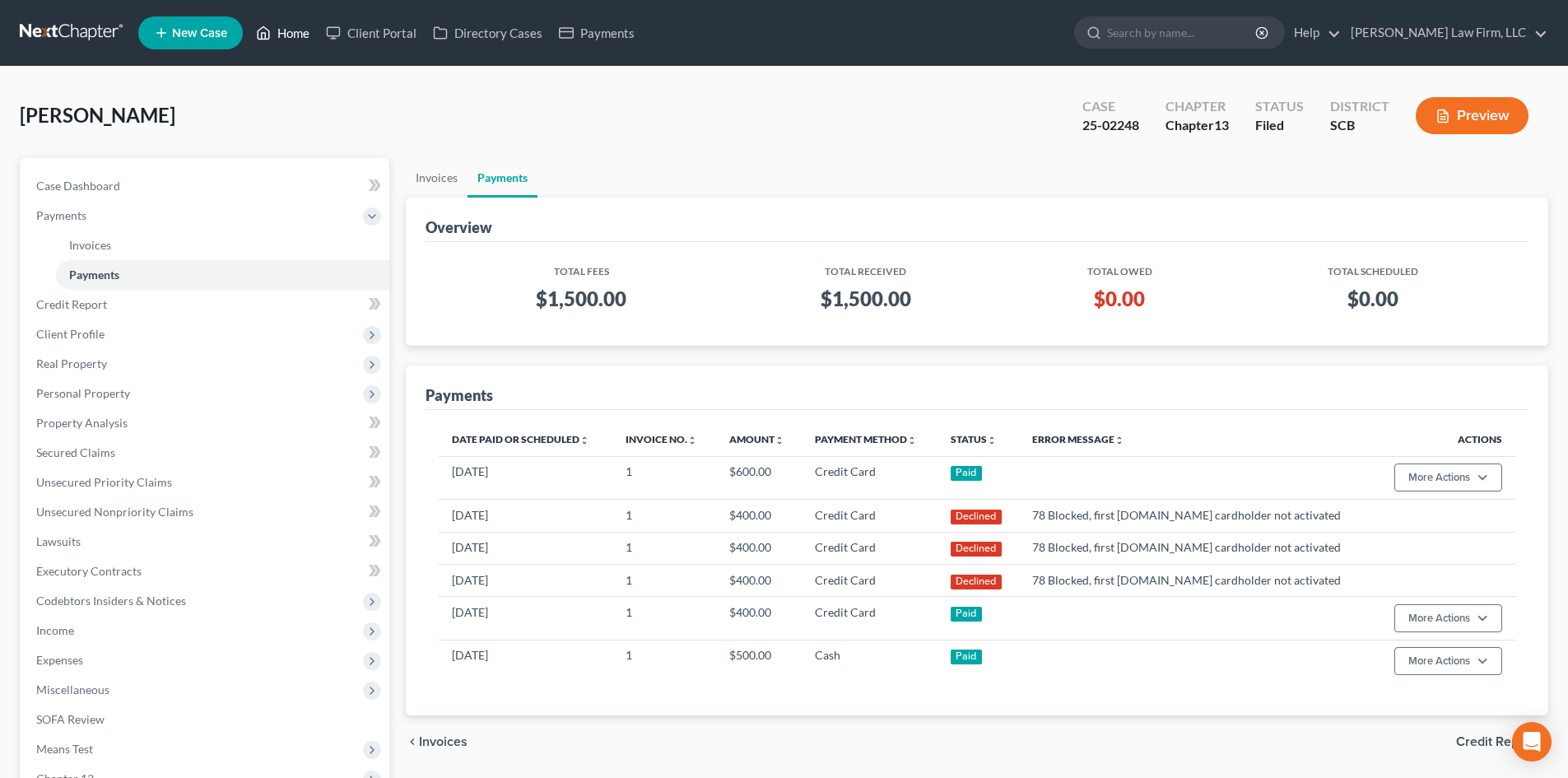
click at [304, 28] on link "Home" at bounding box center [283, 32] width 70 height 30
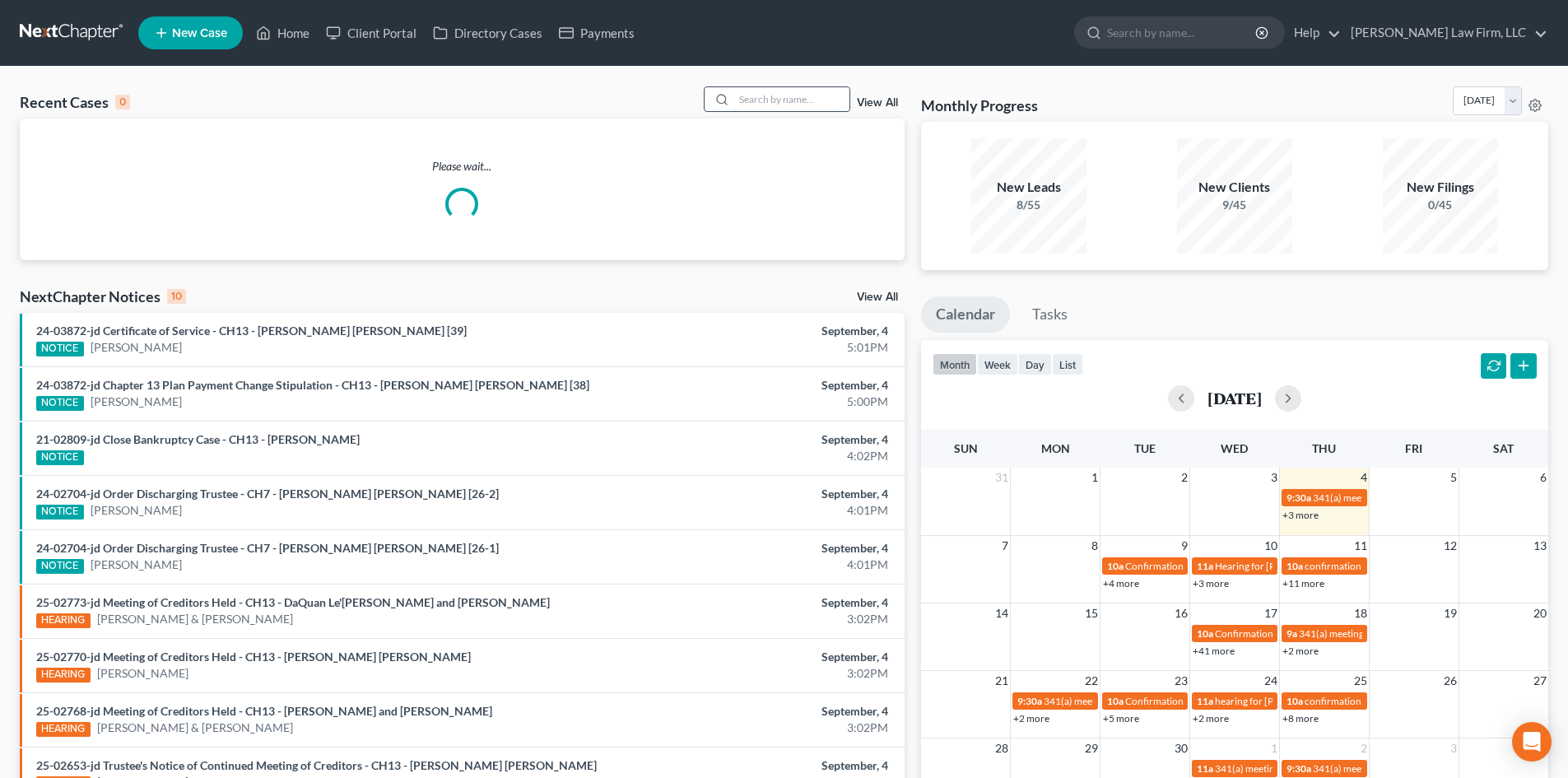
click at [770, 107] on input "search" at bounding box center [792, 99] width 115 height 24
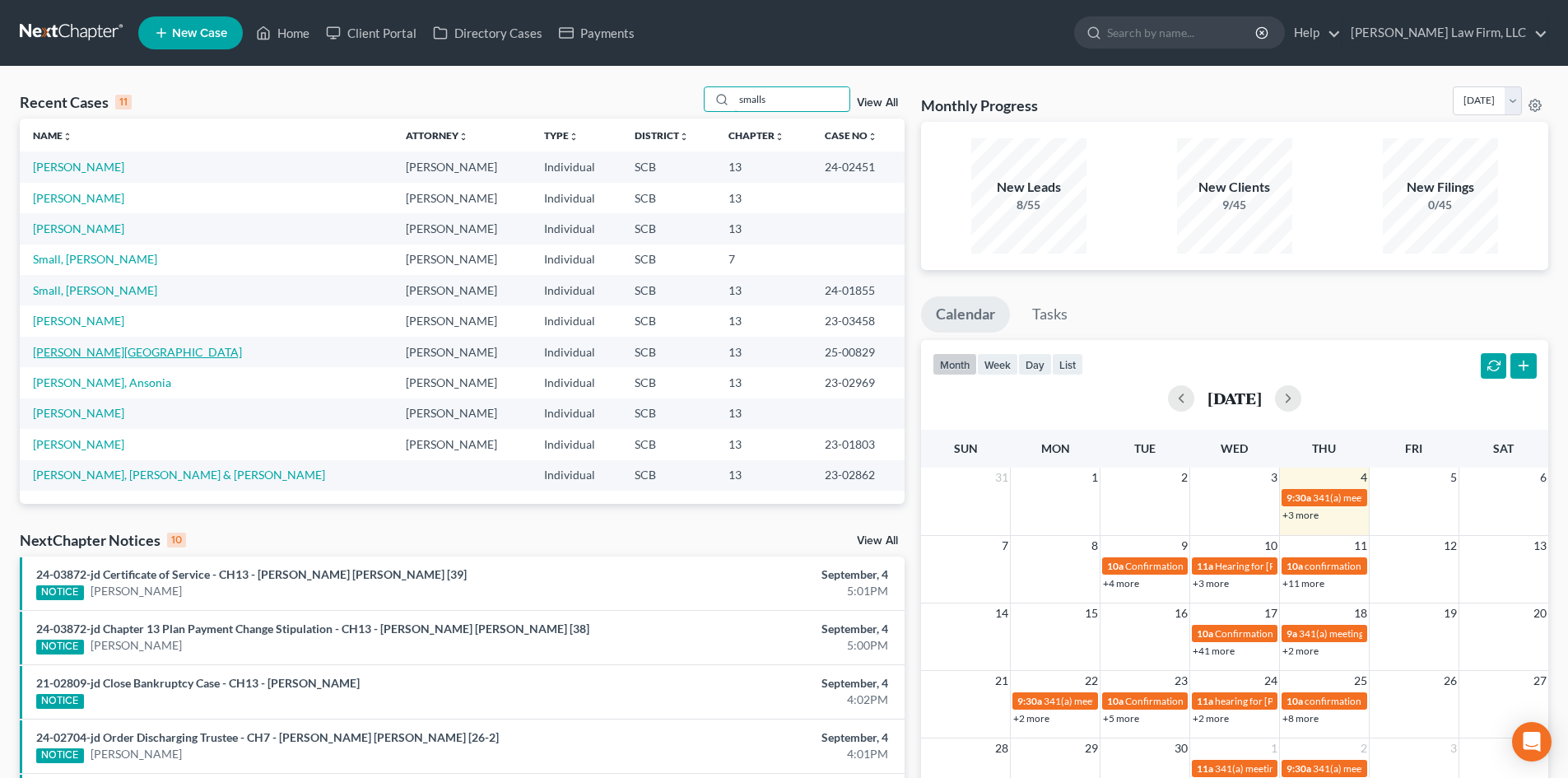
type input "smalls"
click at [107, 352] on link "[PERSON_NAME][GEOGRAPHIC_DATA]" at bounding box center [137, 352] width 209 height 14
select select "2"
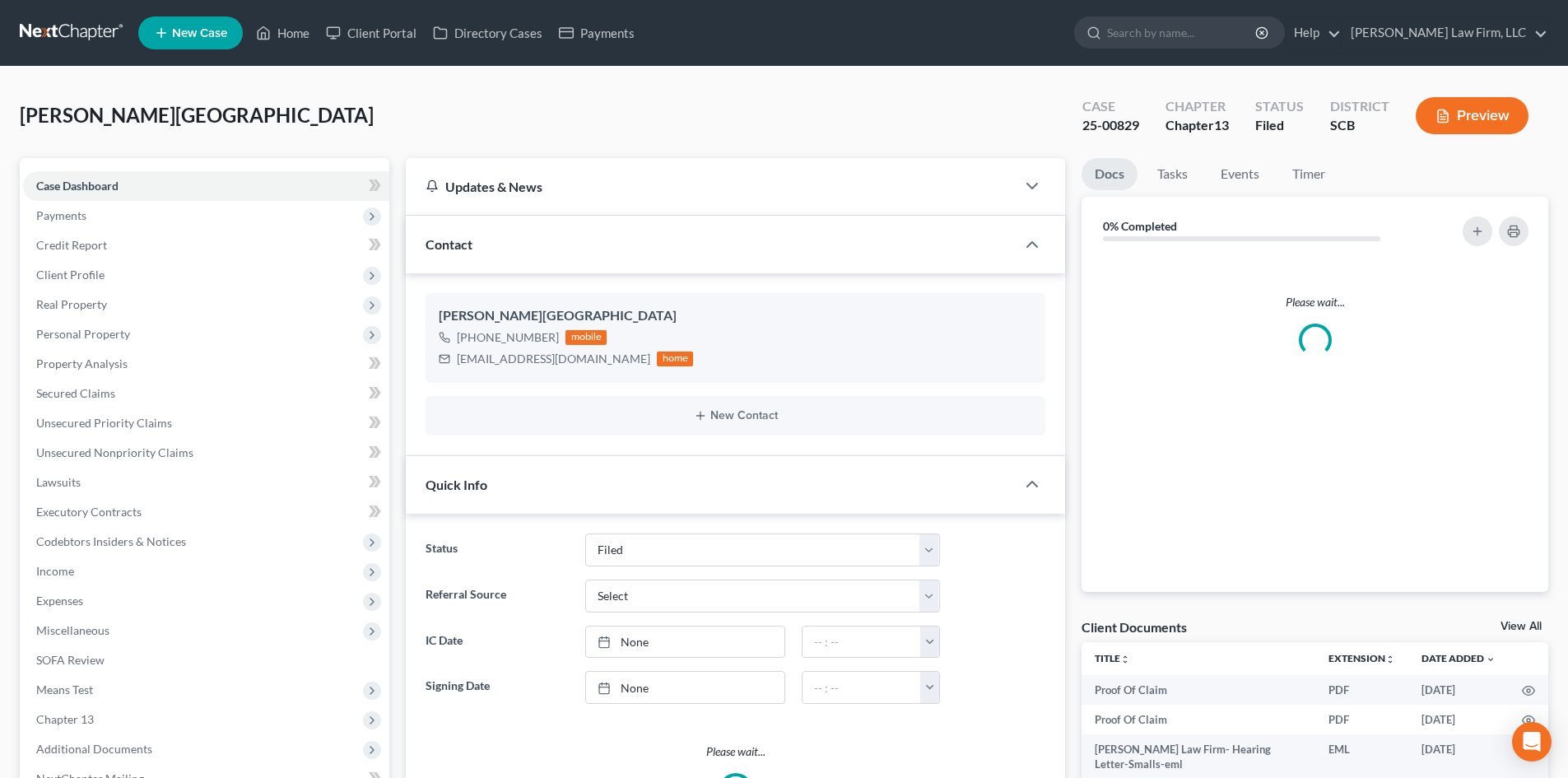
select select "3"
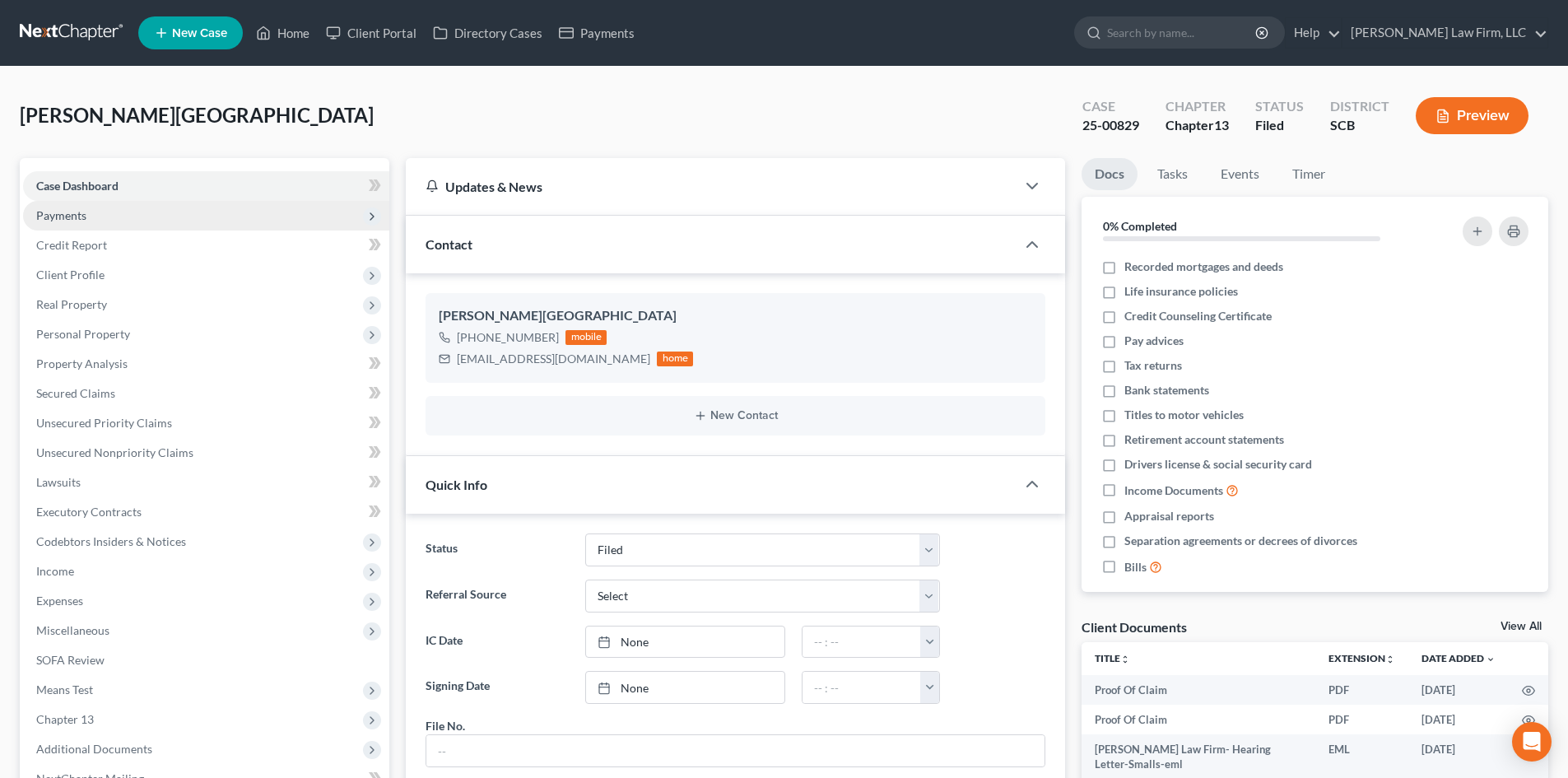
click at [65, 213] on span "Payments" at bounding box center [61, 215] width 50 height 14
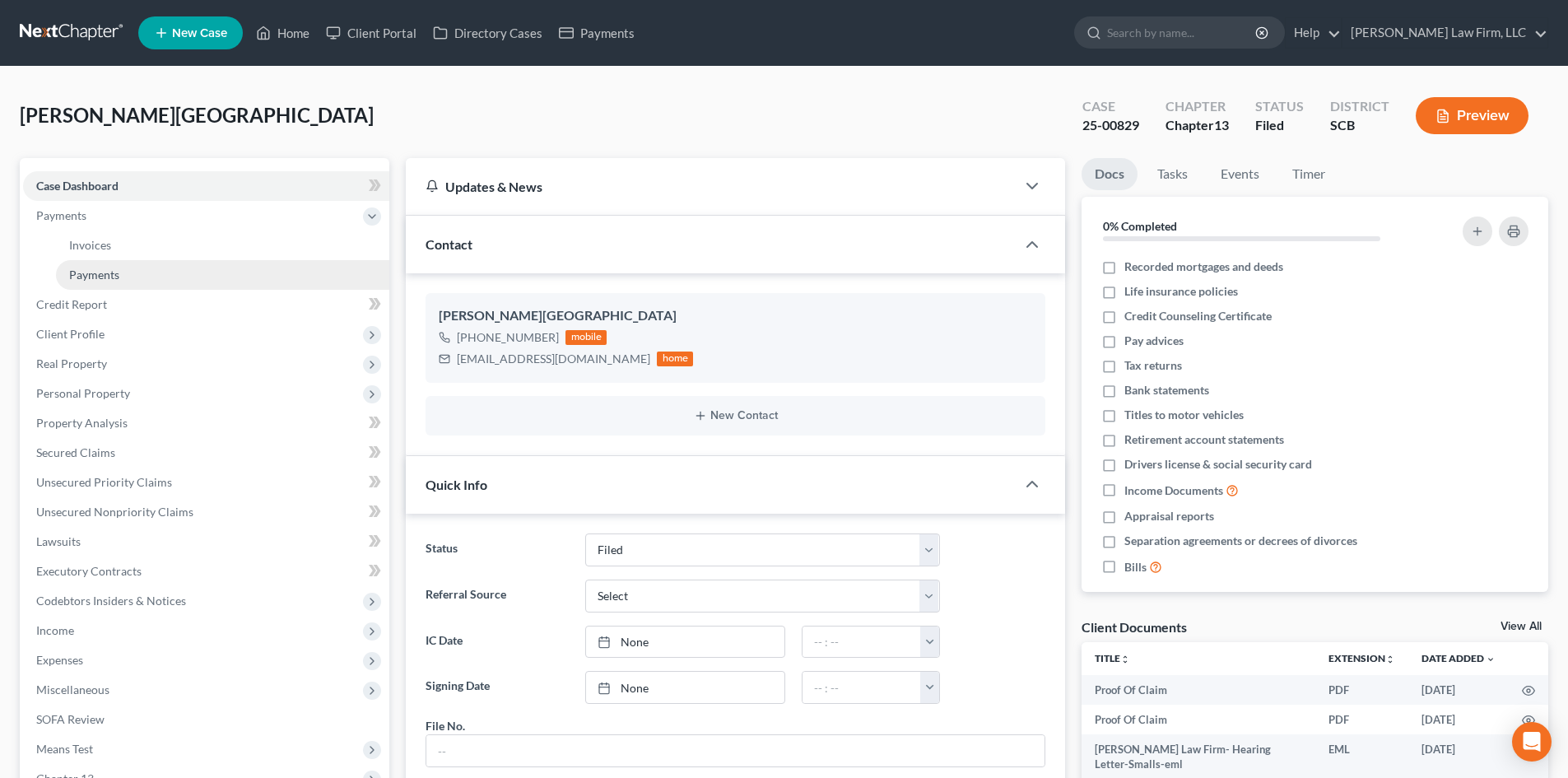
click at [97, 280] on span "Payments" at bounding box center [94, 274] width 50 height 14
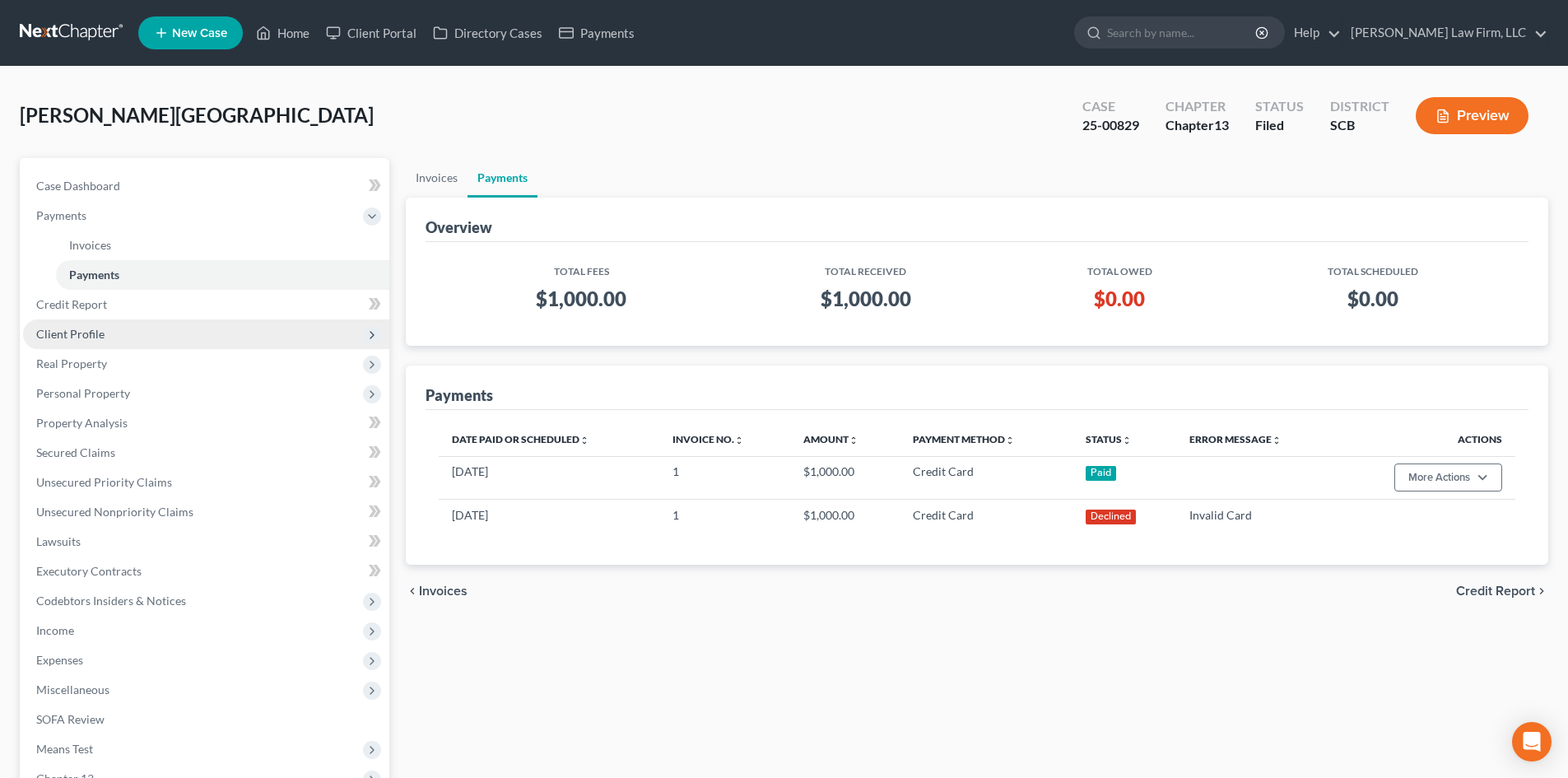
click at [113, 330] on span "Client Profile" at bounding box center [206, 334] width 366 height 30
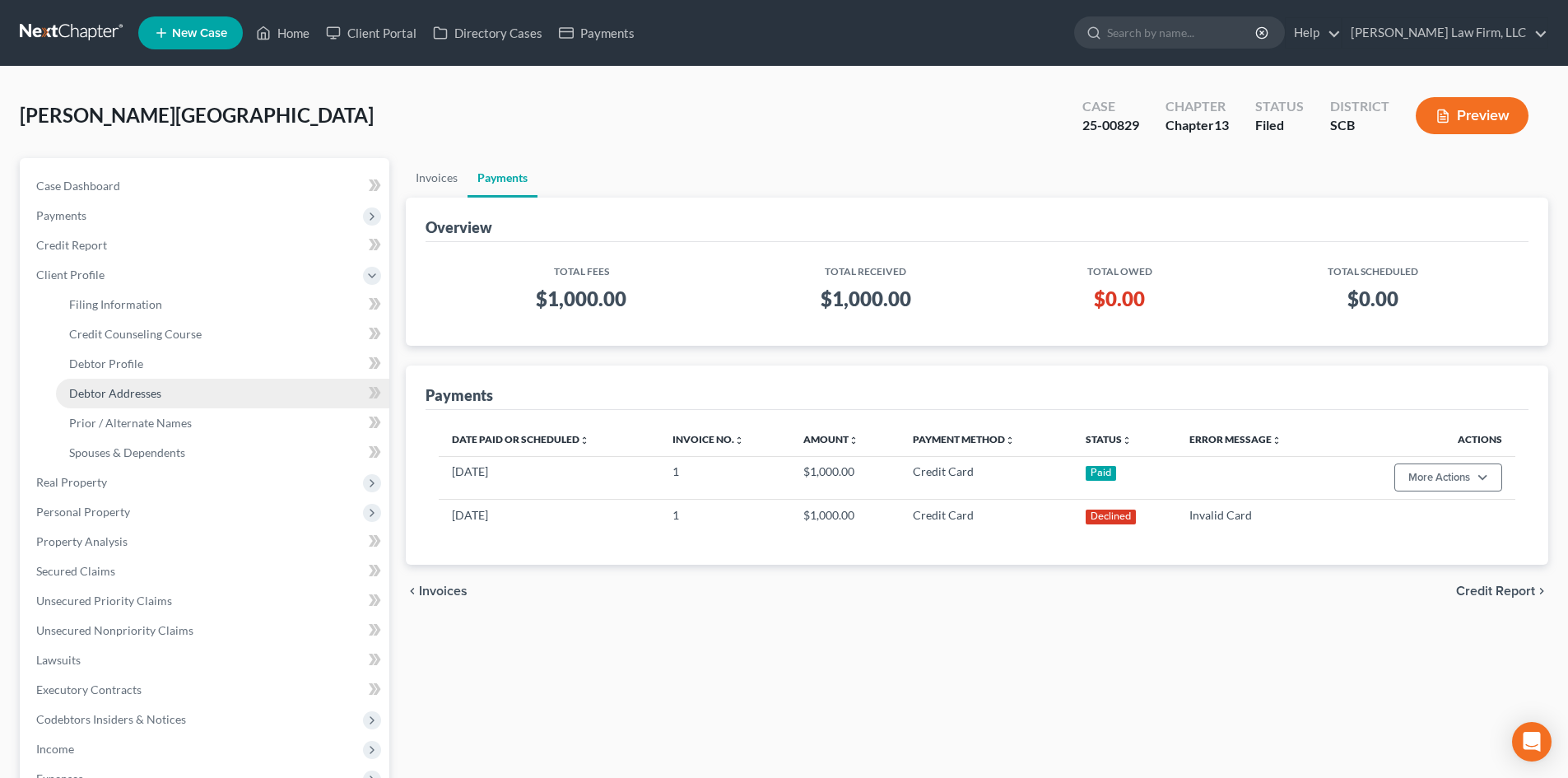
click at [163, 392] on link "Debtor Addresses" at bounding box center [222, 393] width 333 height 30
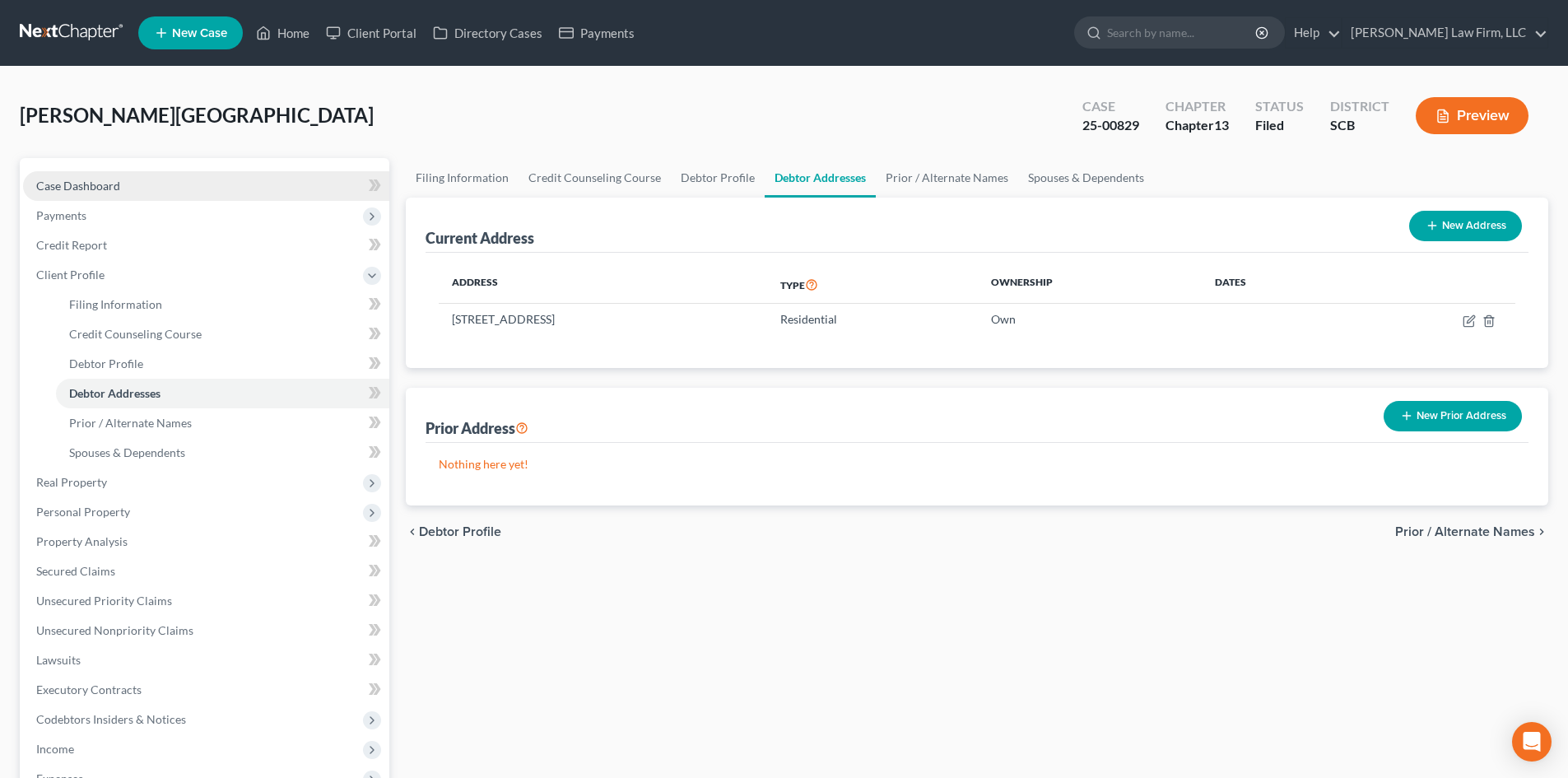
click at [135, 187] on link "Case Dashboard" at bounding box center [206, 186] width 366 height 30
select select "3"
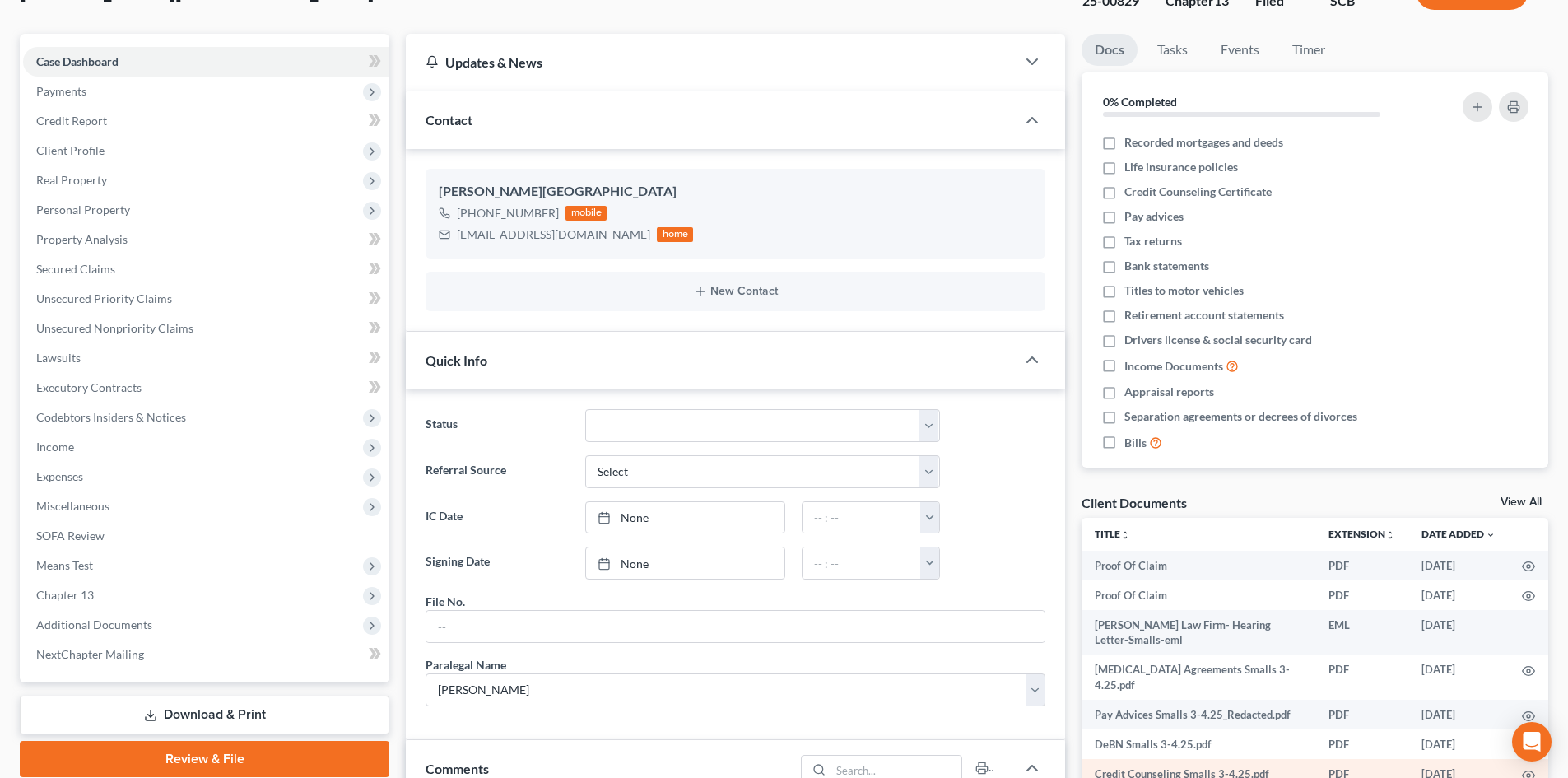
scroll to position [247, 0]
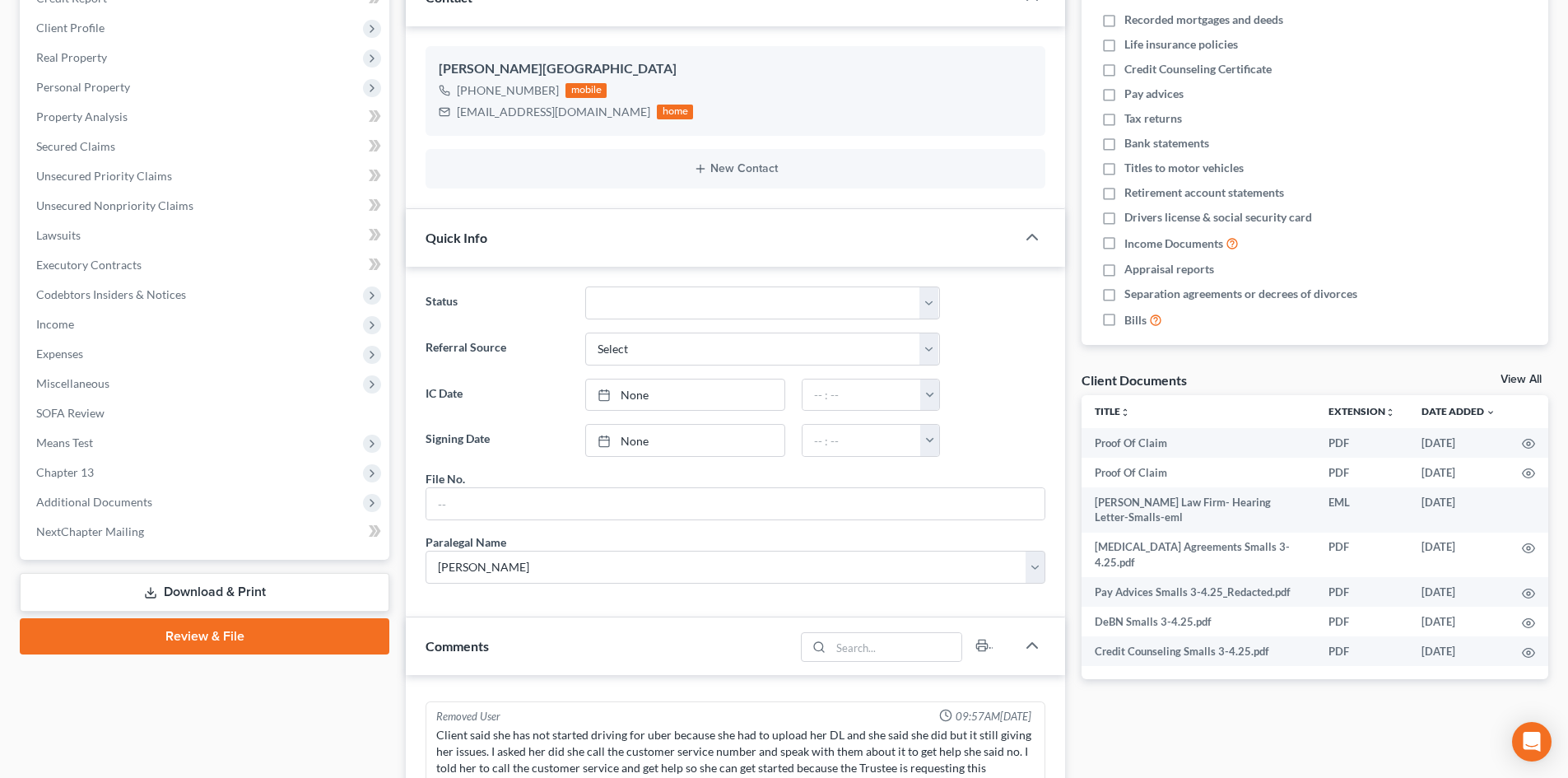
click at [1061, 379] on link "View All" at bounding box center [1521, 380] width 41 height 12
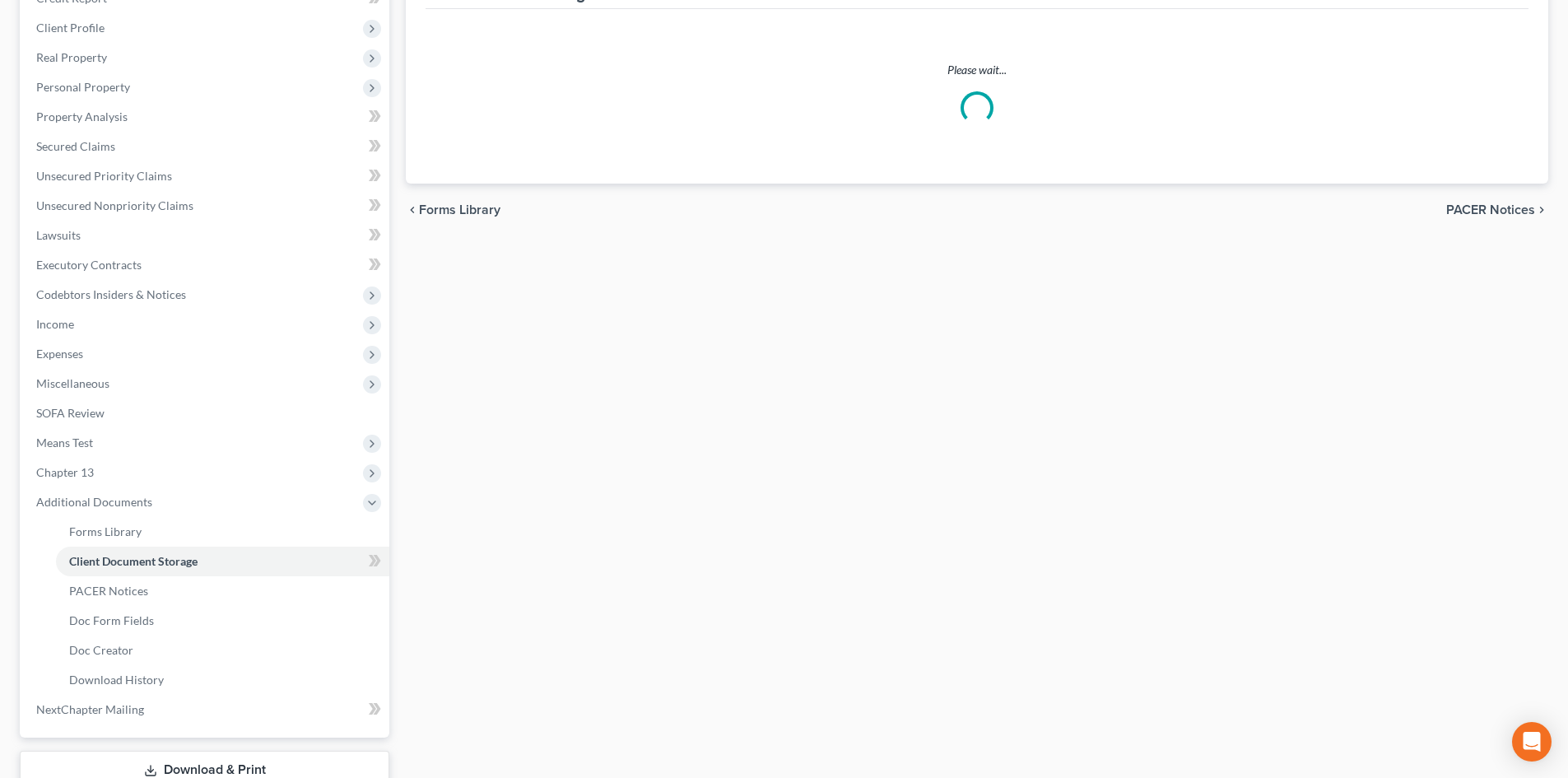
select select "6"
select select "16"
select select "15"
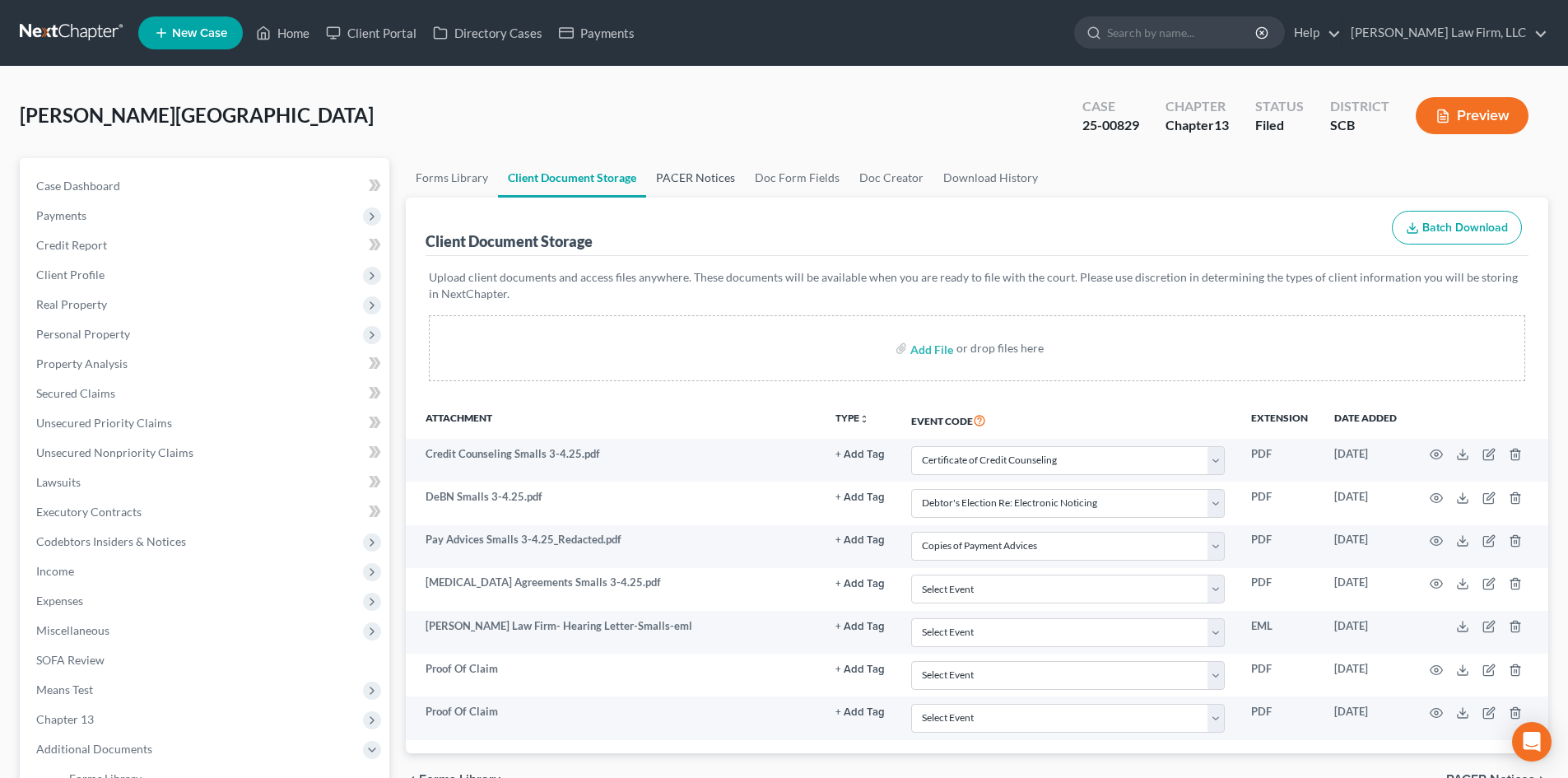
click at [718, 173] on link "PACER Notices" at bounding box center [695, 177] width 99 height 39
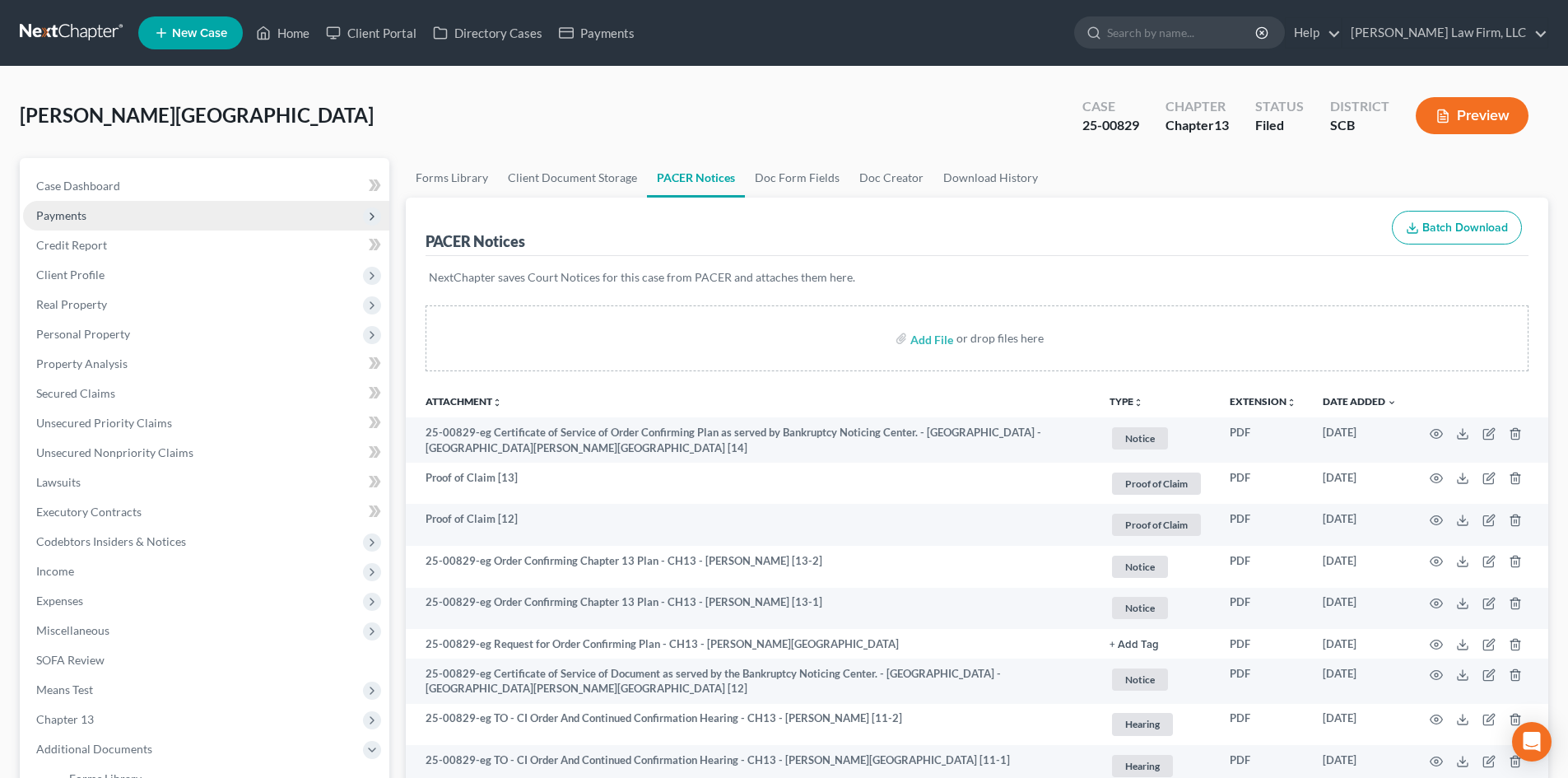
click at [62, 222] on span "Payments" at bounding box center [61, 215] width 50 height 14
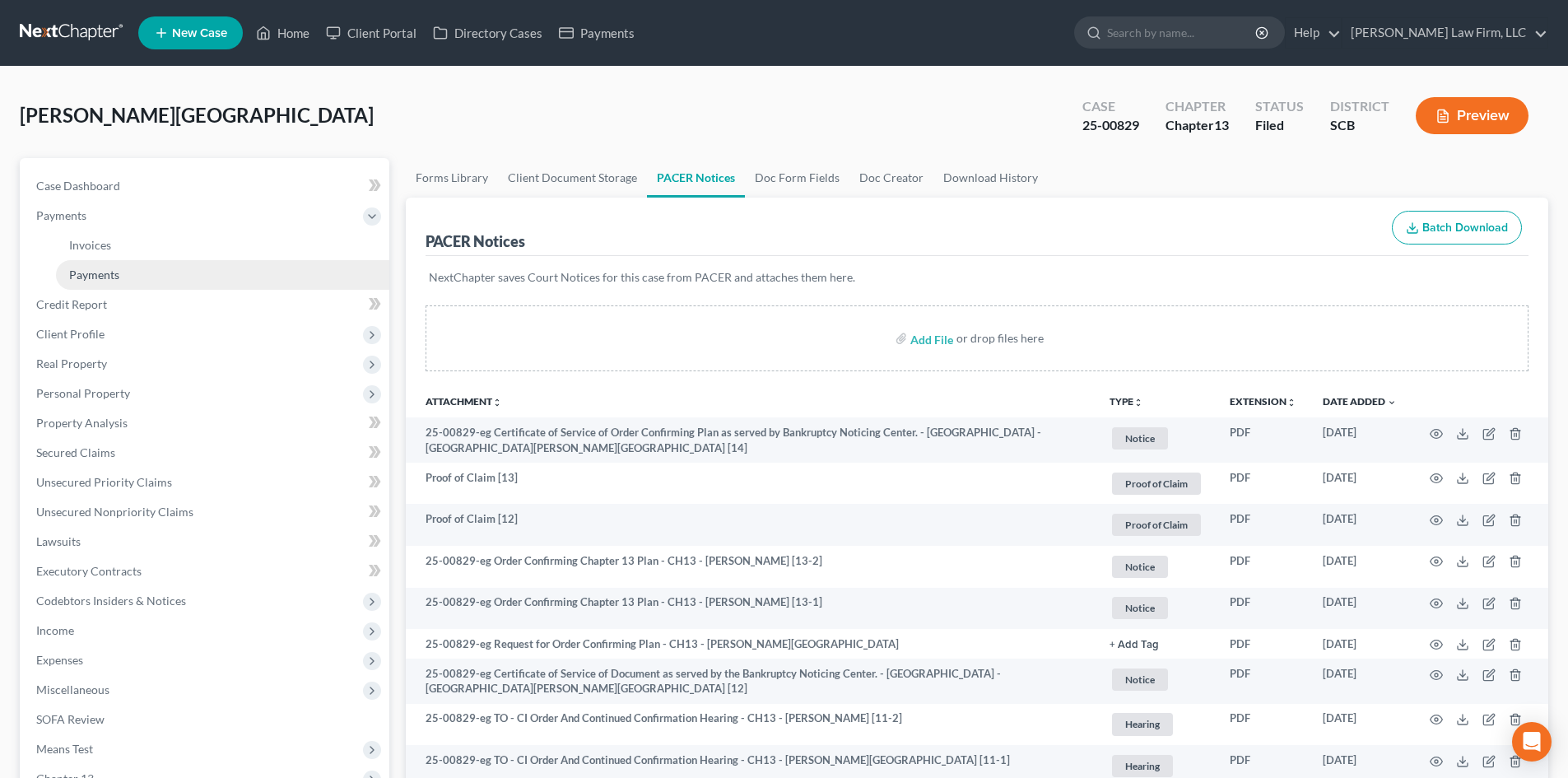
click at [112, 277] on span "Payments" at bounding box center [94, 274] width 50 height 14
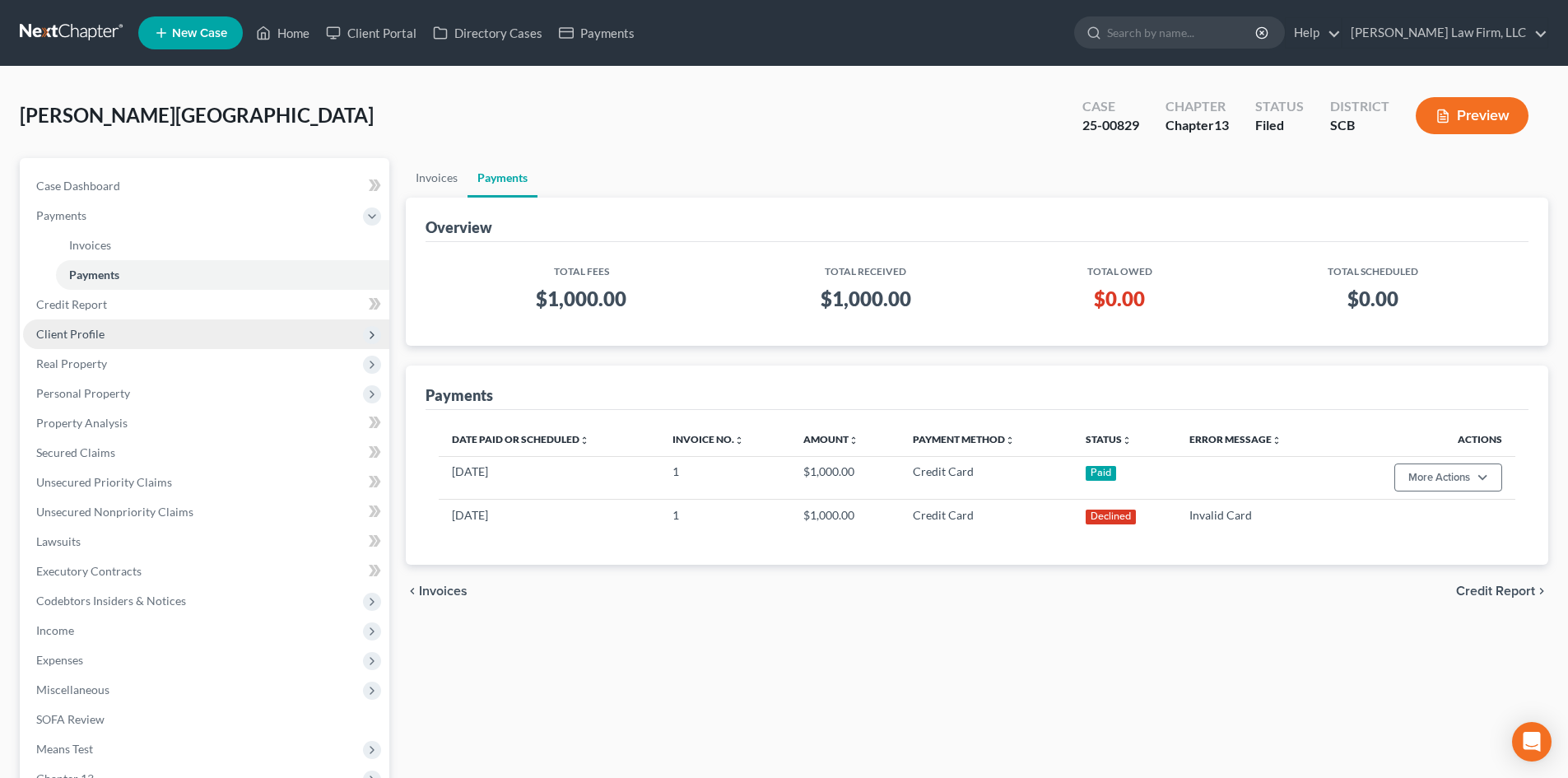
click at [152, 341] on span "Client Profile" at bounding box center [206, 334] width 366 height 30
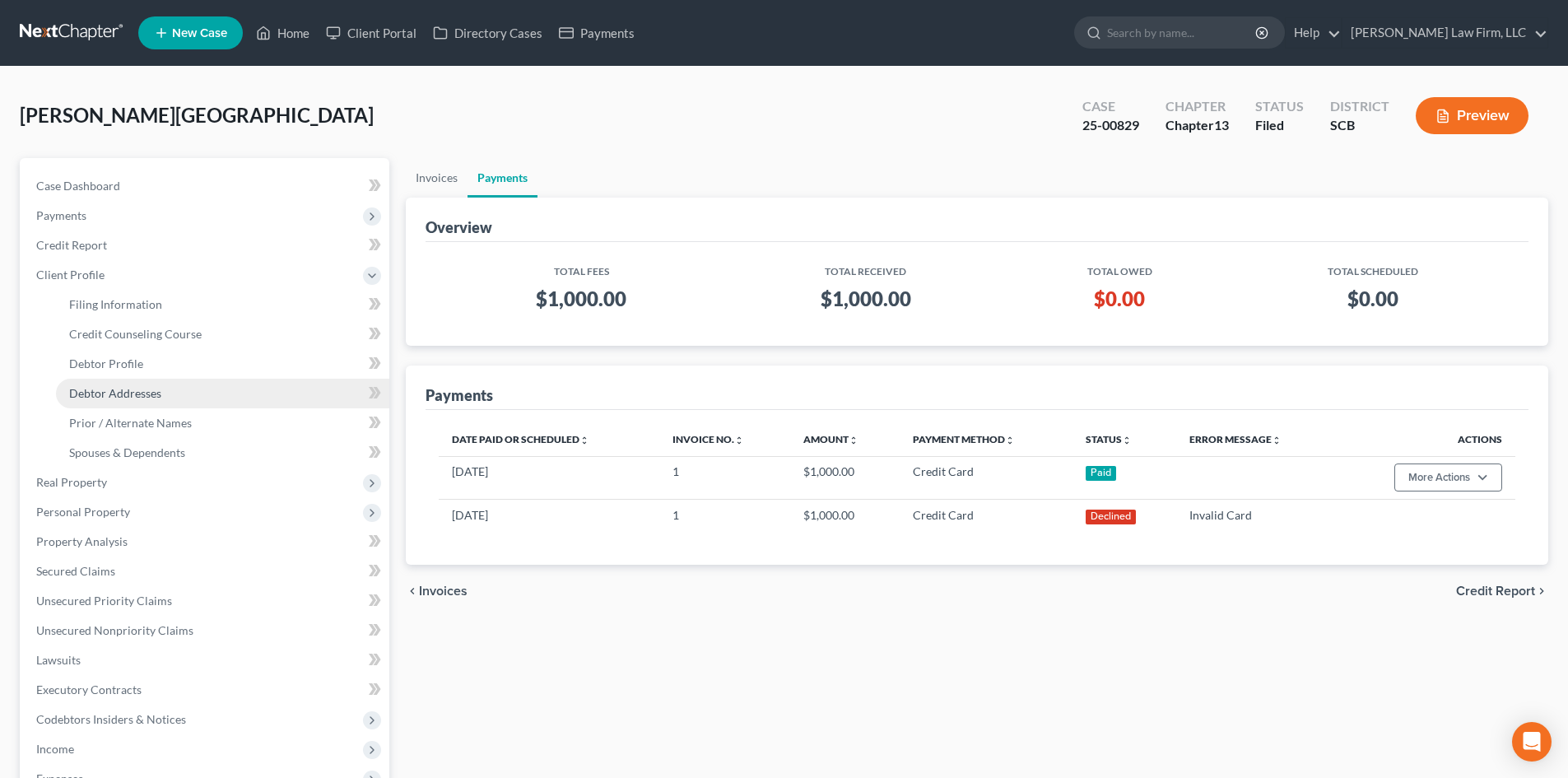
click at [199, 396] on link "Debtor Addresses" at bounding box center [222, 393] width 333 height 30
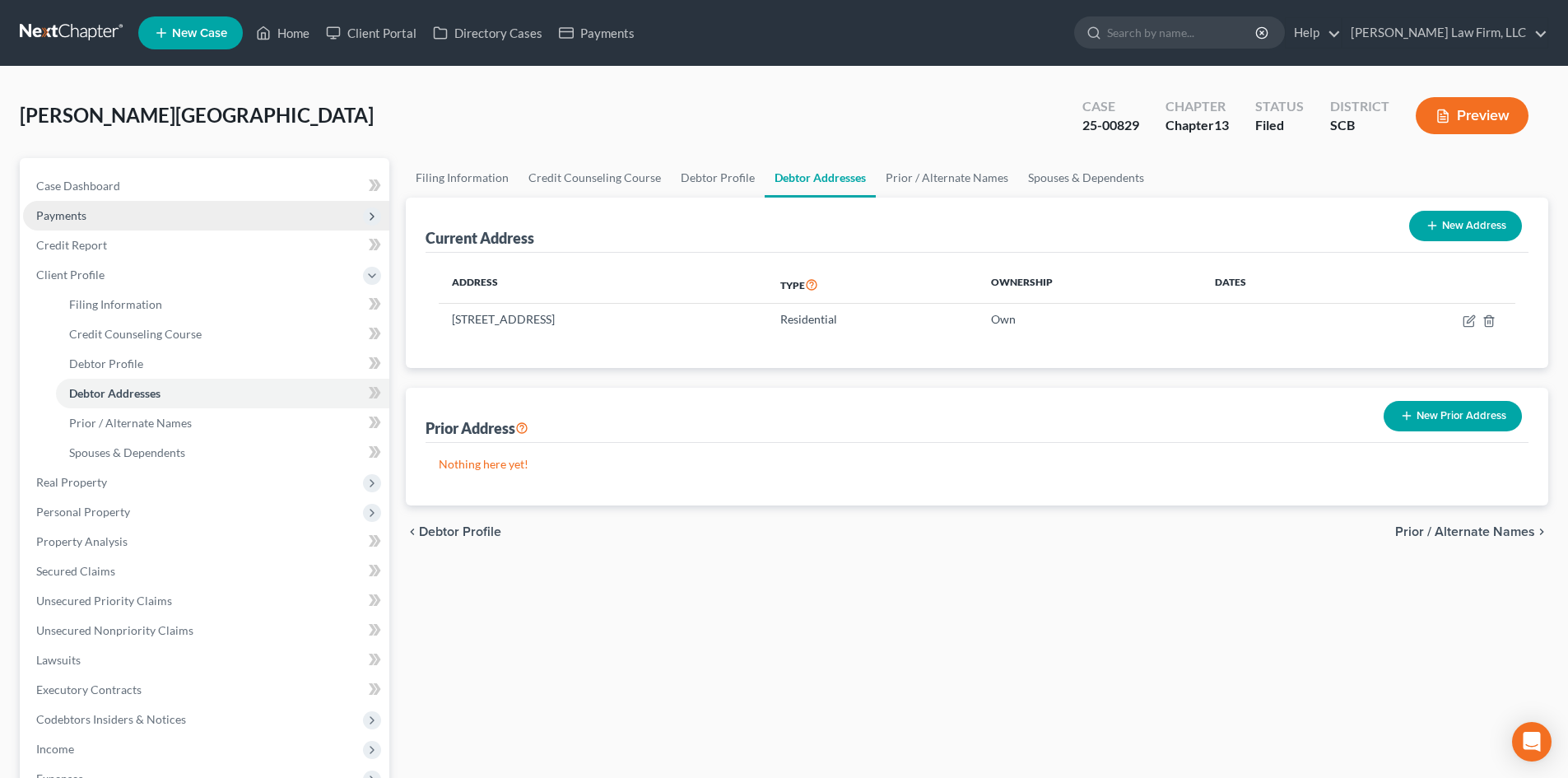
click at [84, 206] on span "Payments" at bounding box center [206, 216] width 366 height 30
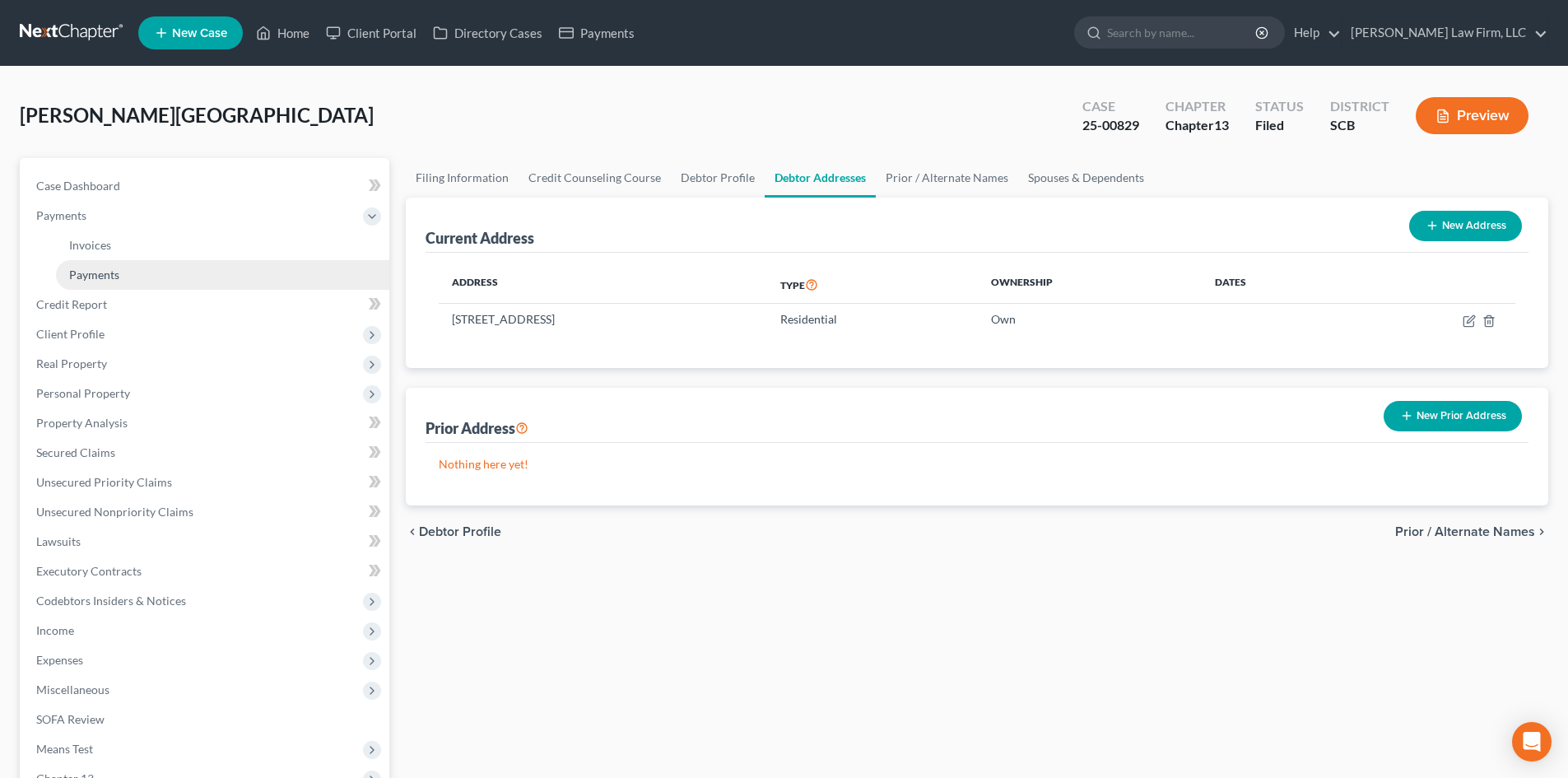
click at [108, 283] on link "Payments" at bounding box center [222, 274] width 333 height 30
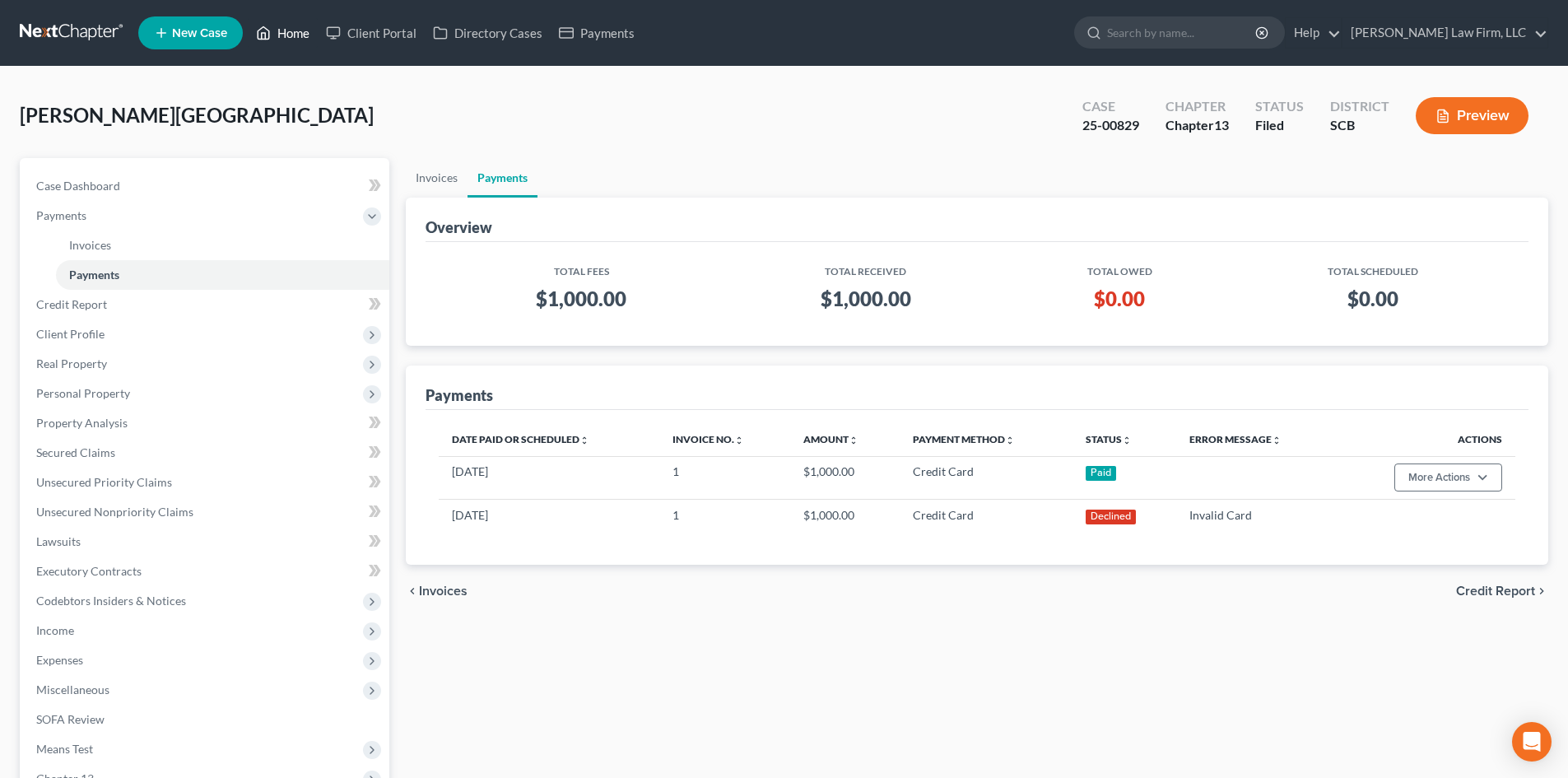
drag, startPoint x: 289, startPoint y: 30, endPoint x: 316, endPoint y: 44, distance: 30.4
click at [289, 30] on link "Home" at bounding box center [283, 32] width 70 height 30
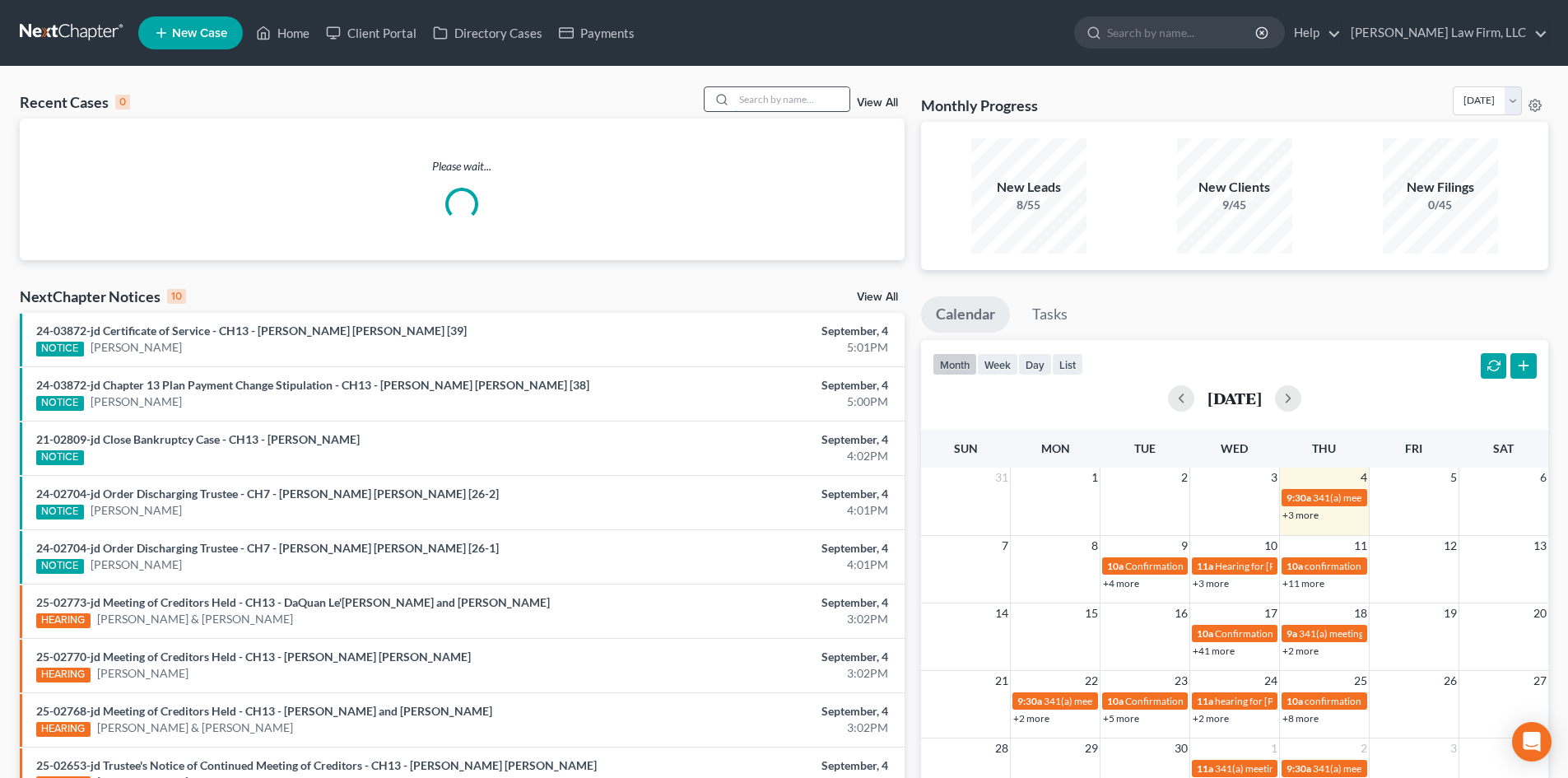
click at [822, 96] on input "search" at bounding box center [792, 99] width 115 height 24
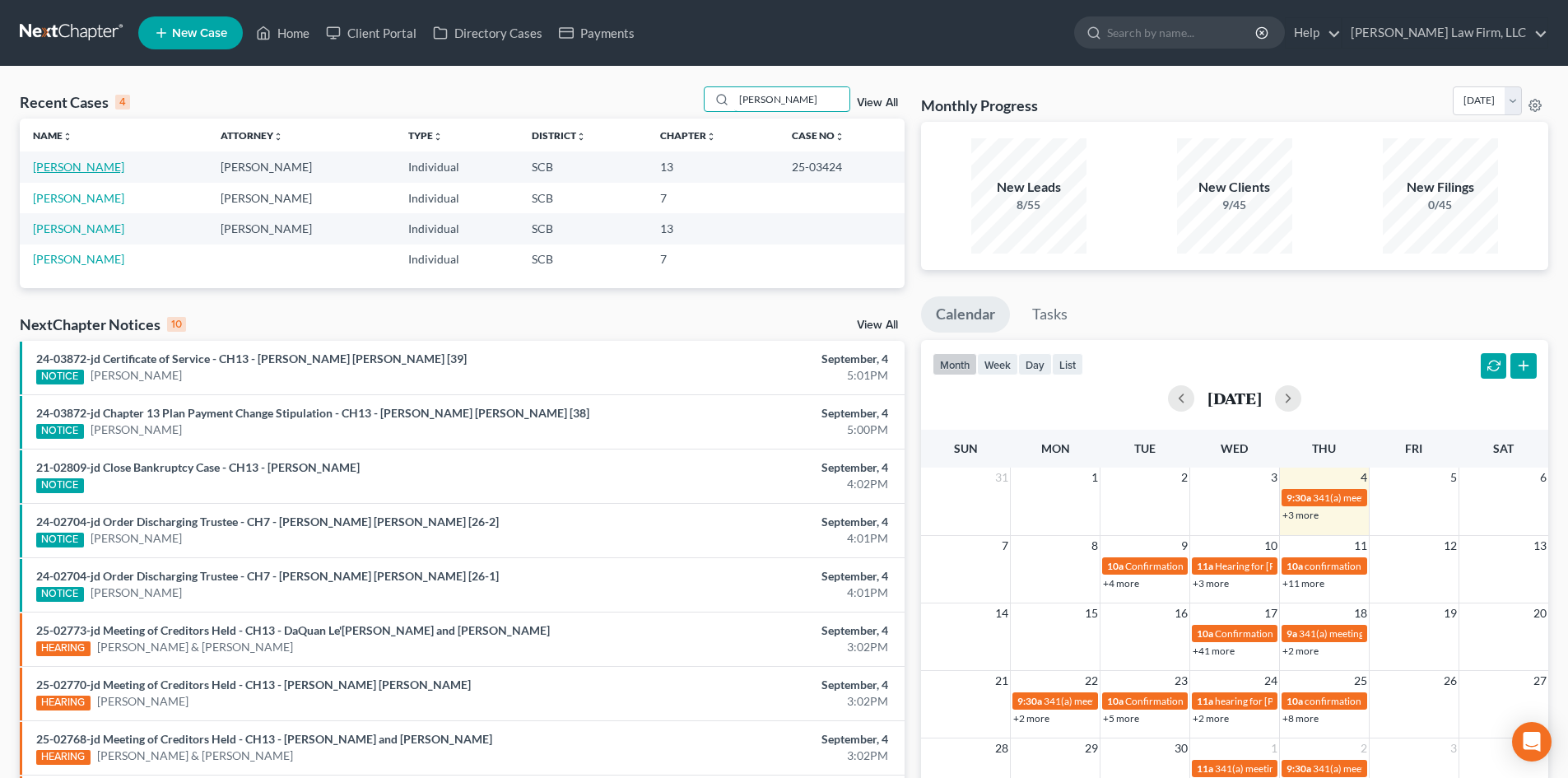
type input "[PERSON_NAME]"
click at [82, 162] on link "[PERSON_NAME]" at bounding box center [78, 166] width 91 height 14
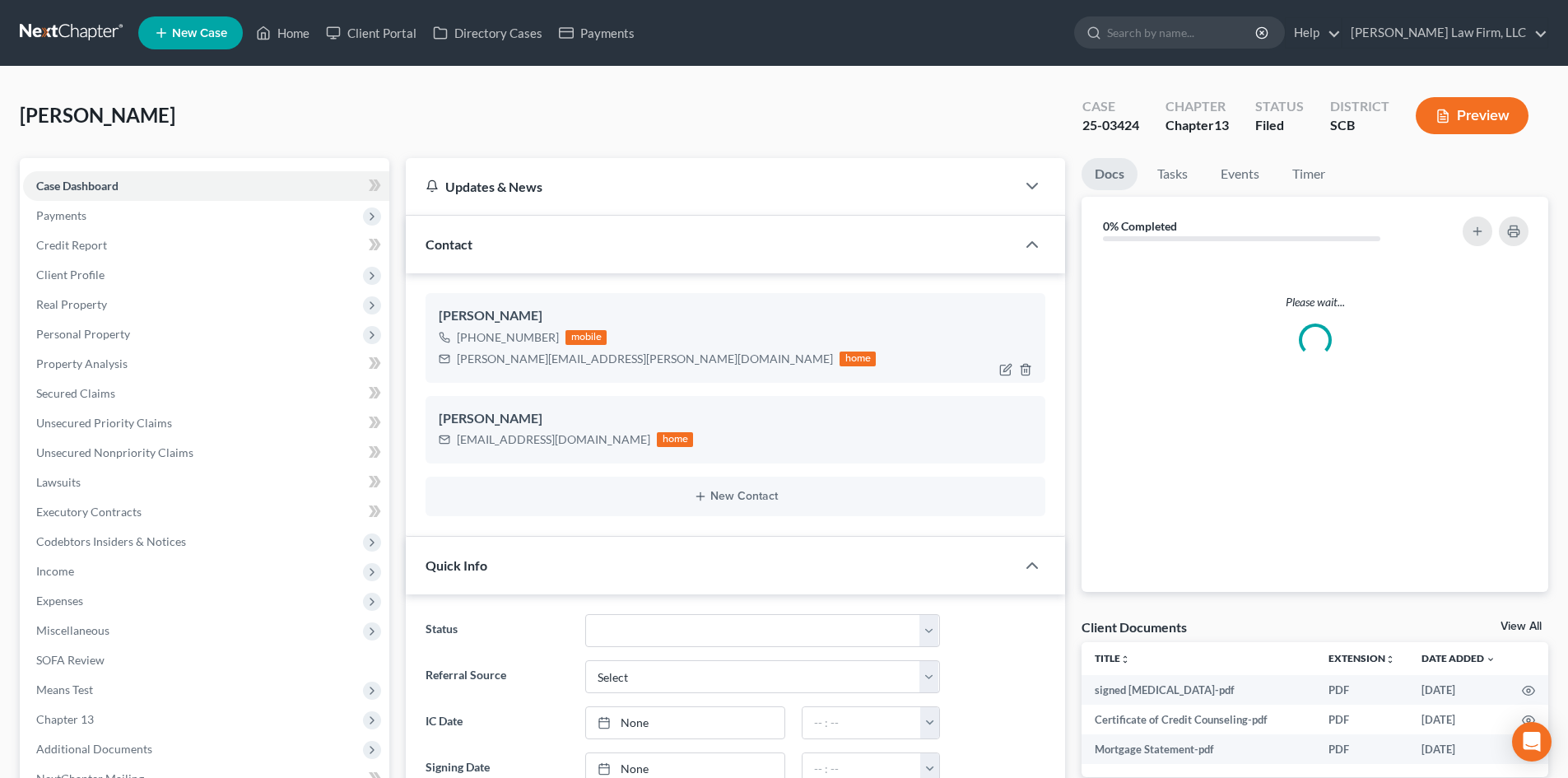
select select "0"
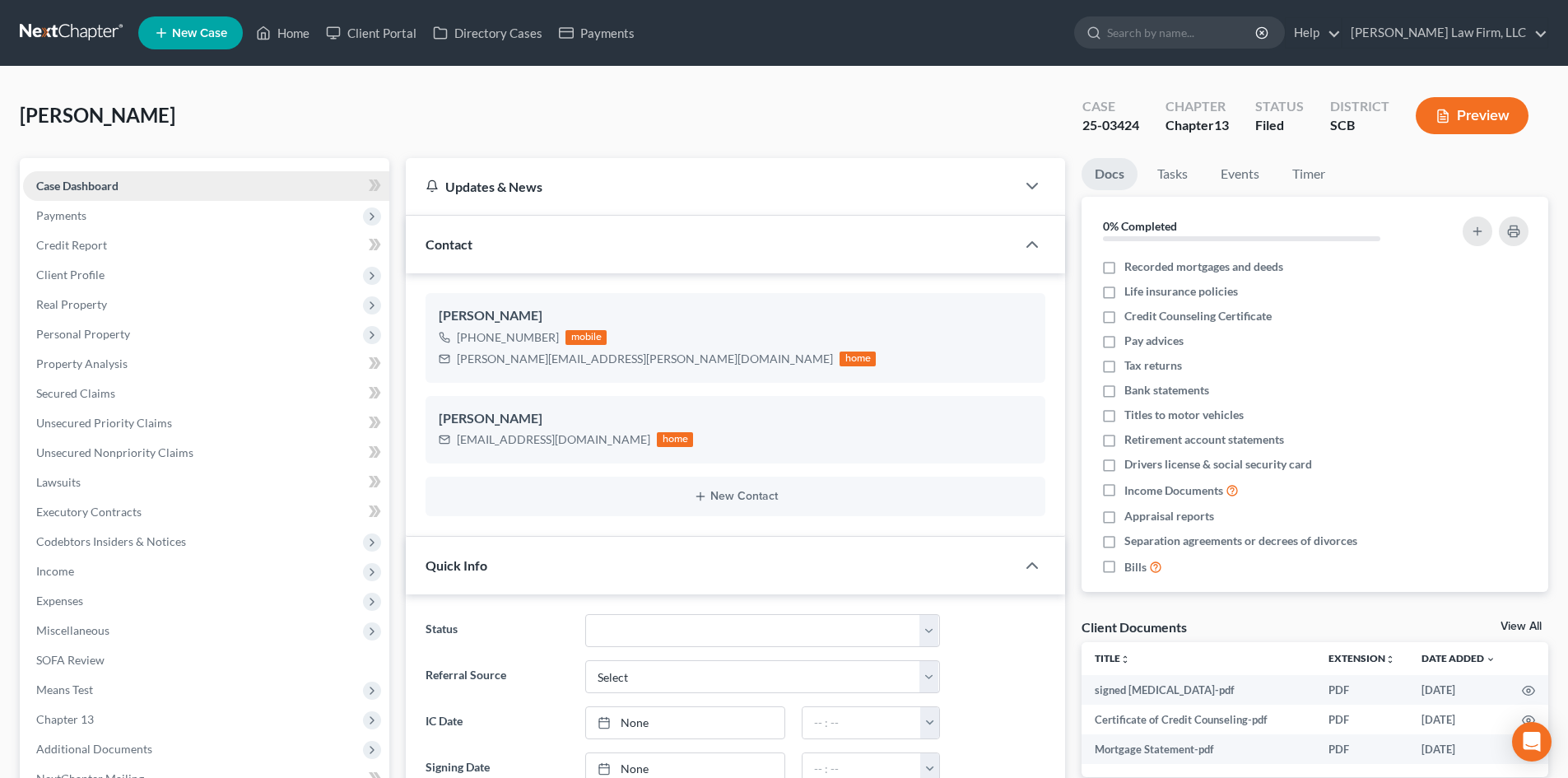
click at [70, 193] on link "Case Dashboard" at bounding box center [206, 186] width 366 height 30
click at [62, 209] on span "Payments" at bounding box center [61, 215] width 50 height 14
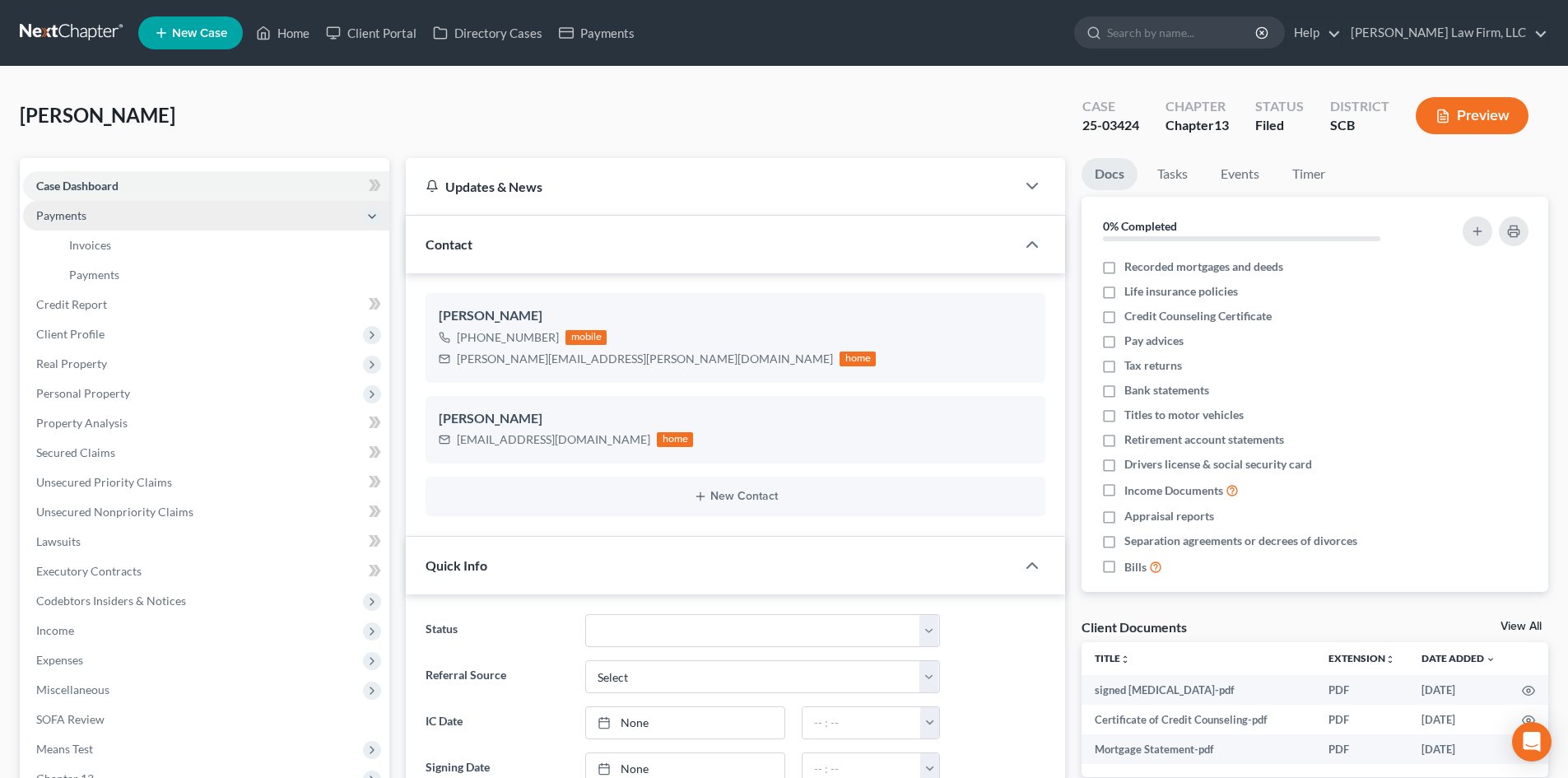
click at [78, 211] on span "Payments" at bounding box center [61, 215] width 50 height 14
click at [75, 223] on span "Payments" at bounding box center [206, 216] width 366 height 30
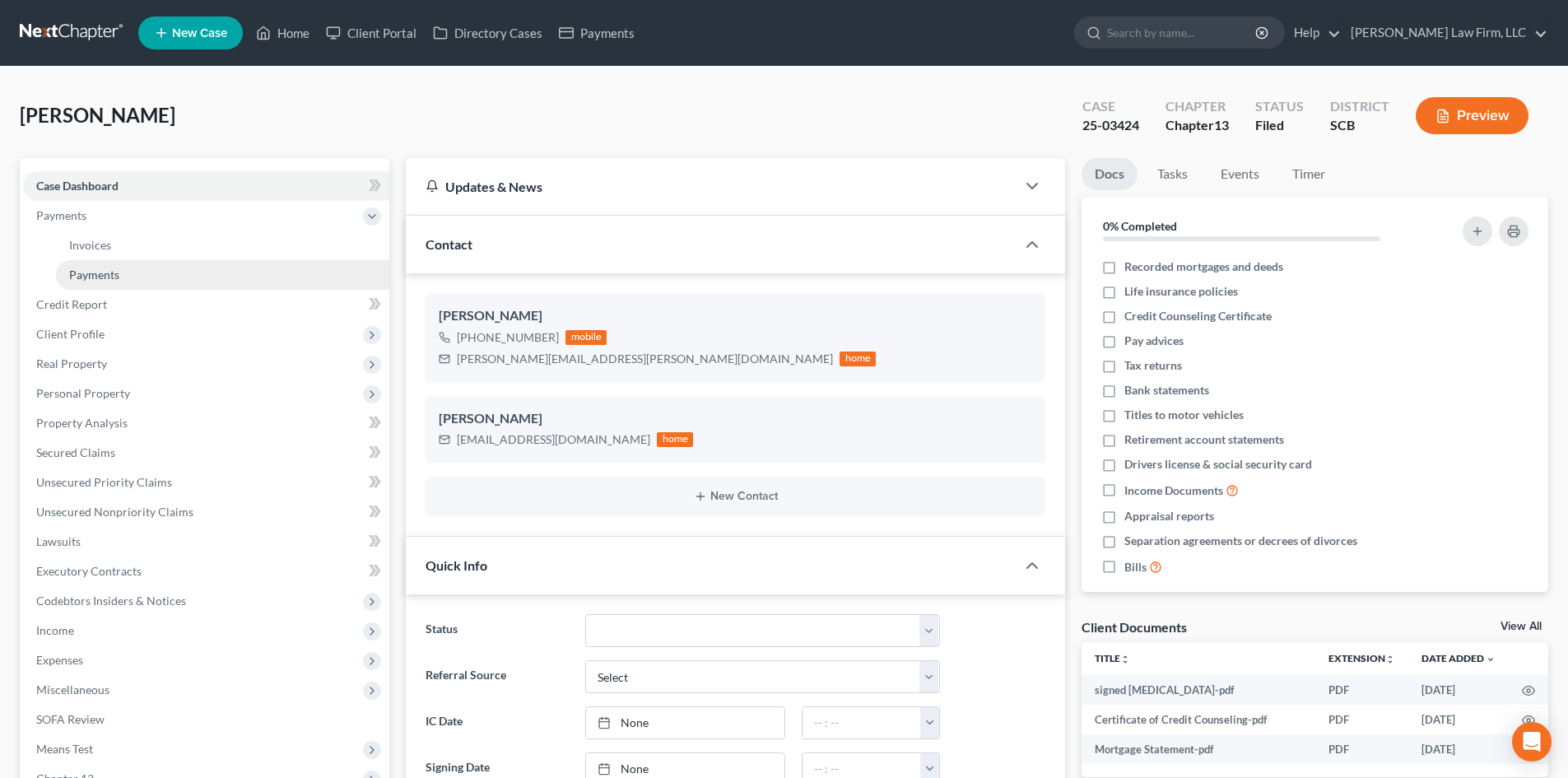
click at [115, 268] on span "Payments" at bounding box center [94, 274] width 50 height 14
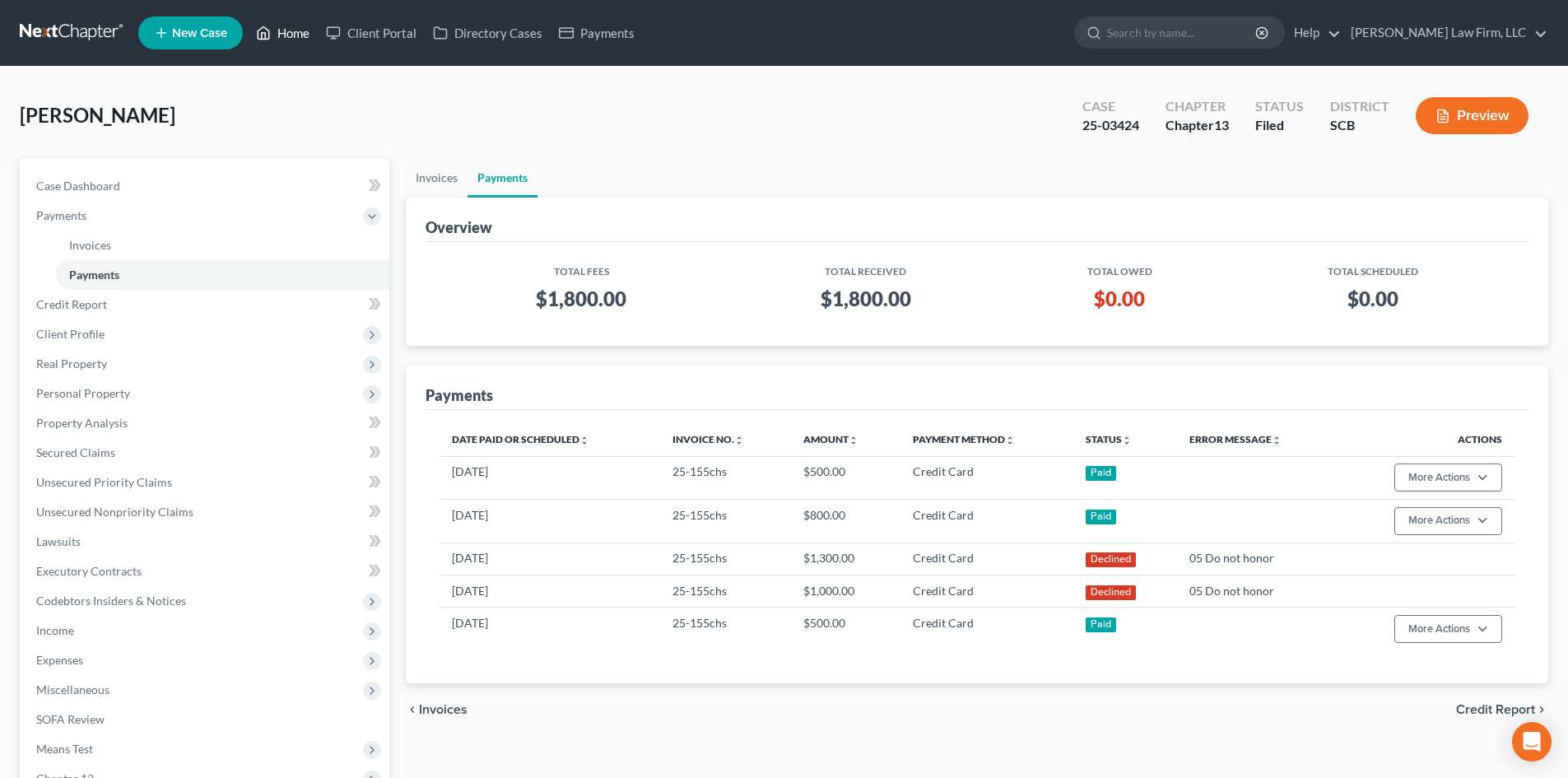
click at [299, 39] on link "Home" at bounding box center [283, 32] width 70 height 30
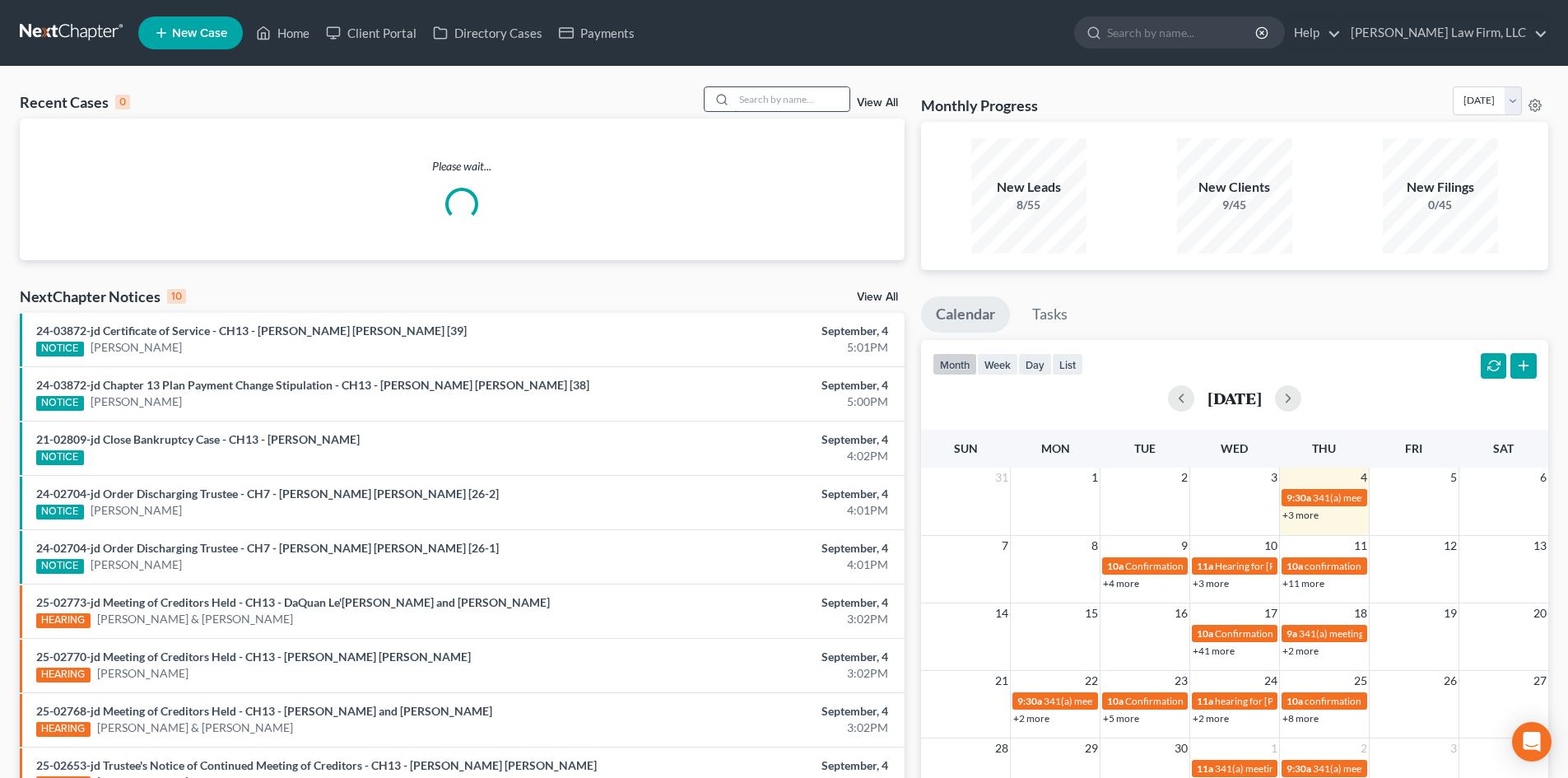
click at [760, 102] on input "search" at bounding box center [792, 99] width 115 height 24
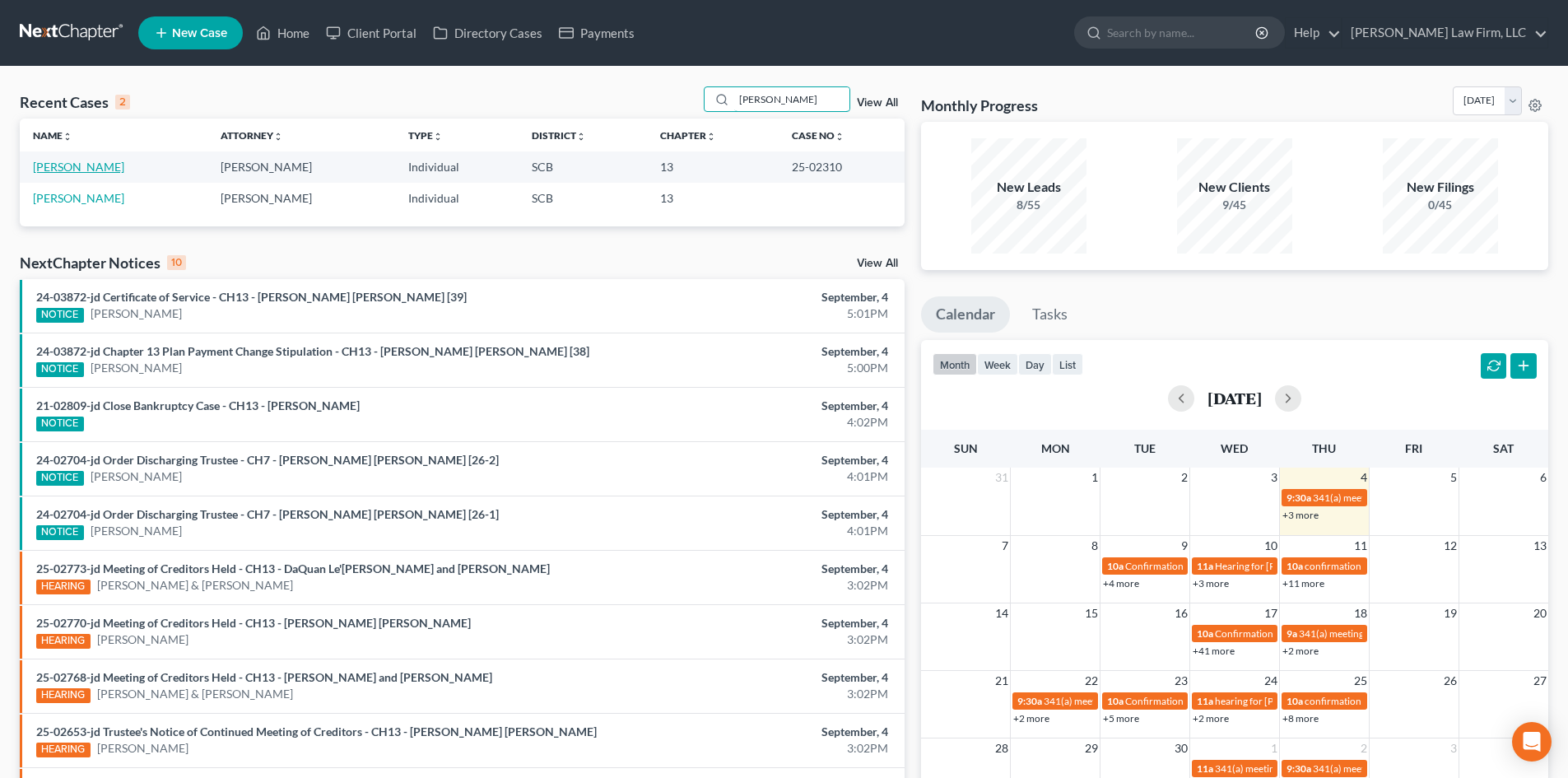
type input "[PERSON_NAME]"
click at [65, 165] on link "[PERSON_NAME]" at bounding box center [78, 166] width 91 height 14
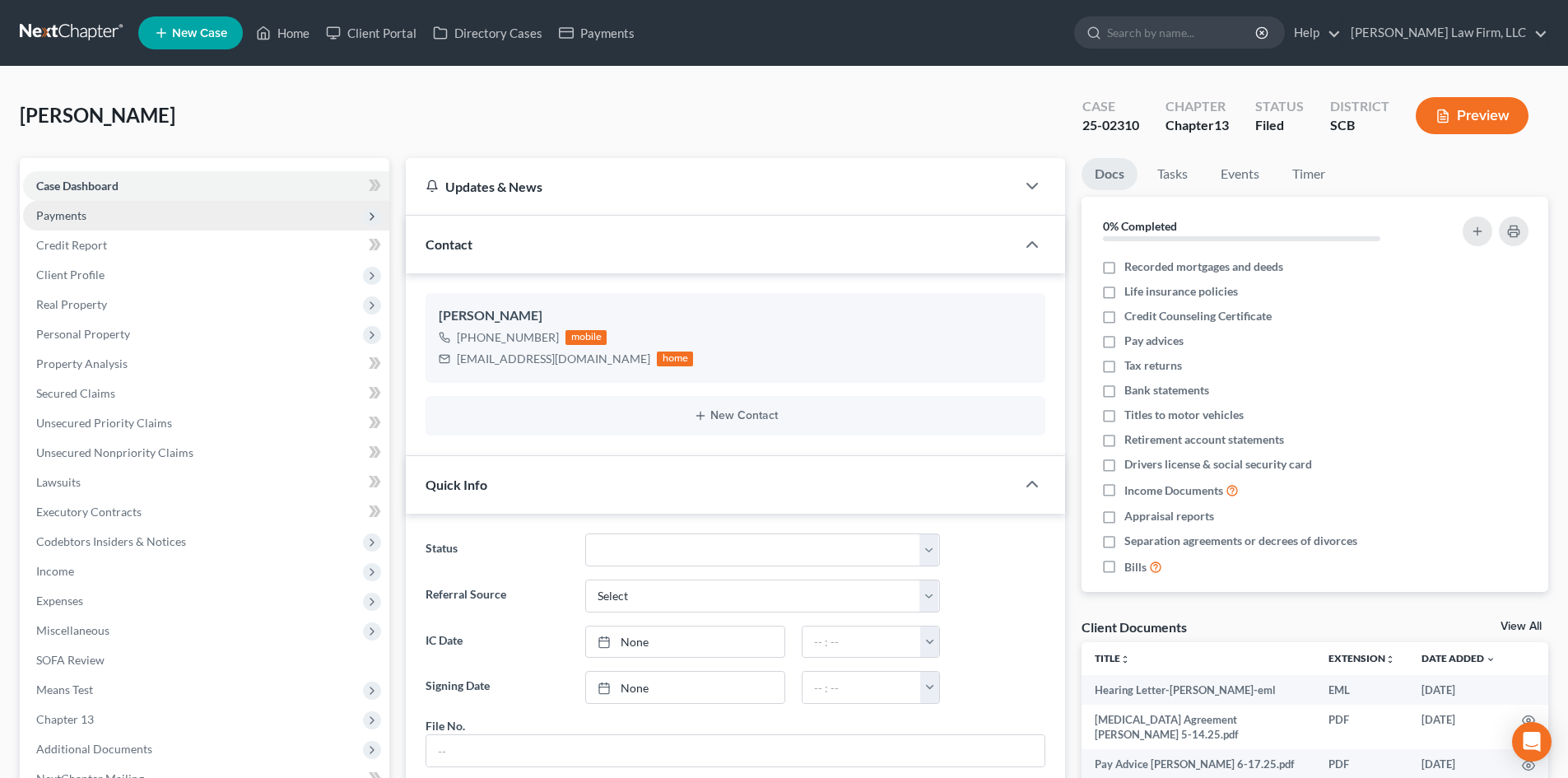
click at [84, 218] on span "Payments" at bounding box center [61, 215] width 50 height 14
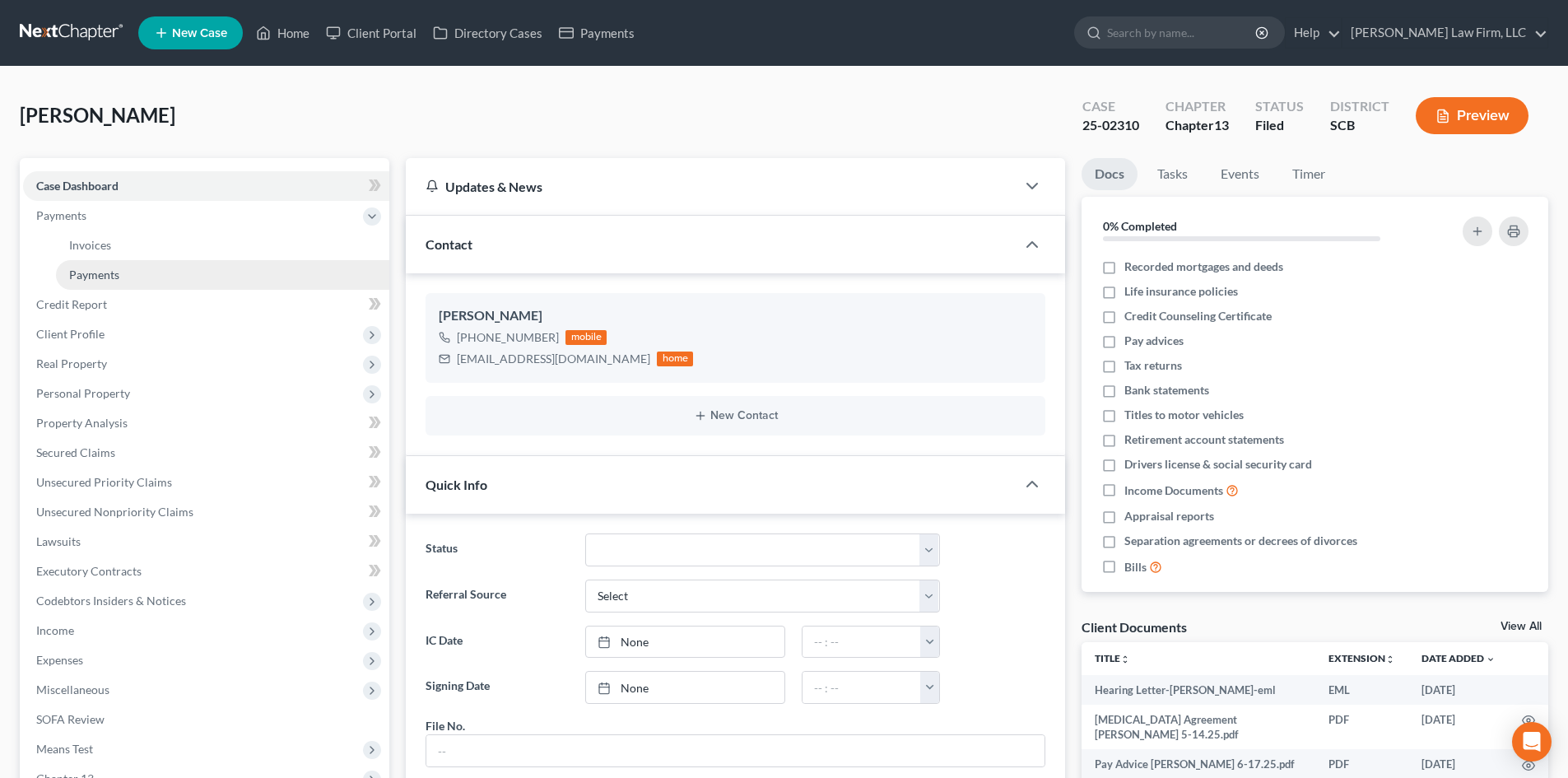
click at [104, 268] on span "Payments" at bounding box center [94, 274] width 50 height 14
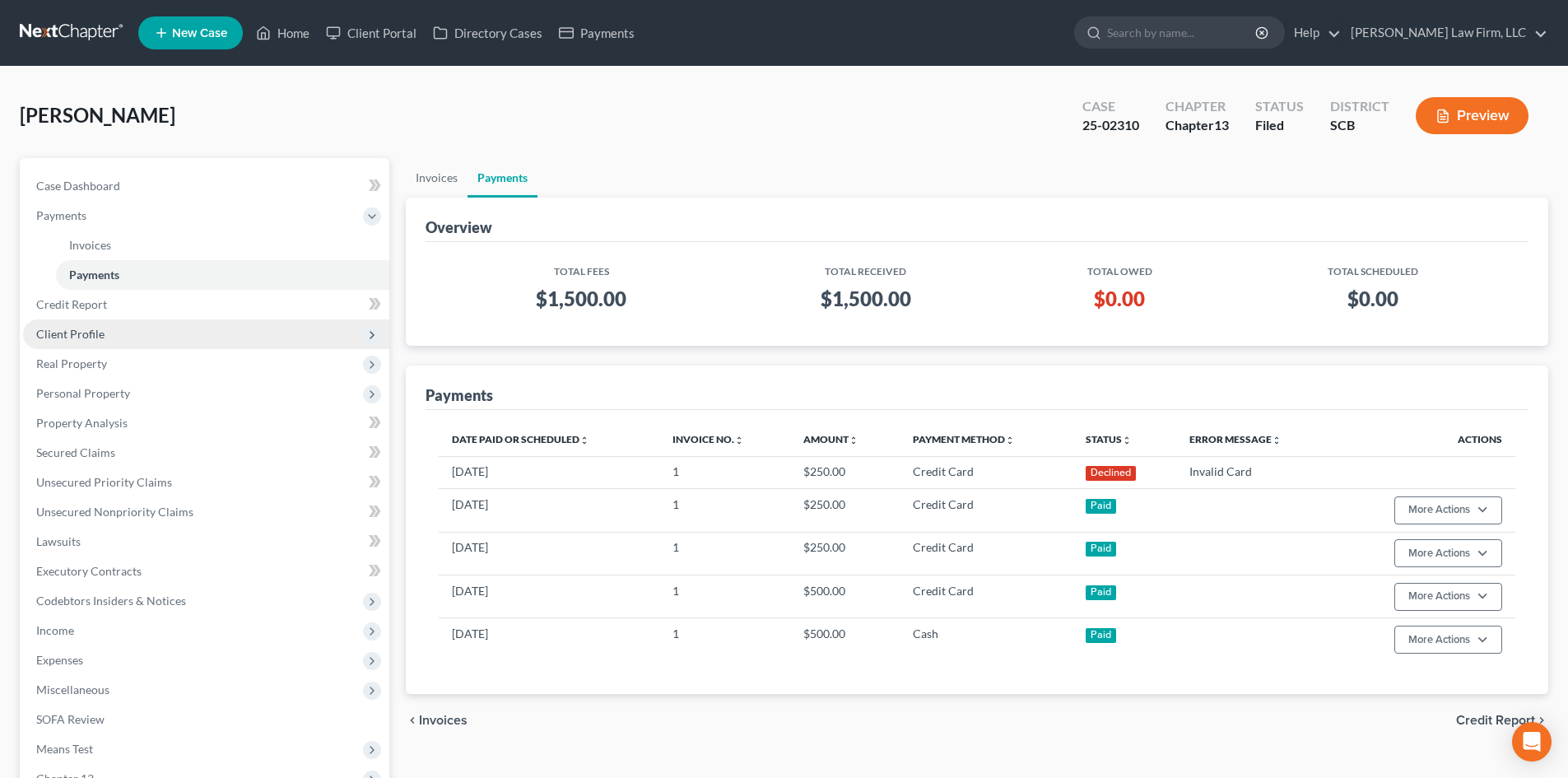
click at [108, 337] on span "Client Profile" at bounding box center [206, 334] width 366 height 30
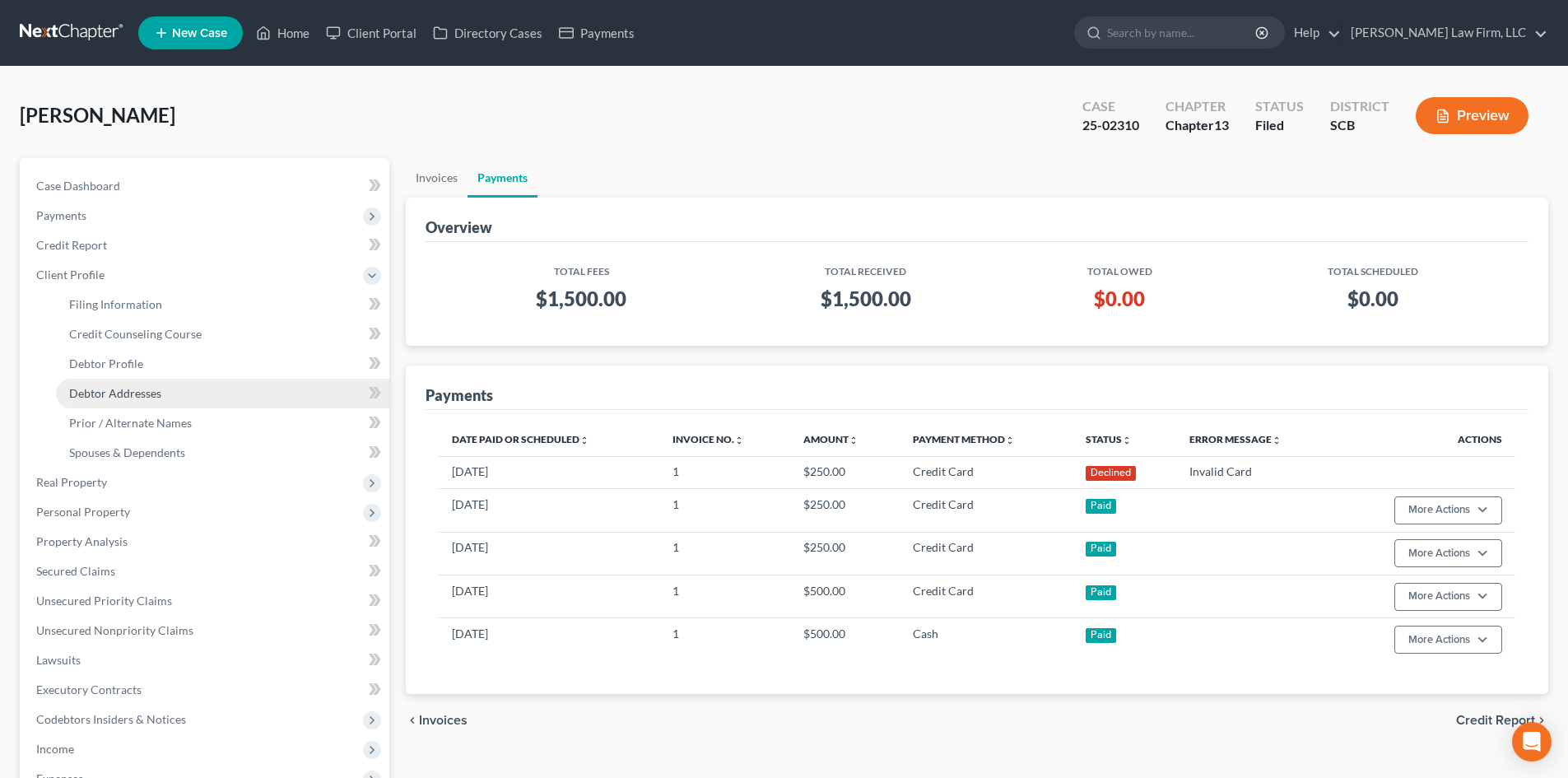
click at [158, 386] on span "Debtor Addresses" at bounding box center [115, 393] width 92 height 14
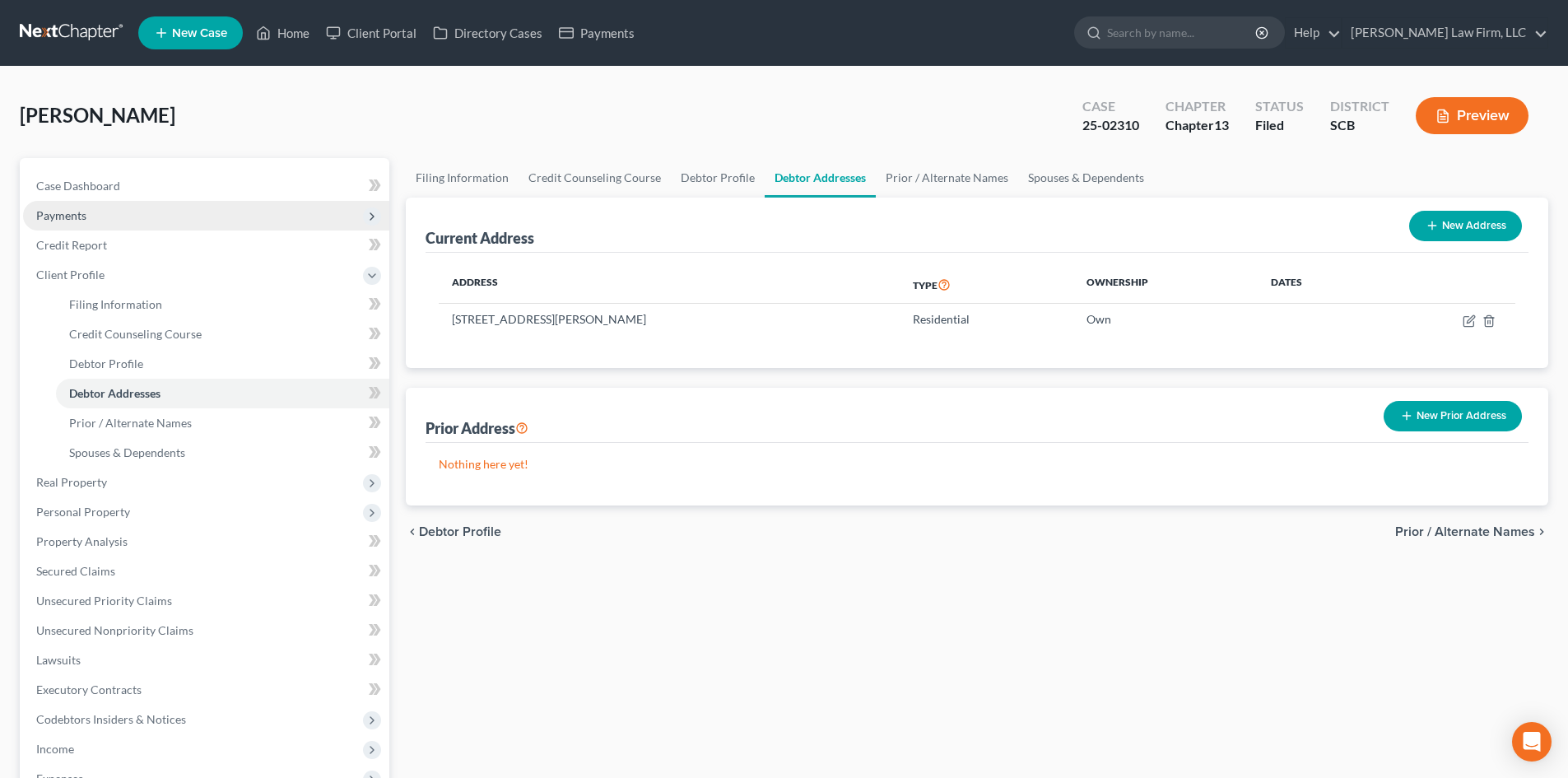
click at [101, 217] on span "Payments" at bounding box center [206, 216] width 366 height 30
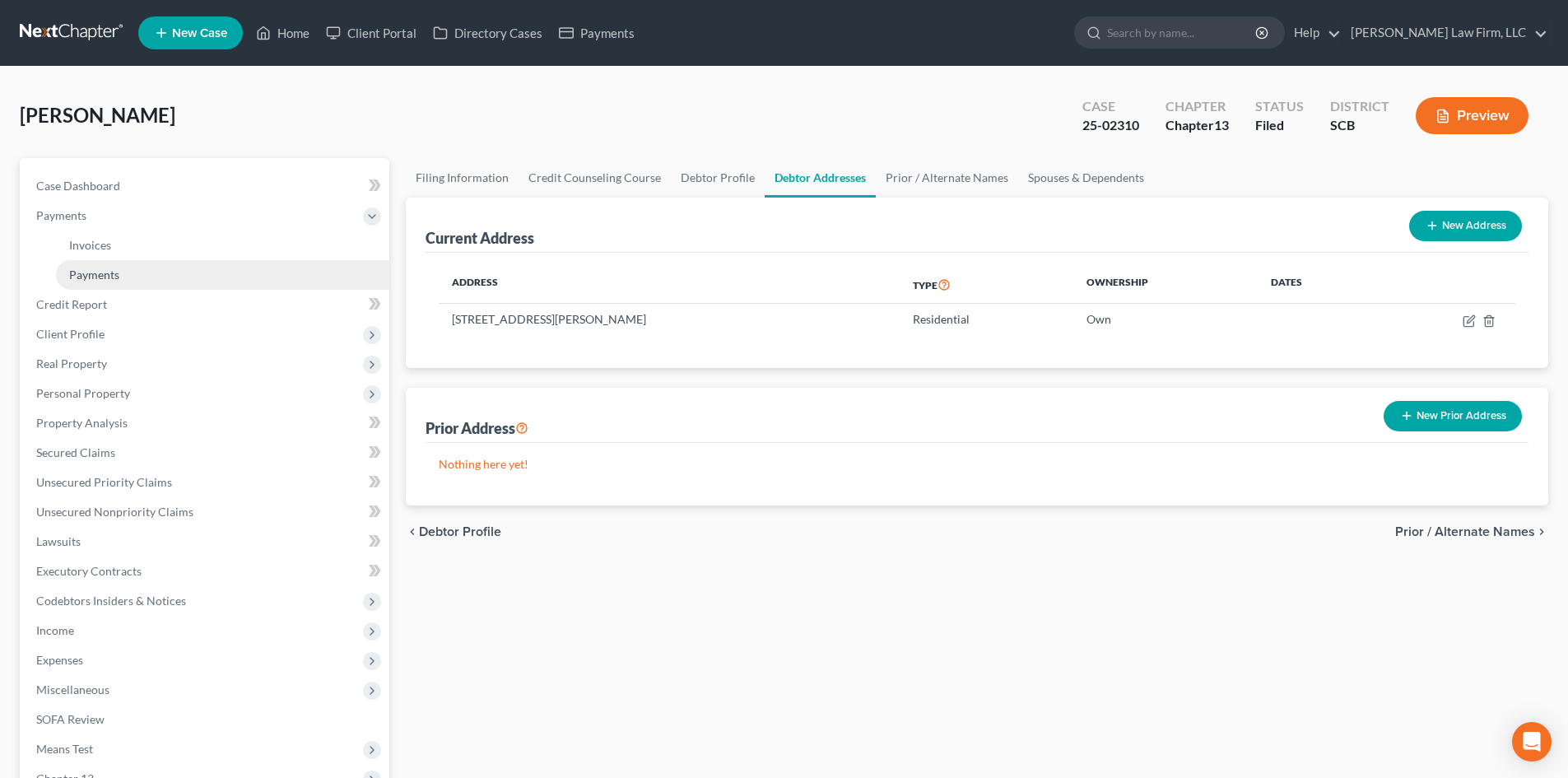
click at [154, 279] on link "Payments" at bounding box center [222, 274] width 333 height 30
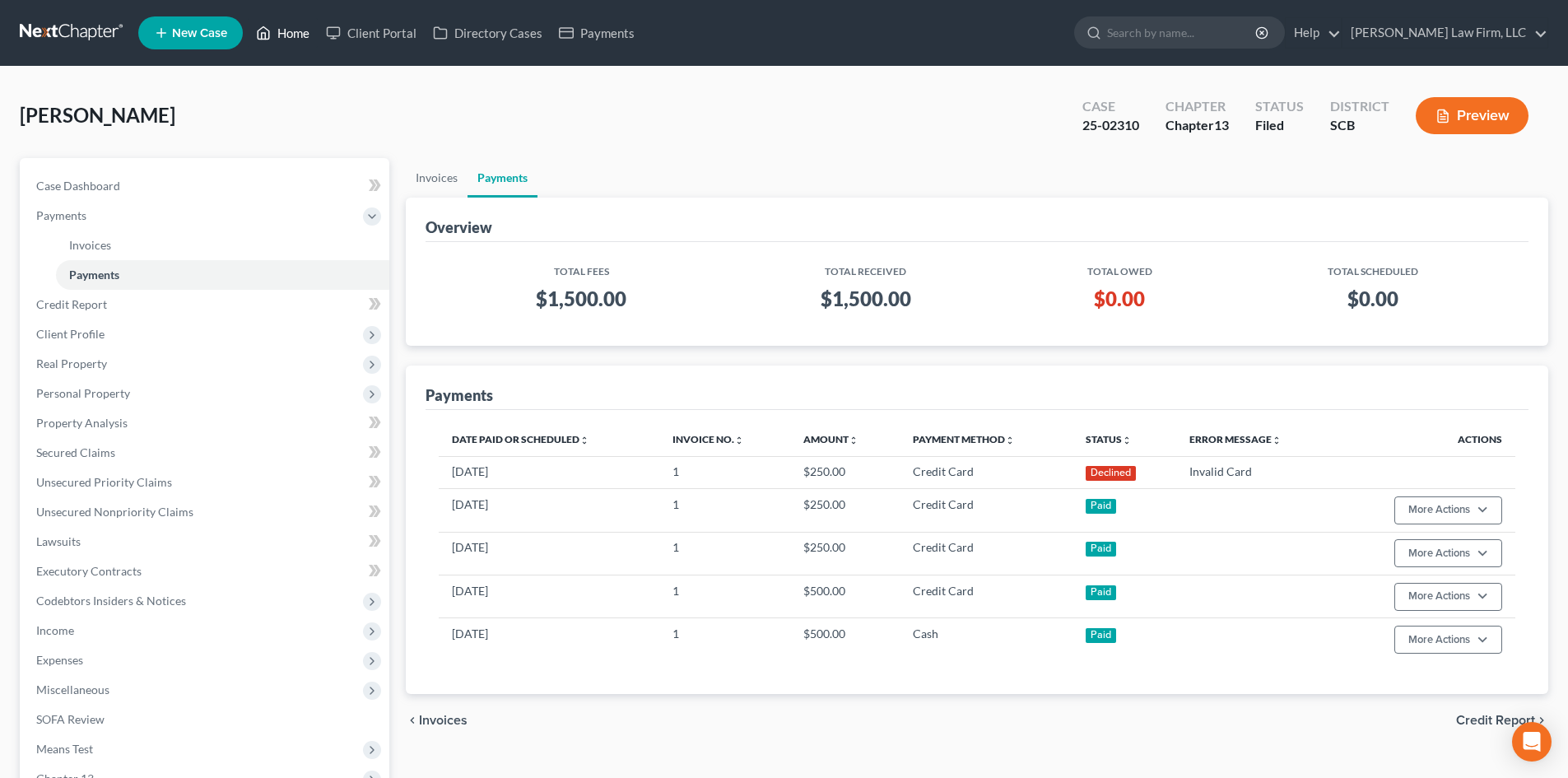
click at [280, 27] on link "Home" at bounding box center [283, 32] width 70 height 30
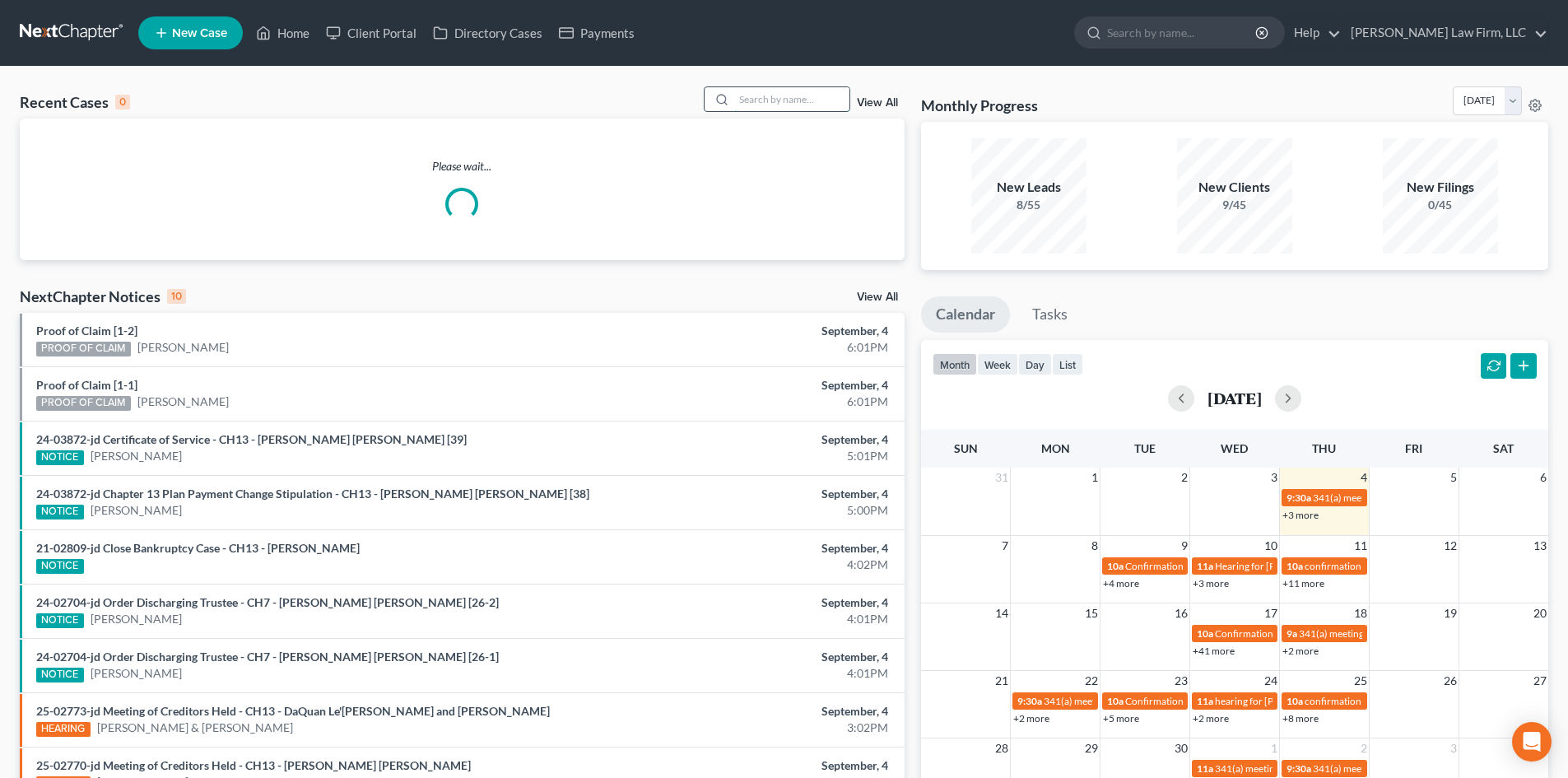
click at [777, 100] on input "search" at bounding box center [792, 99] width 115 height 24
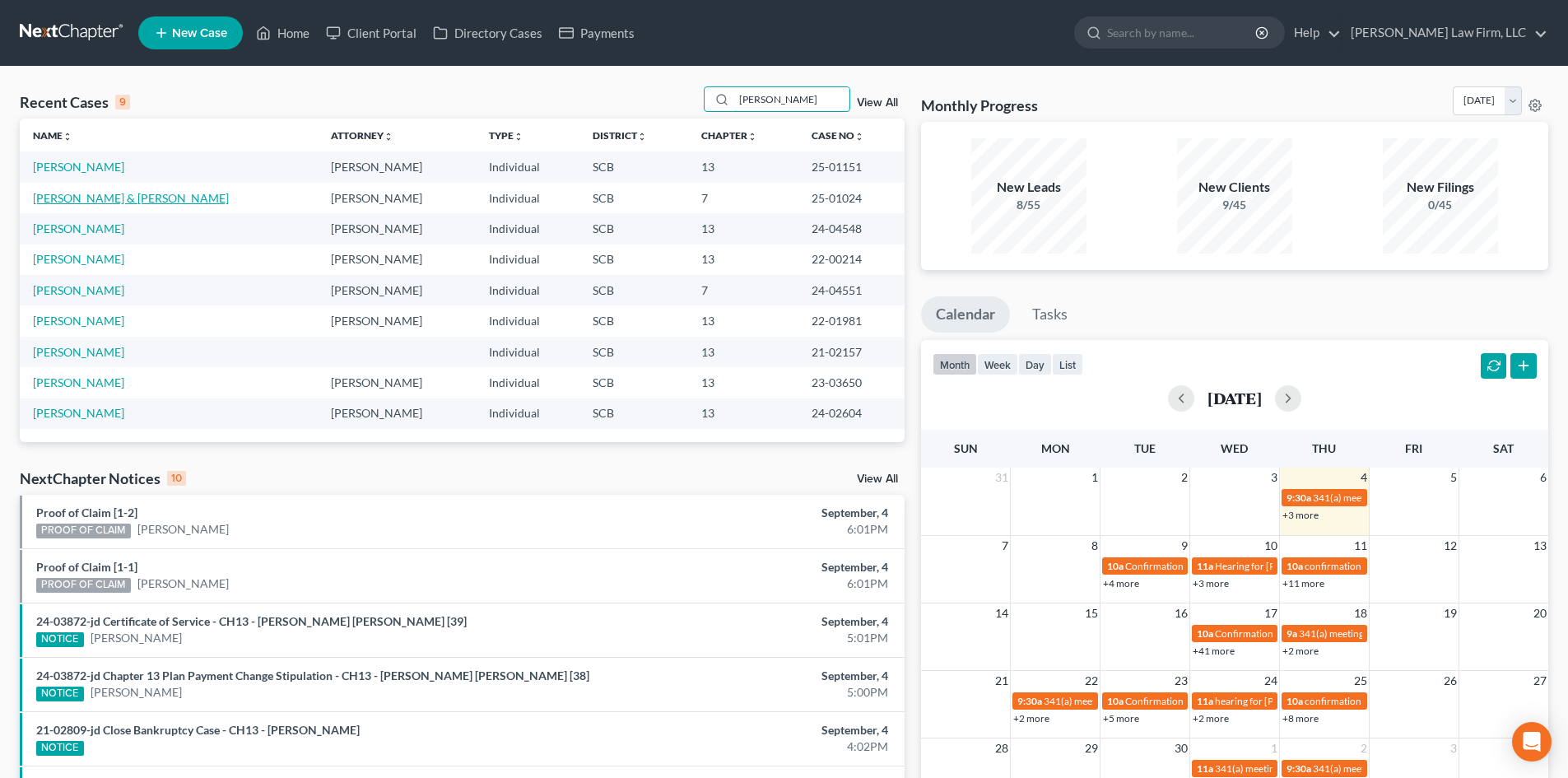
type input "[PERSON_NAME]"
click at [122, 201] on link "[PERSON_NAME] & [PERSON_NAME]" at bounding box center [131, 198] width 196 height 14
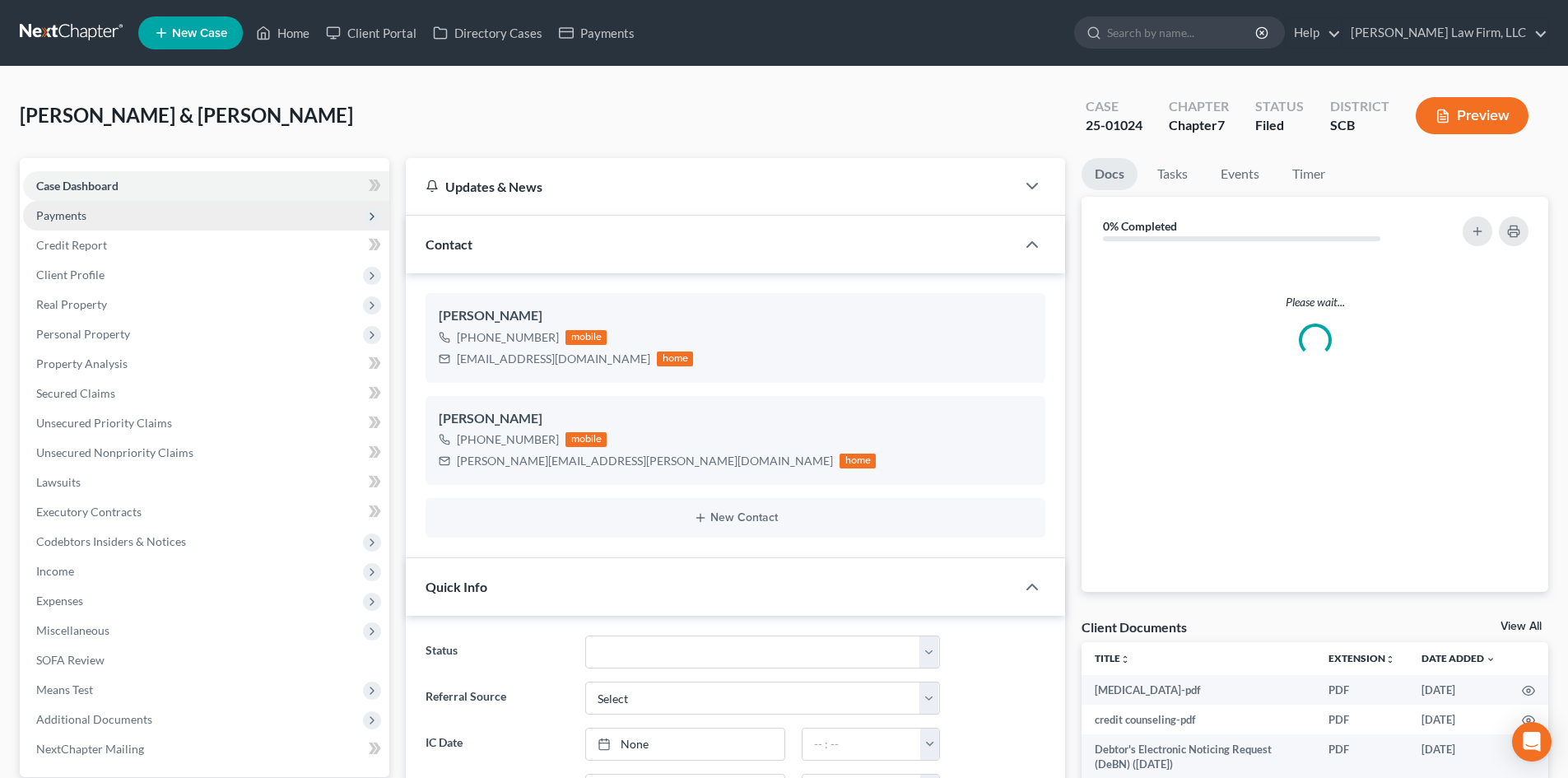
select select "2"
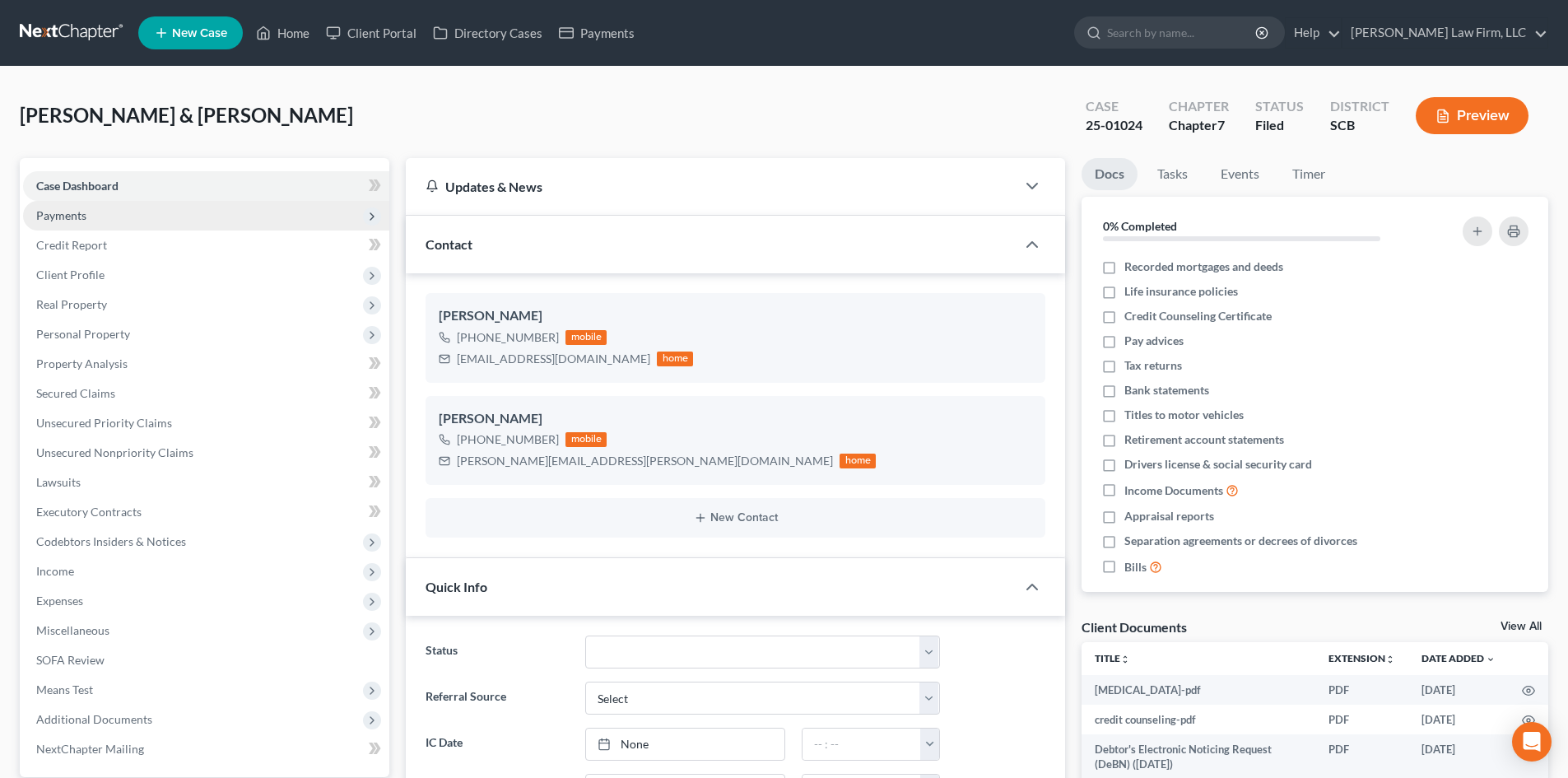
click at [68, 216] on span "Payments" at bounding box center [61, 215] width 50 height 14
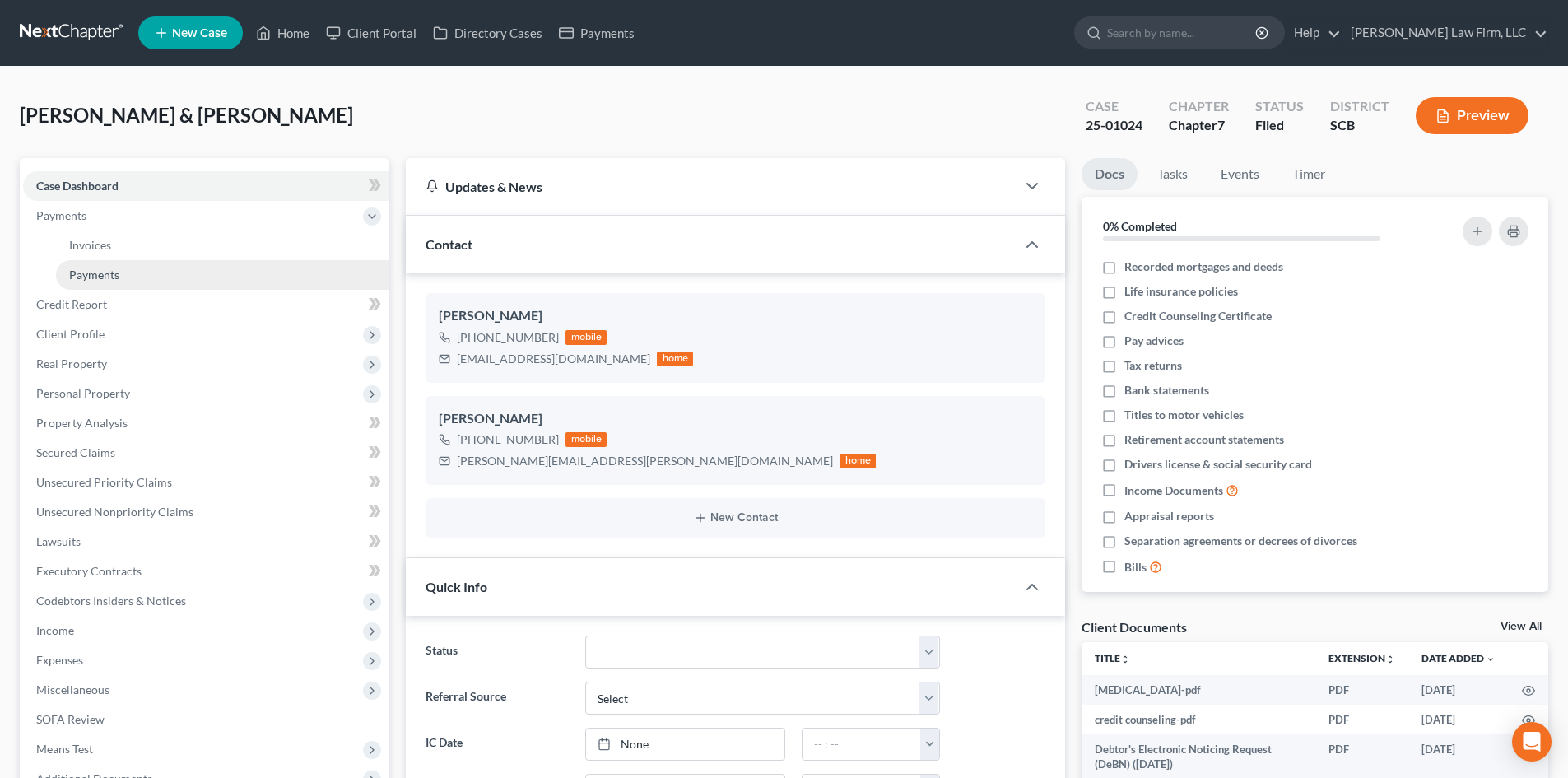
click at [101, 273] on span "Payments" at bounding box center [94, 274] width 50 height 14
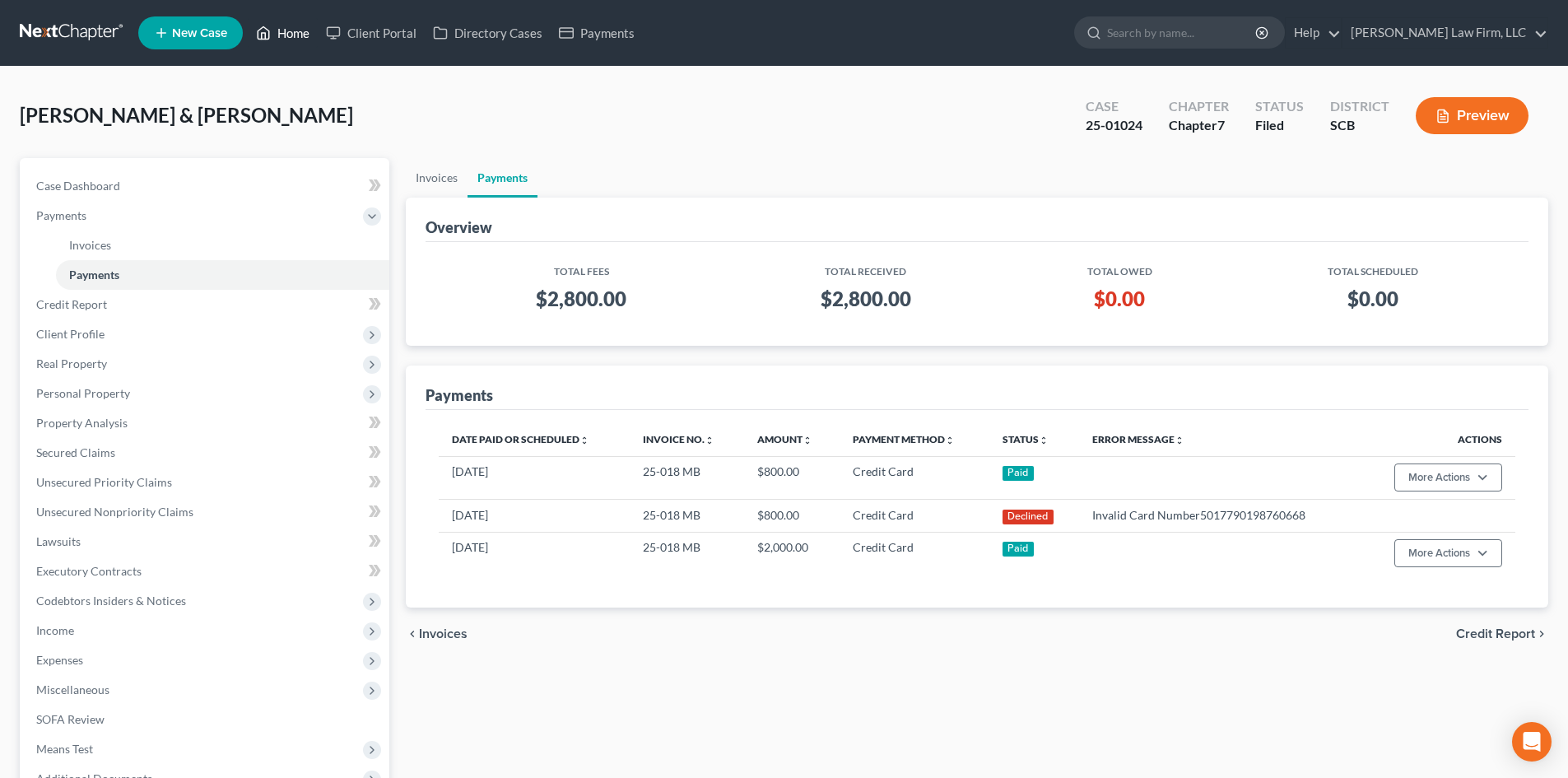
drag, startPoint x: 282, startPoint y: 26, endPoint x: 600, endPoint y: 174, distance: 350.8
click at [282, 26] on link "Home" at bounding box center [283, 32] width 70 height 30
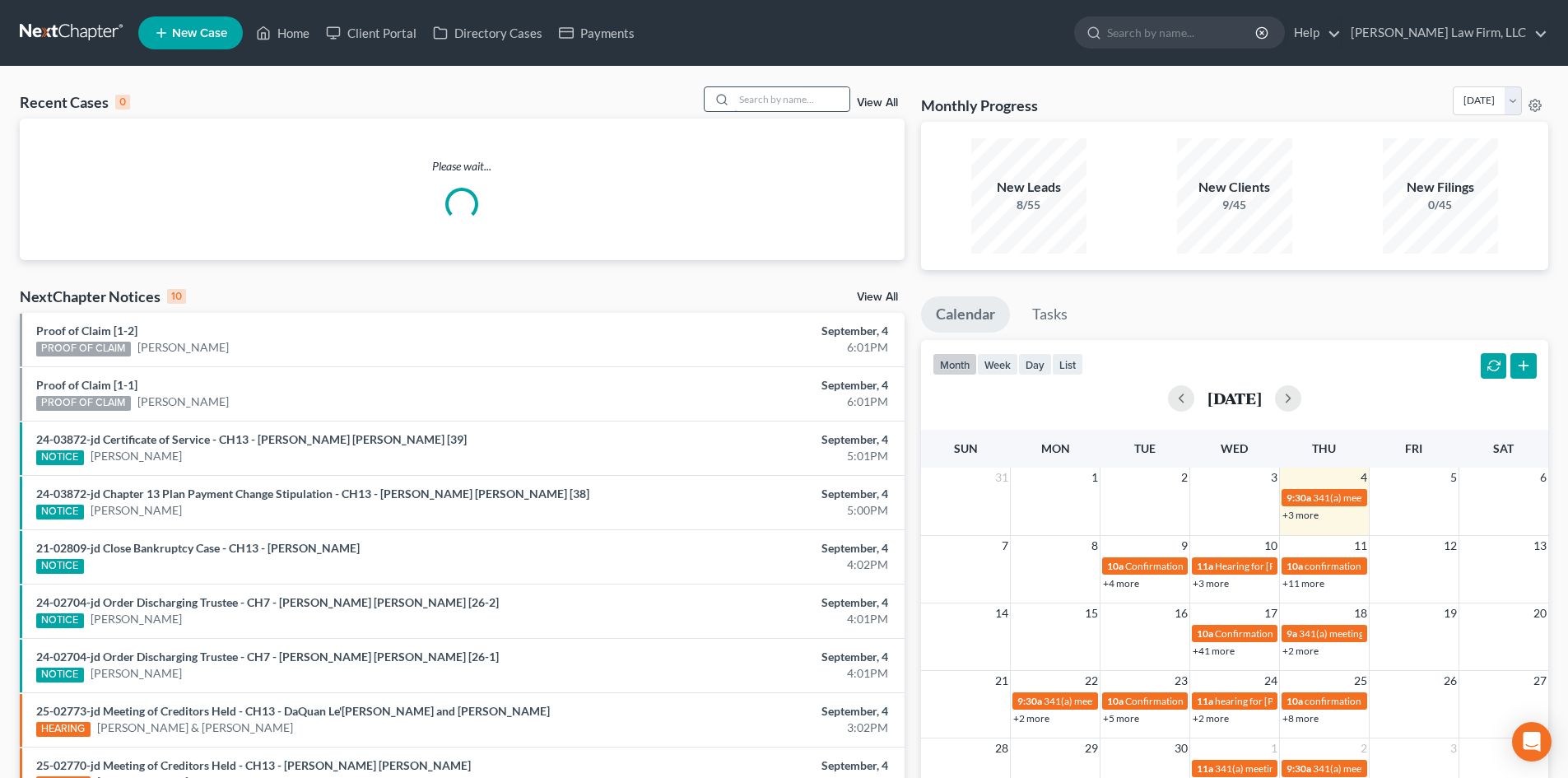
click at [754, 108] on input "search" at bounding box center [792, 99] width 115 height 24
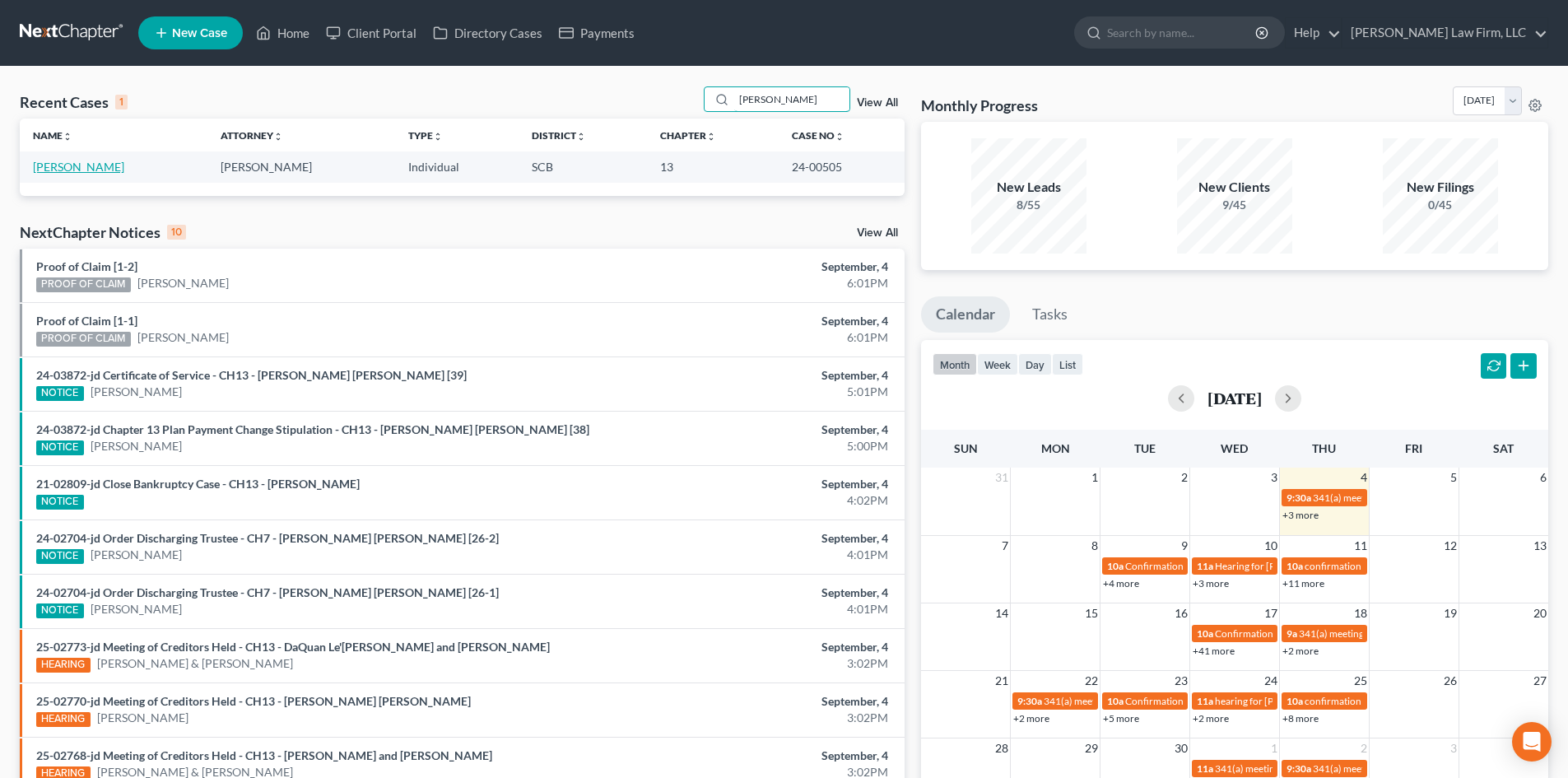
type input "[PERSON_NAME]"
click at [108, 170] on link "[PERSON_NAME]" at bounding box center [78, 166] width 91 height 14
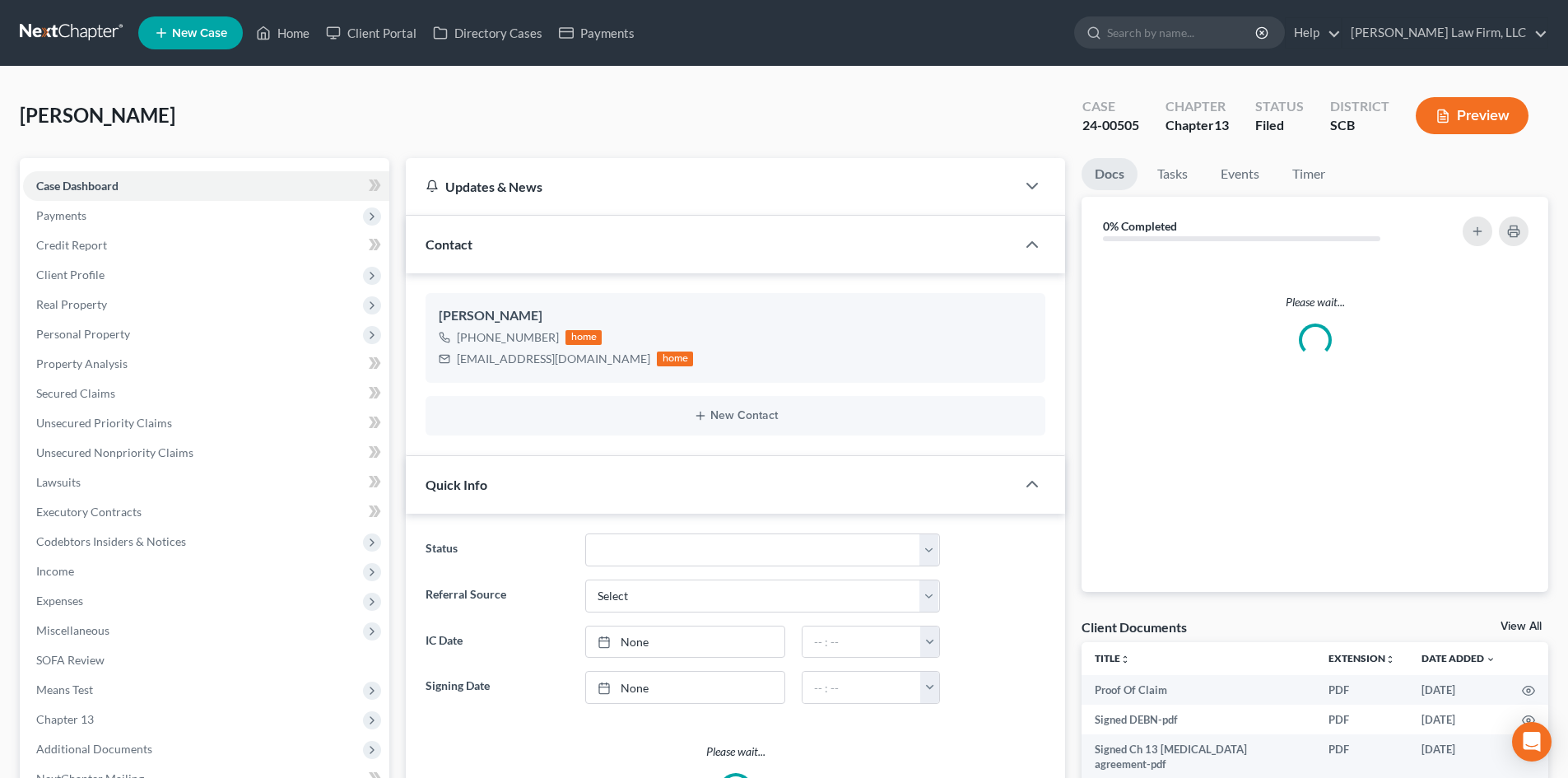
select select "1"
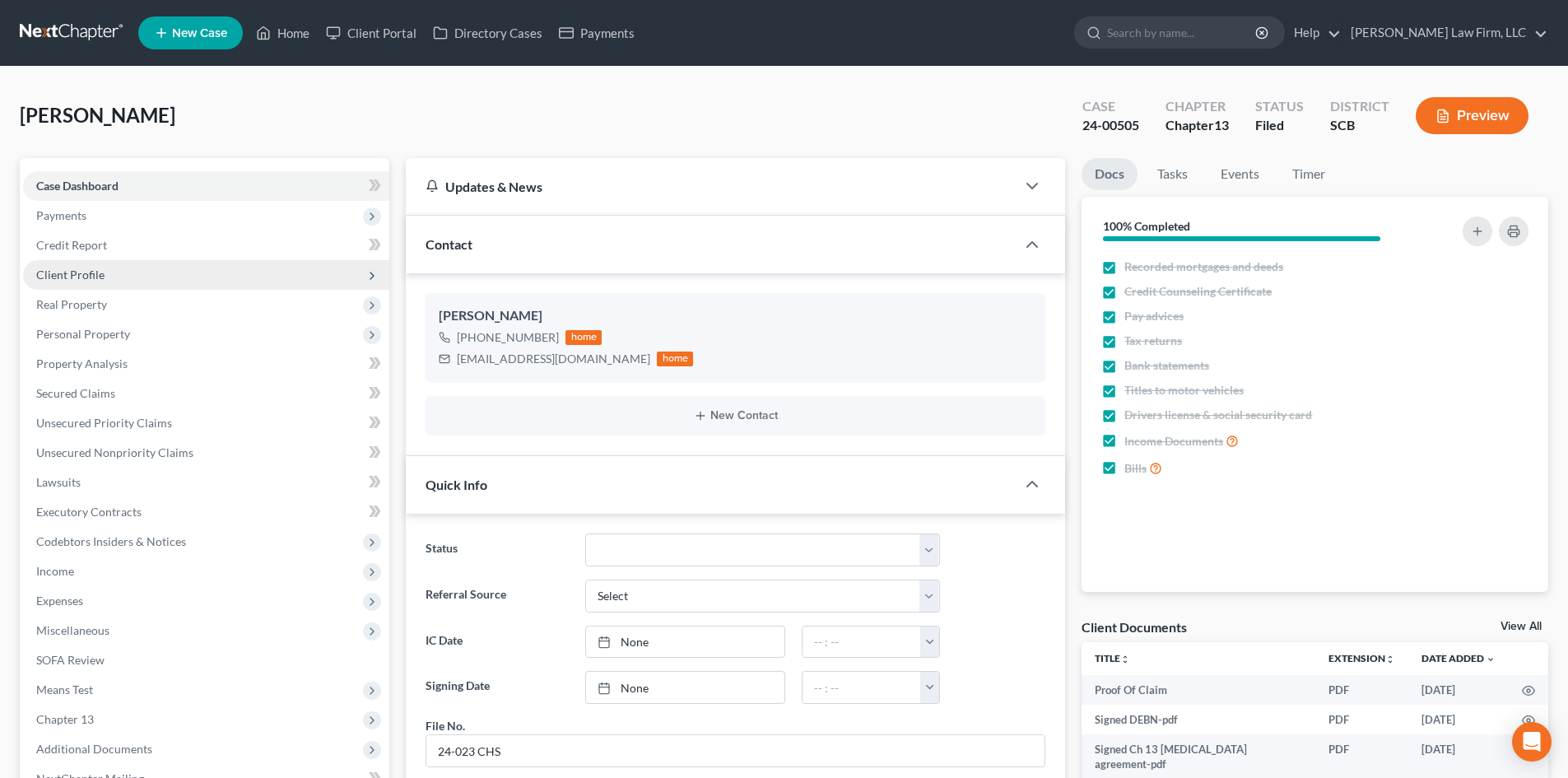
click at [135, 278] on span "Client Profile" at bounding box center [206, 274] width 366 height 30
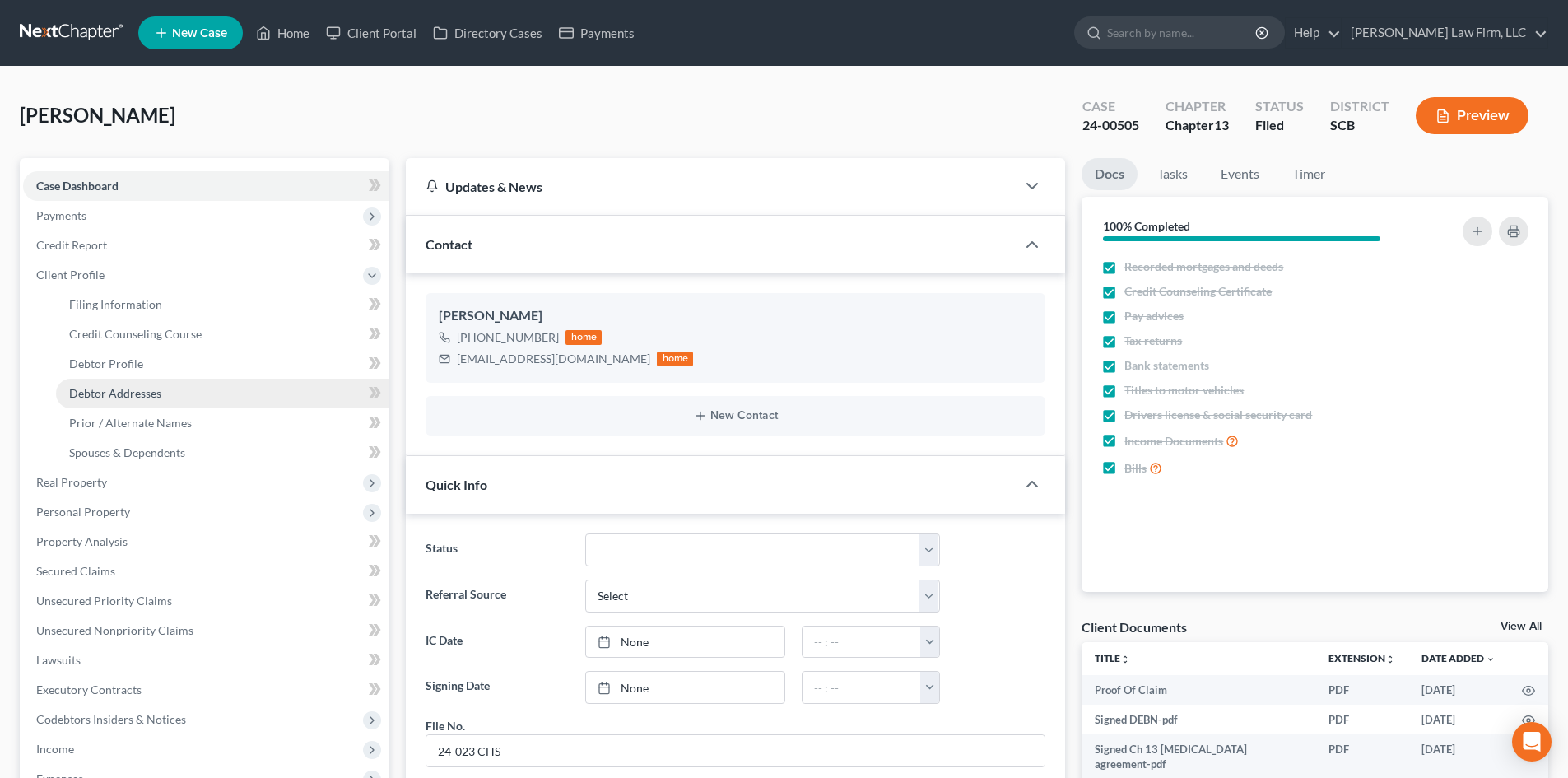
click at [188, 401] on link "Debtor Addresses" at bounding box center [222, 393] width 333 height 30
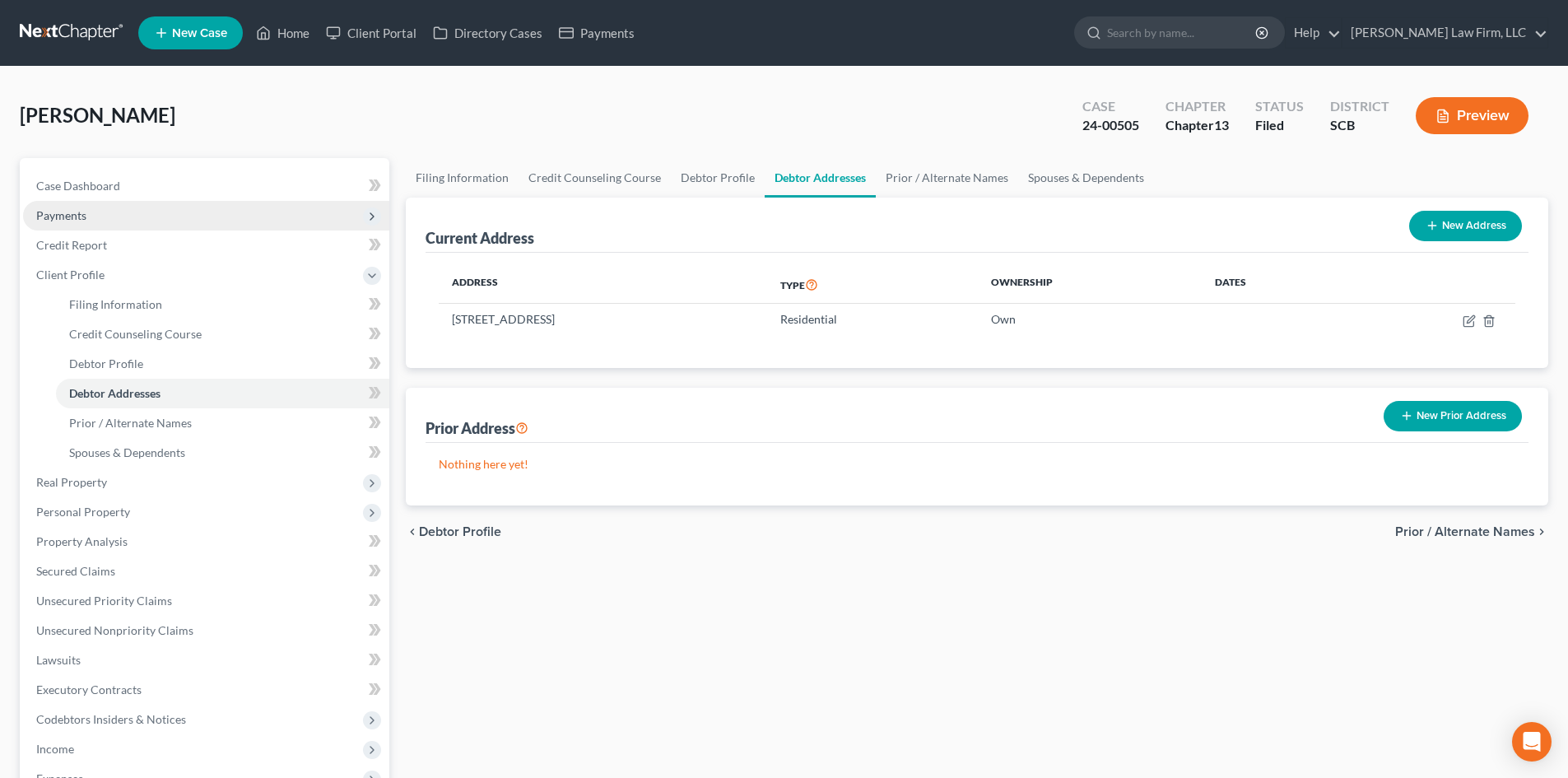
click at [78, 218] on span "Payments" at bounding box center [61, 215] width 50 height 14
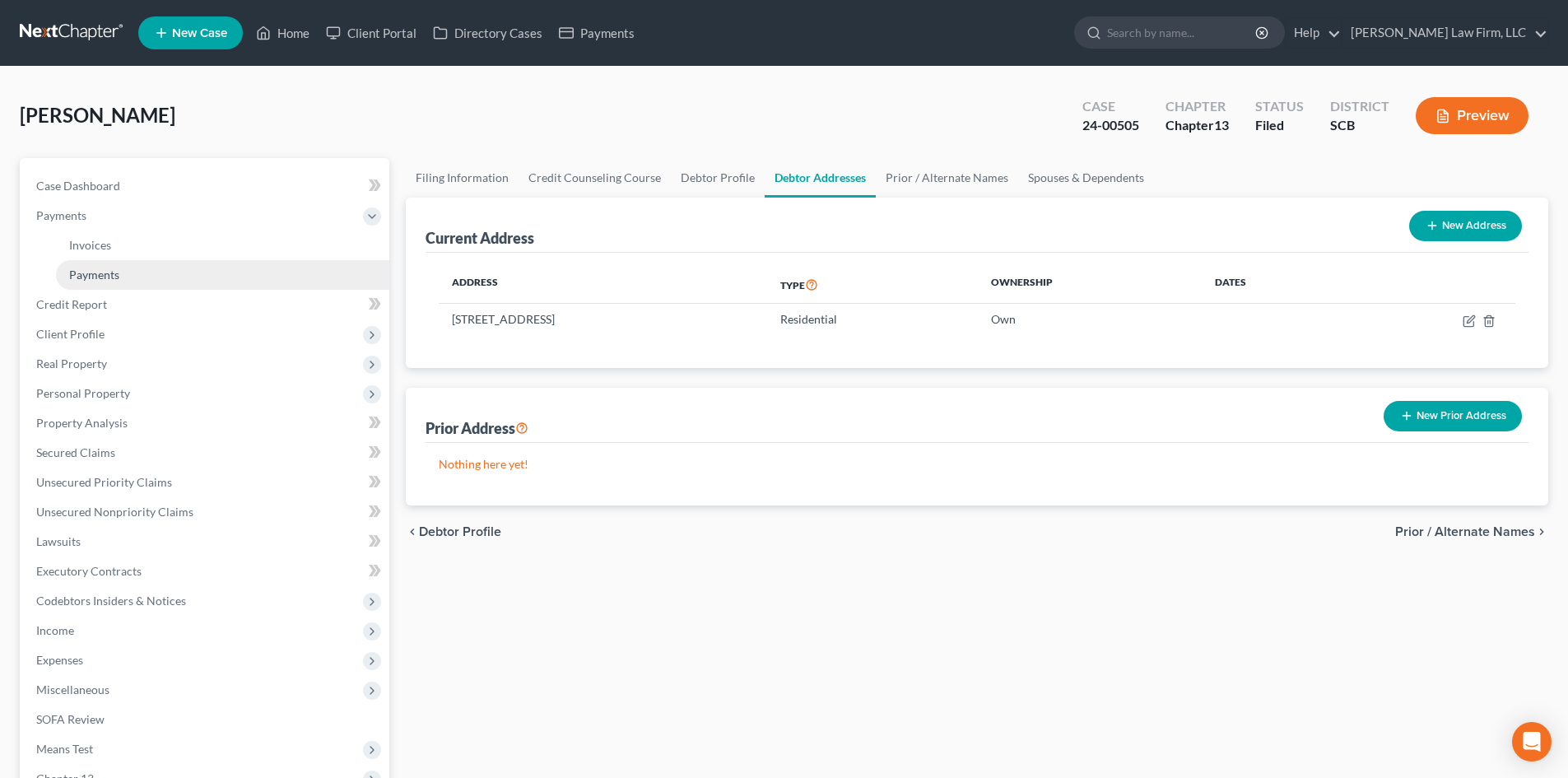
click at [114, 277] on span "Payments" at bounding box center [94, 274] width 50 height 14
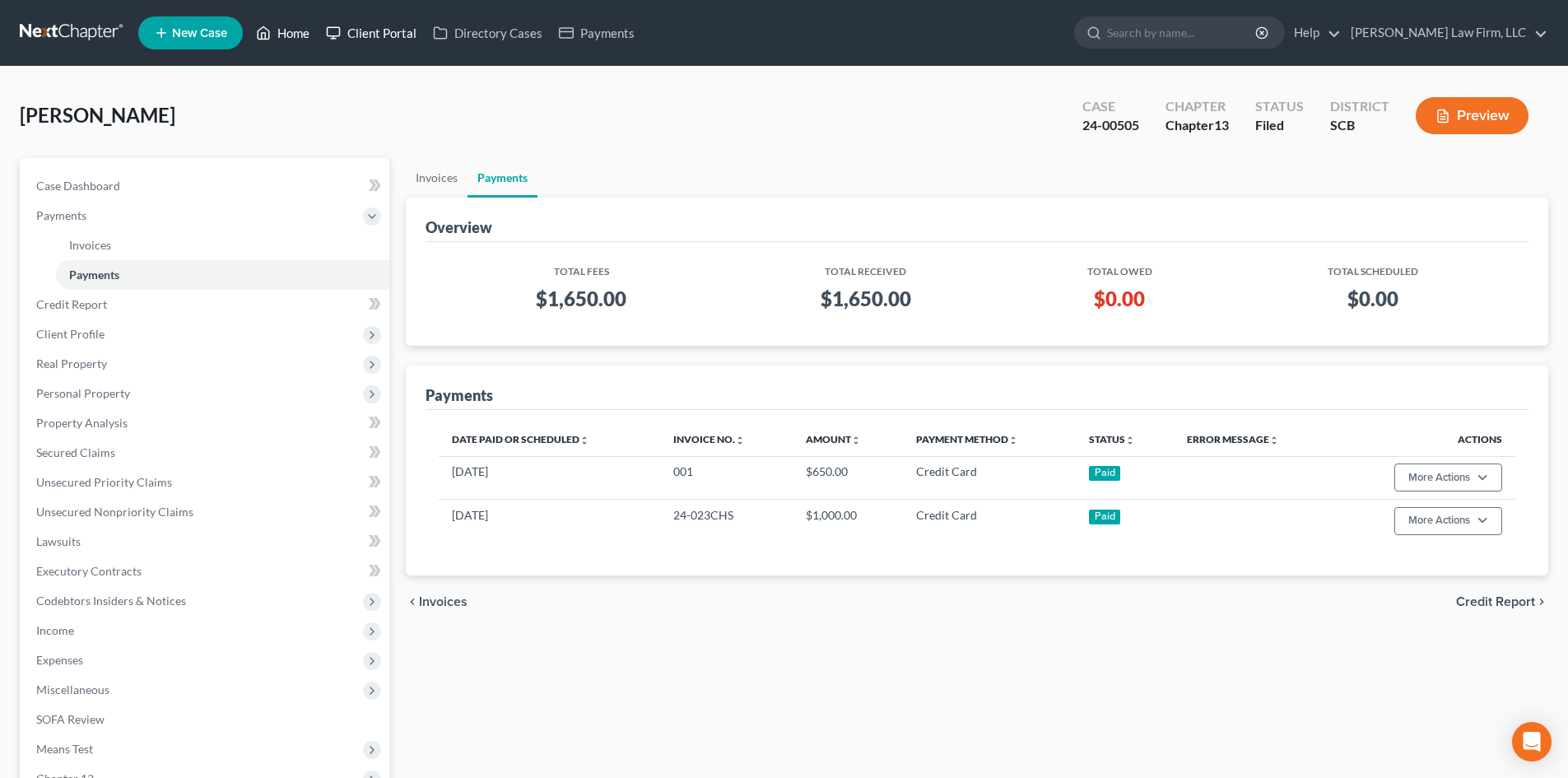
drag, startPoint x: 279, startPoint y: 34, endPoint x: 343, endPoint y: 44, distance: 64.8
click at [279, 34] on link "Home" at bounding box center [283, 32] width 70 height 30
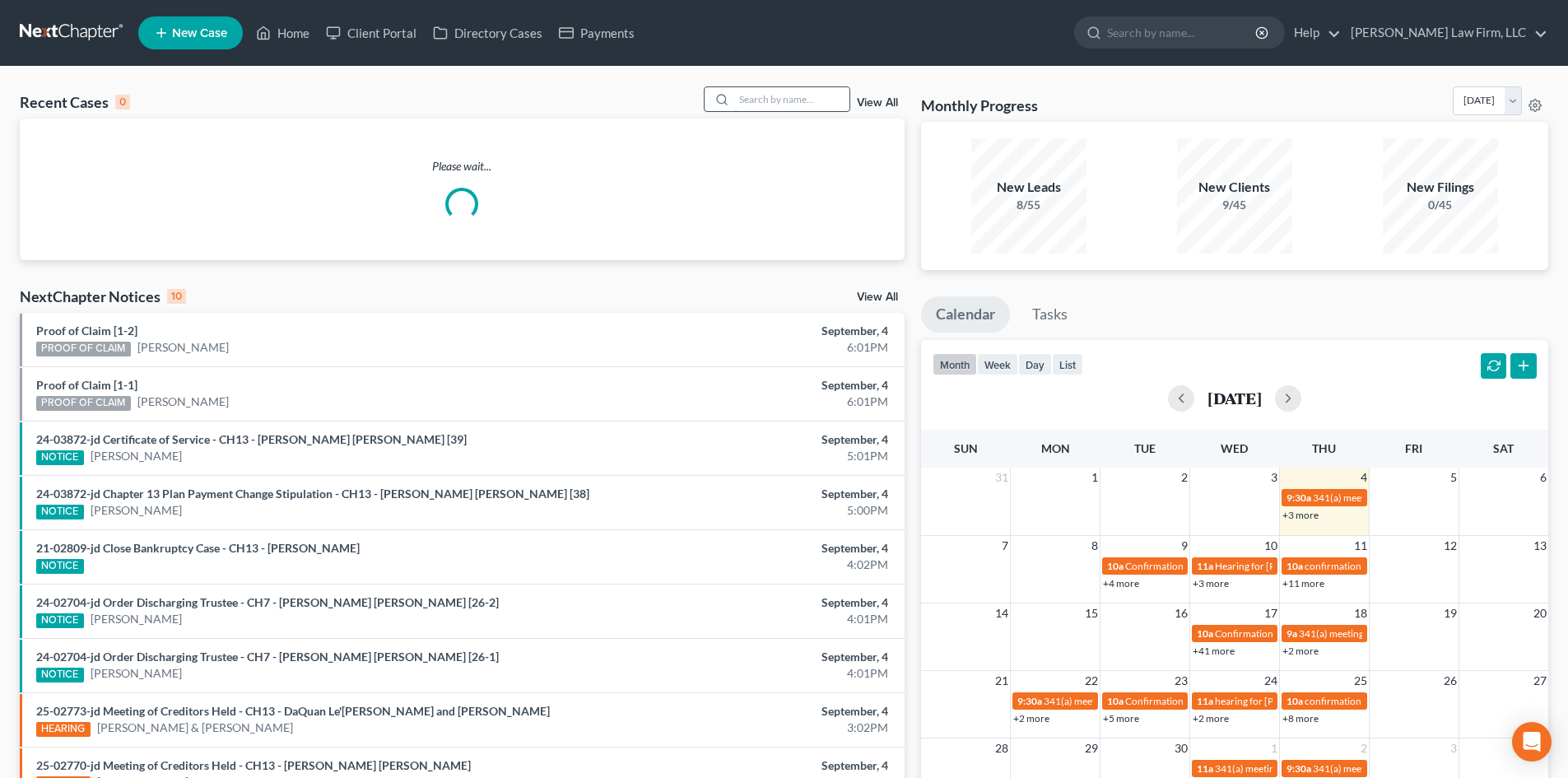
click at [767, 107] on input "search" at bounding box center [792, 99] width 115 height 24
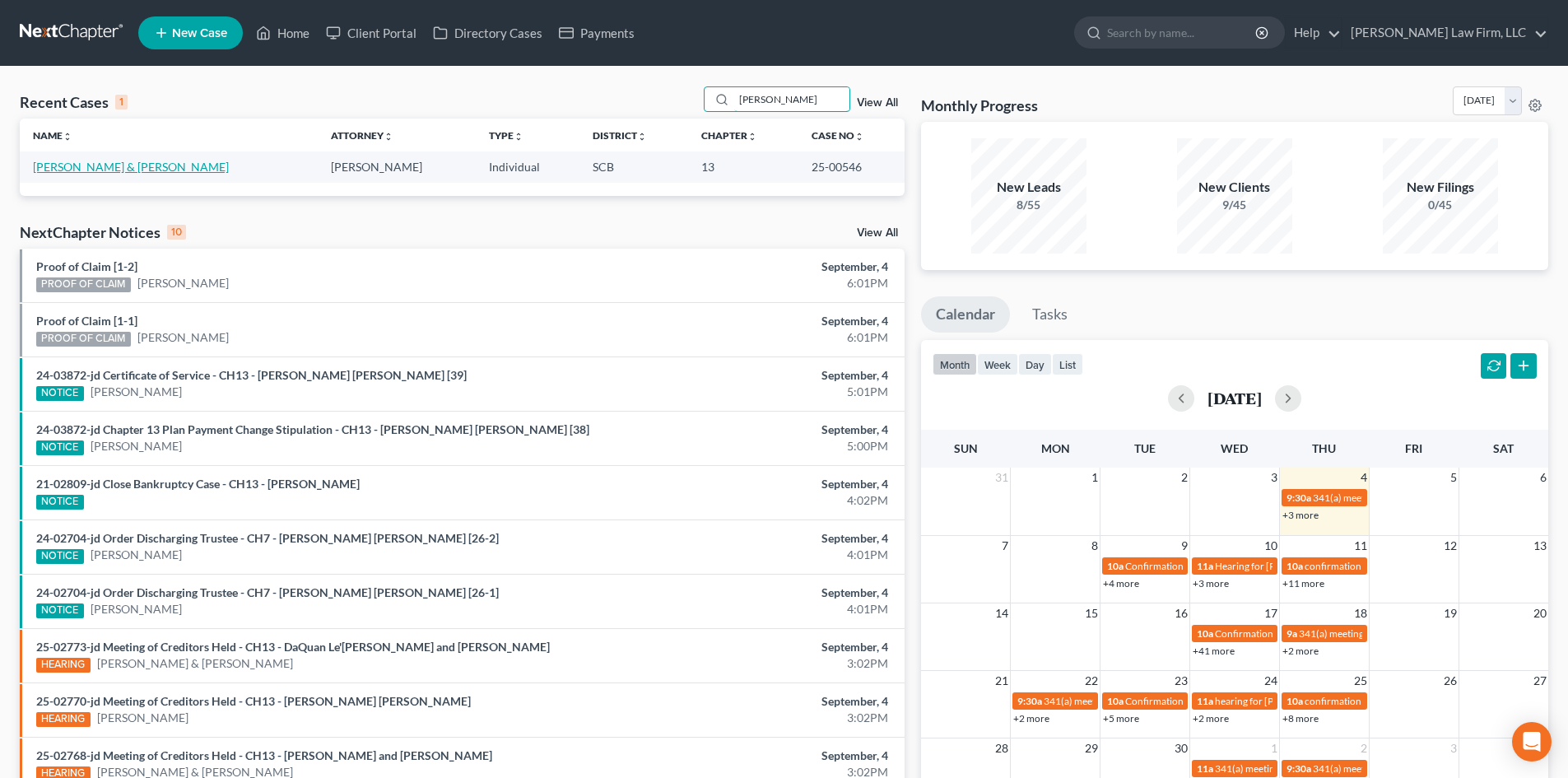
type input "[PERSON_NAME]"
click at [122, 168] on link "[PERSON_NAME] & [PERSON_NAME]" at bounding box center [131, 166] width 196 height 14
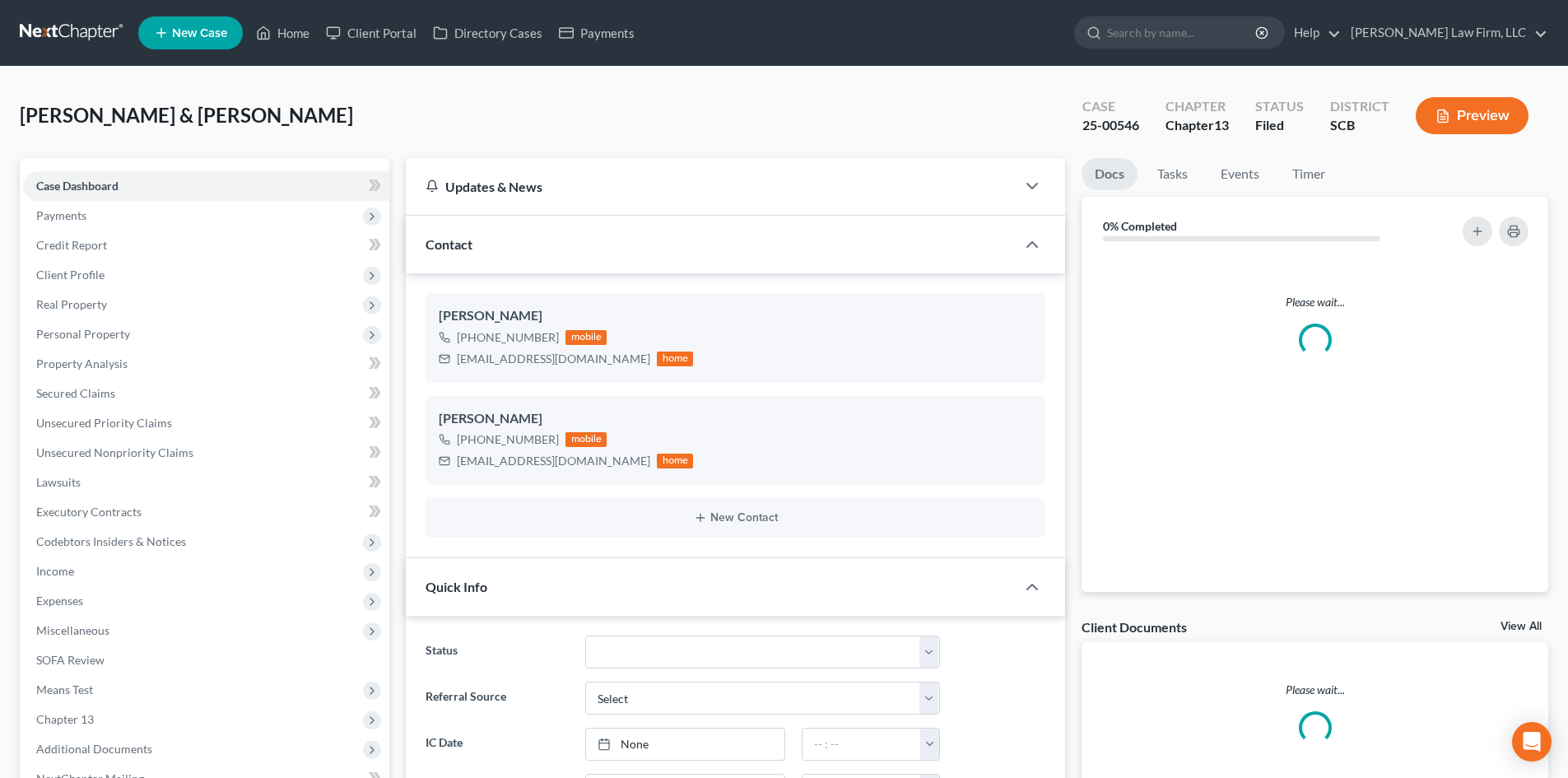
select select "3"
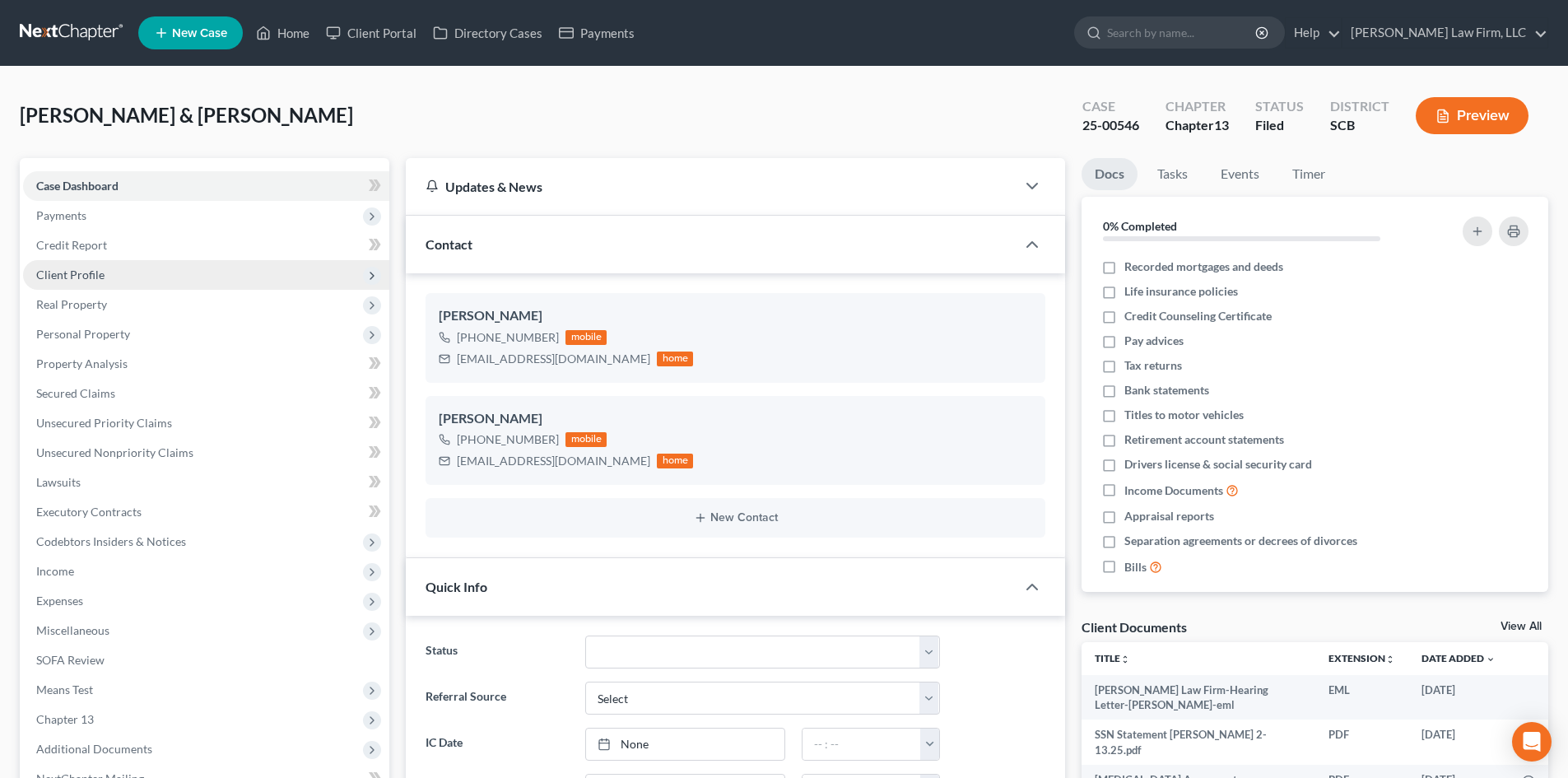
click at [84, 268] on span "Client Profile" at bounding box center [70, 274] width 68 height 14
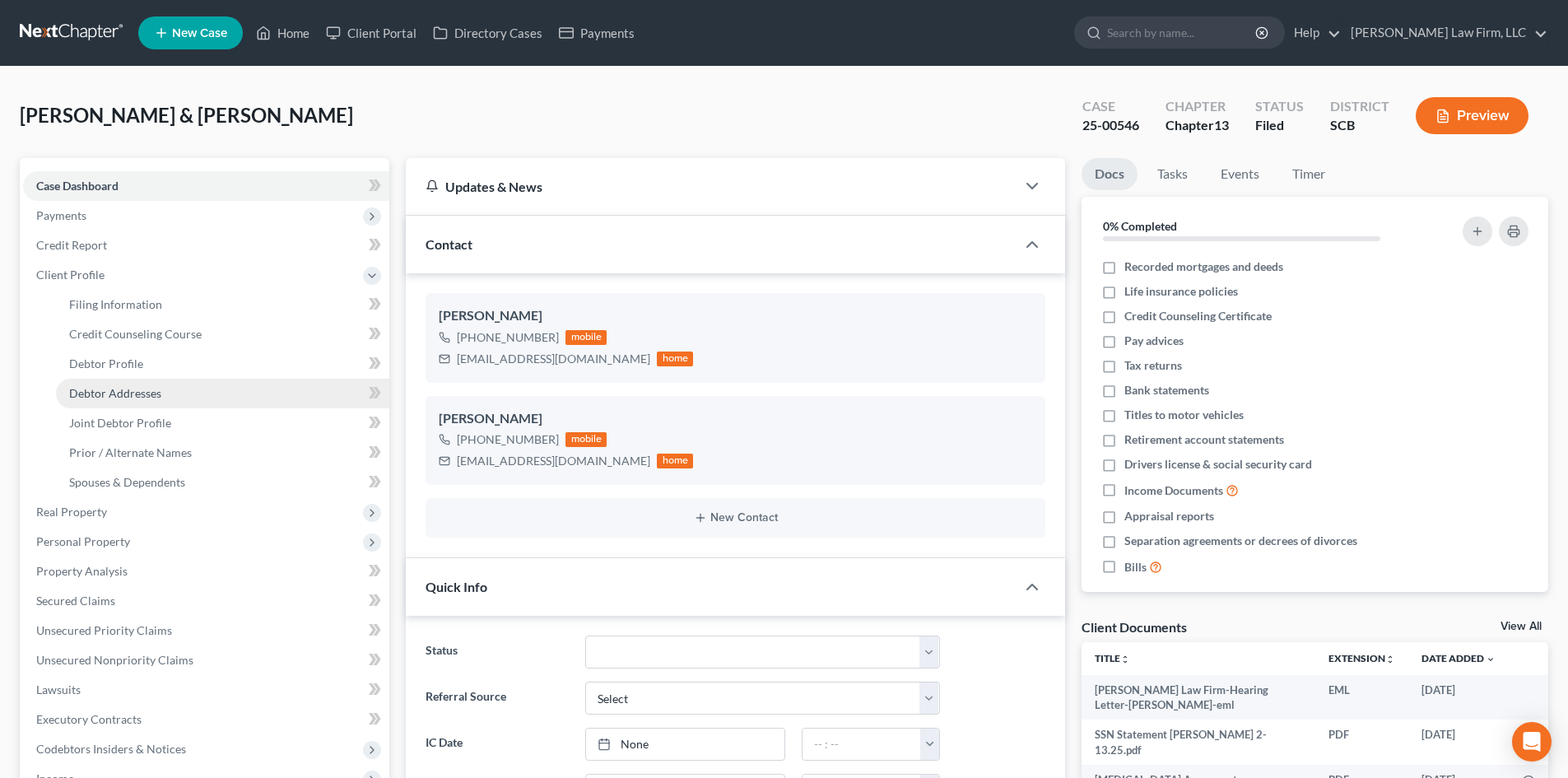
click at [159, 394] on span "Debtor Addresses" at bounding box center [115, 393] width 92 height 14
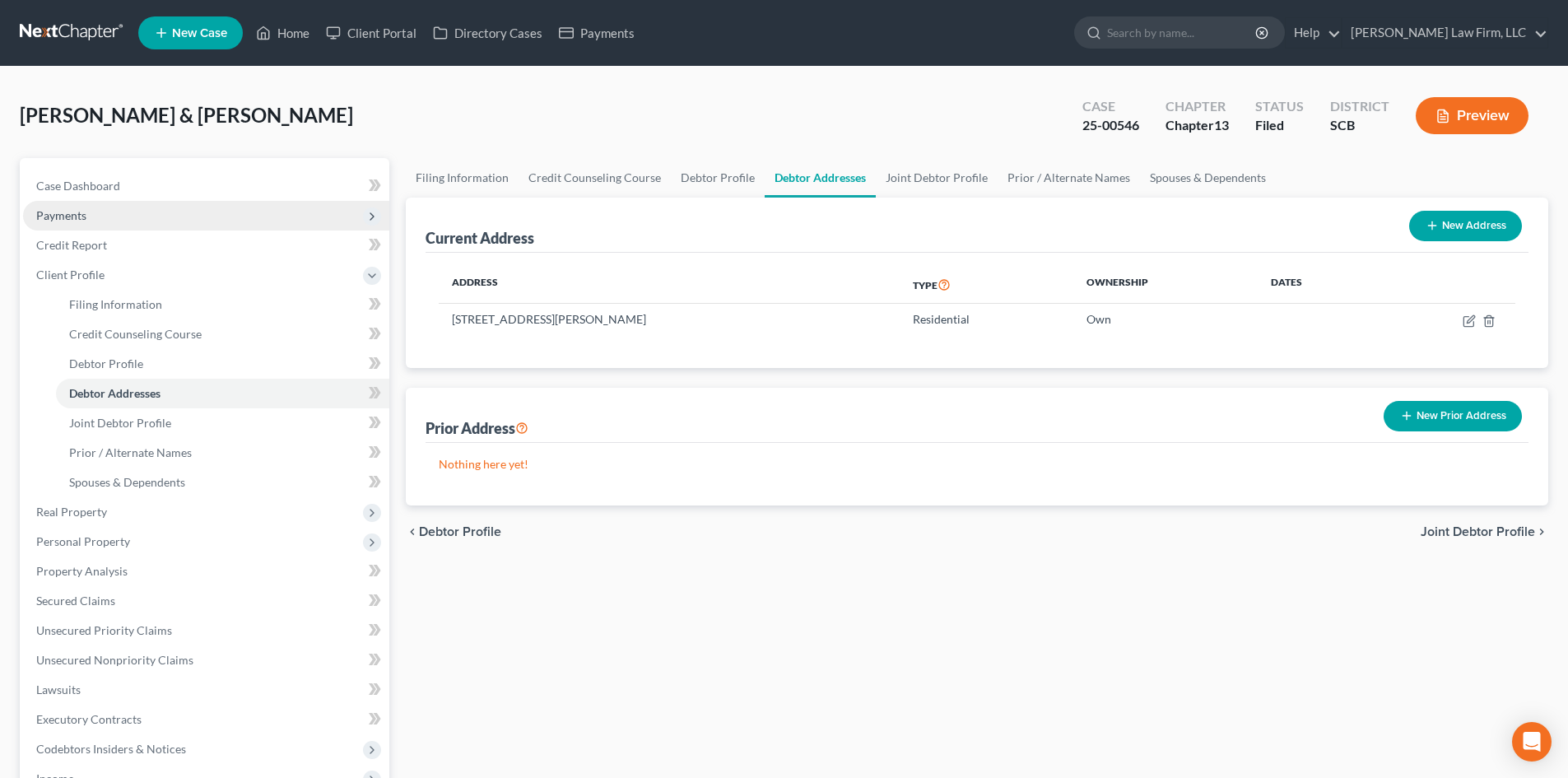
click at [103, 216] on span "Payments" at bounding box center [206, 216] width 366 height 30
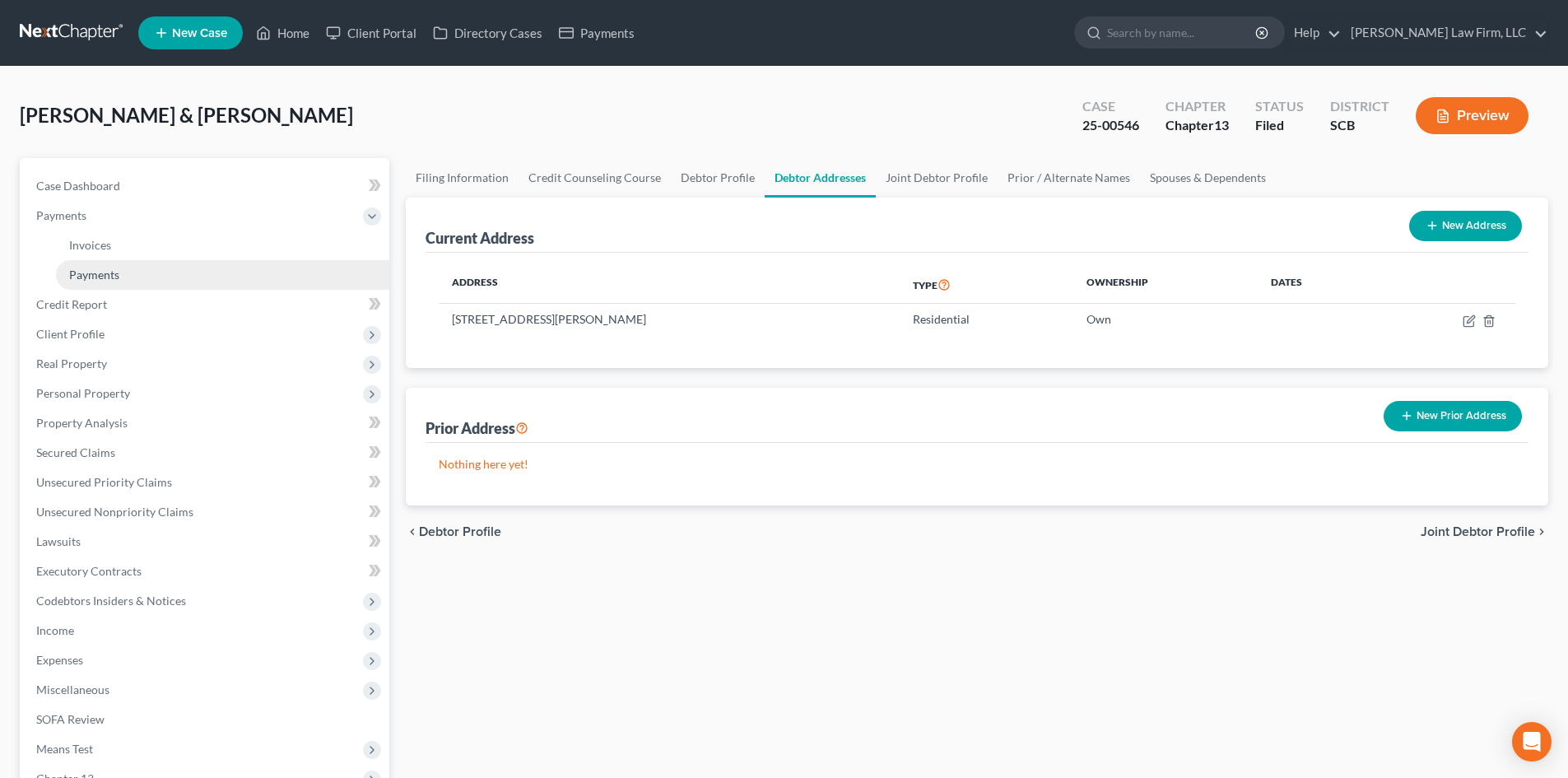
click at [115, 284] on link "Payments" at bounding box center [222, 274] width 333 height 30
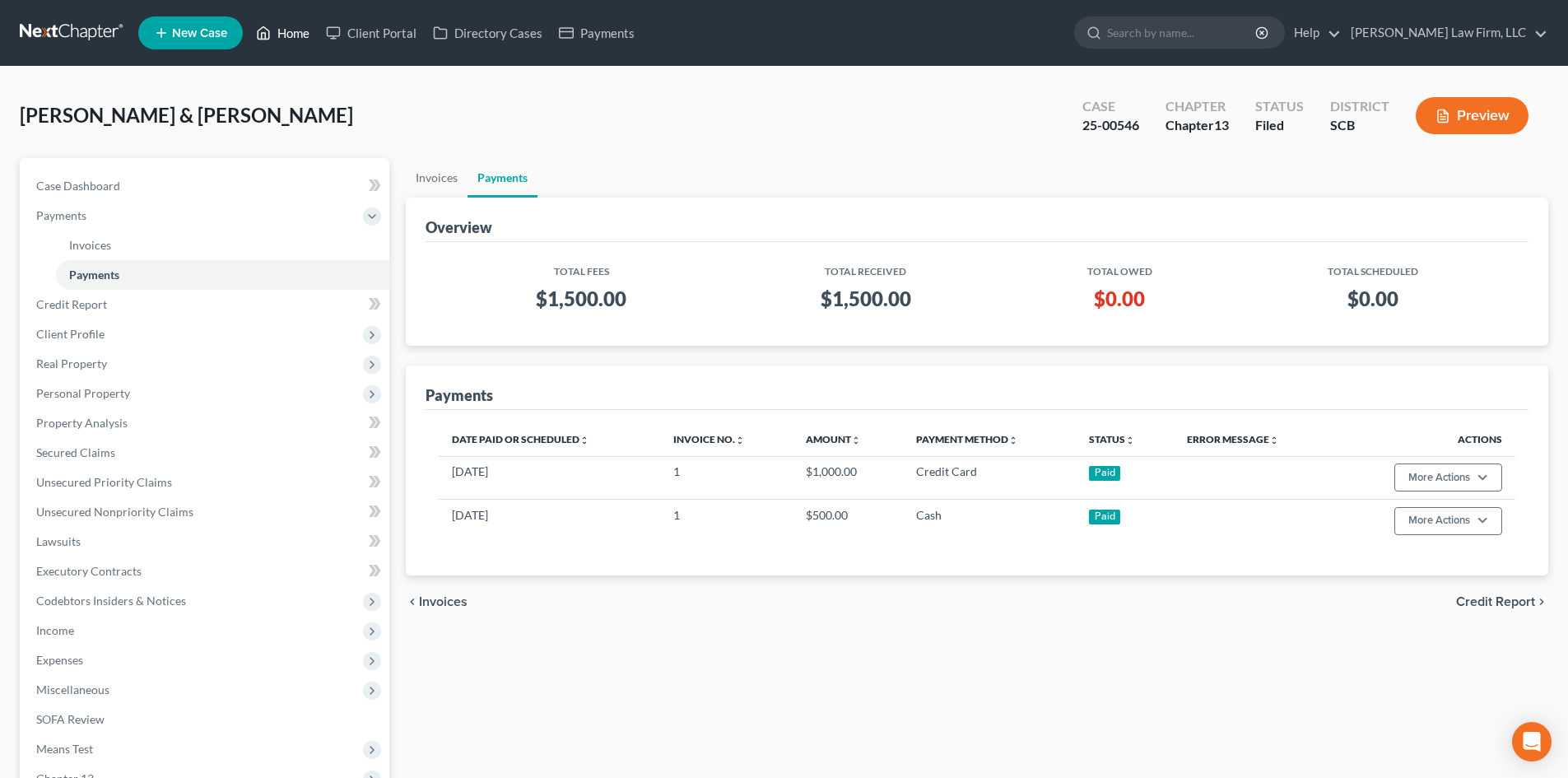
drag, startPoint x: 293, startPoint y: 35, endPoint x: 588, endPoint y: 103, distance: 302.7
click at [293, 35] on link "Home" at bounding box center [283, 32] width 70 height 30
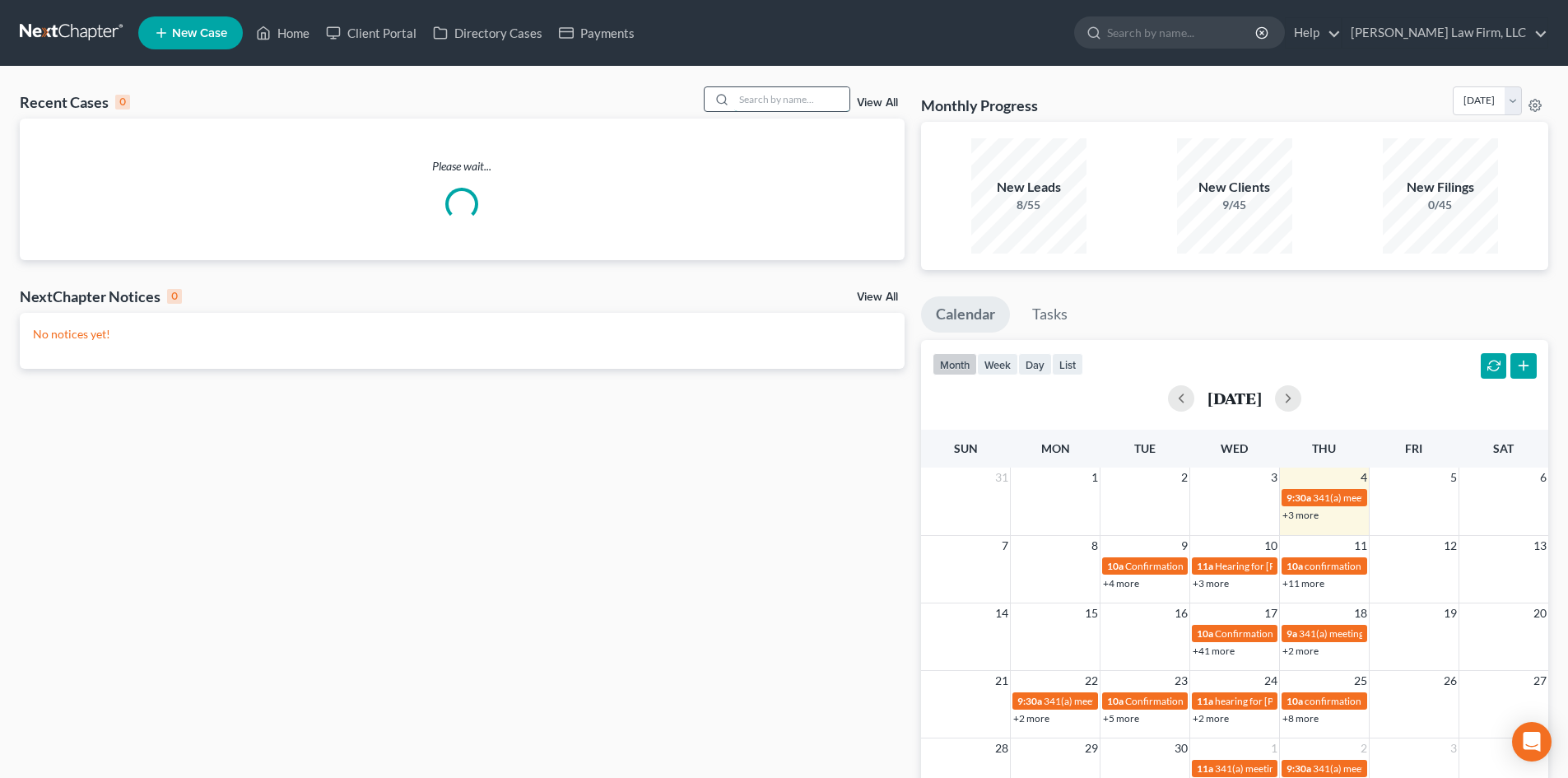
click at [776, 104] on input "search" at bounding box center [792, 99] width 115 height 24
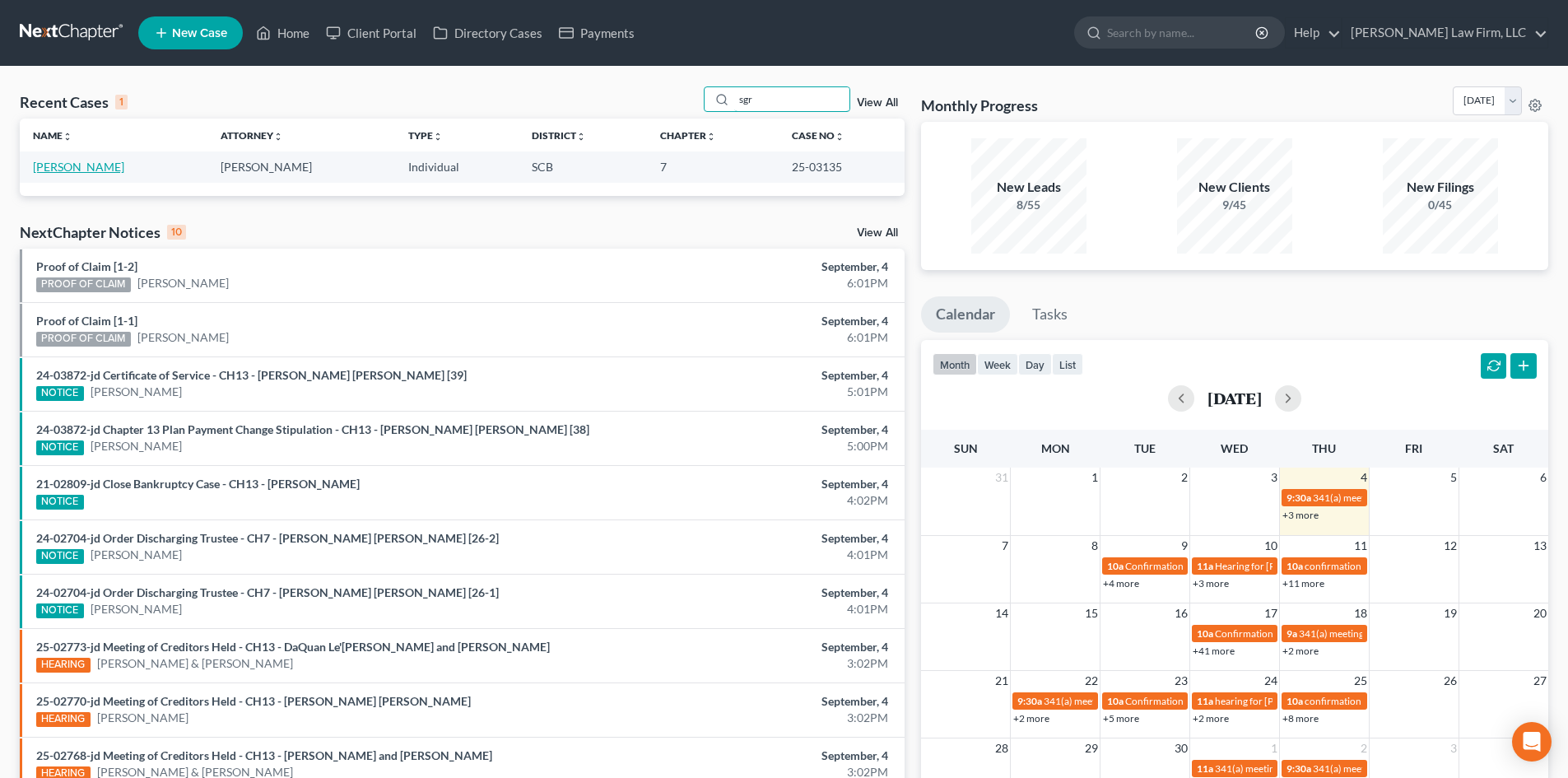
type input "sgr"
click at [67, 159] on link "[PERSON_NAME]" at bounding box center [78, 166] width 91 height 14
select select "2"
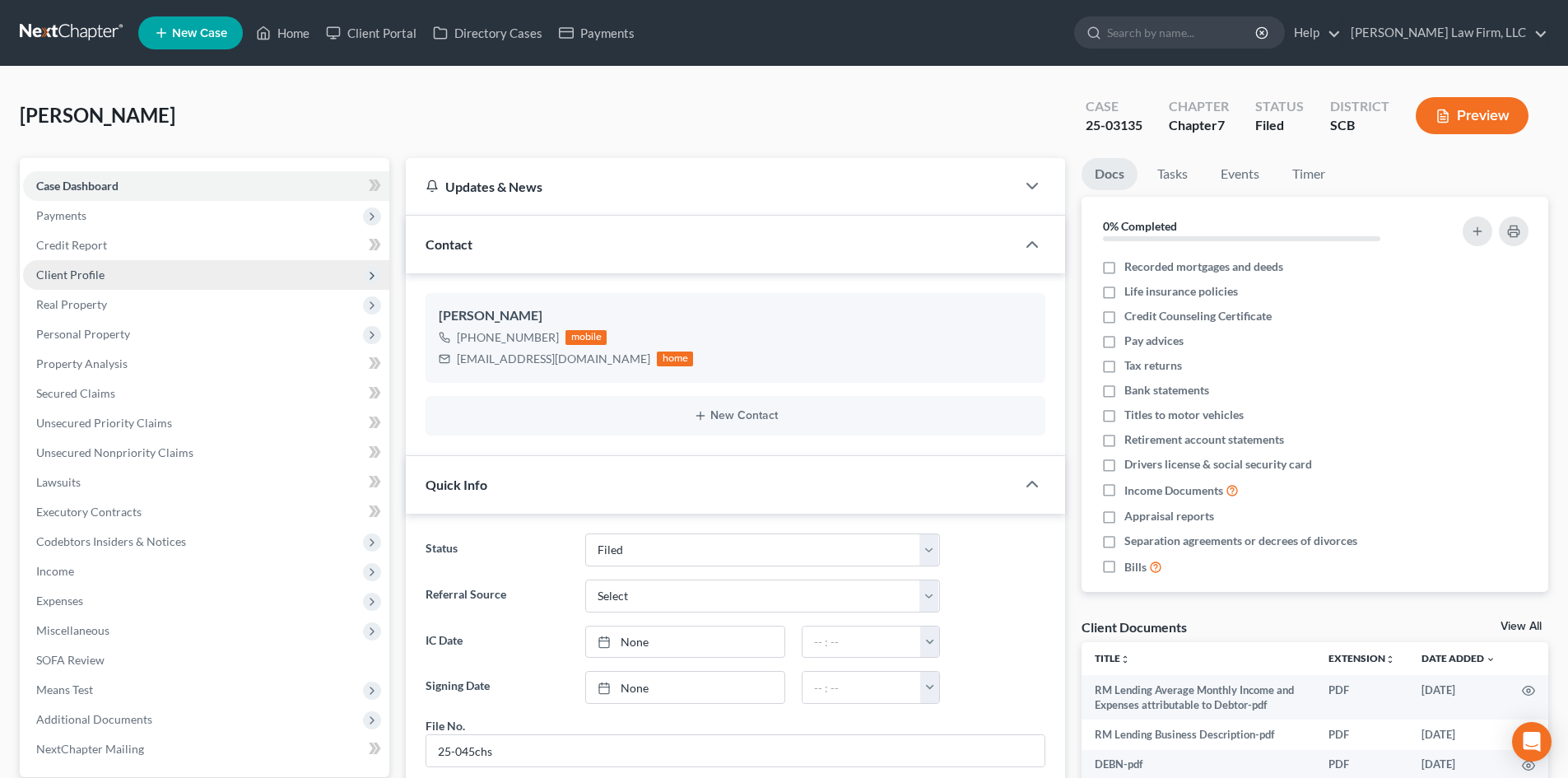
click at [107, 276] on span "Client Profile" at bounding box center [206, 274] width 366 height 30
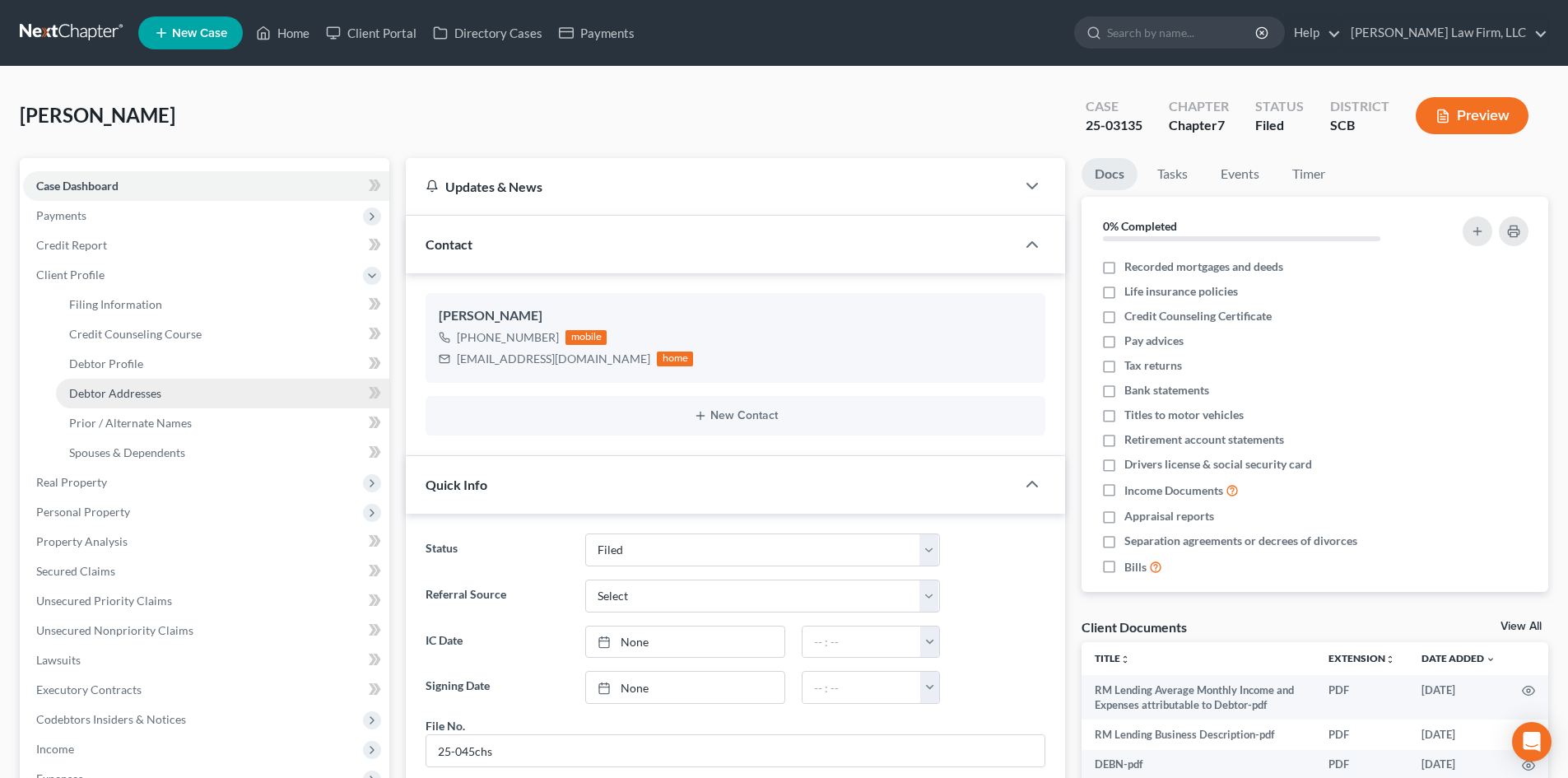
click at [160, 382] on link "Debtor Addresses" at bounding box center [222, 393] width 333 height 30
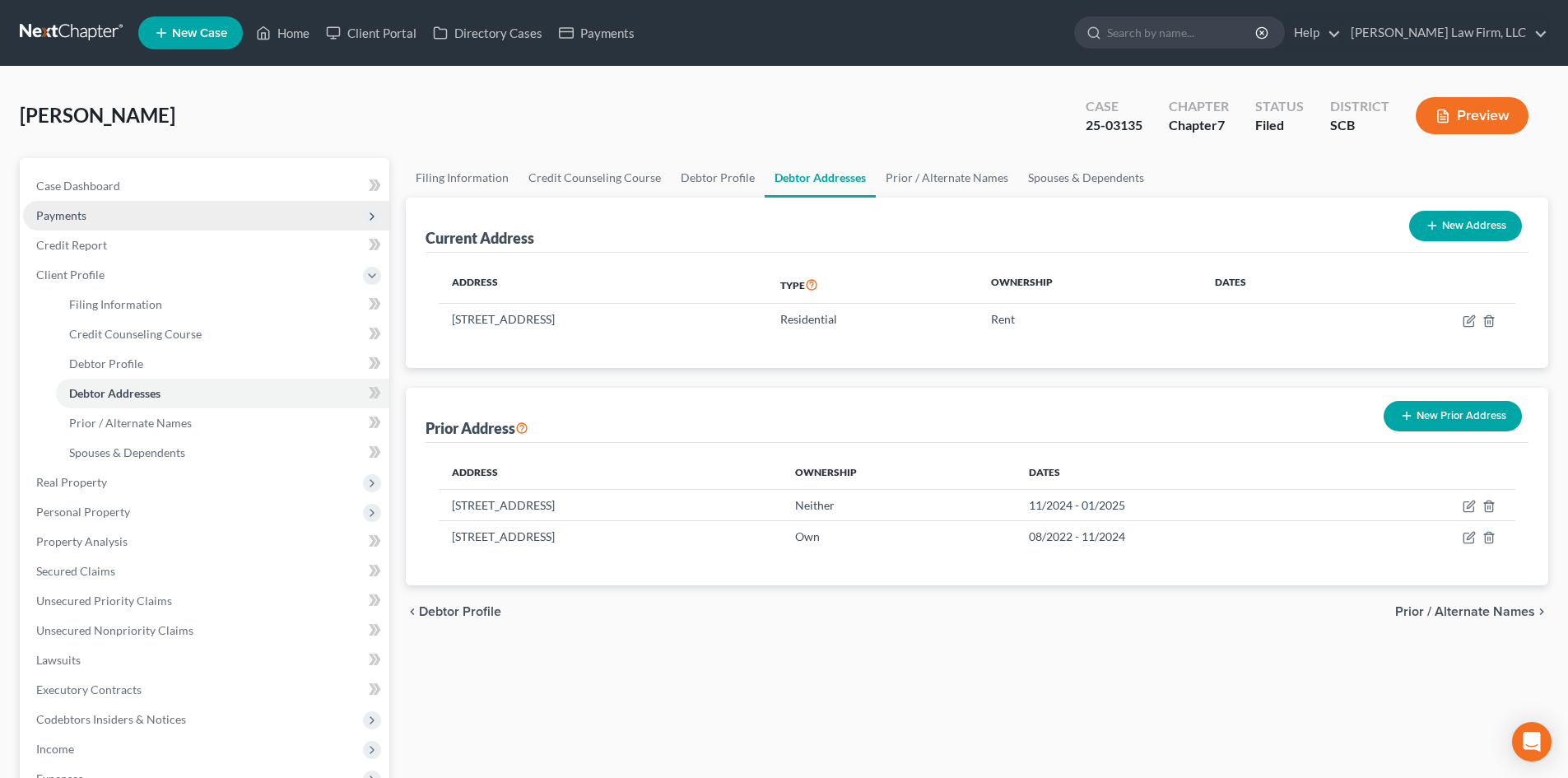
click at [111, 225] on span "Payments" at bounding box center [206, 216] width 366 height 30
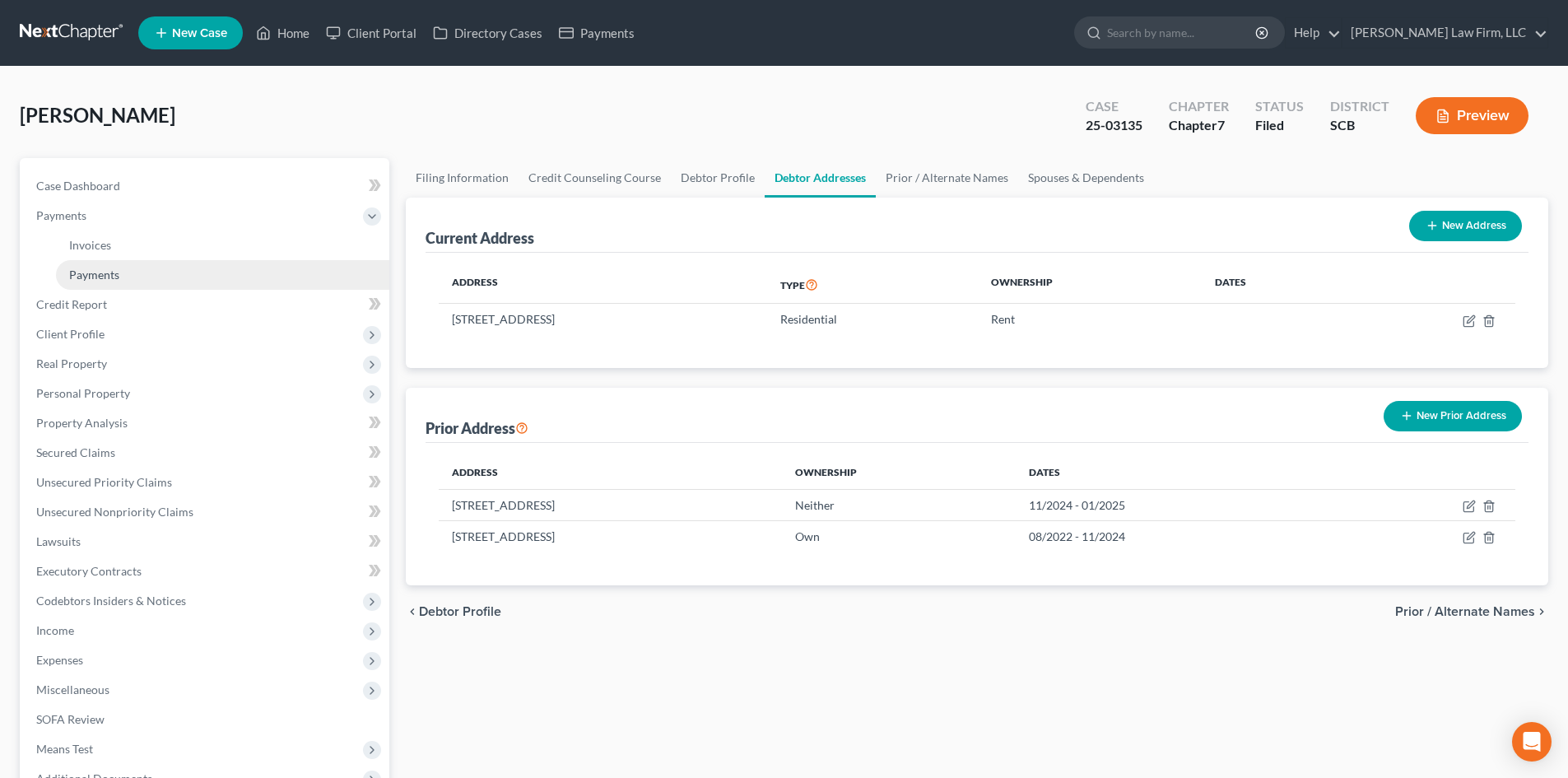
click at [118, 269] on span "Payments" at bounding box center [94, 274] width 50 height 14
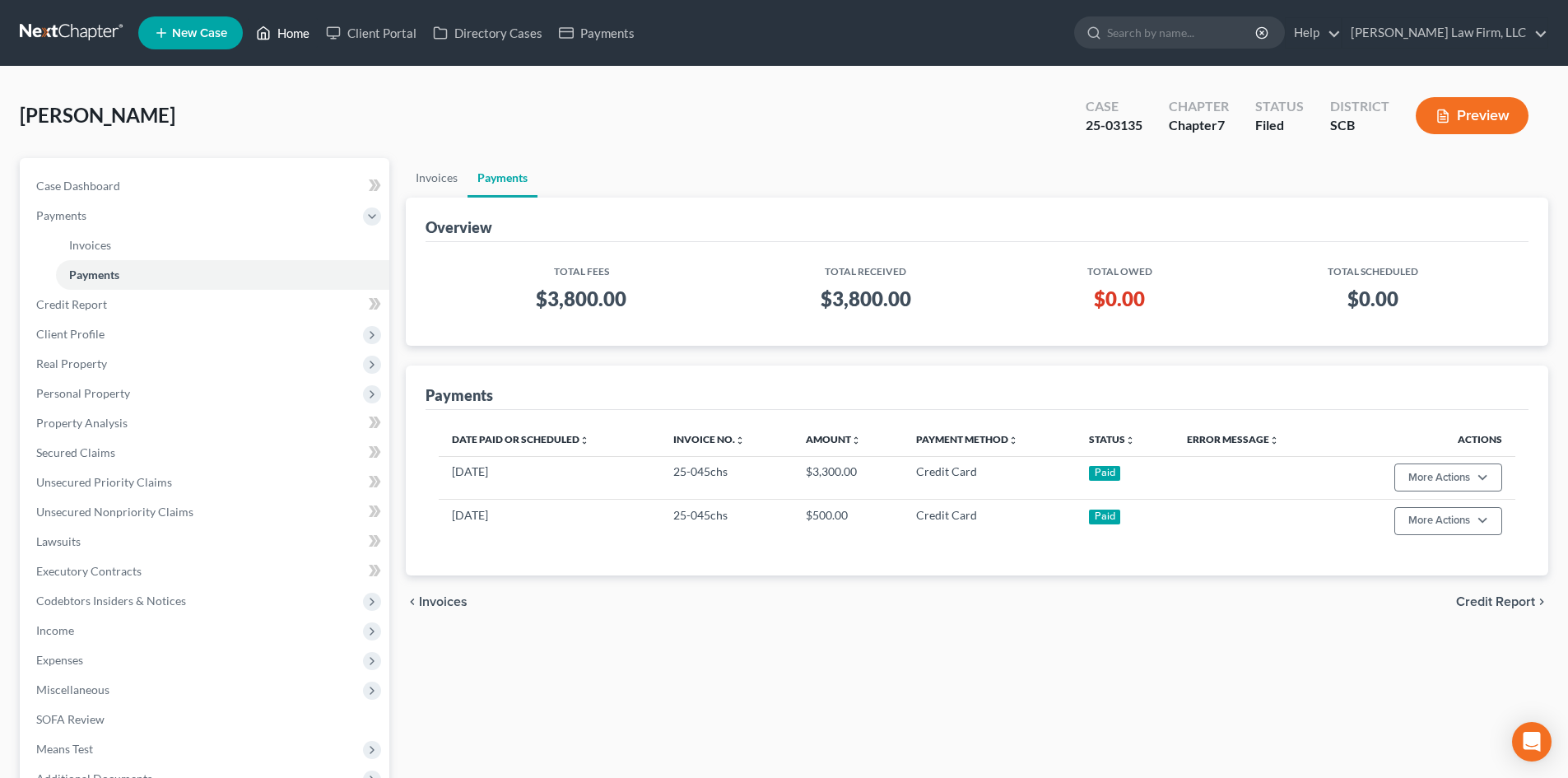
drag, startPoint x: 277, startPoint y: 31, endPoint x: 333, endPoint y: 61, distance: 63.5
click at [277, 31] on link "Home" at bounding box center [283, 32] width 70 height 30
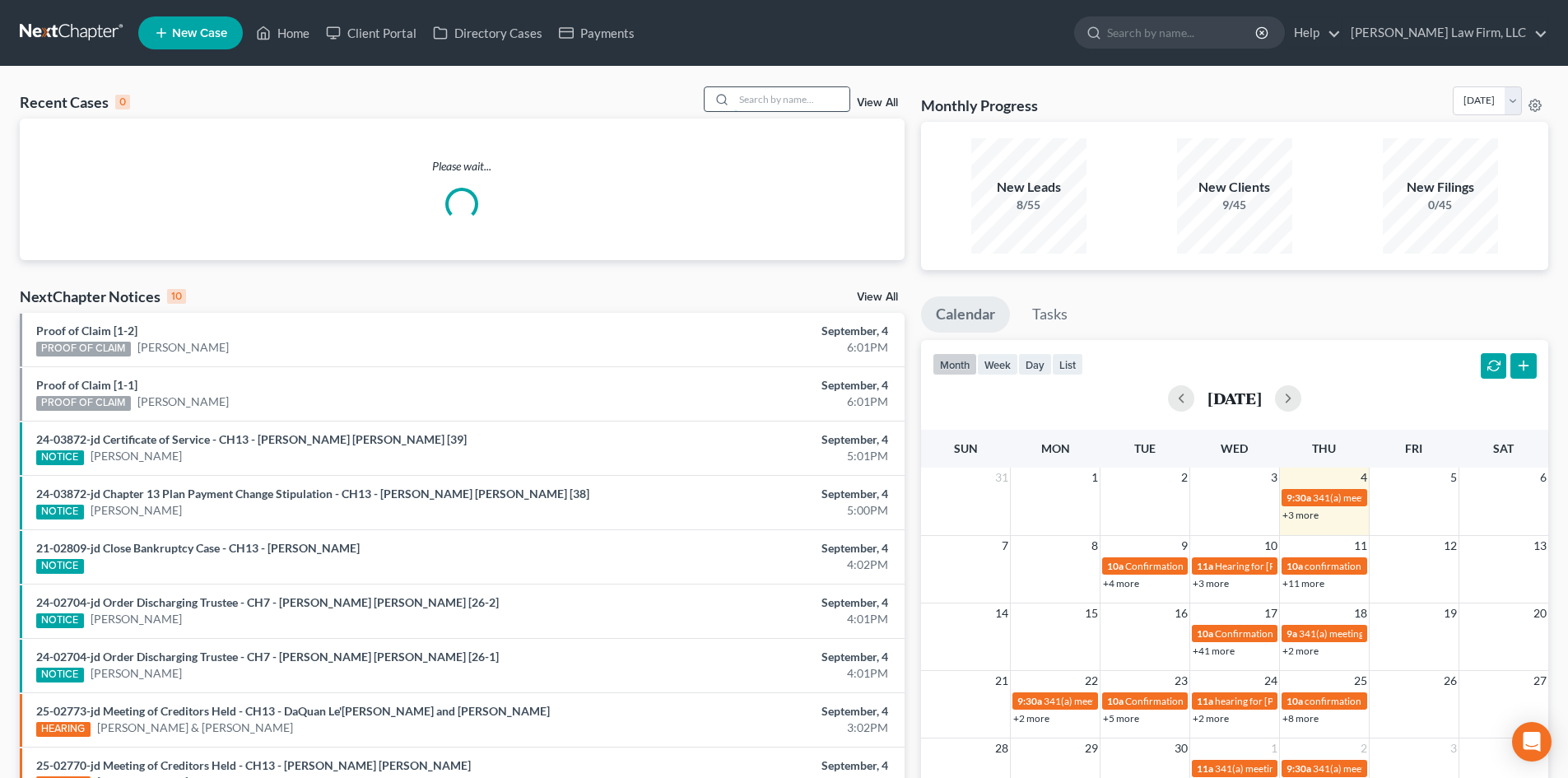
click at [777, 97] on input "search" at bounding box center [792, 99] width 115 height 24
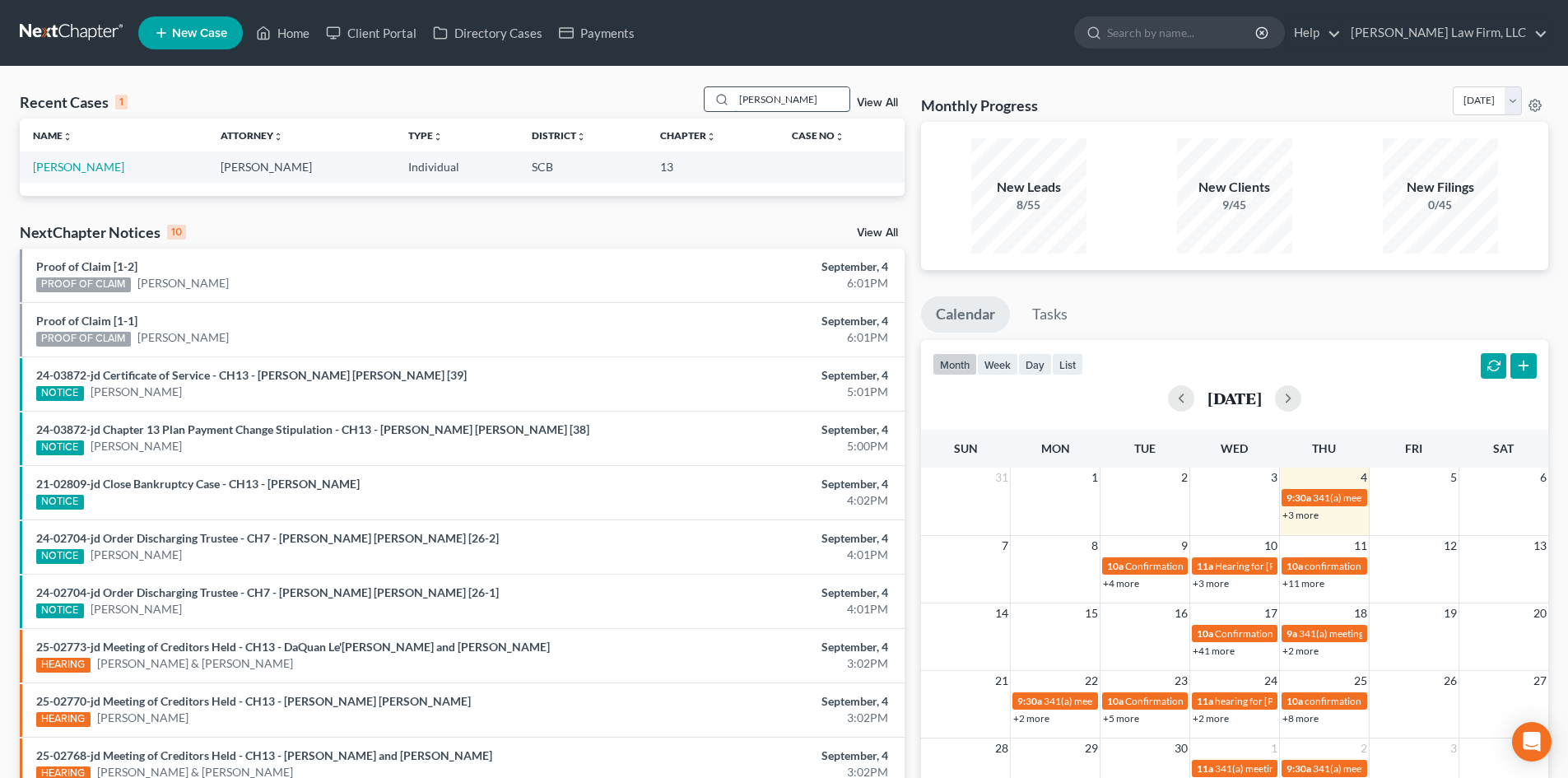
drag, startPoint x: 783, startPoint y: 106, endPoint x: 707, endPoint y: 104, distance: 76.0
click at [708, 104] on div "[PERSON_NAME]" at bounding box center [777, 99] width 147 height 26
type input "sandv"
click at [83, 174] on link "[PERSON_NAME]" at bounding box center [78, 166] width 91 height 14
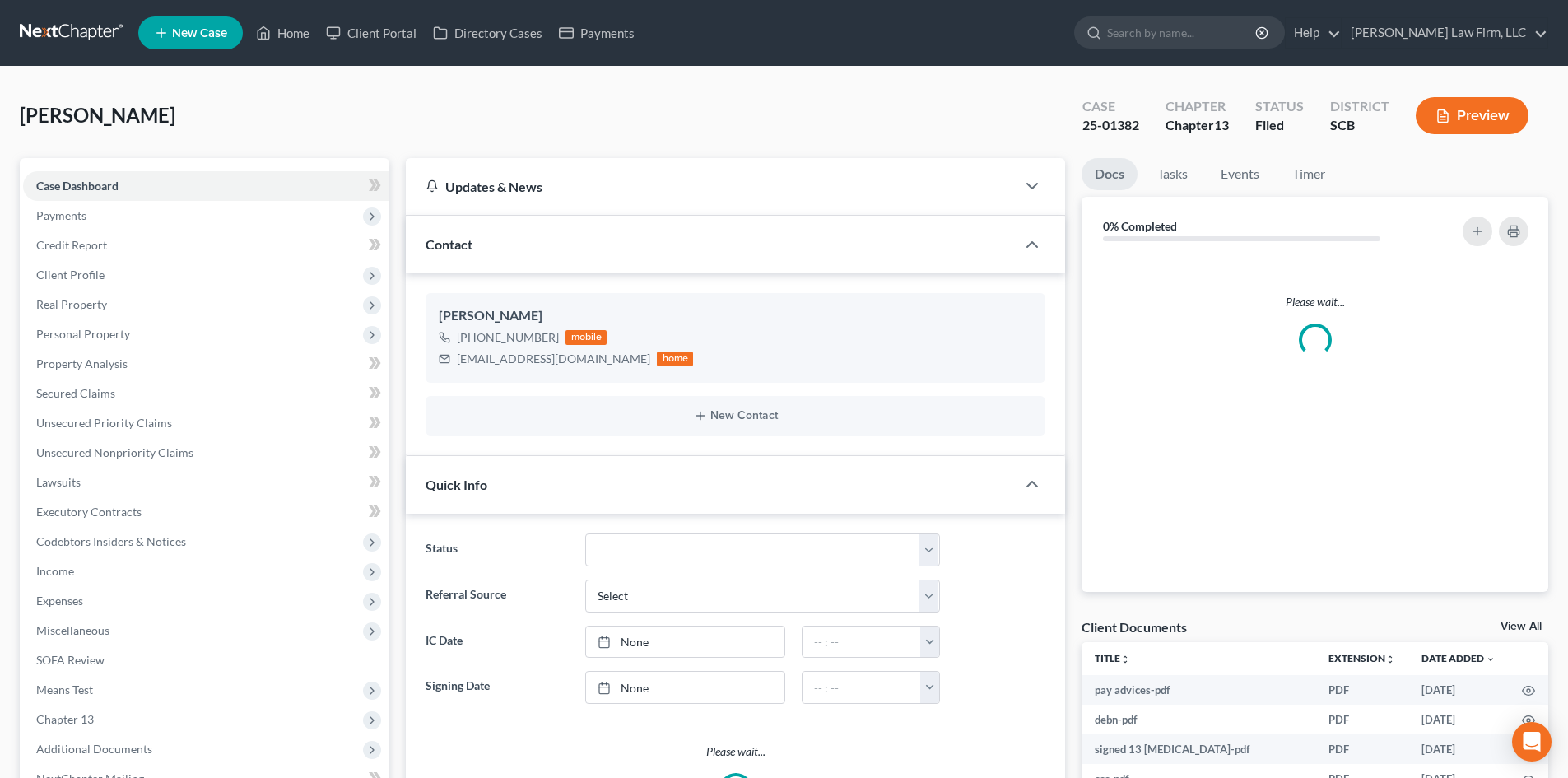
select select "0"
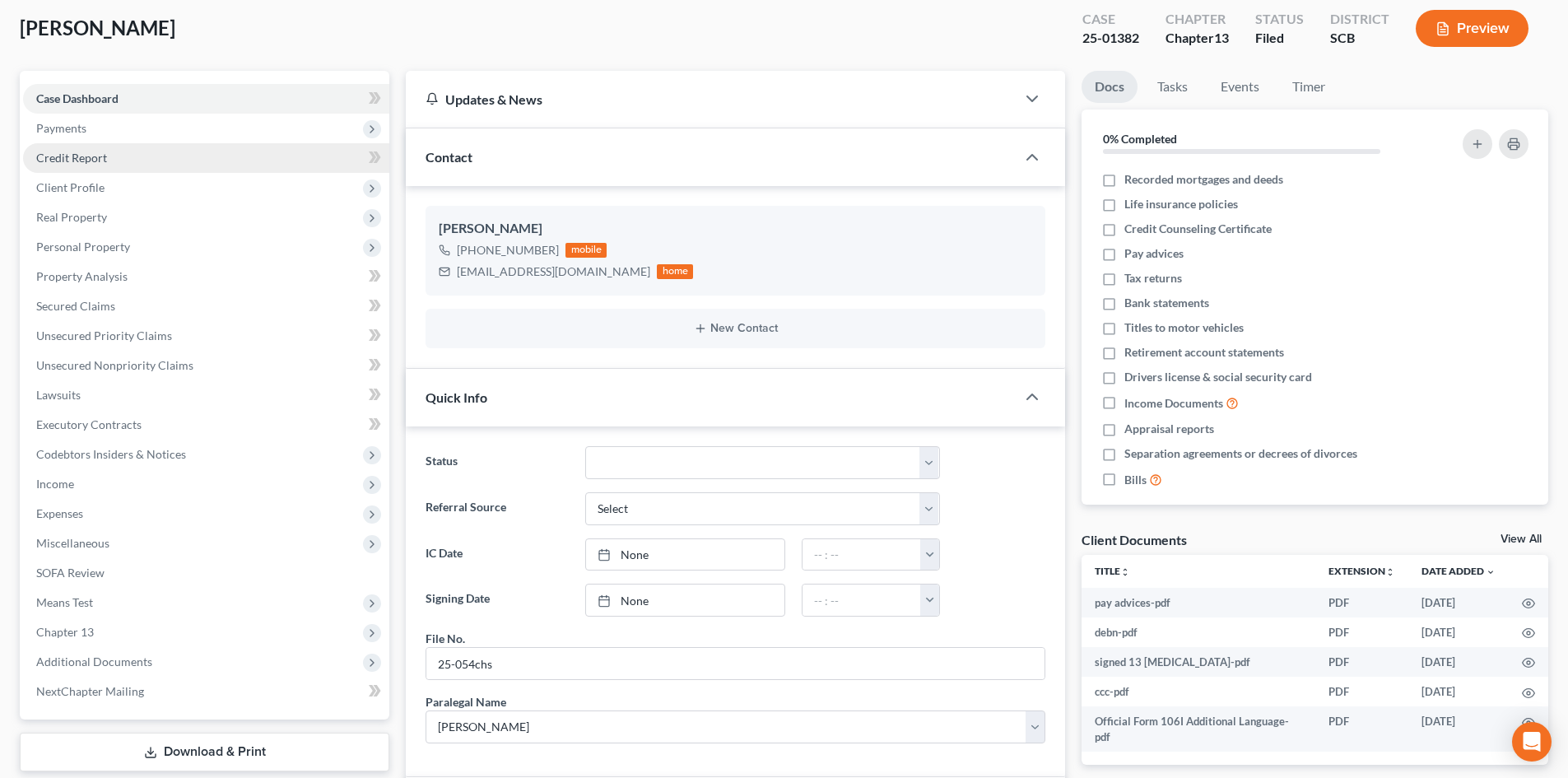
scroll to position [83, 0]
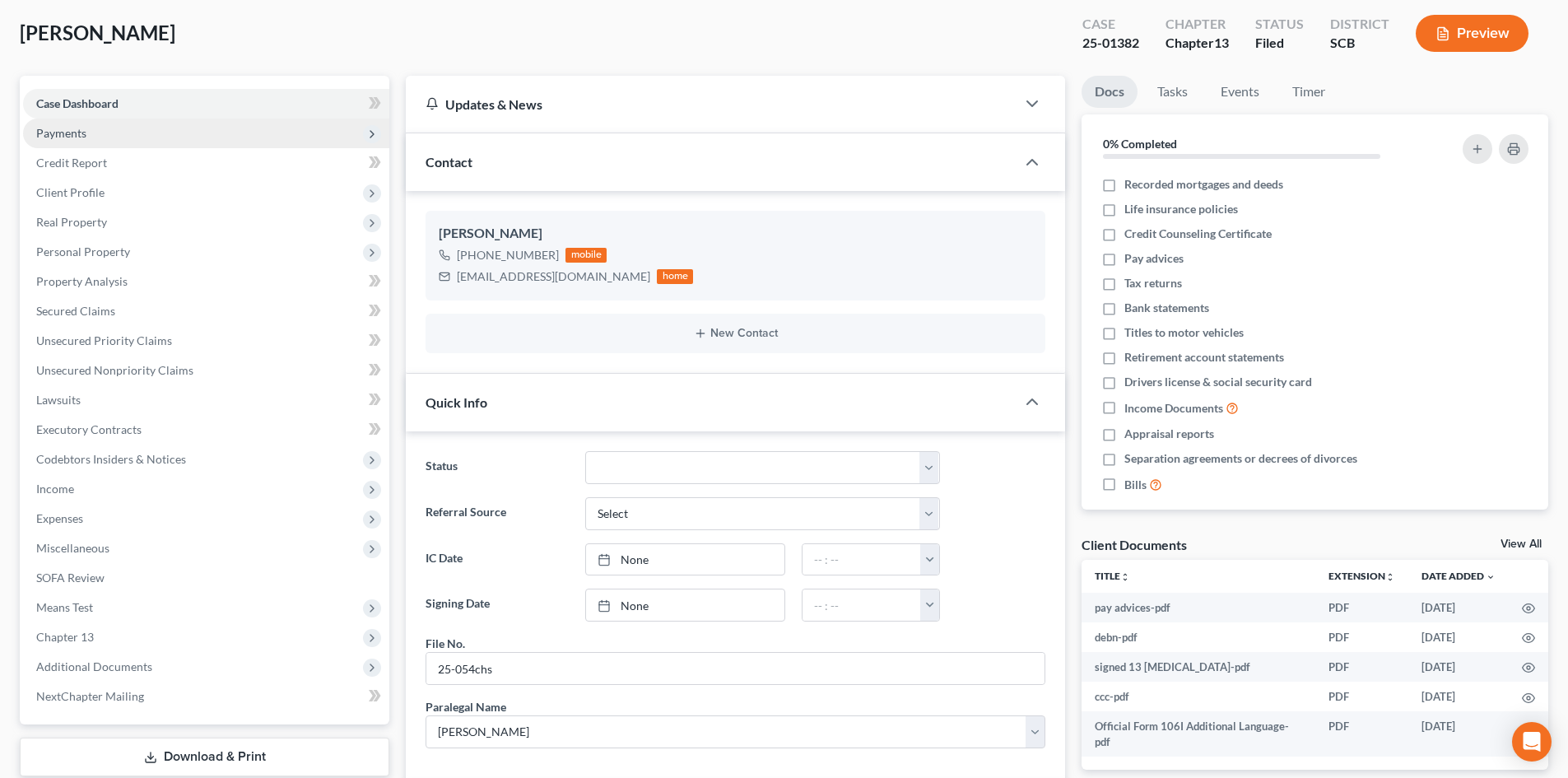
click at [90, 133] on span "Payments" at bounding box center [206, 133] width 366 height 30
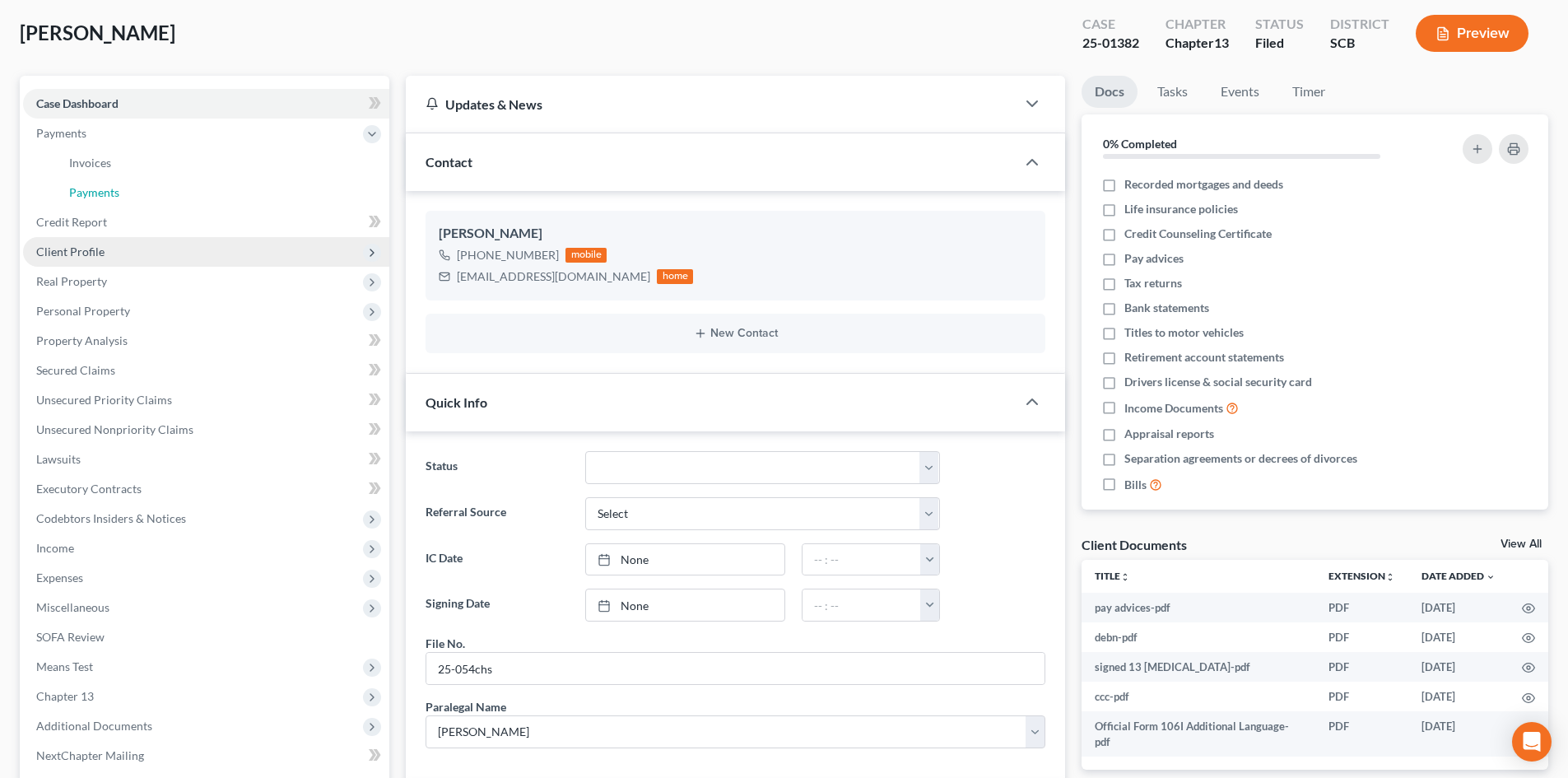
click at [107, 186] on span "Payments" at bounding box center [94, 192] width 50 height 14
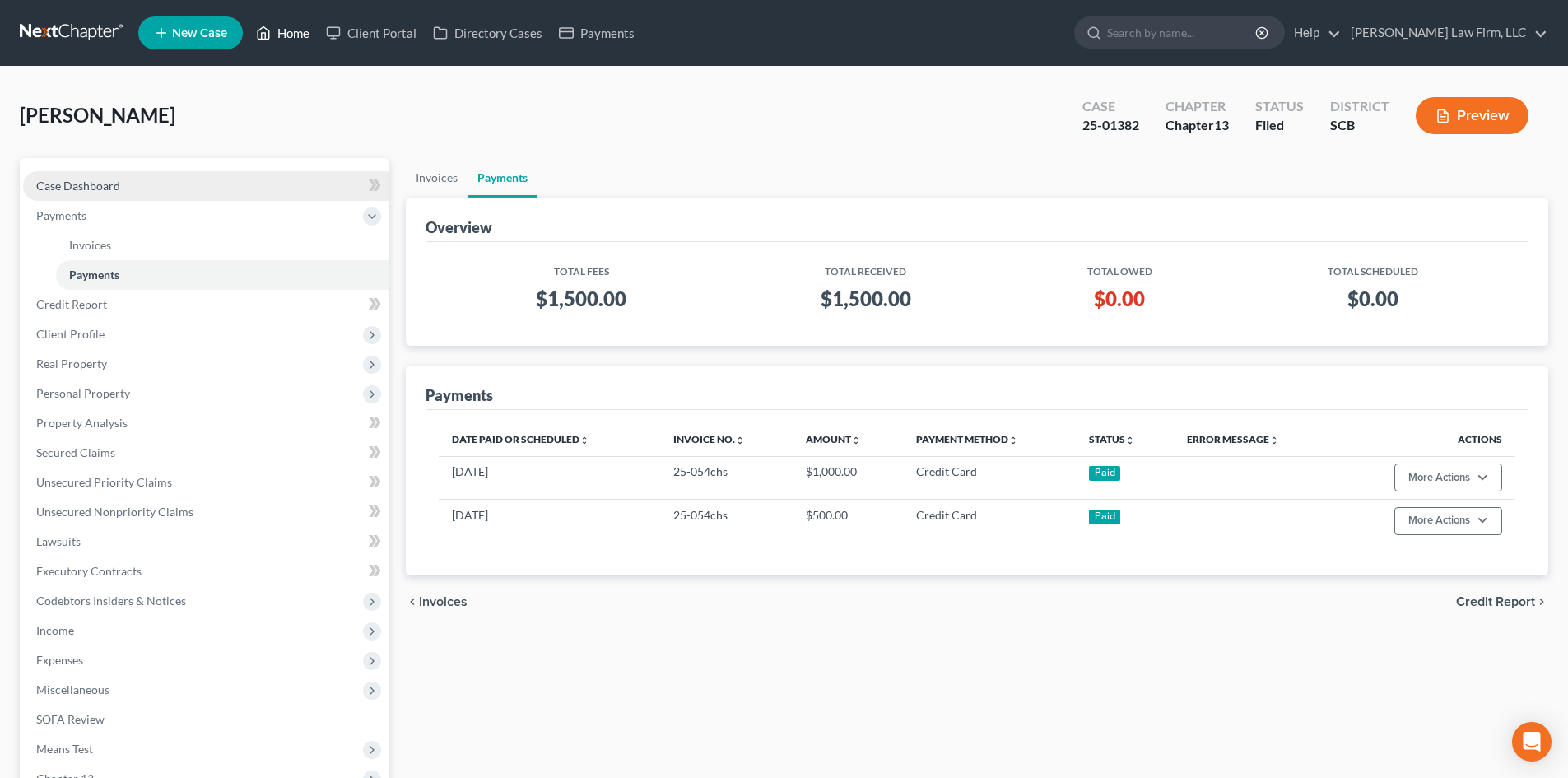
drag, startPoint x: 287, startPoint y: 23, endPoint x: 249, endPoint y: 177, distance: 158.6
click at [287, 23] on link "Home" at bounding box center [283, 32] width 70 height 30
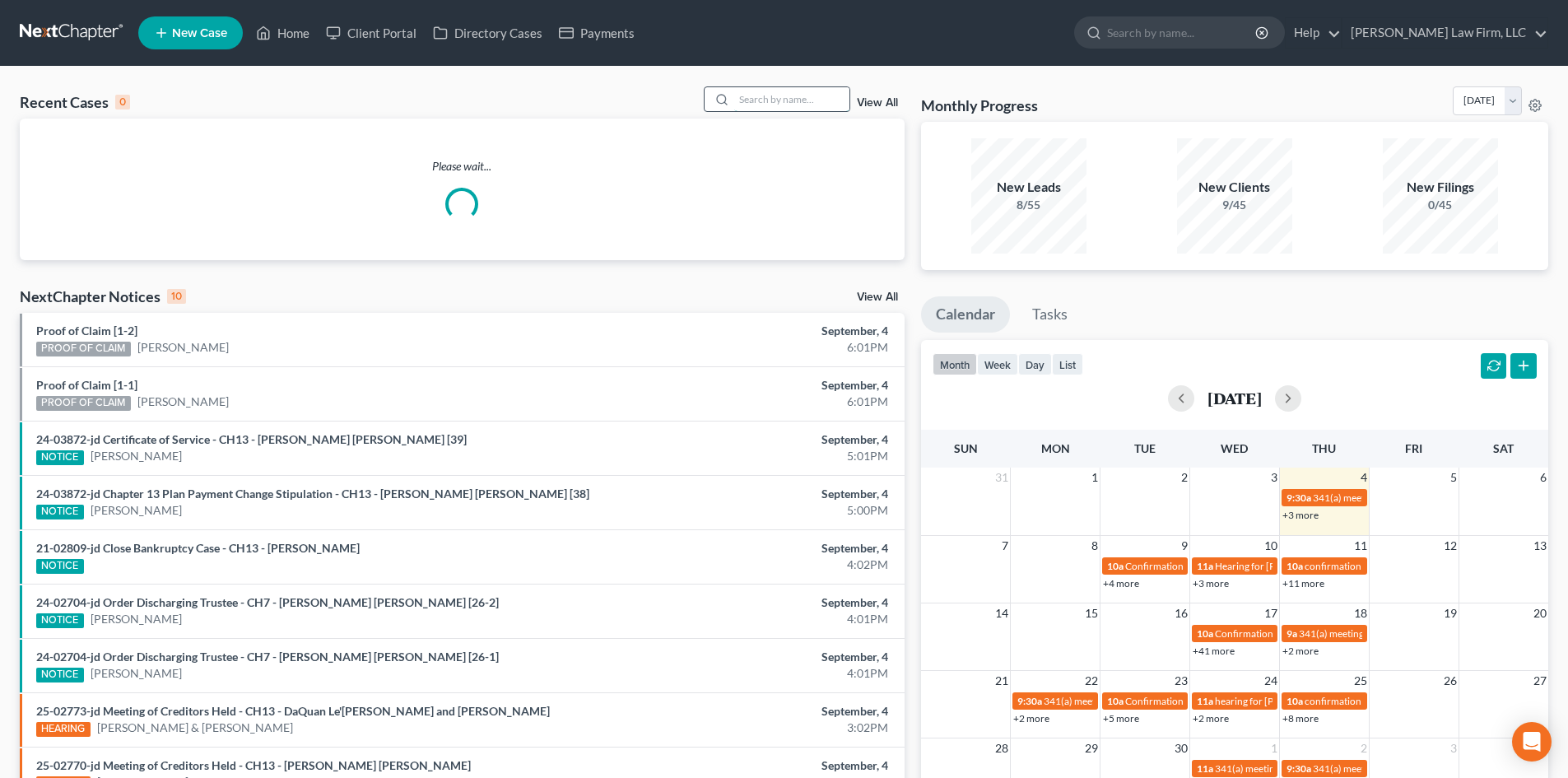
click at [783, 98] on input "search" at bounding box center [792, 99] width 115 height 24
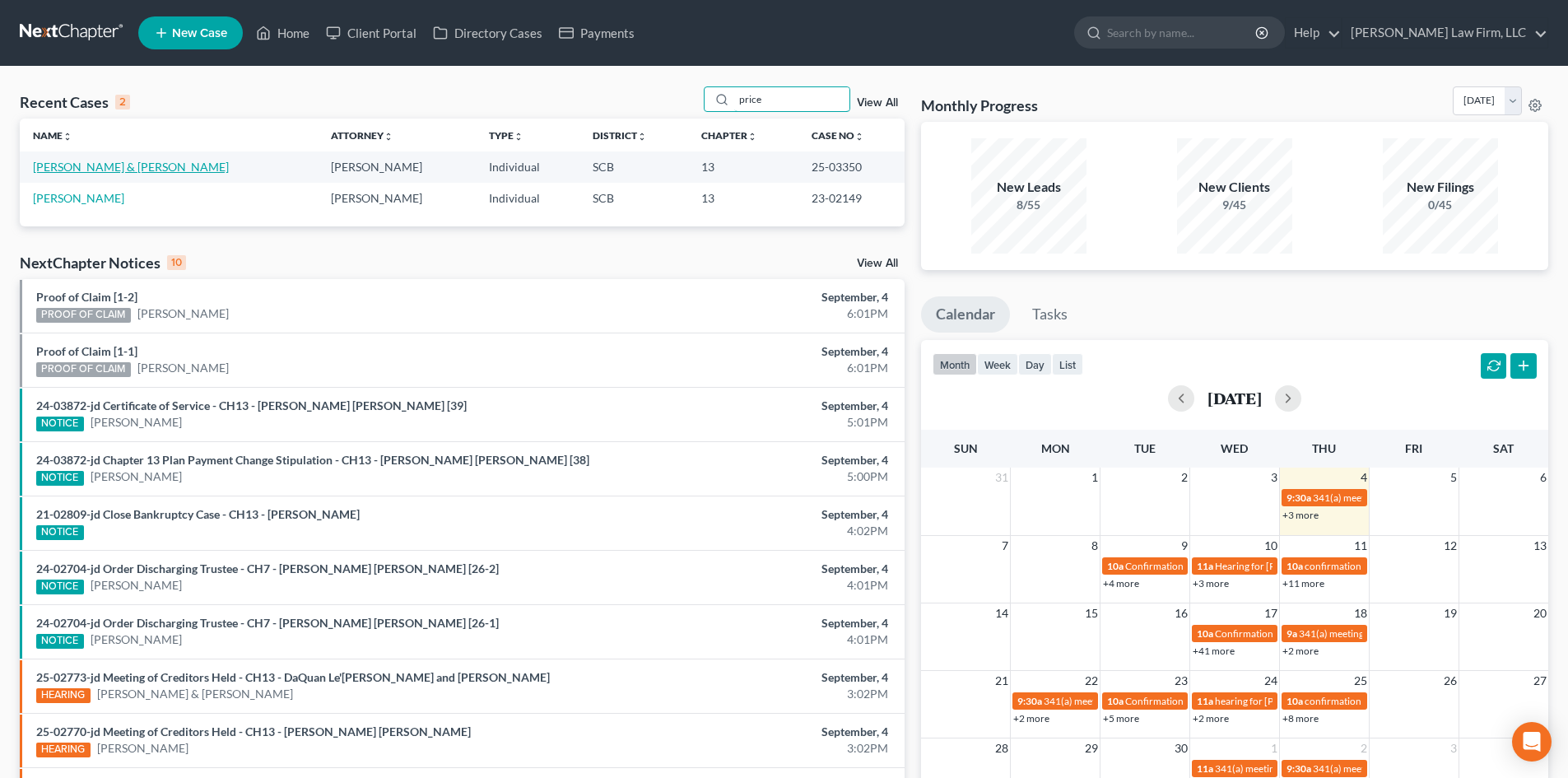
type input "price"
click at [78, 167] on link "[PERSON_NAME] & [PERSON_NAME]" at bounding box center [131, 166] width 196 height 14
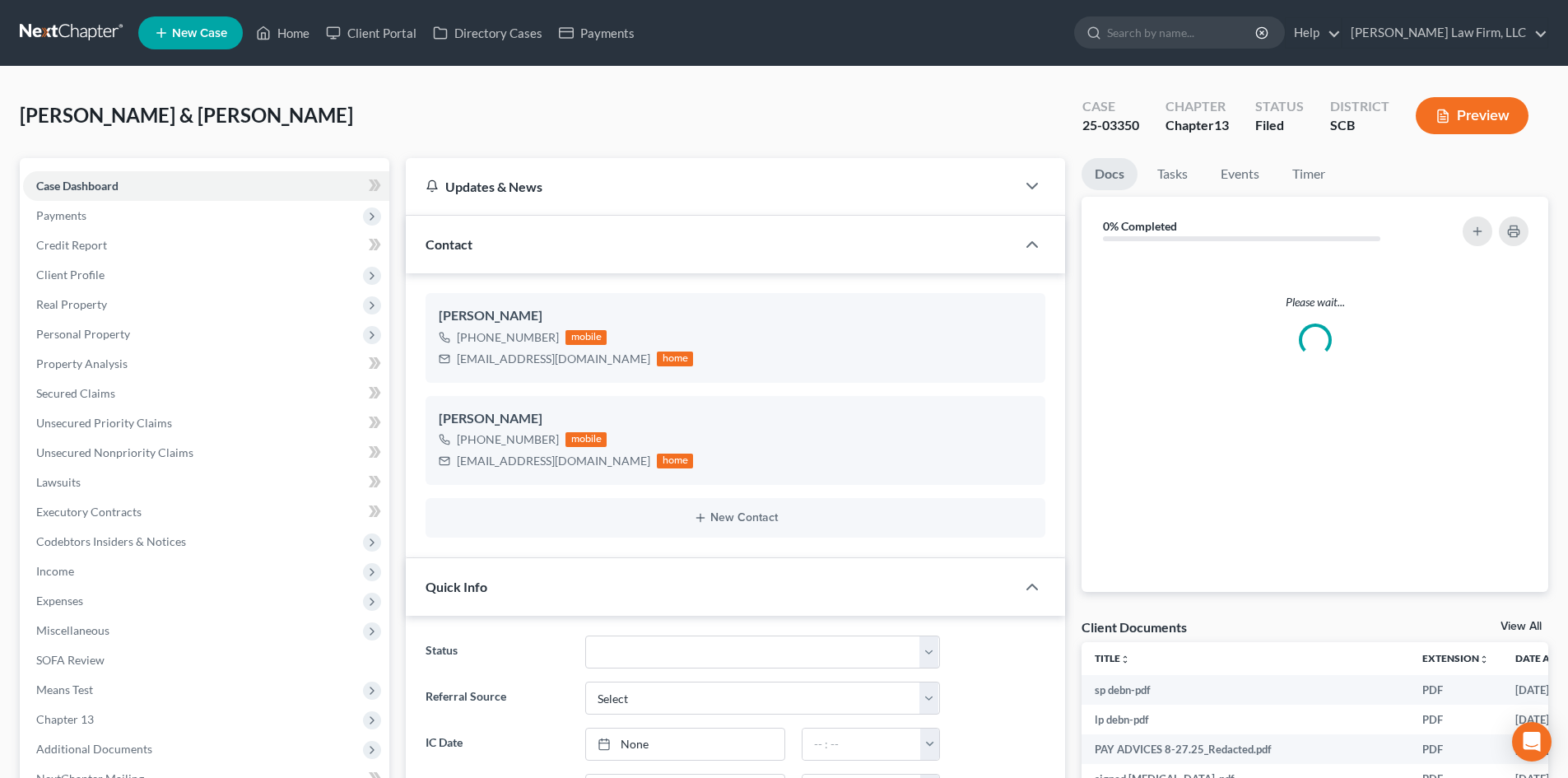
select select "0"
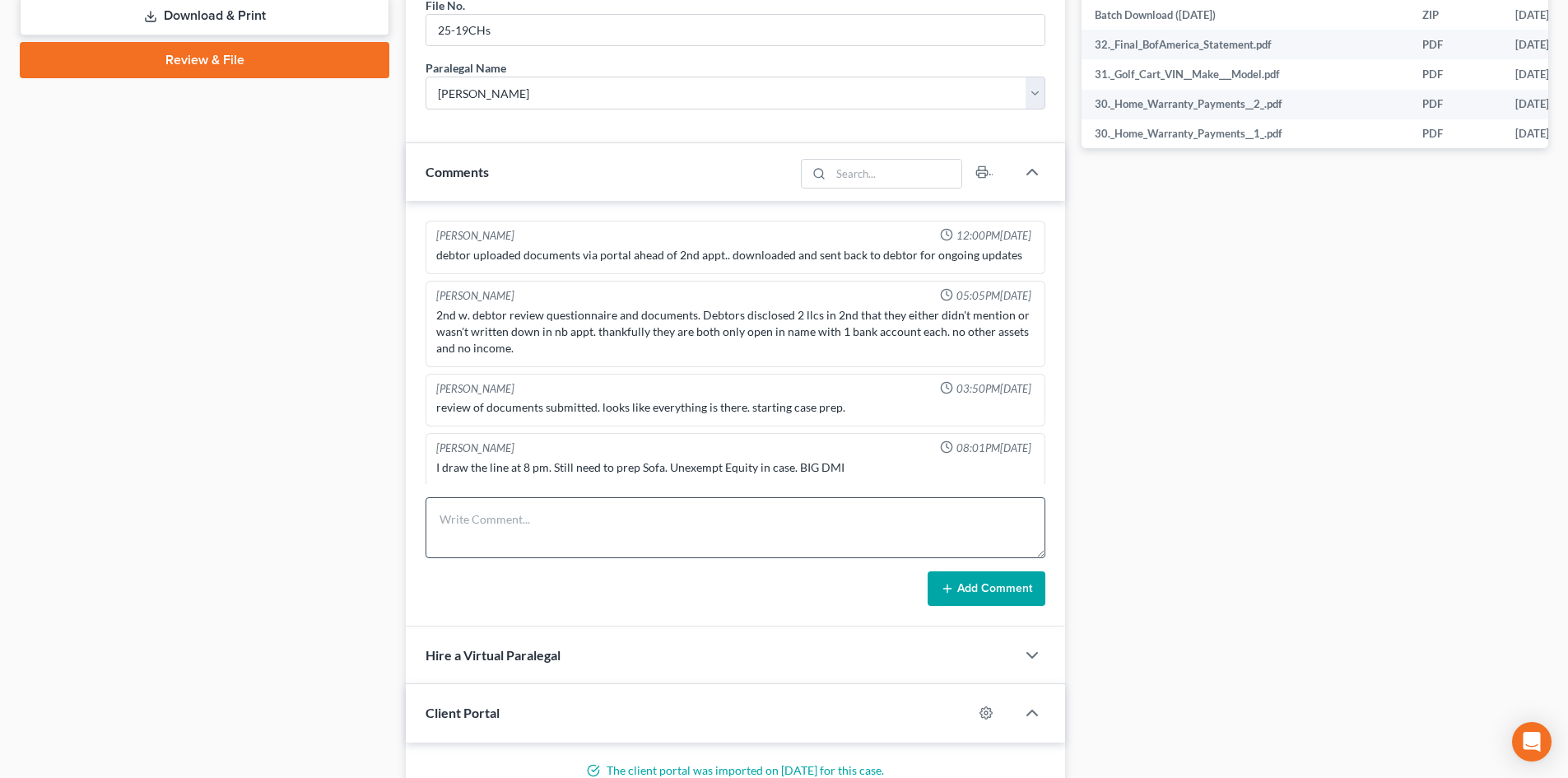
scroll to position [121, 0]
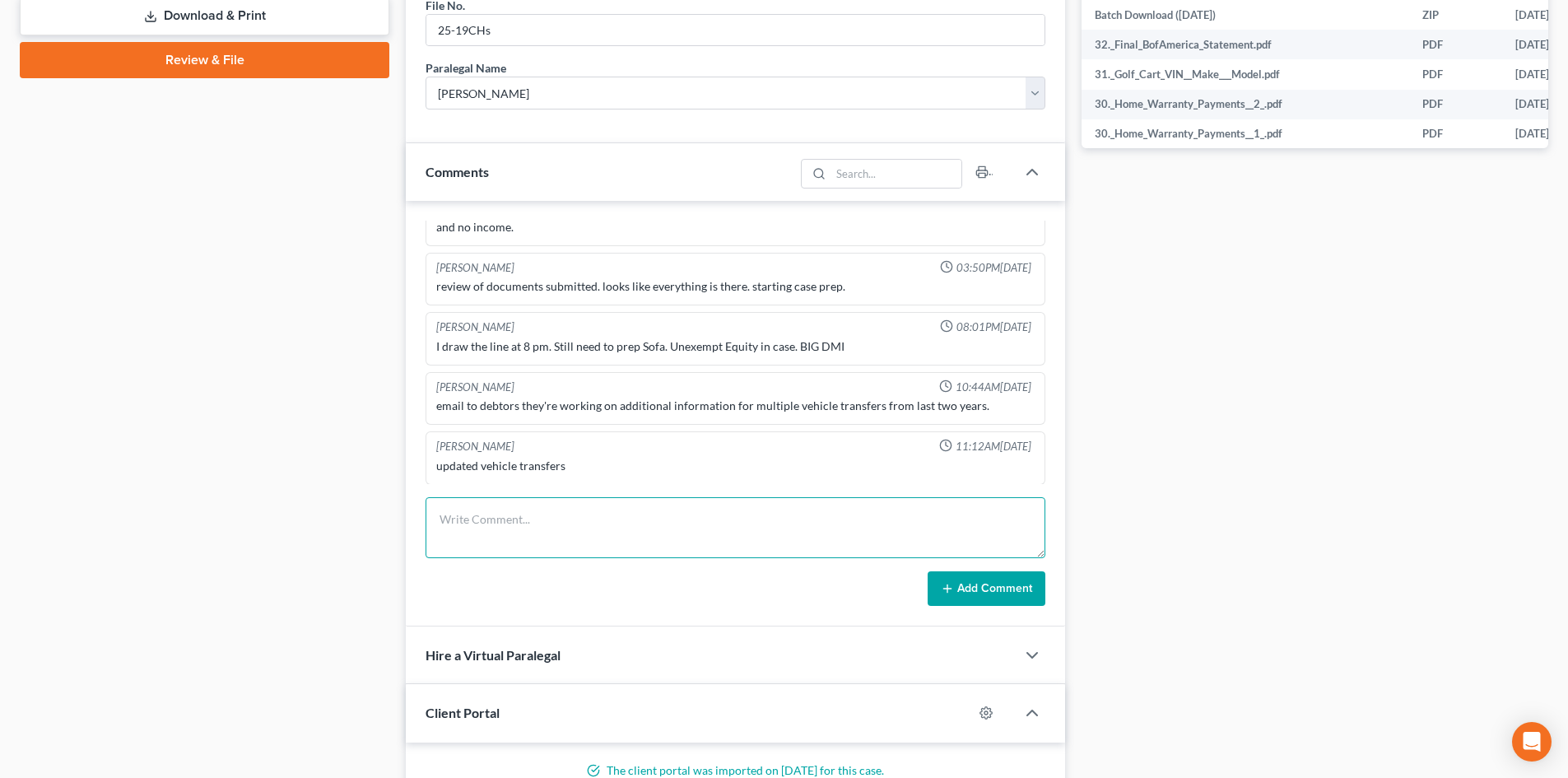
click at [531, 550] on textarea at bounding box center [735, 527] width 620 height 61
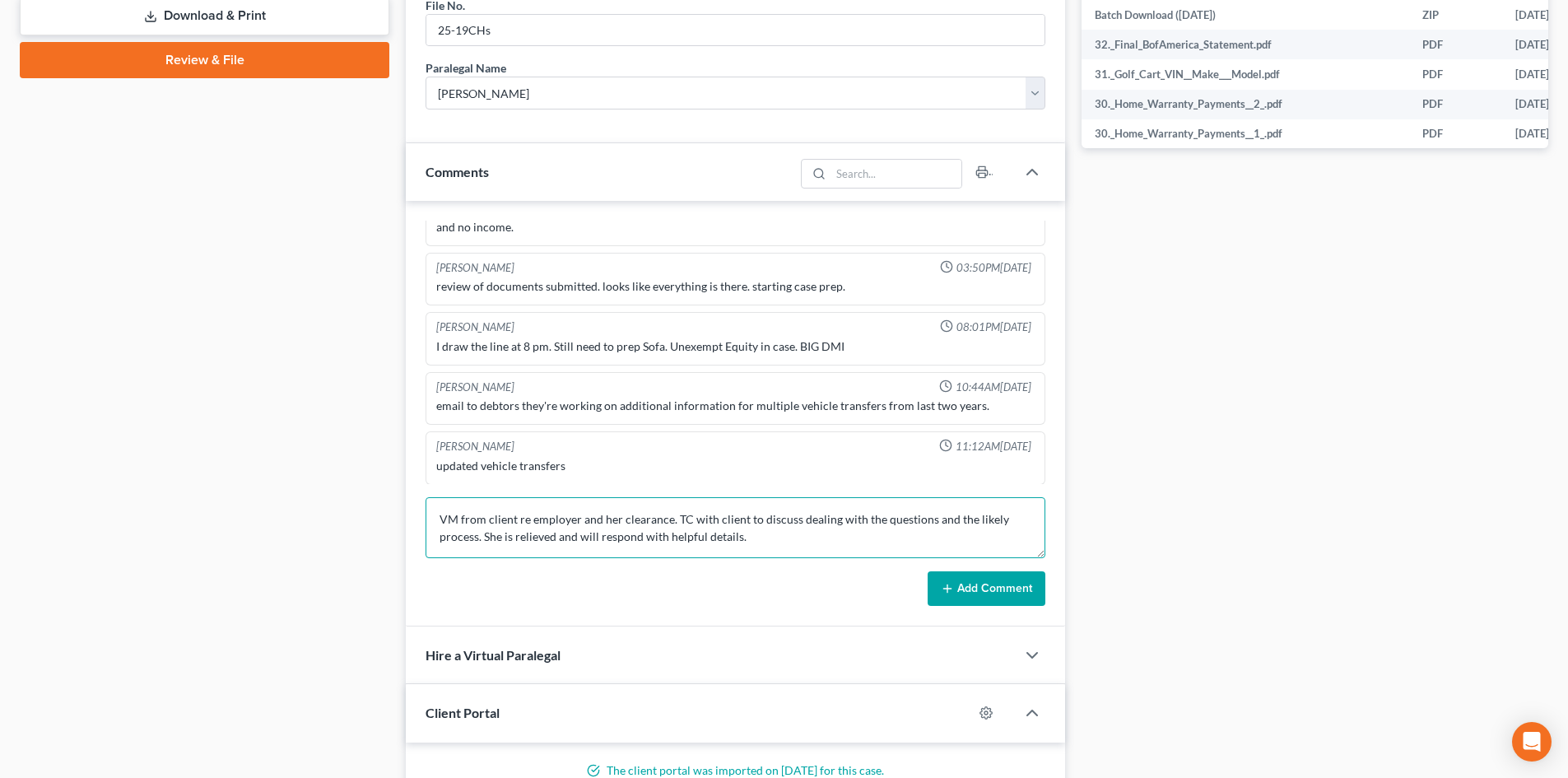
type textarea "VM from client re employer and her clearance. TC with client to discuss dealing…"
click at [978, 569] on form "VM from client re employer and her clearance. TC with client to discuss dealing…" at bounding box center [735, 550] width 620 height 108
click at [972, 579] on button "Add Comment" at bounding box center [987, 588] width 118 height 35
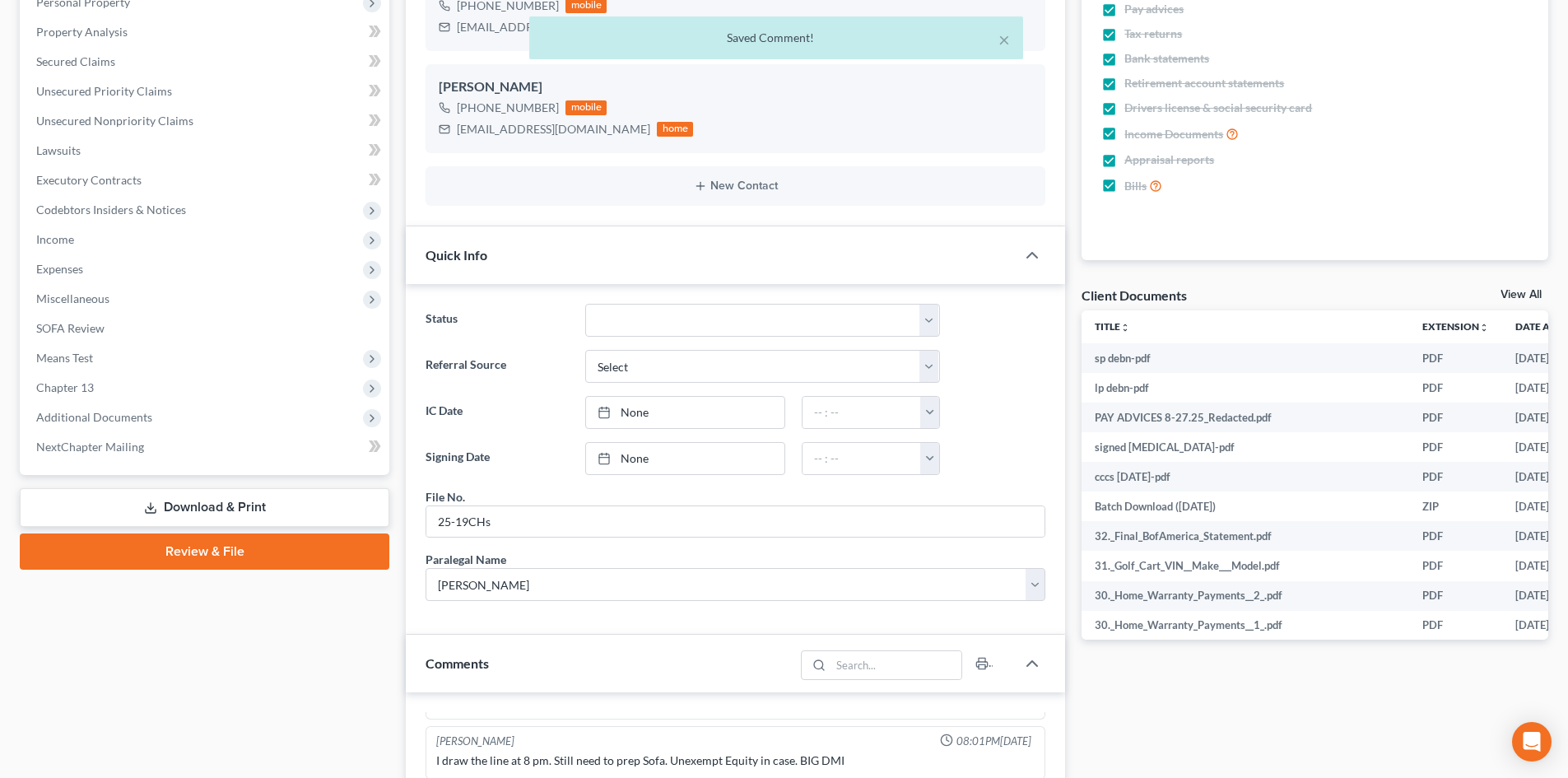
scroll to position [329, 0]
